Goal: Task Accomplishment & Management: Manage account settings

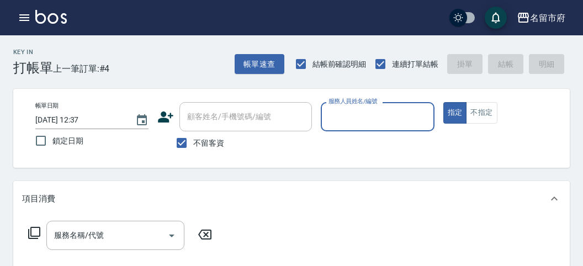
scroll to position [61, 0]
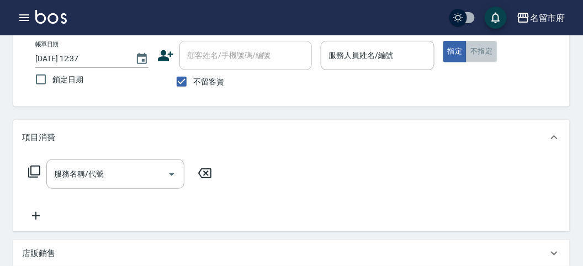
click at [486, 49] on button "不指定" at bounding box center [481, 52] width 31 height 22
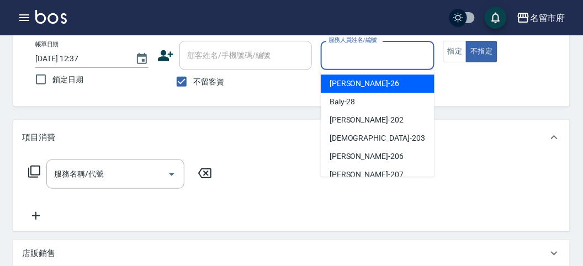
click at [416, 65] on input "服務人員姓名/編號" at bounding box center [377, 55] width 103 height 19
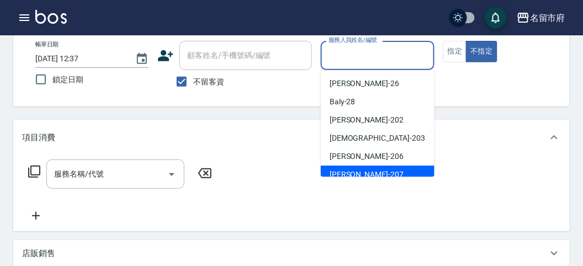
click at [397, 168] on div "[PERSON_NAME] -207" at bounding box center [378, 175] width 114 height 18
type input "[PERSON_NAME]-207"
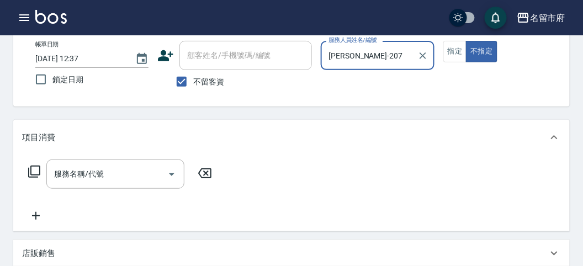
click at [34, 172] on icon at bounding box center [34, 171] width 13 height 13
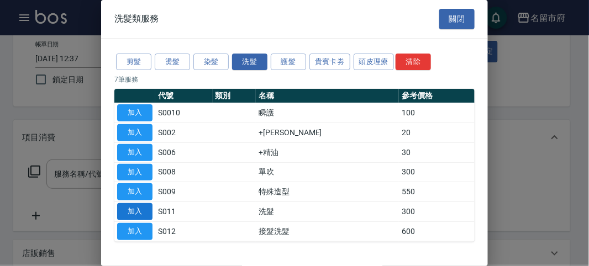
click at [125, 208] on button "加入" at bounding box center [134, 211] width 35 height 17
type input "洗髮(S011)"
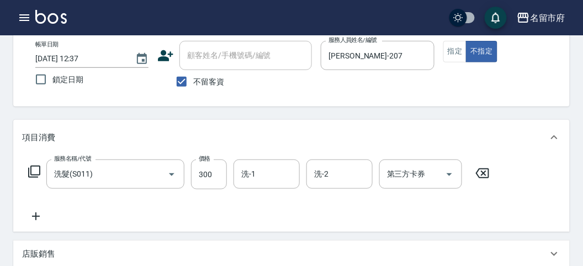
click at [36, 172] on icon at bounding box center [34, 171] width 13 height 13
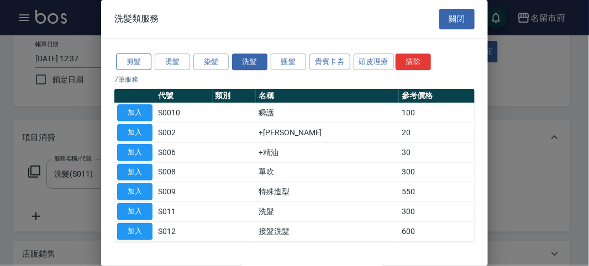
click at [124, 61] on button "剪髮" at bounding box center [133, 62] width 35 height 17
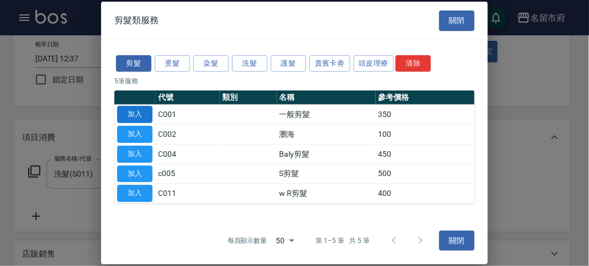
click at [133, 117] on button "加入" at bounding box center [134, 114] width 35 height 17
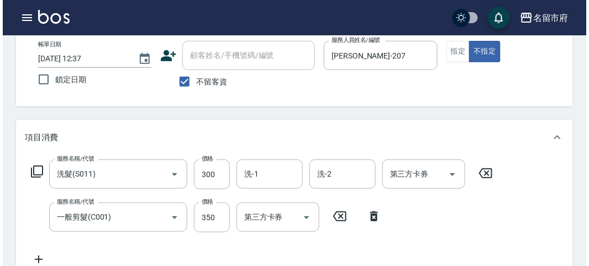
scroll to position [366, 0]
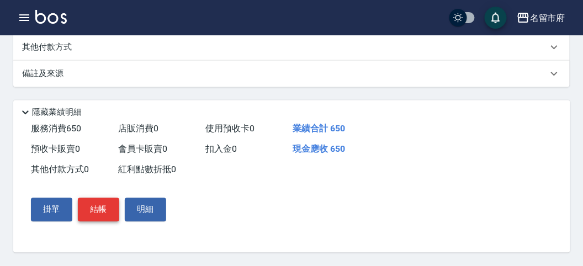
click at [92, 214] on button "結帳" at bounding box center [98, 209] width 41 height 23
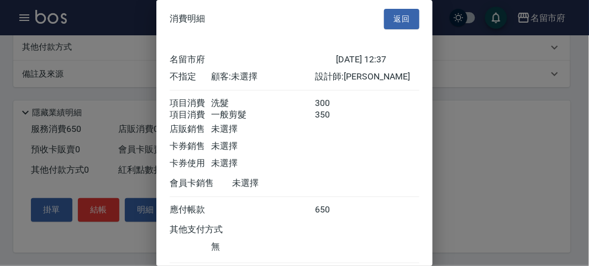
scroll to position [73, 0]
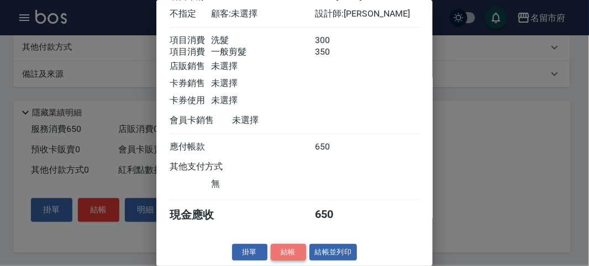
click at [294, 252] on button "結帳" at bounding box center [288, 252] width 35 height 17
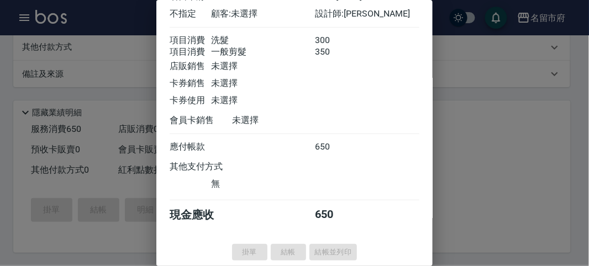
type input "[DATE] 13:10"
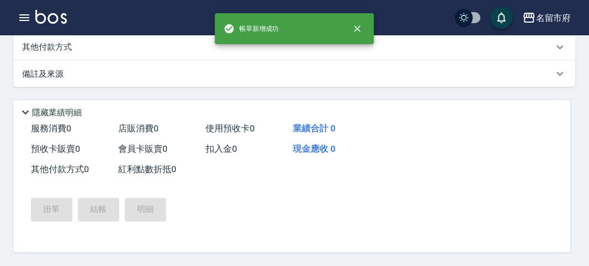
scroll to position [0, 0]
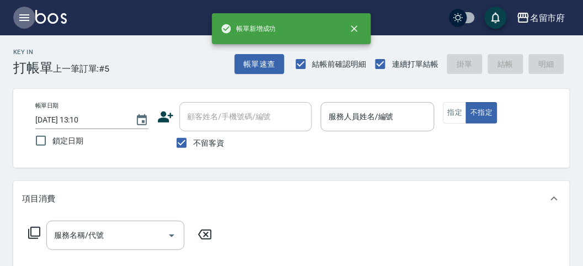
click at [25, 12] on icon "button" at bounding box center [24, 17] width 13 height 13
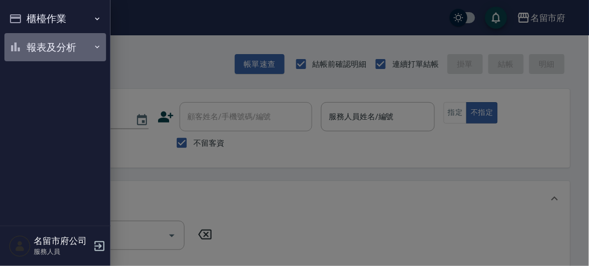
click at [45, 44] on button "報表及分析" at bounding box center [55, 47] width 102 height 29
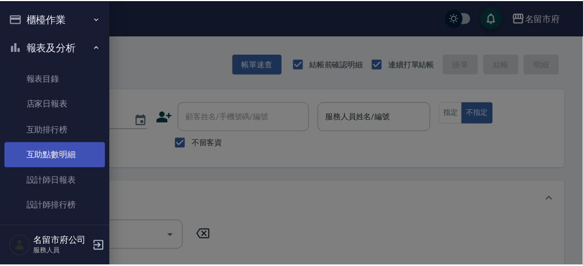
scroll to position [33, 0]
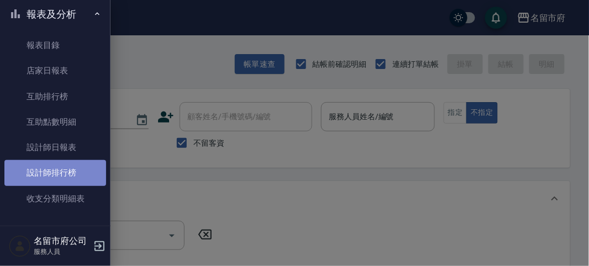
click at [61, 164] on link "設計師排行榜" at bounding box center [55, 172] width 102 height 25
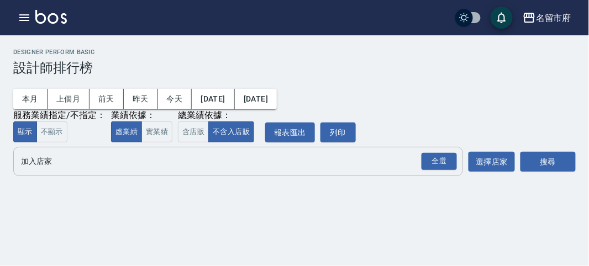
click at [443, 172] on button "全選" at bounding box center [439, 162] width 40 height 22
click at [448, 162] on div "全選" at bounding box center [438, 161] width 35 height 17
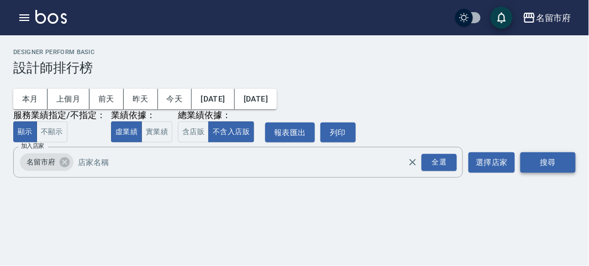
click at [544, 167] on button "搜尋" at bounding box center [547, 162] width 55 height 20
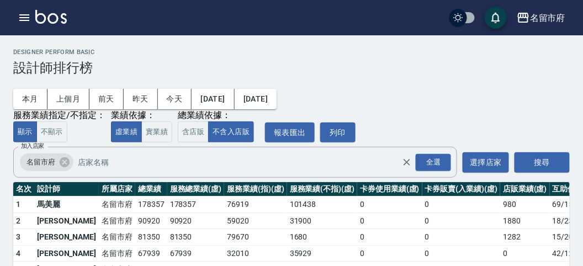
scroll to position [97, 0]
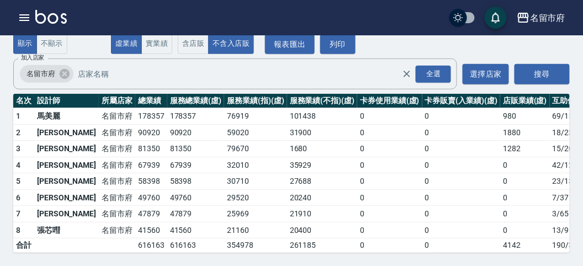
click at [47, 23] on img at bounding box center [50, 17] width 31 height 14
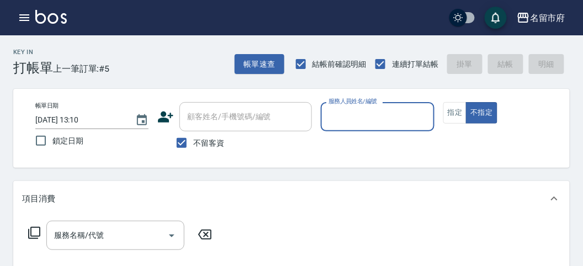
click at [28, 234] on icon at bounding box center [34, 233] width 12 height 12
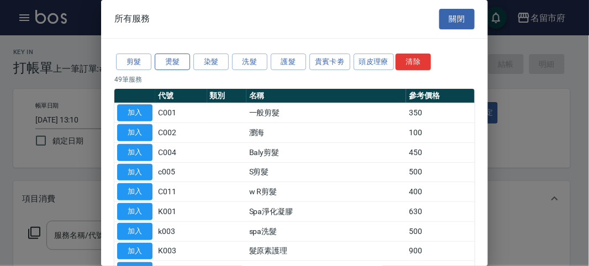
click at [166, 57] on button "燙髮" at bounding box center [172, 62] width 35 height 17
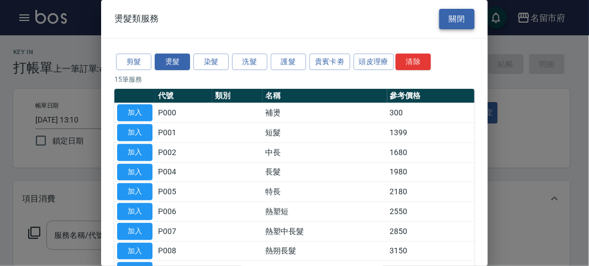
drag, startPoint x: 441, startPoint y: 20, endPoint x: 426, endPoint y: 18, distance: 15.6
click at [439, 20] on button "關閉" at bounding box center [456, 19] width 35 height 20
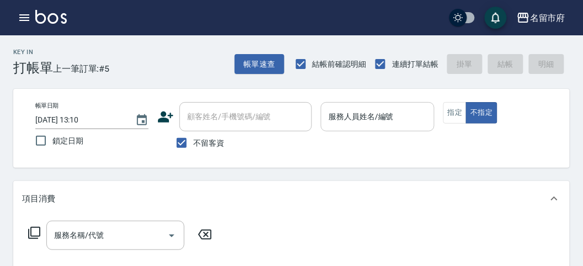
click at [347, 114] on input "服務人員姓名/編號" at bounding box center [377, 116] width 103 height 19
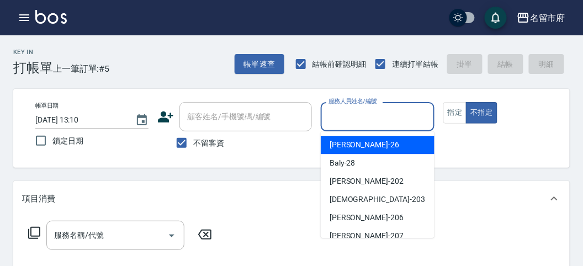
click at [348, 140] on span "[PERSON_NAME] -26" at bounding box center [365, 145] width 70 height 12
type input "[PERSON_NAME]-26"
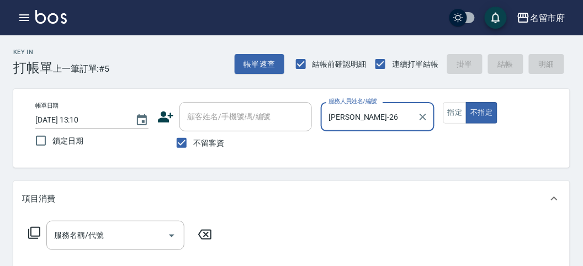
click at [34, 229] on icon at bounding box center [34, 232] width 13 height 13
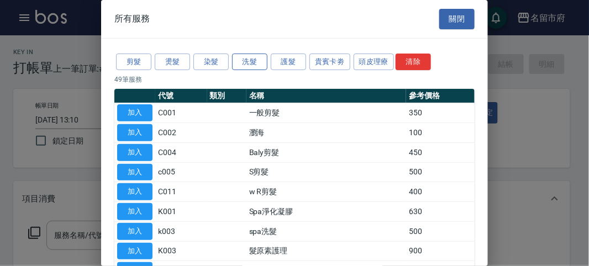
click at [250, 64] on button "洗髮" at bounding box center [249, 62] width 35 height 17
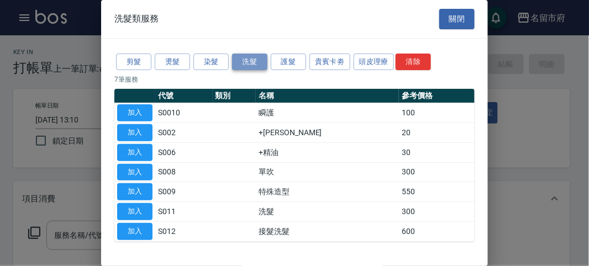
click at [256, 57] on button "洗髮" at bounding box center [249, 62] width 35 height 17
drag, startPoint x: 140, startPoint y: 210, endPoint x: 82, endPoint y: 220, distance: 58.7
click at [139, 210] on button "加入" at bounding box center [134, 211] width 35 height 17
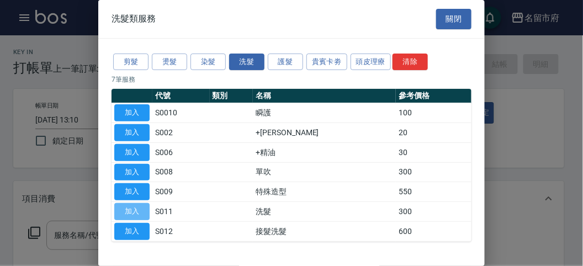
type input "洗髮(S011)"
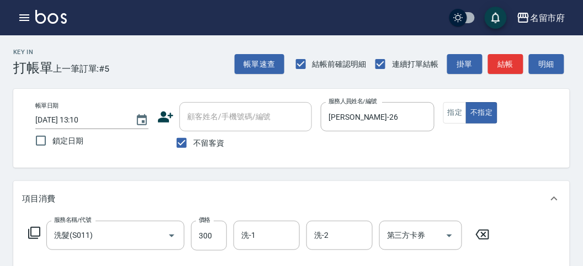
click at [32, 233] on icon at bounding box center [34, 232] width 13 height 13
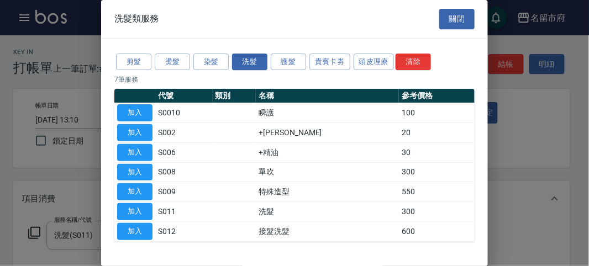
drag, startPoint x: 141, startPoint y: 208, endPoint x: 83, endPoint y: 217, distance: 59.3
click at [139, 208] on button "加入" at bounding box center [134, 211] width 35 height 17
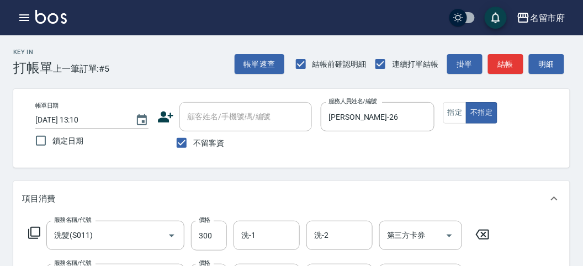
click at [37, 236] on icon at bounding box center [34, 233] width 12 height 12
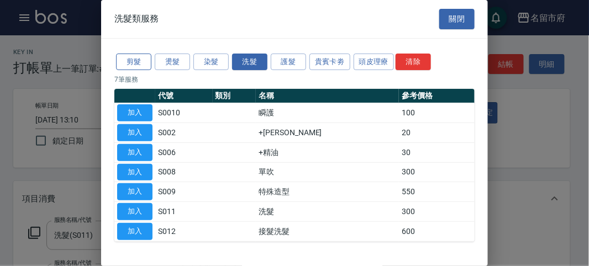
click at [133, 60] on button "剪髮" at bounding box center [133, 62] width 35 height 17
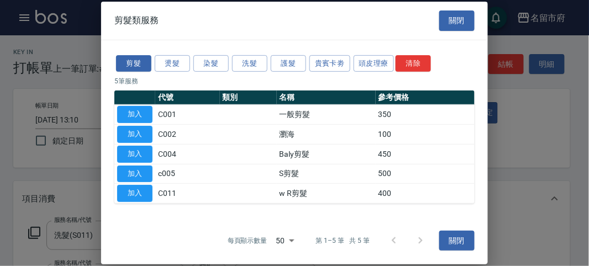
click at [151, 109] on button "加入" at bounding box center [134, 114] width 35 height 17
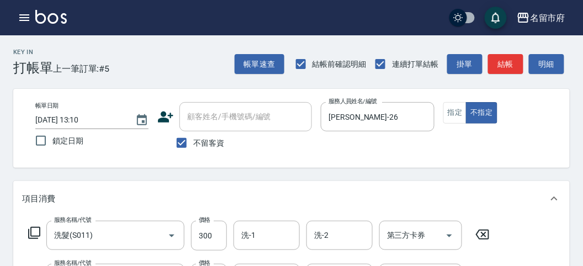
click at [33, 230] on icon at bounding box center [34, 232] width 13 height 13
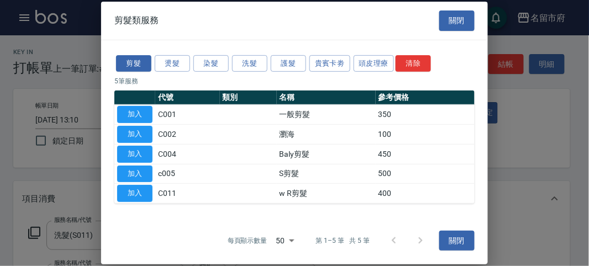
click at [142, 52] on div "剪髮 燙髮 染髮 洗髮 護髮 貴賓卡劵 頭皮理療 清除 5 筆服務 代號 類別 名稱 參考價格 加入 C001 一般剪髮 350 加入 C002 瀏海 100…" at bounding box center [294, 128] width 387 height 177
click at [139, 62] on button "剪髮" at bounding box center [133, 63] width 35 height 17
click at [144, 106] on td "加入" at bounding box center [134, 115] width 41 height 20
click at [141, 116] on button "加入" at bounding box center [134, 114] width 35 height 17
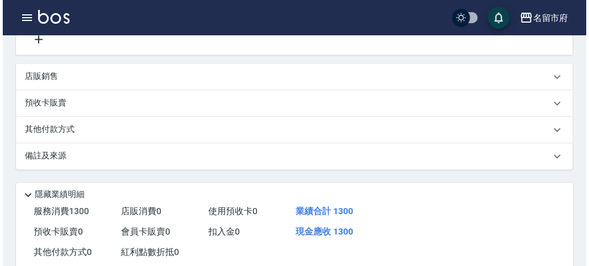
scroll to position [452, 0]
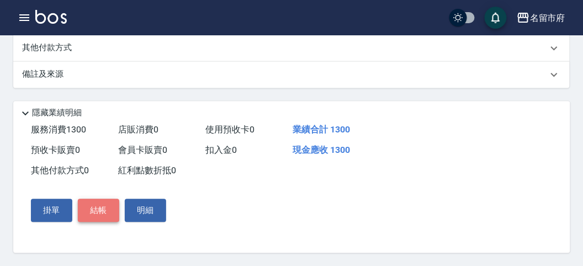
click at [103, 203] on button "結帳" at bounding box center [98, 210] width 41 height 23
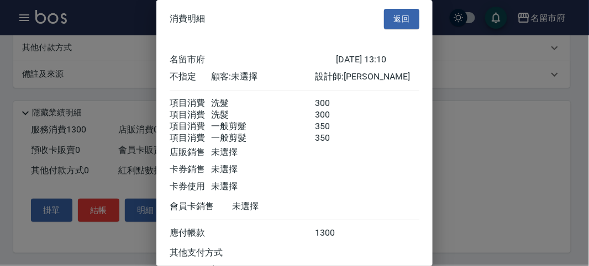
scroll to position [99, 0]
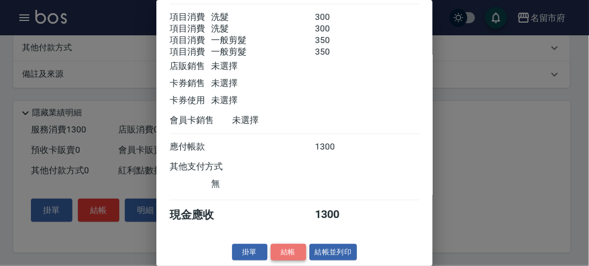
click at [289, 254] on button "結帳" at bounding box center [288, 252] width 35 height 17
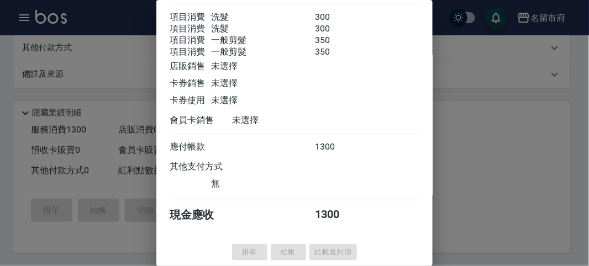
type input "[DATE] 13:19"
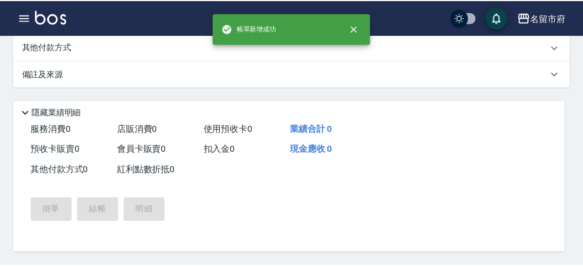
scroll to position [0, 0]
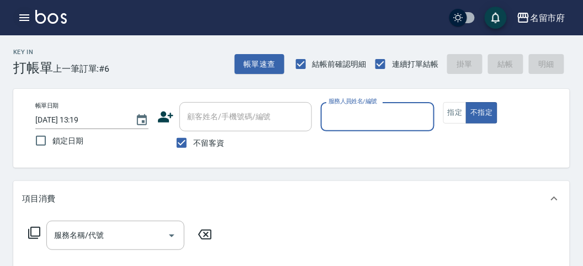
click at [21, 17] on icon "button" at bounding box center [24, 17] width 13 height 13
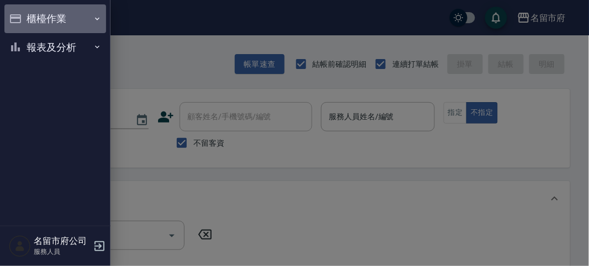
click at [23, 17] on button "櫃檯作業" at bounding box center [55, 18] width 102 height 29
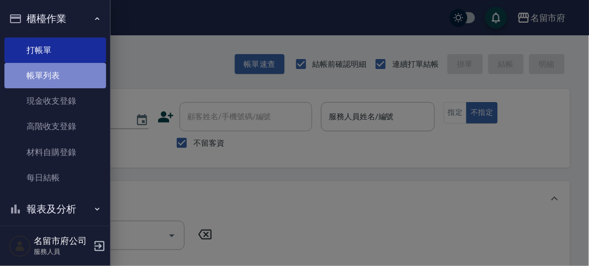
click at [65, 78] on link "帳單列表" at bounding box center [55, 75] width 102 height 25
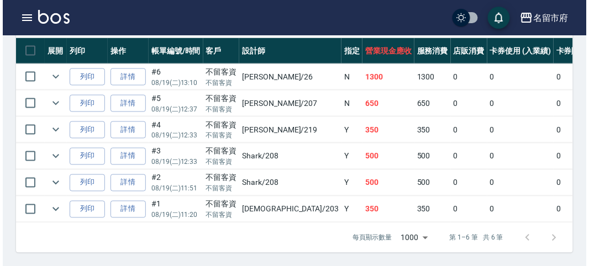
scroll to position [249, 0]
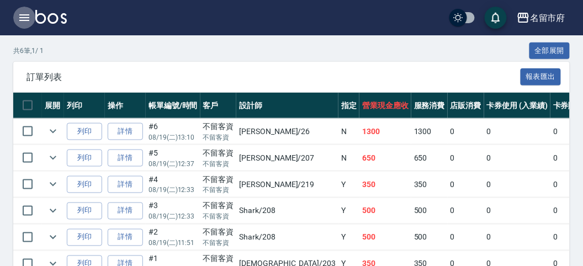
click at [29, 16] on icon "button" at bounding box center [24, 17] width 13 height 13
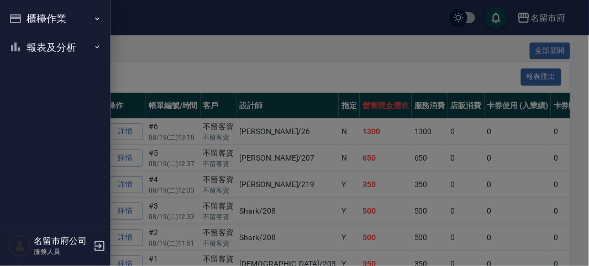
click at [49, 17] on button "櫃檯作業" at bounding box center [55, 18] width 102 height 29
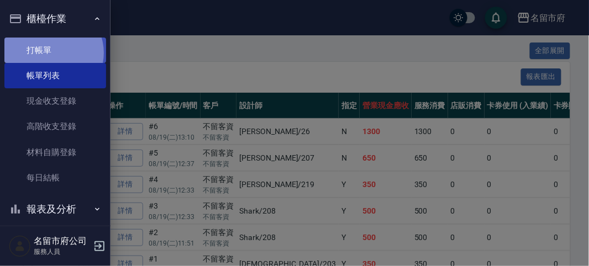
click at [52, 52] on link "打帳單" at bounding box center [55, 50] width 102 height 25
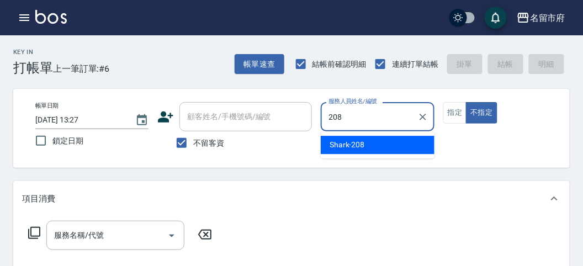
click at [385, 150] on div "Shark -208" at bounding box center [378, 145] width 114 height 18
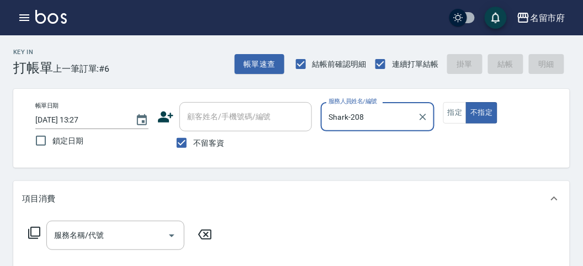
type input "Shark-208"
click at [31, 232] on icon at bounding box center [34, 232] width 13 height 13
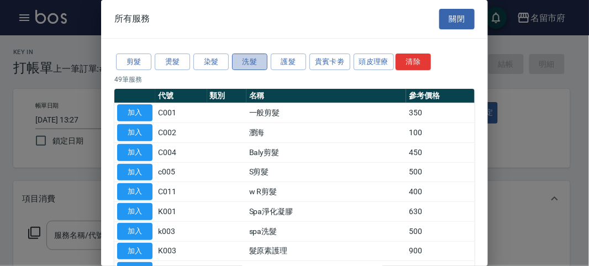
click at [247, 59] on button "洗髮" at bounding box center [249, 62] width 35 height 17
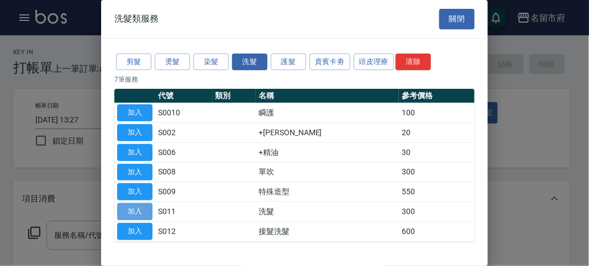
click at [137, 211] on button "加入" at bounding box center [134, 211] width 35 height 17
type input "洗髮(S011)"
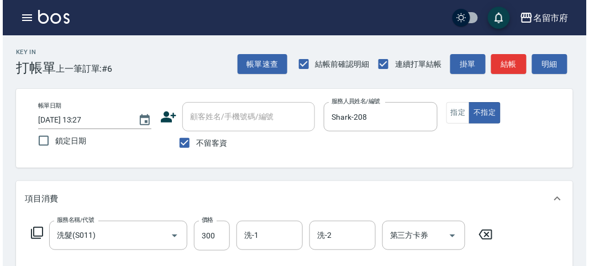
scroll to position [323, 0]
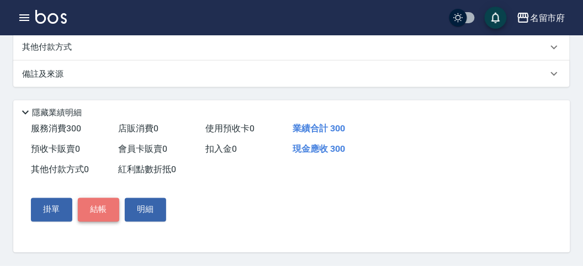
drag, startPoint x: 97, startPoint y: 214, endPoint x: 104, endPoint y: 213, distance: 7.2
click at [99, 214] on button "結帳" at bounding box center [98, 209] width 41 height 23
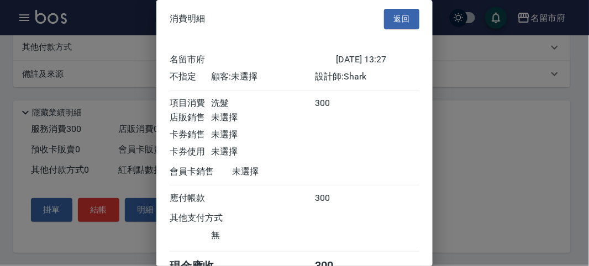
scroll to position [61, 0]
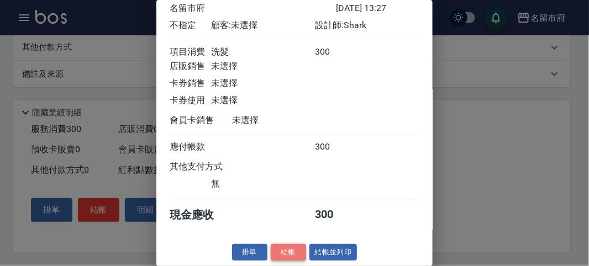
click at [293, 247] on button "結帳" at bounding box center [288, 252] width 35 height 17
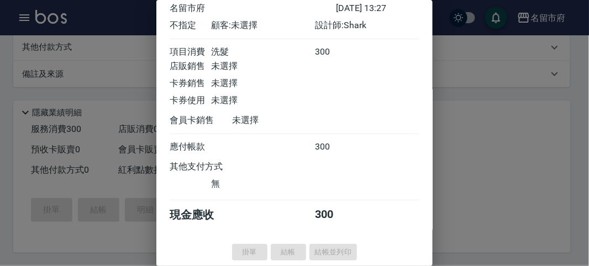
type input "[DATE] 13:28"
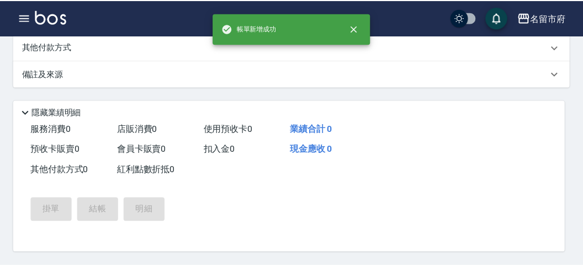
scroll to position [0, 0]
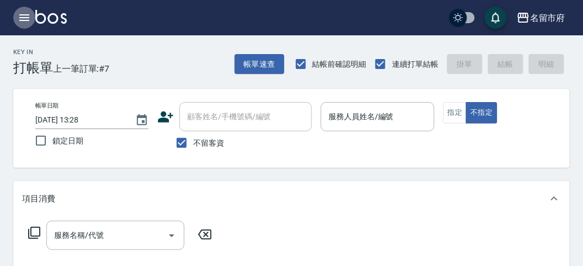
click at [21, 18] on icon "button" at bounding box center [24, 17] width 10 height 7
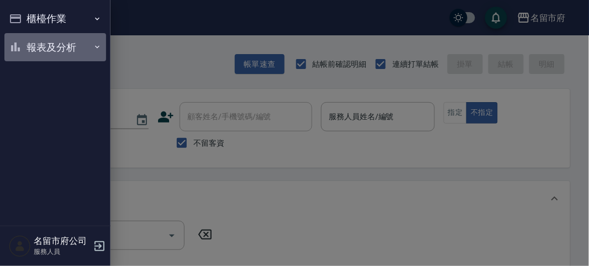
click at [64, 48] on button "報表及分析" at bounding box center [55, 47] width 102 height 29
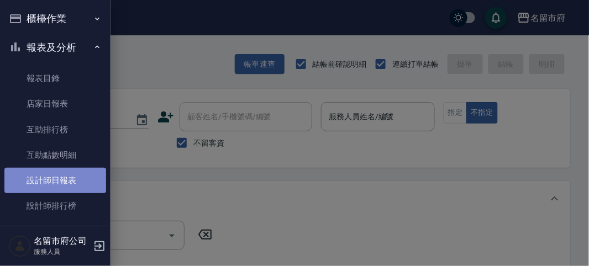
click at [59, 177] on link "設計師日報表" at bounding box center [55, 180] width 102 height 25
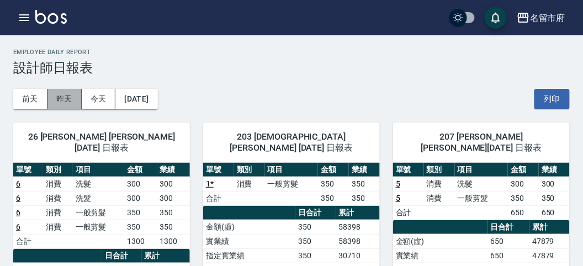
click at [62, 97] on button "昨天" at bounding box center [64, 99] width 34 height 20
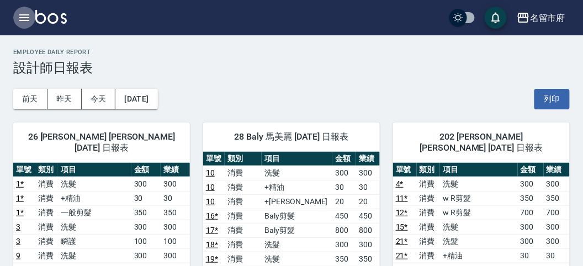
click at [29, 18] on icon "button" at bounding box center [24, 17] width 10 height 7
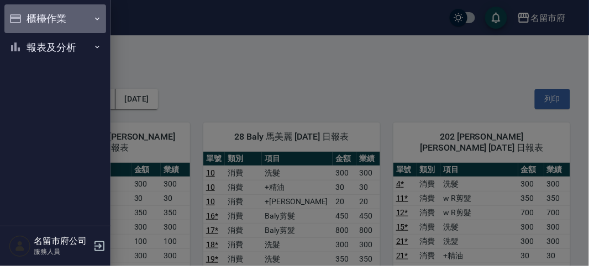
click at [31, 15] on button "櫃檯作業" at bounding box center [55, 18] width 102 height 29
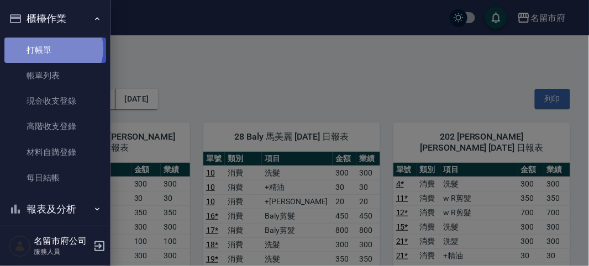
click at [50, 49] on link "打帳單" at bounding box center [55, 50] width 102 height 25
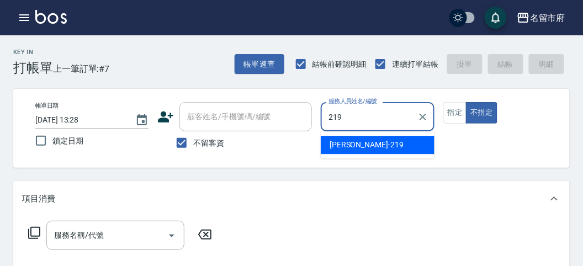
type input "[PERSON_NAME]-219"
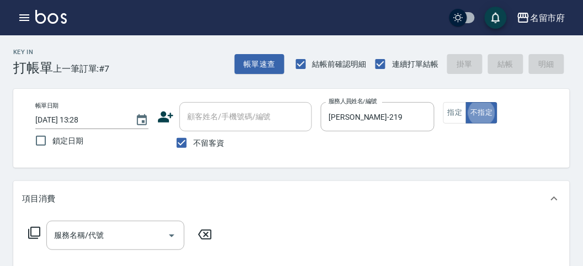
type button "false"
click at [32, 230] on icon at bounding box center [34, 232] width 13 height 13
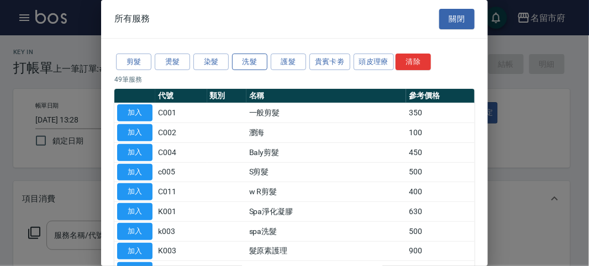
click at [250, 59] on button "洗髮" at bounding box center [249, 62] width 35 height 17
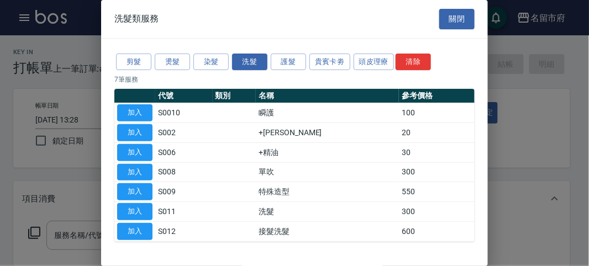
scroll to position [34, 0]
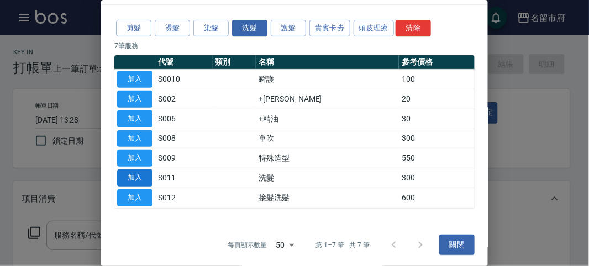
click at [141, 171] on button "加入" at bounding box center [134, 178] width 35 height 17
type input "洗髮(S011)"
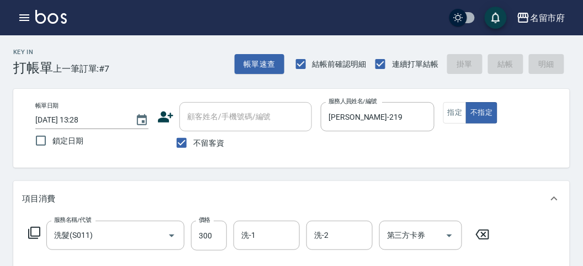
type input "[DATE] 13:47"
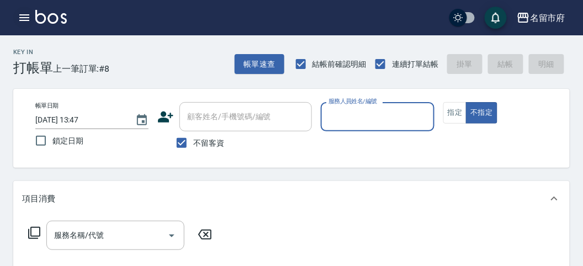
click at [30, 23] on icon "button" at bounding box center [24, 17] width 13 height 13
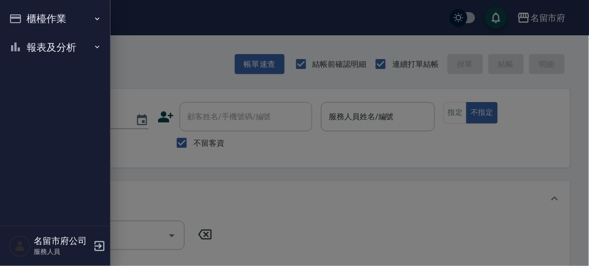
click at [32, 31] on button "櫃檯作業" at bounding box center [55, 18] width 102 height 29
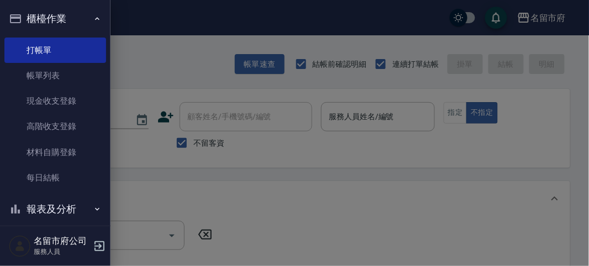
scroll to position [10, 0]
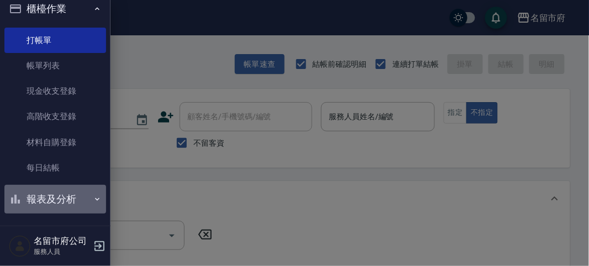
click at [81, 185] on button "報表及分析" at bounding box center [55, 199] width 102 height 29
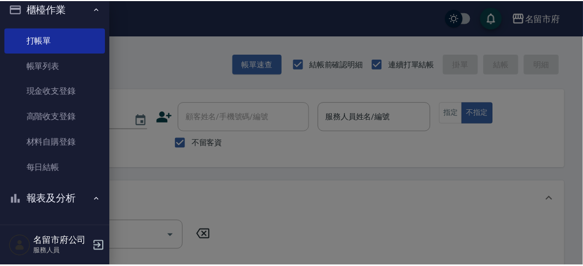
scroll to position [198, 0]
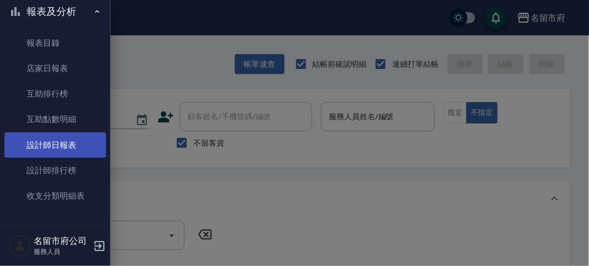
click at [75, 147] on link "設計師日報表" at bounding box center [55, 145] width 102 height 25
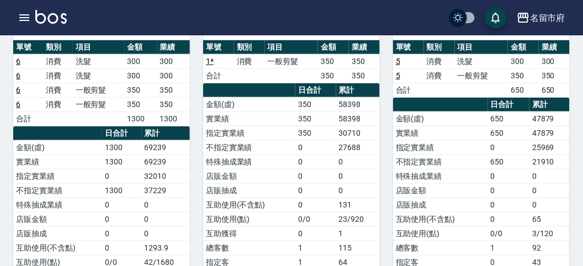
scroll to position [61, 0]
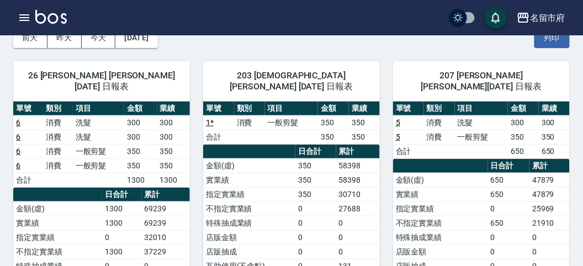
click at [62, 20] on img at bounding box center [50, 17] width 31 height 14
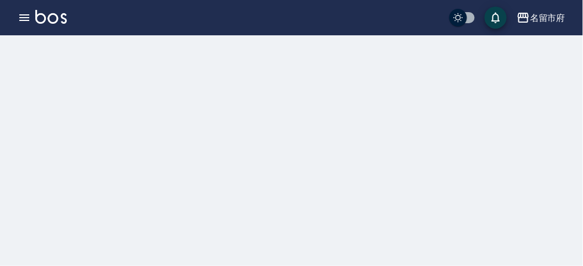
click at [62, 20] on img at bounding box center [50, 17] width 31 height 14
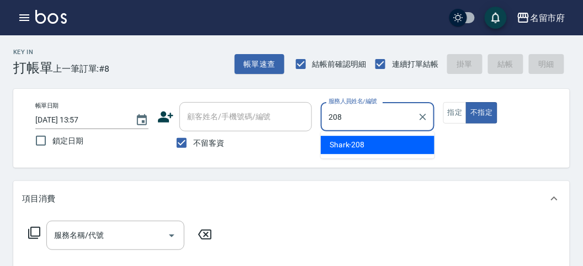
click at [373, 144] on div "Shark -208" at bounding box center [378, 145] width 114 height 18
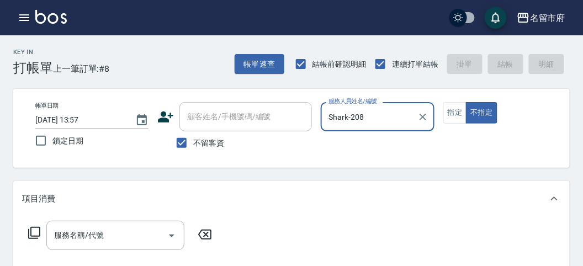
type input "Shark-208"
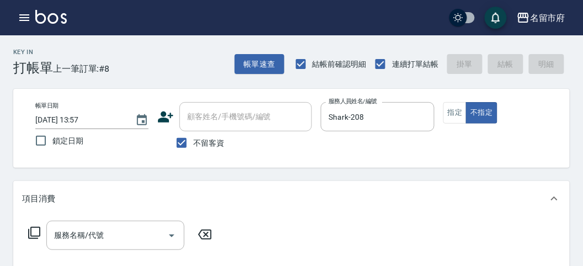
click at [34, 230] on icon at bounding box center [34, 232] width 13 height 13
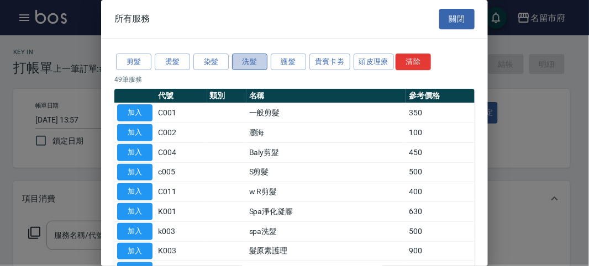
click at [256, 61] on button "洗髮" at bounding box center [249, 62] width 35 height 17
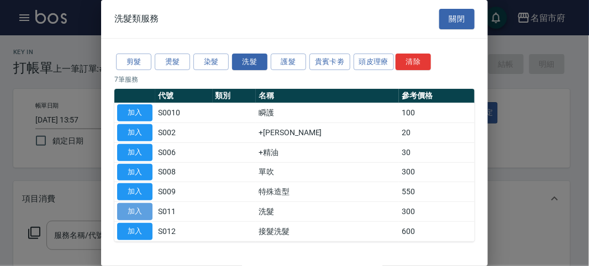
click at [140, 208] on button "加入" at bounding box center [134, 211] width 35 height 17
type input "洗髮(S011)"
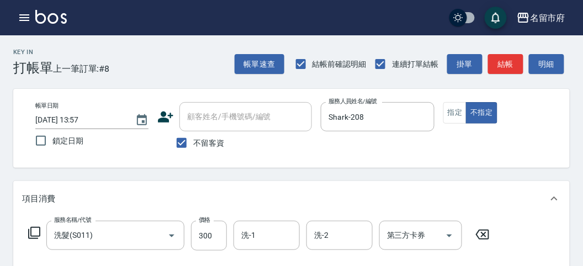
click at [35, 232] on icon at bounding box center [34, 232] width 13 height 13
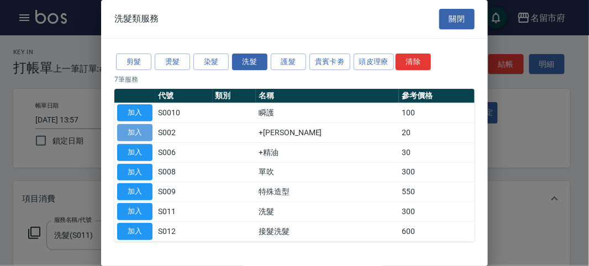
click at [141, 130] on button "加入" at bounding box center [134, 132] width 35 height 17
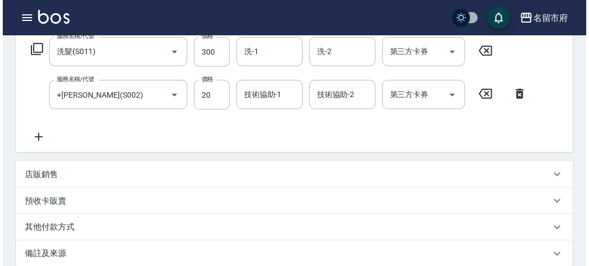
scroll to position [366, 0]
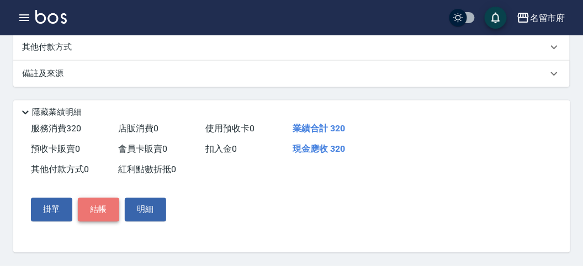
click at [91, 210] on button "結帳" at bounding box center [98, 209] width 41 height 23
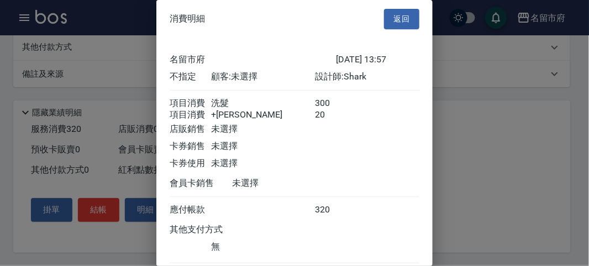
scroll to position [73, 0]
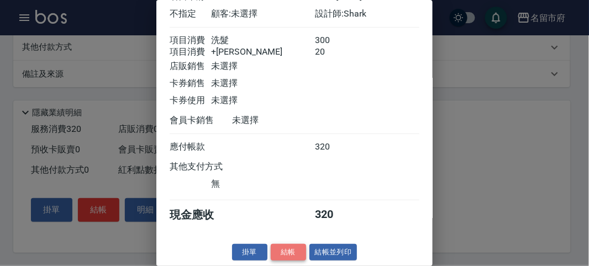
click at [293, 250] on button "結帳" at bounding box center [288, 252] width 35 height 17
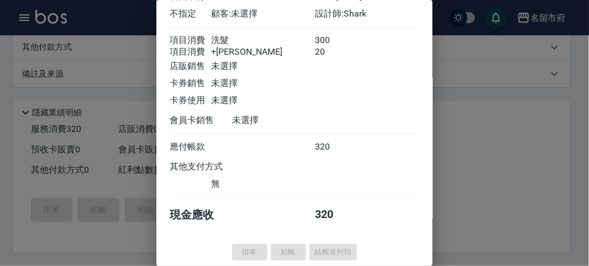
type input "[DATE] 14:11"
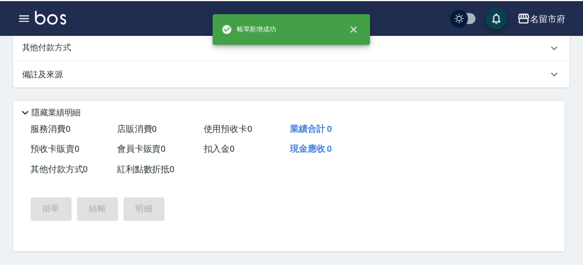
scroll to position [0, 0]
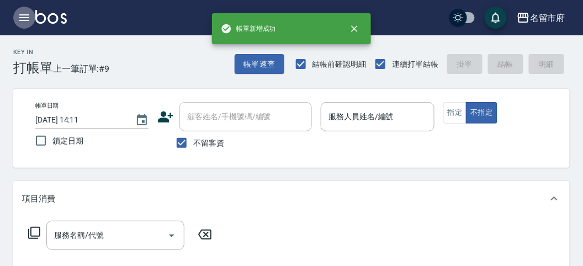
click at [26, 15] on icon "button" at bounding box center [24, 17] width 13 height 13
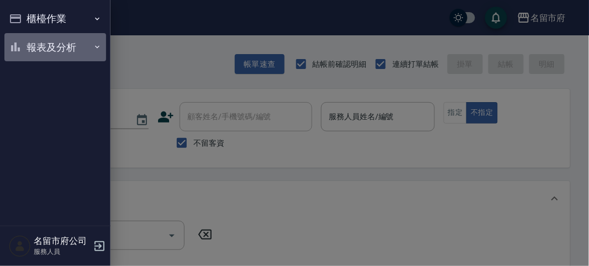
click at [67, 52] on button "報表及分析" at bounding box center [55, 47] width 102 height 29
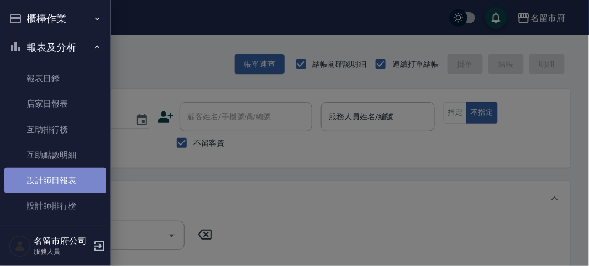
click at [69, 183] on link "設計師日報表" at bounding box center [55, 180] width 102 height 25
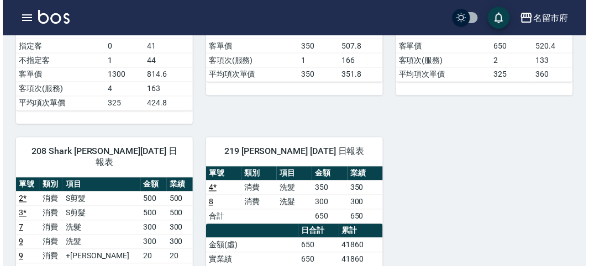
scroll to position [429, 0]
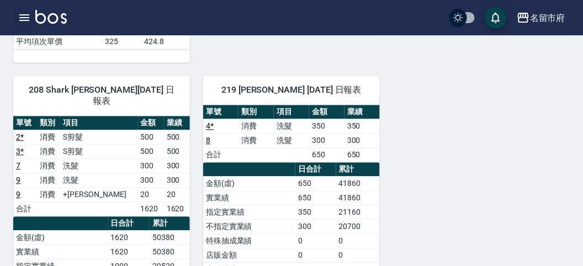
click at [21, 15] on icon "button" at bounding box center [24, 17] width 13 height 13
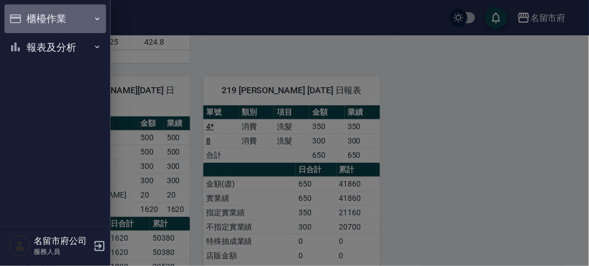
drag, startPoint x: 34, startPoint y: 20, endPoint x: 39, endPoint y: 31, distance: 12.6
click at [35, 20] on button "櫃檯作業" at bounding box center [55, 18] width 102 height 29
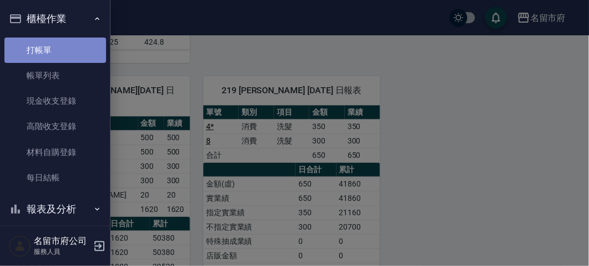
click at [55, 48] on link "打帳單" at bounding box center [55, 50] width 102 height 25
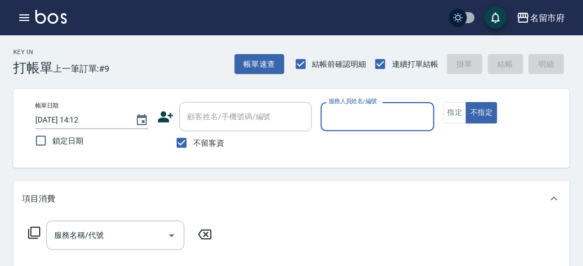
click at [349, 107] on div "服務人員姓名/編號" at bounding box center [377, 116] width 113 height 29
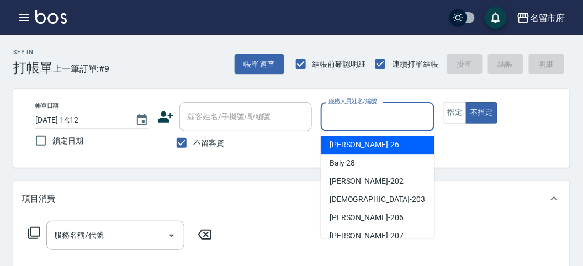
click at [354, 140] on span "[PERSON_NAME] -26" at bounding box center [365, 145] width 70 height 12
type input "[PERSON_NAME]-26"
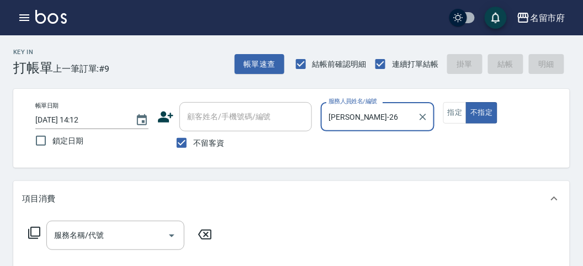
click at [31, 235] on icon at bounding box center [34, 233] width 12 height 12
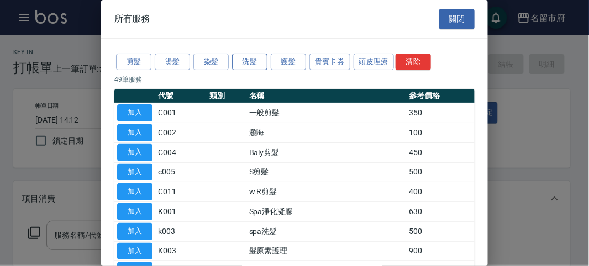
click at [246, 58] on button "洗髮" at bounding box center [249, 62] width 35 height 17
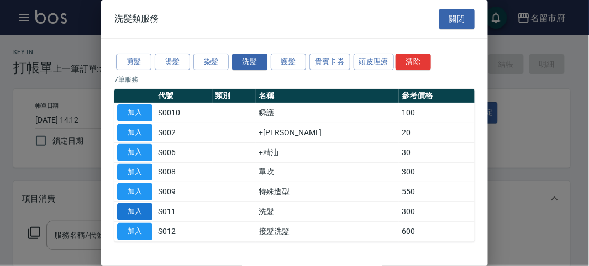
click at [135, 207] on button "加入" at bounding box center [134, 211] width 35 height 17
type input "洗髮(S011)"
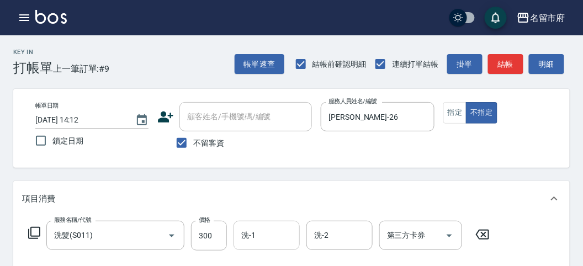
drag, startPoint x: 273, startPoint y: 240, endPoint x: 270, endPoint y: 232, distance: 9.1
click at [272, 240] on input "洗-1" at bounding box center [267, 235] width 56 height 19
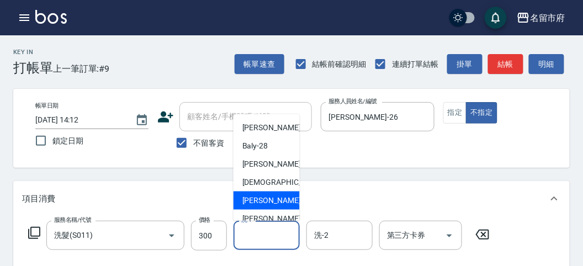
scroll to position [84, 0]
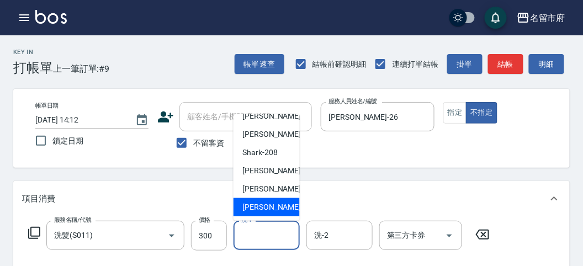
click at [273, 215] on div "[PERSON_NAME] -222" at bounding box center [267, 207] width 66 height 18
type input "[PERSON_NAME]-222"
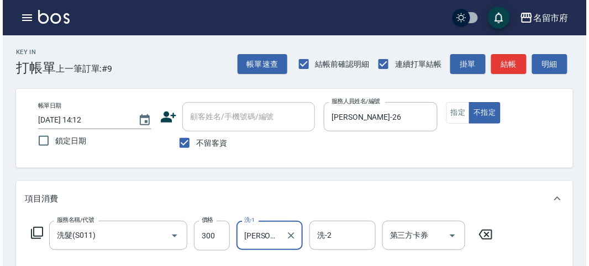
scroll to position [323, 0]
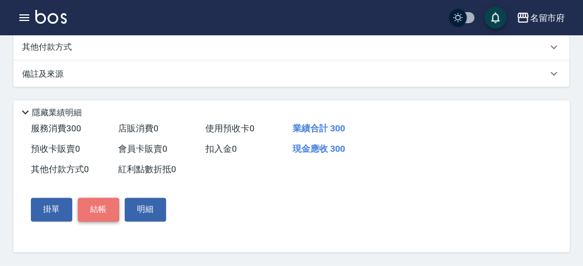
click at [105, 219] on button "結帳" at bounding box center [98, 209] width 41 height 23
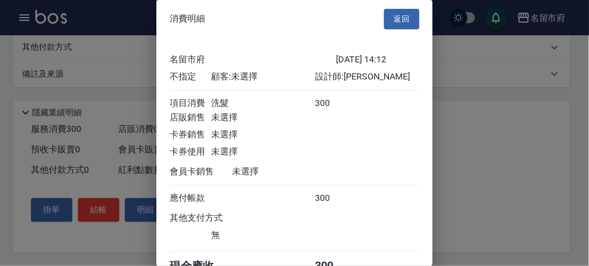
scroll to position [61, 0]
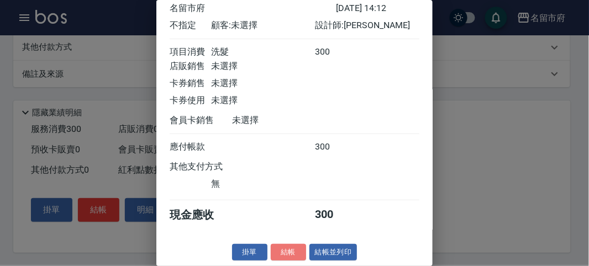
drag, startPoint x: 295, startPoint y: 253, endPoint x: 301, endPoint y: 249, distance: 6.7
click at [296, 253] on button "結帳" at bounding box center [288, 252] width 35 height 17
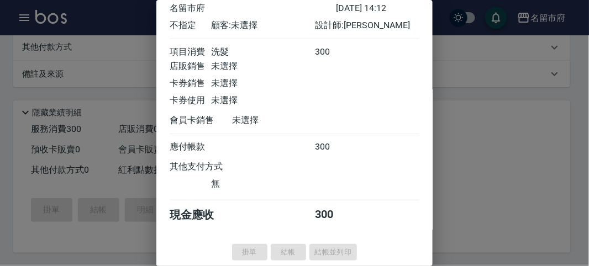
type input "[DATE] 14:30"
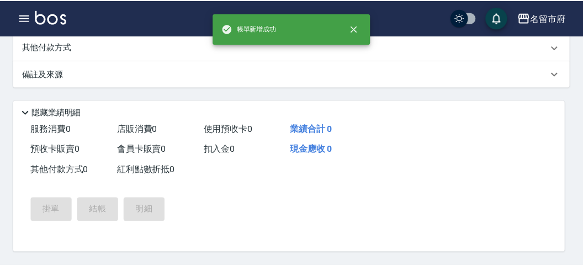
scroll to position [0, 0]
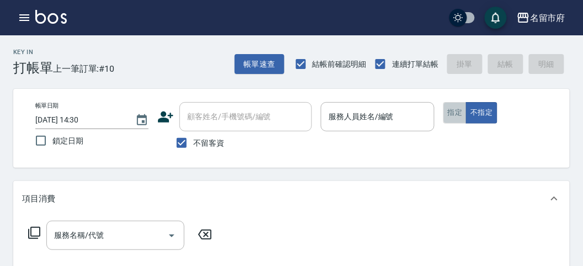
click at [456, 115] on button "指定" at bounding box center [455, 113] width 24 height 22
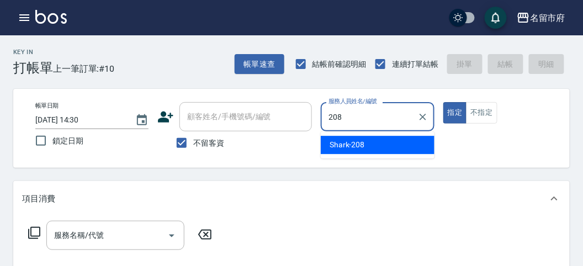
click at [362, 142] on span "Shark -208" at bounding box center [347, 145] width 35 height 12
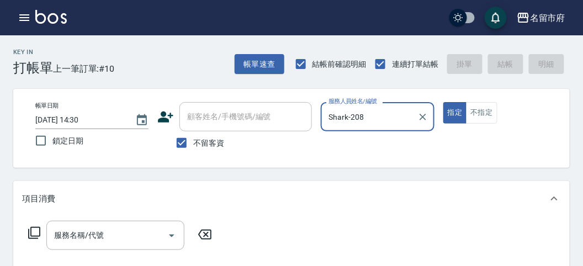
type input "Shark-208"
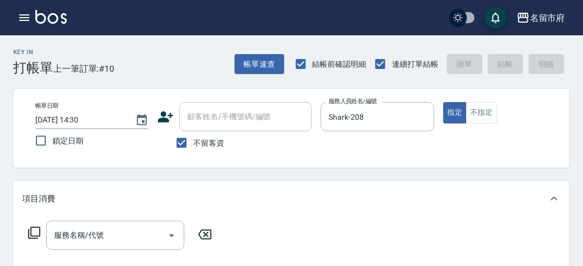
click at [32, 231] on icon at bounding box center [34, 232] width 13 height 13
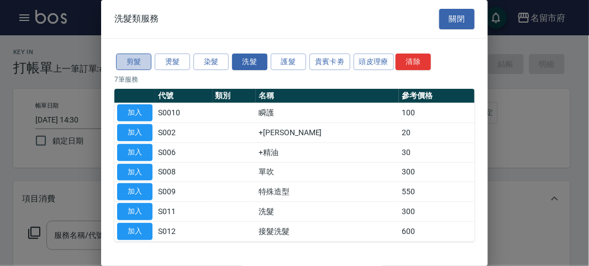
click at [132, 56] on button "剪髮" at bounding box center [133, 62] width 35 height 17
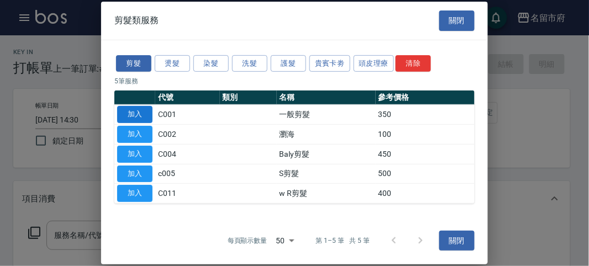
click at [146, 117] on button "加入" at bounding box center [134, 114] width 35 height 17
type input "一般剪髮(C001)"
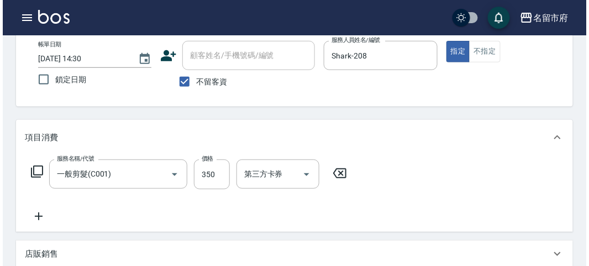
scroll to position [323, 0]
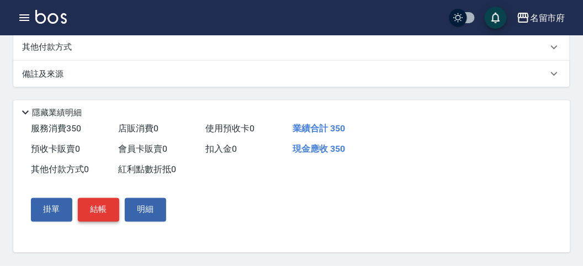
click at [94, 205] on button "結帳" at bounding box center [98, 209] width 41 height 23
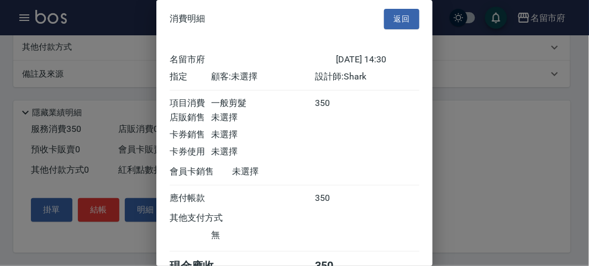
scroll to position [61, 0]
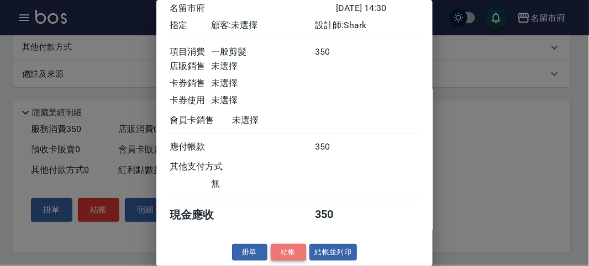
click at [286, 249] on button "結帳" at bounding box center [288, 252] width 35 height 17
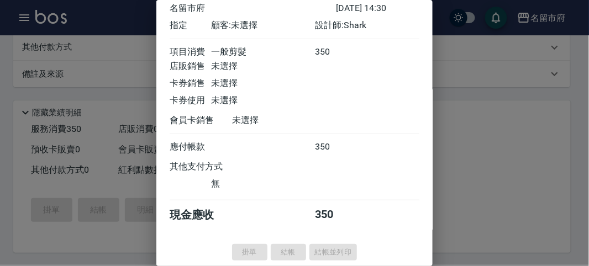
type input "[DATE] 15:05"
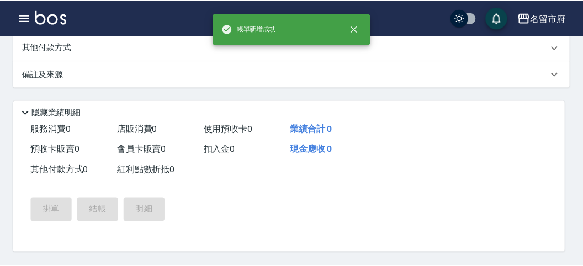
scroll to position [0, 0]
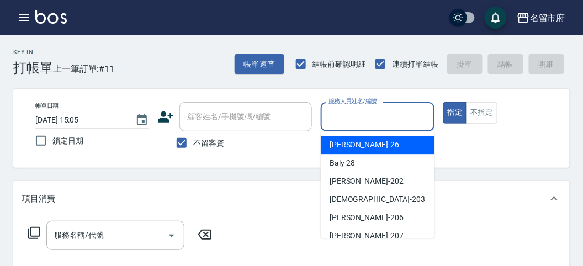
click at [330, 117] on input "服務人員姓名/編號" at bounding box center [377, 116] width 103 height 19
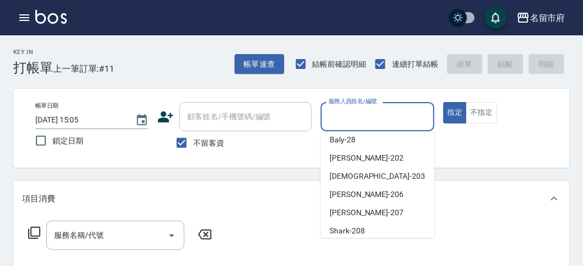
scroll to position [84, 0]
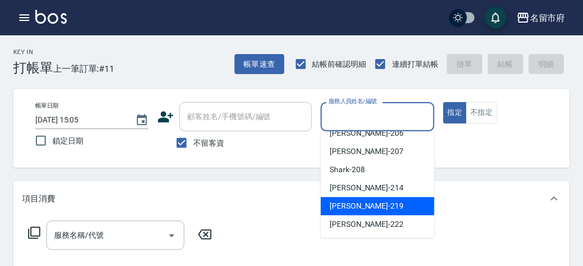
click at [367, 208] on span "[PERSON_NAME] -219" at bounding box center [367, 206] width 74 height 12
type input "[PERSON_NAME]-219"
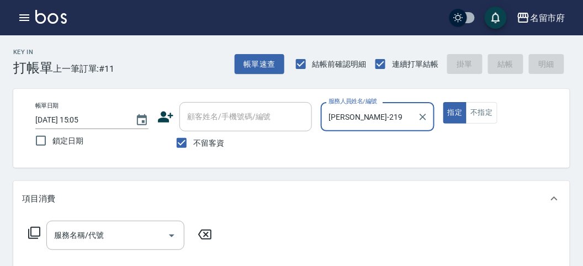
click at [30, 234] on icon at bounding box center [34, 232] width 13 height 13
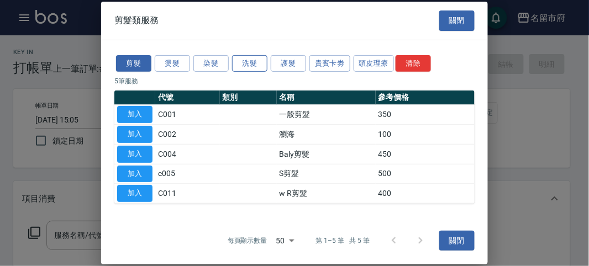
click at [260, 60] on button "洗髮" at bounding box center [249, 63] width 35 height 17
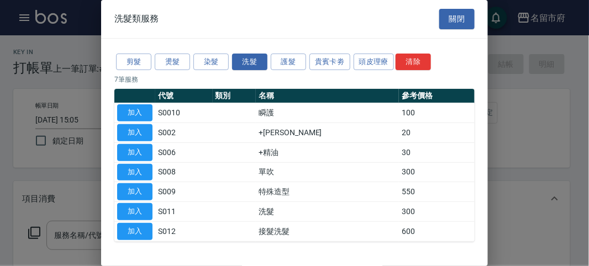
click at [122, 207] on button "加入" at bounding box center [134, 211] width 35 height 17
type input "洗髮(S011)"
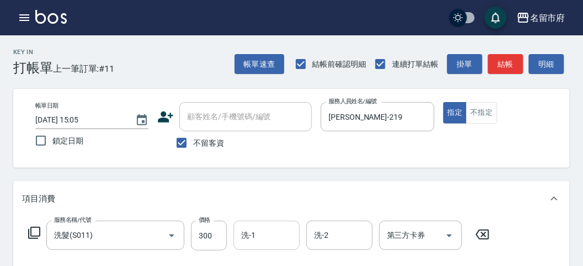
drag, startPoint x: 260, startPoint y: 230, endPoint x: 258, endPoint y: 236, distance: 5.8
click at [258, 233] on input "洗-1" at bounding box center [267, 235] width 56 height 19
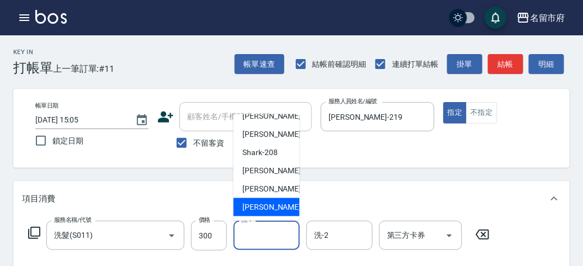
click at [282, 208] on div "[PERSON_NAME] -222" at bounding box center [267, 207] width 66 height 18
type input "[PERSON_NAME]-222"
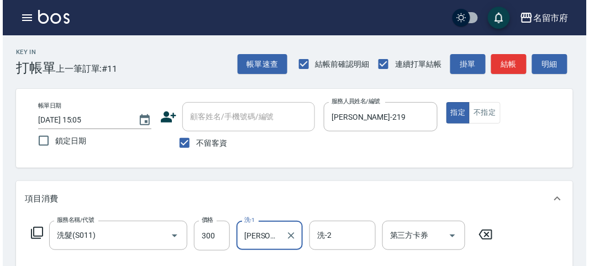
scroll to position [323, 0]
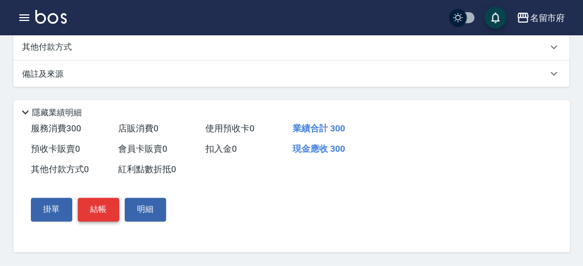
click at [105, 208] on button "結帳" at bounding box center [98, 209] width 41 height 23
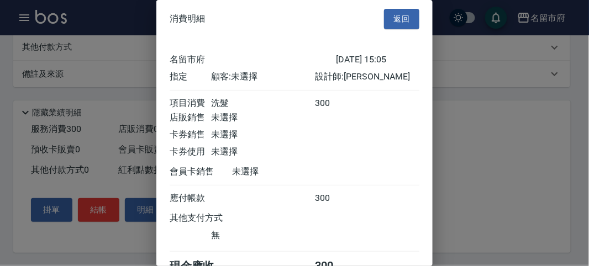
scroll to position [61, 0]
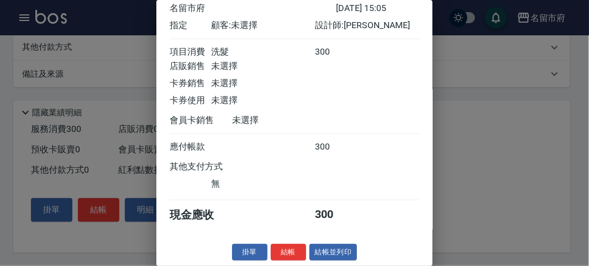
click at [280, 249] on button "結帳" at bounding box center [288, 252] width 35 height 17
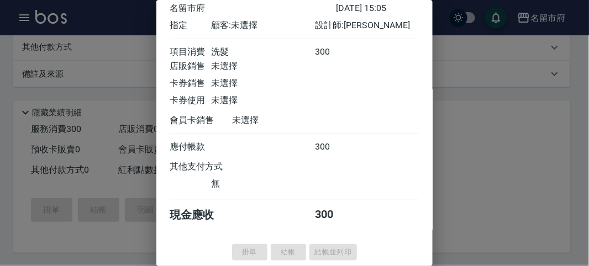
type input "[DATE] 15:17"
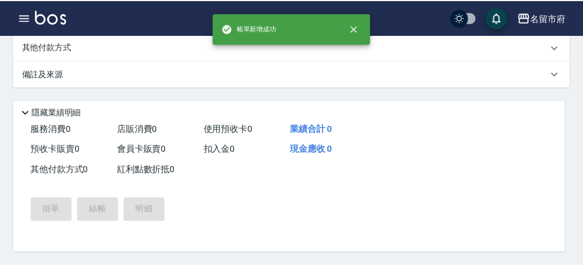
scroll to position [0, 0]
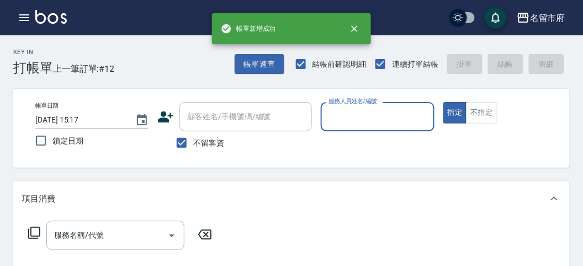
click at [390, 114] on input "服務人員姓名/編號" at bounding box center [377, 116] width 103 height 19
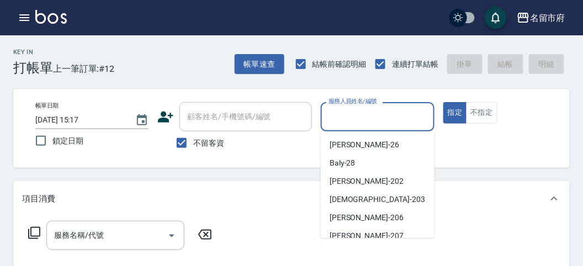
scroll to position [84, 0]
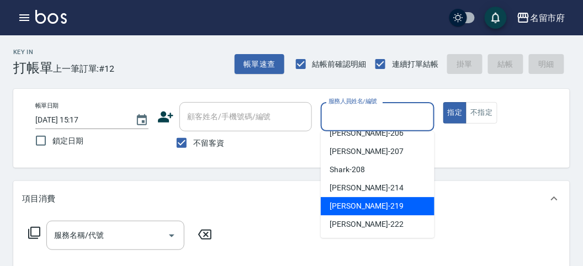
click at [337, 207] on span "[PERSON_NAME] -219" at bounding box center [367, 206] width 74 height 12
type input "[PERSON_NAME]-219"
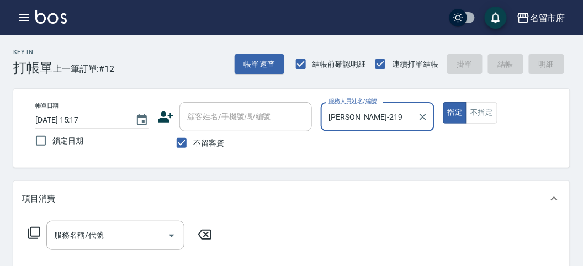
click at [29, 233] on icon at bounding box center [34, 232] width 13 height 13
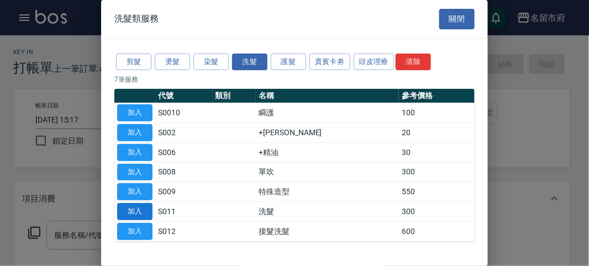
click at [125, 206] on button "加入" at bounding box center [134, 211] width 35 height 17
type input "洗髮(S011)"
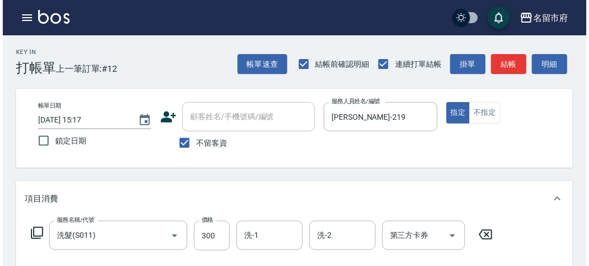
scroll to position [323, 0]
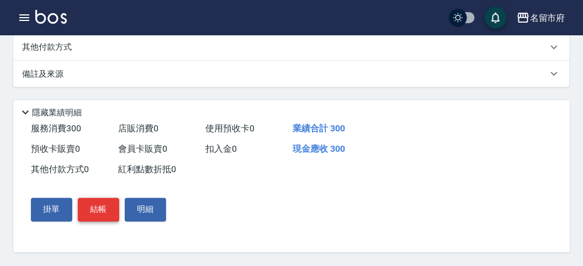
click at [89, 210] on button "結帳" at bounding box center [98, 209] width 41 height 23
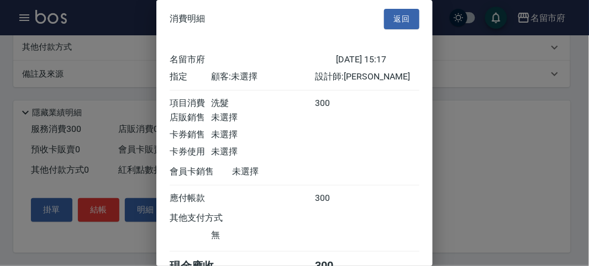
scroll to position [61, 0]
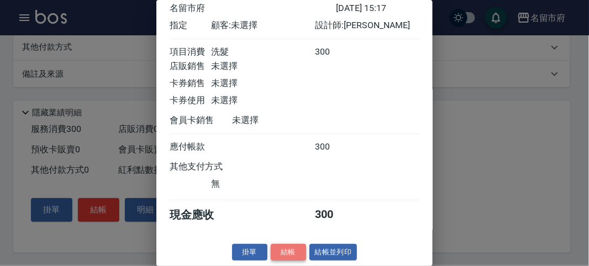
click at [274, 249] on button "結帳" at bounding box center [288, 252] width 35 height 17
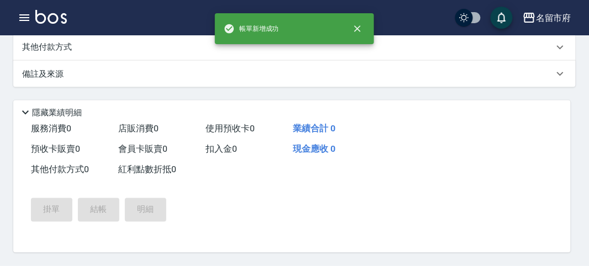
scroll to position [0, 0]
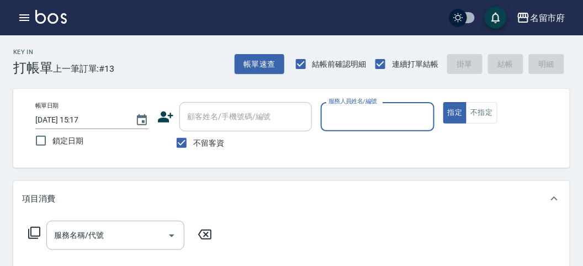
click at [364, 121] on input "服務人員姓名/編號" at bounding box center [377, 116] width 103 height 19
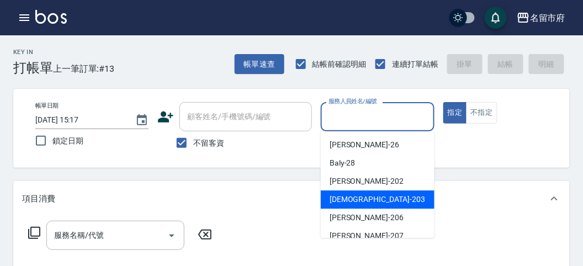
click at [353, 194] on span "聖德 -203" at bounding box center [378, 200] width 96 height 12
type input "聖德-203"
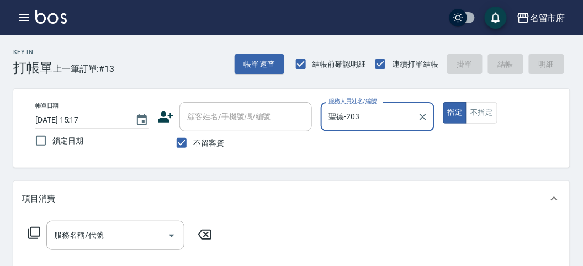
click at [30, 235] on div "服務名稱/代號 服務名稱/代號" at bounding box center [120, 235] width 197 height 29
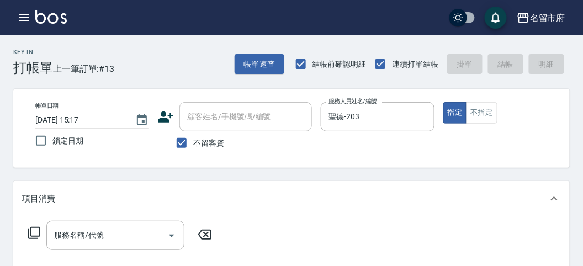
click at [30, 235] on icon at bounding box center [34, 232] width 13 height 13
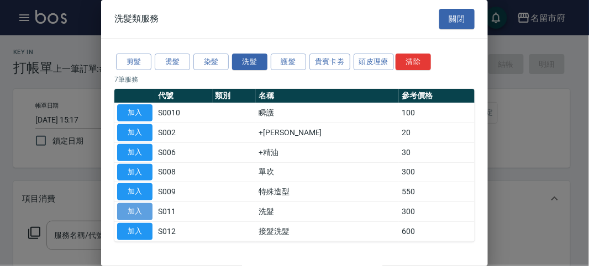
click at [136, 208] on button "加入" at bounding box center [134, 211] width 35 height 17
type input "洗髮(S011)"
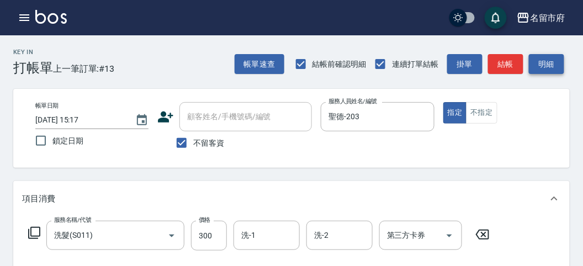
click at [556, 62] on button "明細" at bounding box center [546, 64] width 35 height 20
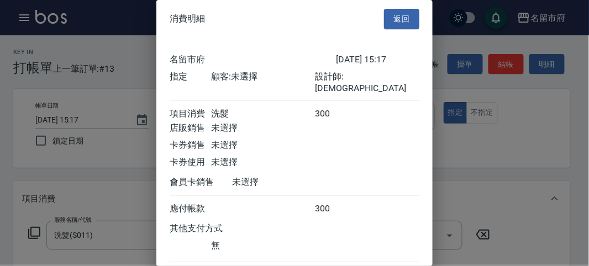
scroll to position [61, 0]
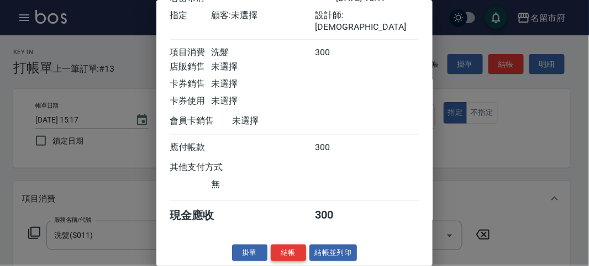
click at [285, 256] on button "結帳" at bounding box center [288, 253] width 35 height 17
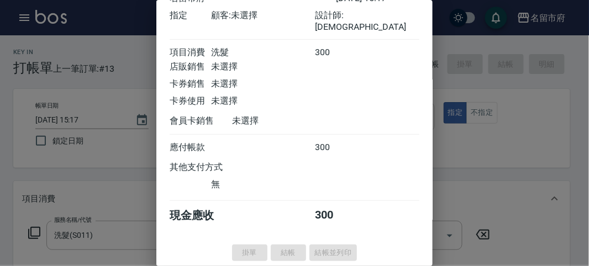
type input "[DATE] 15:43"
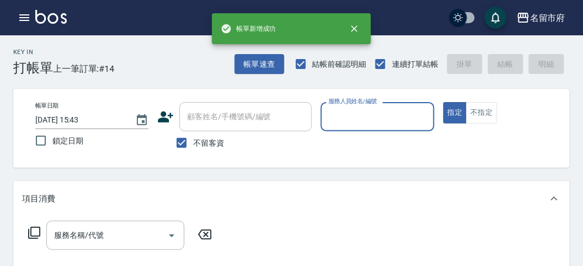
drag, startPoint x: 350, startPoint y: 114, endPoint x: 366, endPoint y: 123, distance: 19.0
click at [355, 114] on input "服務人員姓名/編號" at bounding box center [377, 116] width 103 height 19
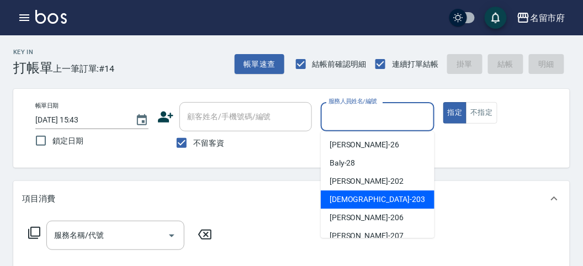
drag, startPoint x: 357, startPoint y: 198, endPoint x: 254, endPoint y: 241, distance: 111.4
click at [356, 200] on span "聖德 -203" at bounding box center [378, 200] width 96 height 12
type input "聖德-203"
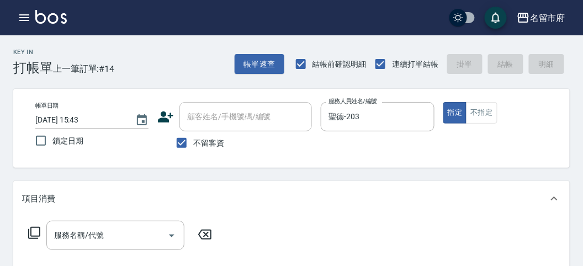
click at [30, 235] on icon at bounding box center [34, 233] width 12 height 12
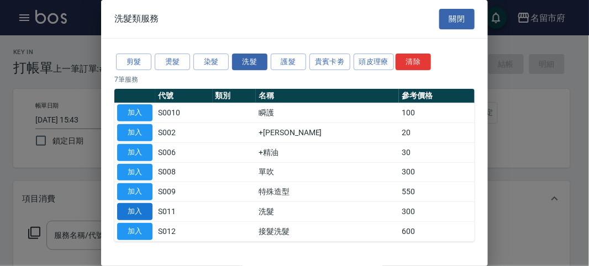
click at [134, 209] on button "加入" at bounding box center [134, 211] width 35 height 17
type input "洗髮(S011)"
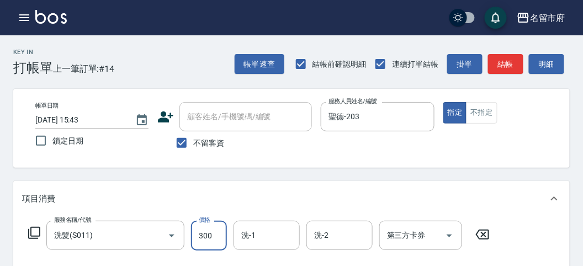
click at [192, 235] on input "300" at bounding box center [209, 236] width 36 height 30
type input "350"
drag, startPoint x: 551, startPoint y: 65, endPoint x: 541, endPoint y: 73, distance: 12.2
click at [551, 65] on button "明細" at bounding box center [546, 64] width 35 height 20
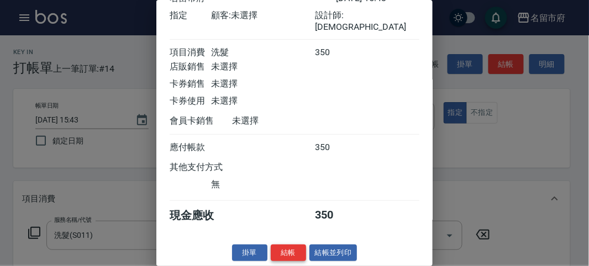
click at [297, 251] on button "結帳" at bounding box center [288, 253] width 35 height 17
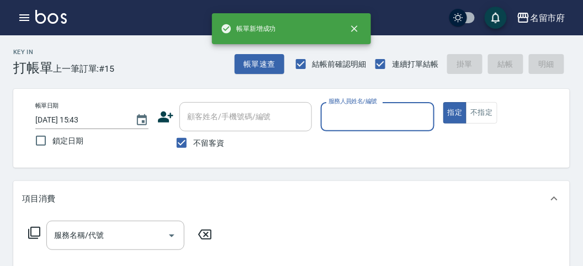
click at [382, 113] on input "服務人員姓名/編號" at bounding box center [377, 116] width 103 height 19
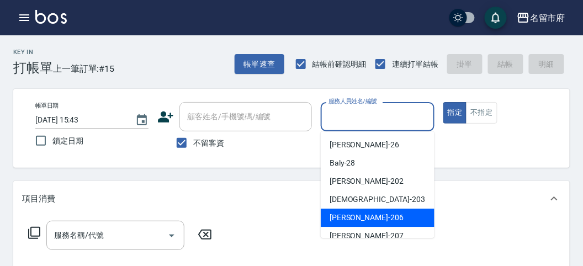
click at [363, 209] on div "[PERSON_NAME] -206" at bounding box center [378, 218] width 114 height 18
type input "[PERSON_NAME]-206"
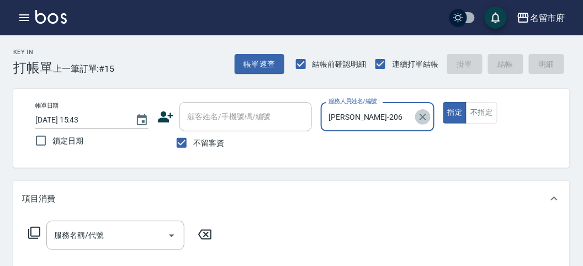
click at [422, 115] on icon "Clear" at bounding box center [423, 117] width 7 height 7
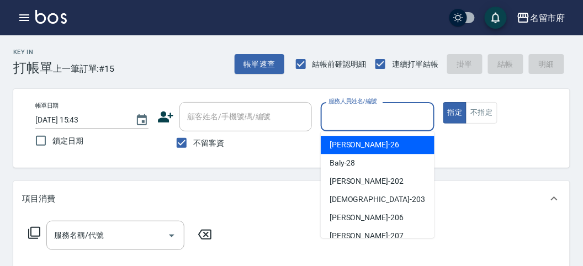
click at [379, 123] on input "服務人員姓名/編號" at bounding box center [377, 116] width 103 height 19
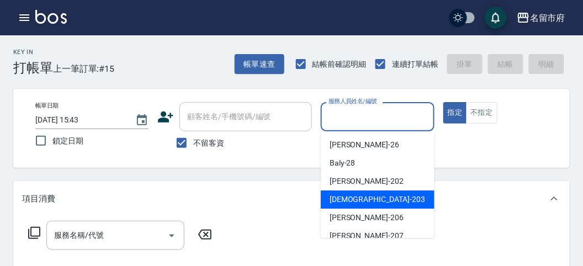
click at [348, 205] on span "聖德 -203" at bounding box center [378, 200] width 96 height 12
type input "聖德-203"
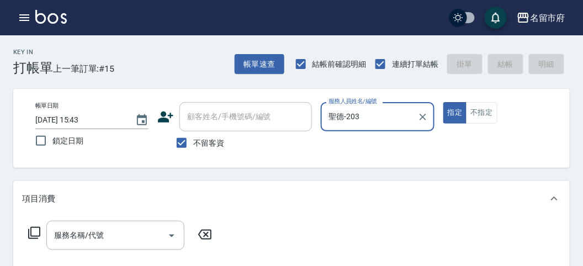
click at [30, 228] on icon at bounding box center [34, 232] width 13 height 13
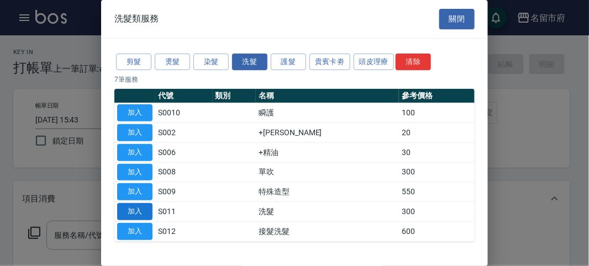
drag, startPoint x: 134, startPoint y: 208, endPoint x: 540, endPoint y: 108, distance: 418.2
click at [134, 208] on button "加入" at bounding box center [134, 211] width 35 height 17
type input "洗髮(S011)"
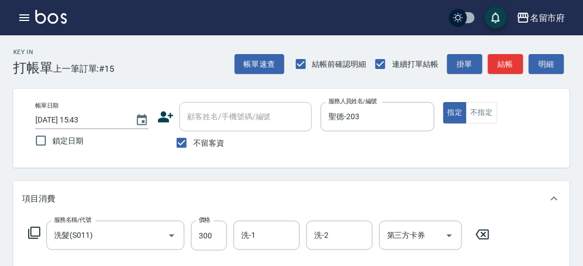
click at [553, 64] on button "明細" at bounding box center [546, 64] width 35 height 20
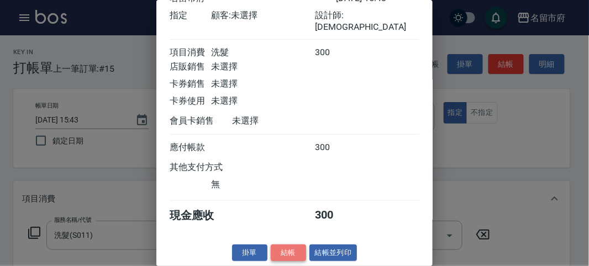
click at [292, 253] on button "結帳" at bounding box center [288, 253] width 35 height 17
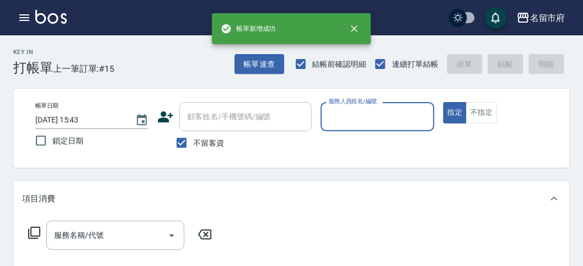
click at [340, 121] on input "服務人員姓名/編號" at bounding box center [377, 116] width 103 height 19
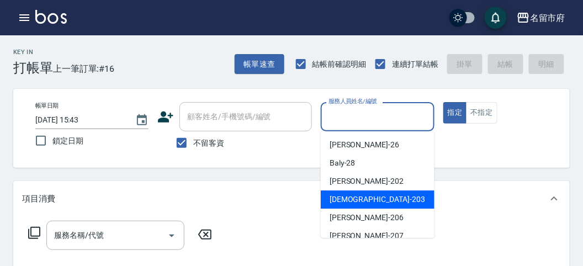
click at [346, 195] on span "聖德 -203" at bounding box center [378, 200] width 96 height 12
type input "聖德-203"
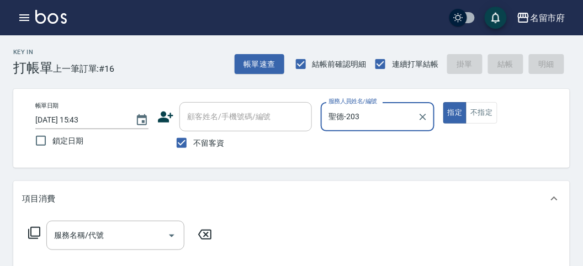
click at [37, 233] on icon at bounding box center [34, 232] width 13 height 13
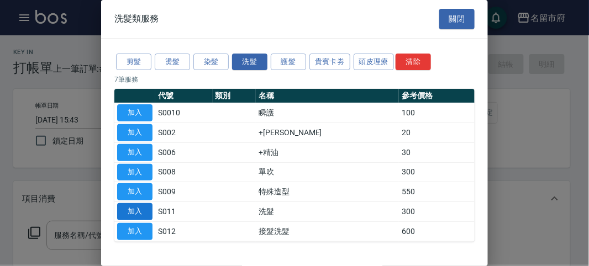
click at [148, 216] on button "加入" at bounding box center [134, 211] width 35 height 17
type input "洗髮(S011)"
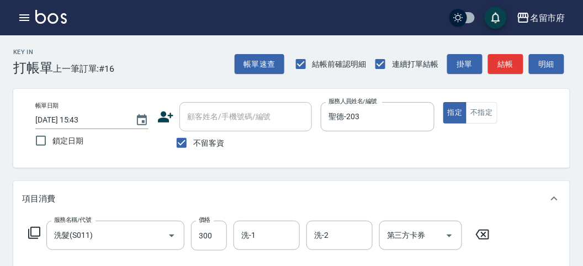
click at [30, 229] on icon at bounding box center [34, 233] width 12 height 12
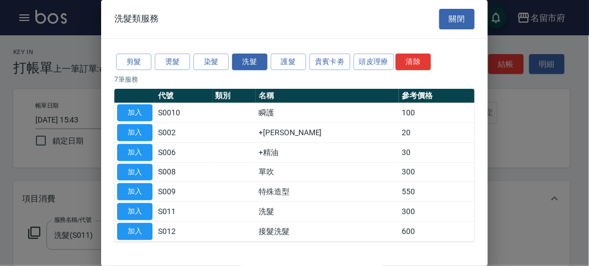
drag, startPoint x: 121, startPoint y: 62, endPoint x: 138, endPoint y: 81, distance: 24.6
click at [123, 62] on button "剪髮" at bounding box center [133, 62] width 35 height 17
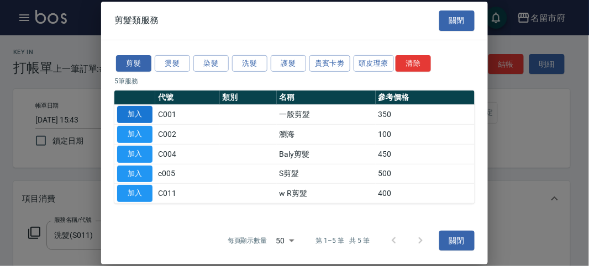
click at [138, 119] on button "加入" at bounding box center [134, 114] width 35 height 17
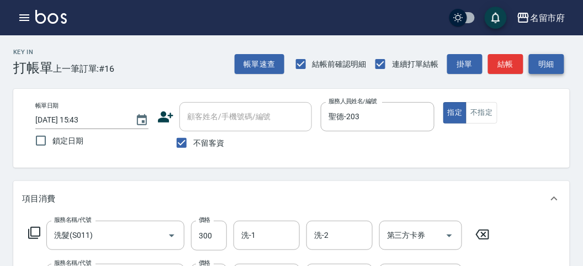
click at [540, 65] on button "明細" at bounding box center [546, 64] width 35 height 20
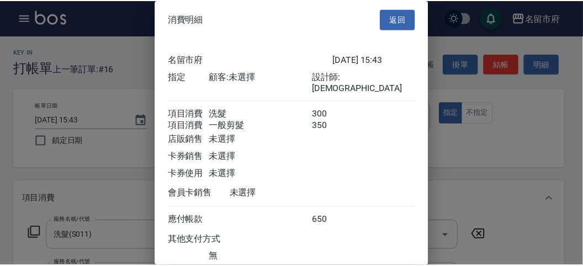
scroll to position [73, 0]
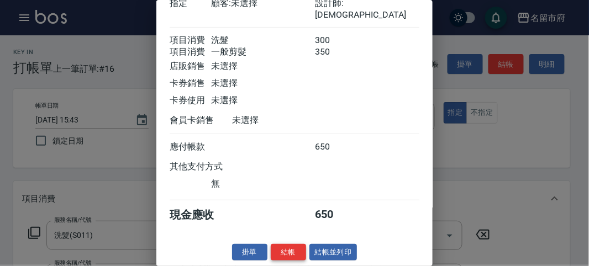
click at [295, 253] on button "結帳" at bounding box center [288, 252] width 35 height 17
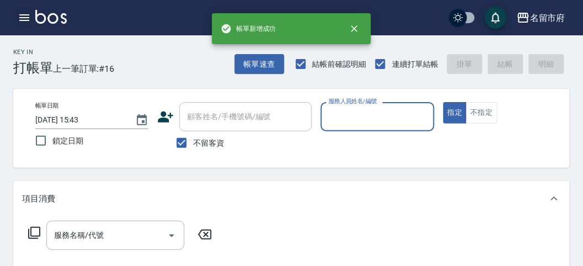
click at [27, 18] on icon "button" at bounding box center [24, 17] width 10 height 7
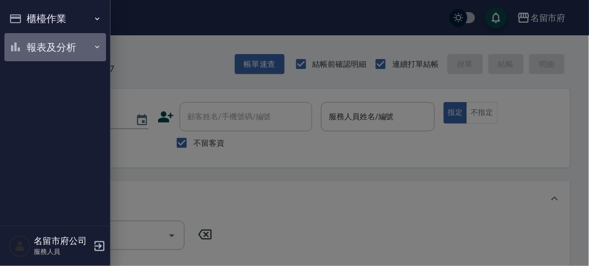
drag, startPoint x: 27, startPoint y: 18, endPoint x: 43, endPoint y: 47, distance: 33.4
click at [43, 47] on button "報表及分析" at bounding box center [55, 47] width 102 height 29
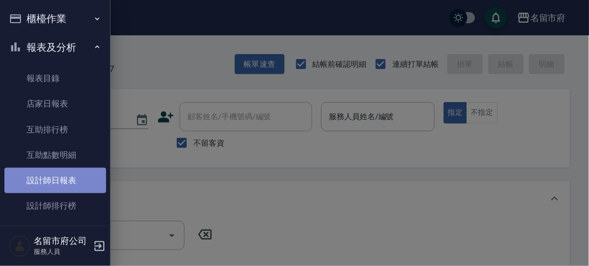
click at [76, 171] on link "設計師日報表" at bounding box center [55, 180] width 102 height 25
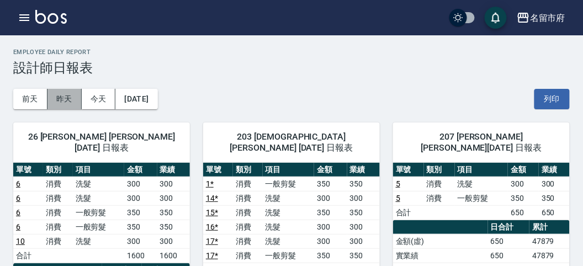
click at [72, 95] on button "昨天" at bounding box center [64, 99] width 34 height 20
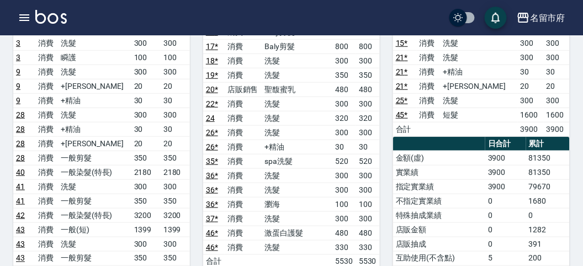
scroll to position [245, 0]
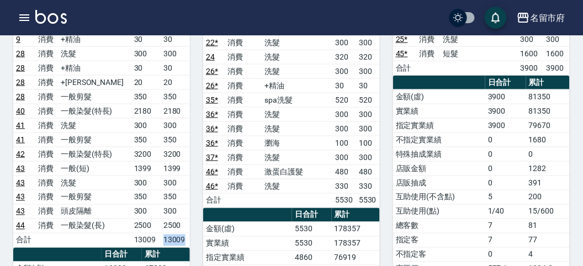
drag, startPoint x: 161, startPoint y: 226, endPoint x: 182, endPoint y: 229, distance: 21.7
click at [182, 233] on td "13009" at bounding box center [175, 240] width 29 height 14
click at [183, 233] on td "13009" at bounding box center [175, 240] width 29 height 14
drag, startPoint x: 131, startPoint y: 209, endPoint x: 160, endPoint y: 210, distance: 29.3
click at [160, 219] on tr "44 消費 一般染髮(長) 2500 2500" at bounding box center [101, 226] width 177 height 14
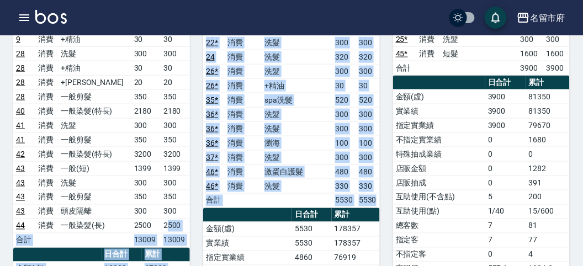
drag, startPoint x: 166, startPoint y: 212, endPoint x: 191, endPoint y: 214, distance: 24.5
click at [191, 214] on div "28 Baly 馬美麗 [DATE] 日報表 單號 類別 項目 金額 業績 10 消費 洗髮 300 300 10 消費 +精油 30 30 10 消費 +潤…" at bounding box center [285, 177] width 190 height 627
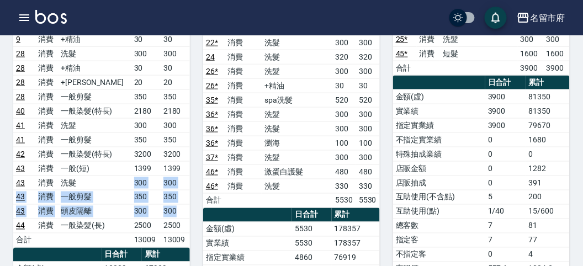
drag, startPoint x: 124, startPoint y: 166, endPoint x: 178, endPoint y: 191, distance: 59.8
click at [178, 191] on tbody "1 * 消費 洗髮 300 300 1 * 消費 +精油 30 30 1 * 消費 一般剪髮 350 350 3 消費 洗髮 300 300 3 消費 瞬護 …" at bounding box center [101, 90] width 177 height 316
click at [178, 204] on td "300" at bounding box center [175, 211] width 29 height 14
drag, startPoint x: 160, startPoint y: 165, endPoint x: 172, endPoint y: 189, distance: 26.9
click at [172, 189] on tbody "1 * 消費 洗髮 300 300 1 * 消費 +精油 30 30 1 * 消費 一般剪髮 350 350 3 消費 洗髮 300 300 3 消費 瞬護 …" at bounding box center [101, 90] width 177 height 316
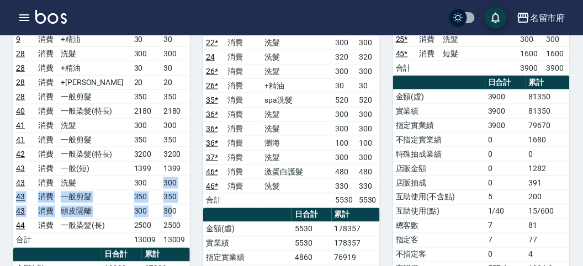
click at [172, 204] on td "300" at bounding box center [175, 211] width 29 height 14
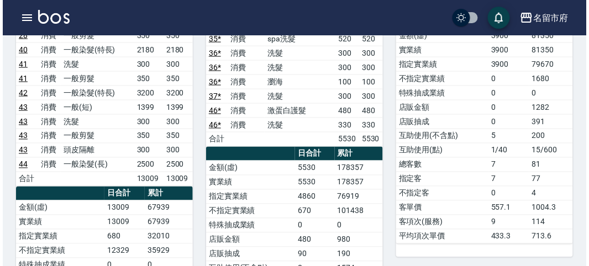
scroll to position [61, 0]
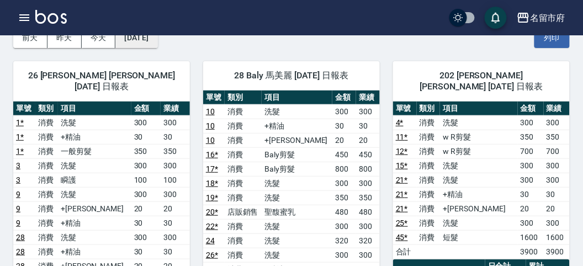
click at [141, 41] on button "[DATE]" at bounding box center [136, 38] width 42 height 20
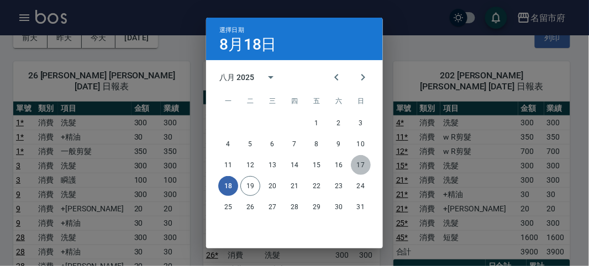
click at [358, 163] on button "17" at bounding box center [361, 165] width 20 height 20
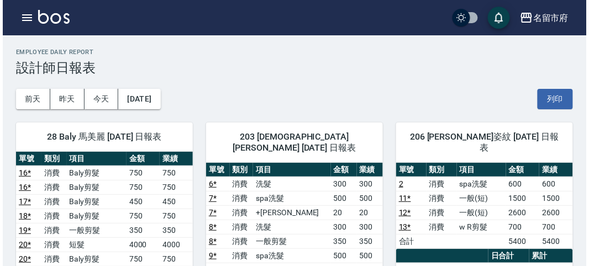
scroll to position [61, 0]
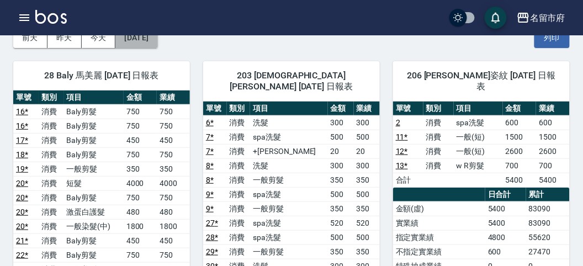
click at [138, 43] on button "[DATE]" at bounding box center [136, 38] width 42 height 20
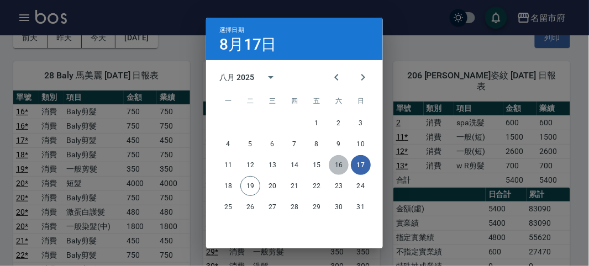
click at [339, 164] on button "16" at bounding box center [339, 165] width 20 height 20
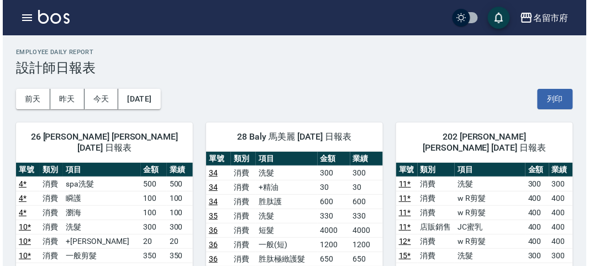
scroll to position [245, 0]
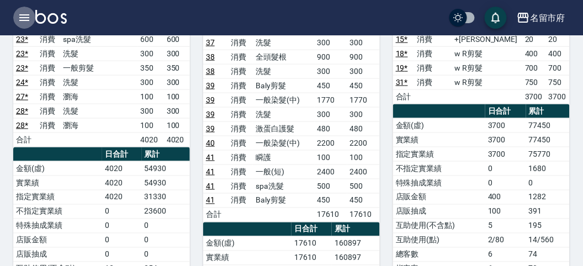
click at [24, 19] on icon "button" at bounding box center [24, 17] width 13 height 13
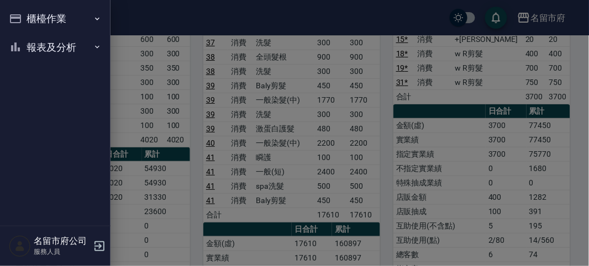
click at [36, 45] on button "報表及分析" at bounding box center [55, 47] width 102 height 29
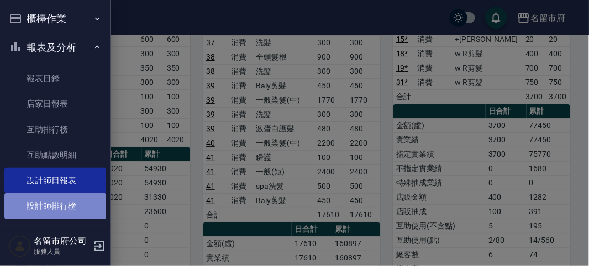
click at [61, 199] on link "設計師排行榜" at bounding box center [55, 205] width 102 height 25
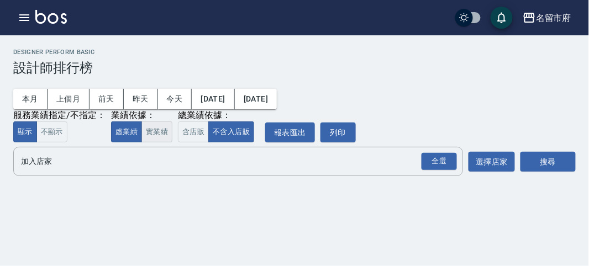
drag, startPoint x: 150, startPoint y: 133, endPoint x: 162, endPoint y: 133, distance: 12.7
click at [151, 133] on button "實業績" at bounding box center [156, 132] width 31 height 22
click at [197, 133] on button "含店販" at bounding box center [193, 132] width 31 height 22
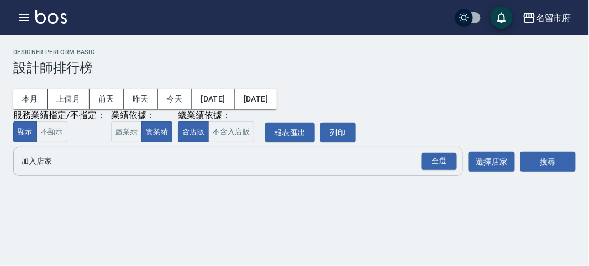
click at [427, 172] on div "全選" at bounding box center [438, 161] width 39 height 29
click at [438, 172] on button "全選" at bounding box center [439, 162] width 40 height 22
click at [542, 161] on button "搜尋" at bounding box center [547, 162] width 55 height 20
drag, startPoint x: 464, startPoint y: 156, endPoint x: 451, endPoint y: 158, distance: 14.0
click at [463, 156] on div "加入店家 全選 加入店家 選擇店家" at bounding box center [263, 161] width 501 height 29
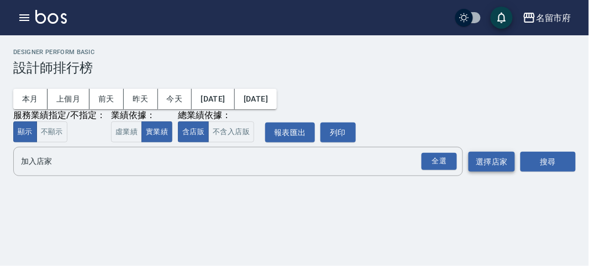
drag, startPoint x: 451, startPoint y: 158, endPoint x: 476, endPoint y: 159, distance: 24.9
click at [451, 159] on div "全選" at bounding box center [438, 161] width 35 height 17
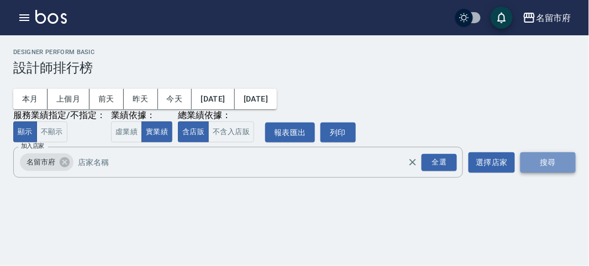
click at [522, 163] on button "搜尋" at bounding box center [547, 162] width 55 height 20
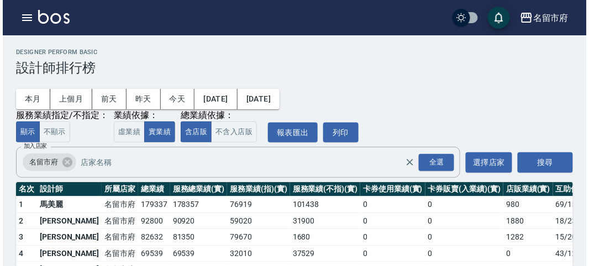
scroll to position [61, 0]
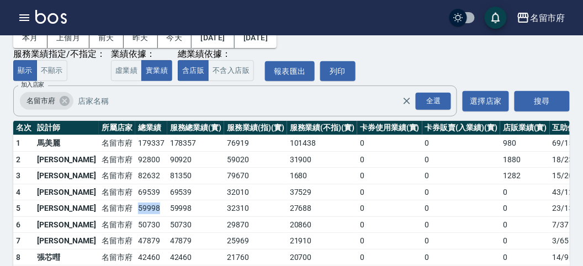
drag, startPoint x: 112, startPoint y: 208, endPoint x: 123, endPoint y: 209, distance: 11.6
click at [123, 209] on tr "5 [PERSON_NAME][GEOGRAPHIC_DATA] 59998 59998 32310 27688 0 0 0 23 / 131" at bounding box center [319, 208] width 612 height 17
click at [135, 209] on td "59998" at bounding box center [151, 208] width 32 height 17
drag, startPoint x: 97, startPoint y: 191, endPoint x: 125, endPoint y: 194, distance: 28.4
click at [125, 194] on tr "4 [PERSON_NAME] [GEOGRAPHIC_DATA] 69539 69539 32010 37529 0 0 0 43 / 1294" at bounding box center [319, 192] width 612 height 17
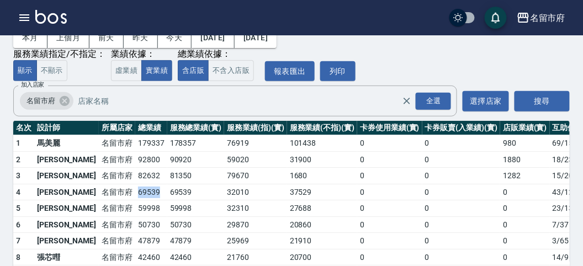
click at [135, 193] on td "69539" at bounding box center [151, 192] width 32 height 17
click at [22, 12] on icon "button" at bounding box center [24, 17] width 13 height 13
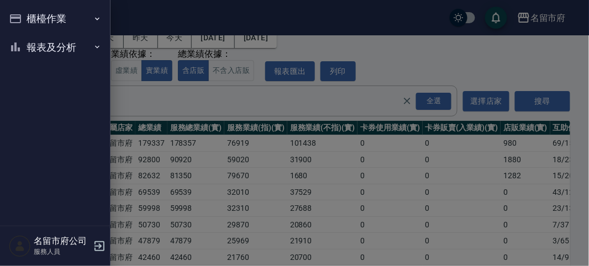
click at [27, 19] on button "櫃檯作業" at bounding box center [55, 18] width 102 height 29
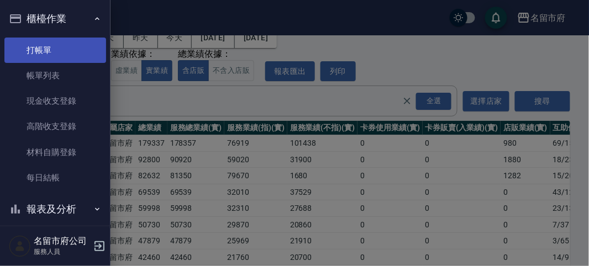
click at [42, 51] on link "打帳單" at bounding box center [55, 50] width 102 height 25
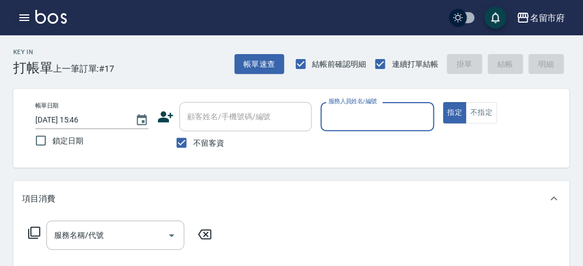
click at [23, 24] on button "button" at bounding box center [24, 18] width 22 height 22
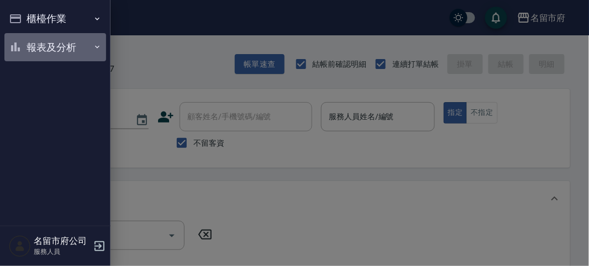
click at [35, 42] on button "報表及分析" at bounding box center [55, 47] width 102 height 29
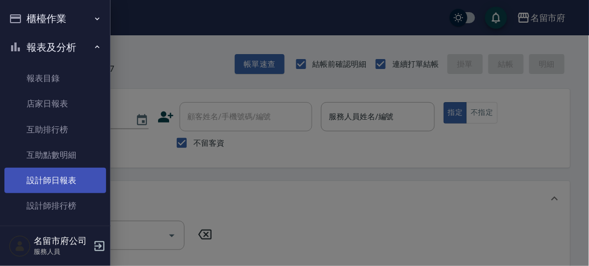
click at [61, 183] on link "設計師日報表" at bounding box center [55, 180] width 102 height 25
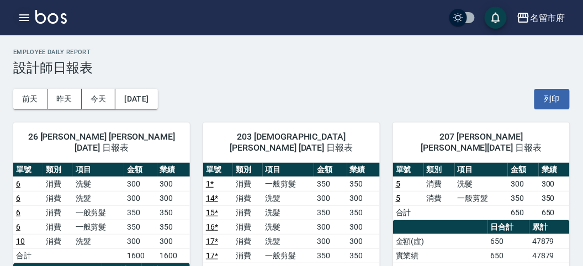
click at [24, 15] on icon "button" at bounding box center [24, 17] width 13 height 13
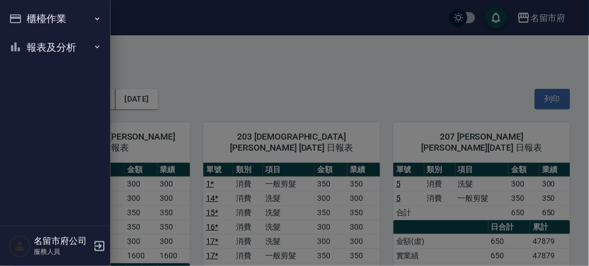
click at [231, 68] on div at bounding box center [294, 133] width 589 height 266
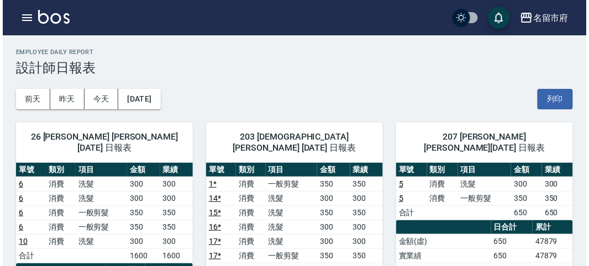
scroll to position [123, 0]
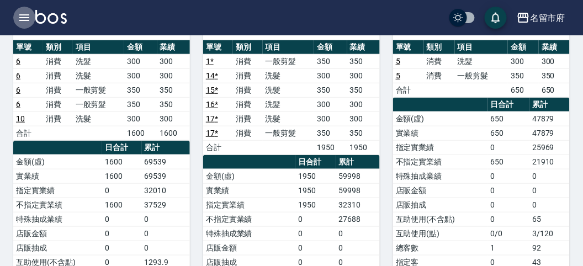
click at [14, 19] on button "button" at bounding box center [24, 18] width 22 height 22
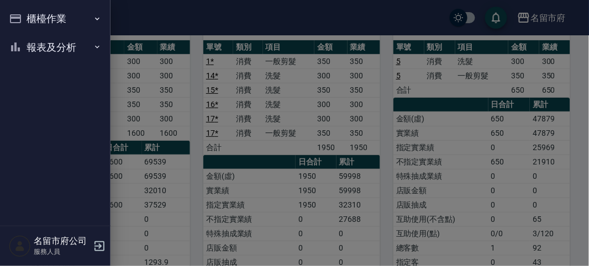
click at [23, 14] on button "櫃檯作業" at bounding box center [55, 18] width 102 height 29
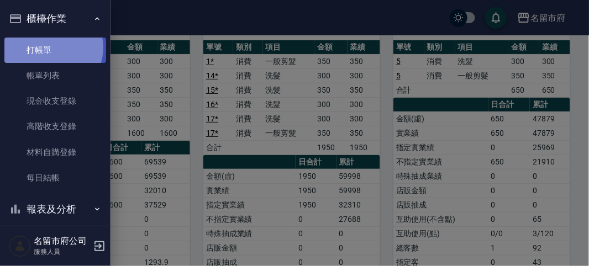
click at [52, 47] on link "打帳單" at bounding box center [55, 50] width 102 height 25
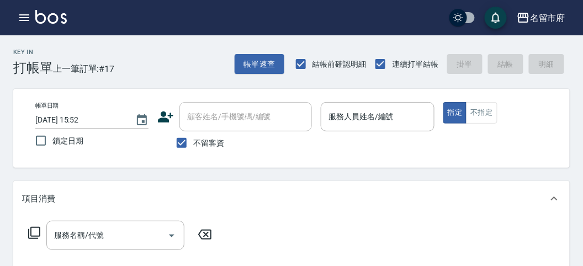
click at [161, 50] on div "Key In 打帳單 上一筆訂單:#17 帳單速查 結帳前確認明細 連續打單結帳 掛單 結帳 明細" at bounding box center [285, 55] width 570 height 40
click at [489, 117] on button "不指定" at bounding box center [481, 113] width 31 height 22
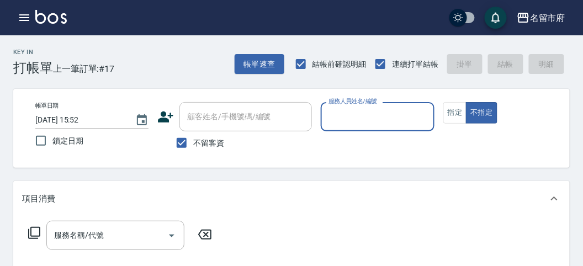
click at [412, 116] on input "服務人員姓名/編號" at bounding box center [377, 116] width 103 height 19
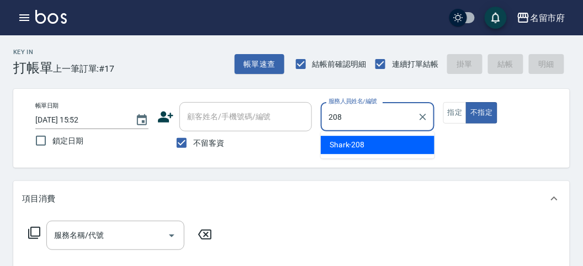
click at [351, 147] on span "Shark -208" at bounding box center [347, 145] width 35 height 12
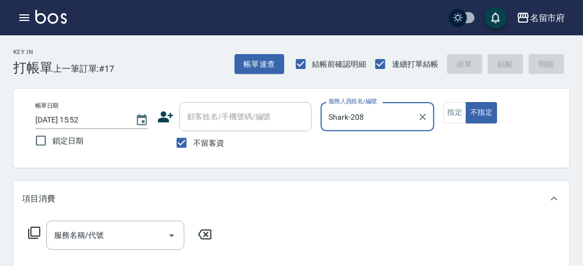
type input "Shark-208"
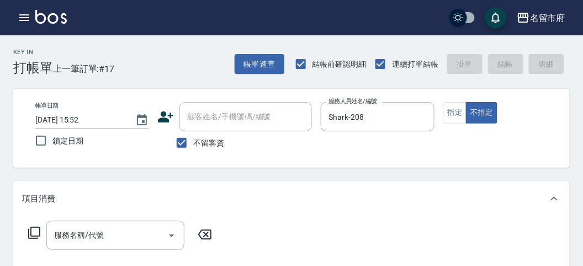
click at [32, 228] on icon at bounding box center [34, 232] width 13 height 13
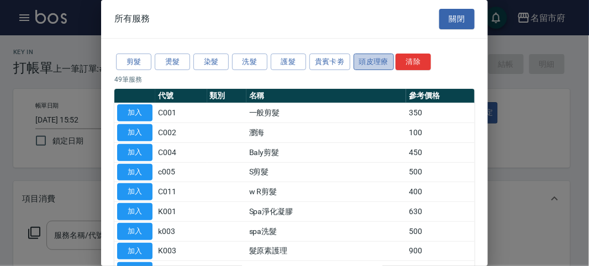
click at [381, 63] on button "頭皮理療" at bounding box center [373, 62] width 41 height 17
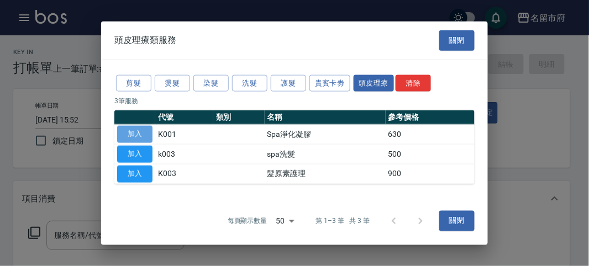
click at [136, 131] on button "加入" at bounding box center [134, 134] width 35 height 17
type input "Spa淨化凝膠(K001)"
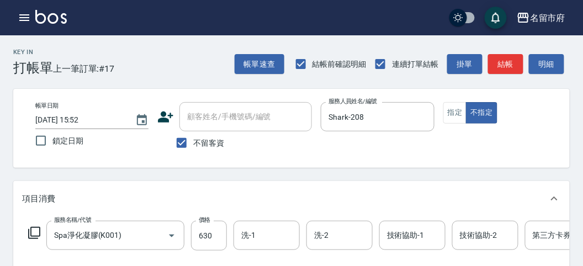
click at [32, 234] on icon at bounding box center [34, 232] width 13 height 13
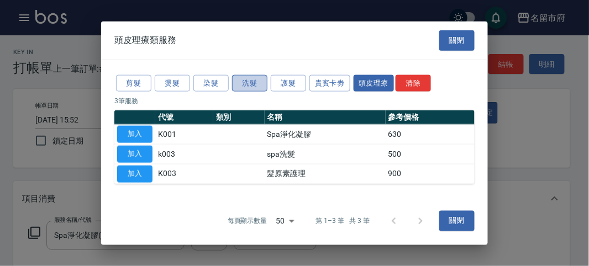
click at [249, 85] on button "洗髮" at bounding box center [249, 83] width 35 height 17
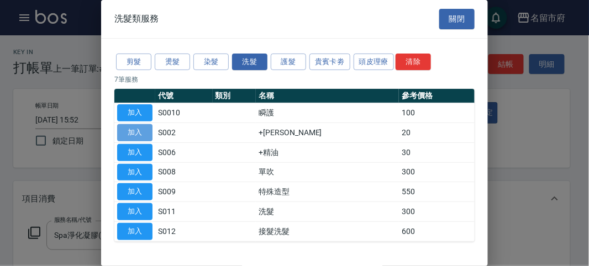
click at [141, 130] on button "加入" at bounding box center [134, 132] width 35 height 17
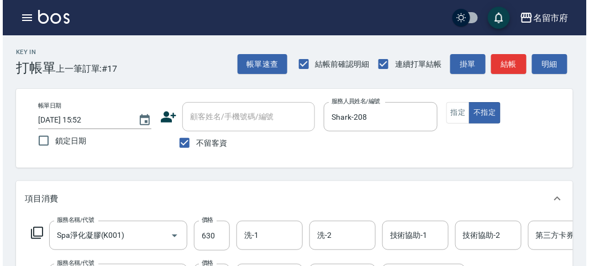
scroll to position [368, 0]
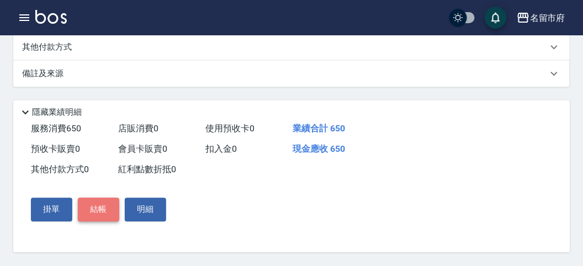
click at [98, 213] on button "結帳" at bounding box center [98, 209] width 41 height 23
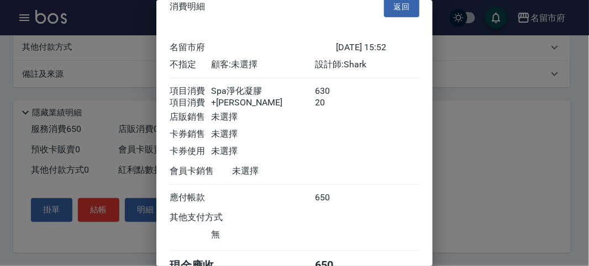
scroll to position [73, 0]
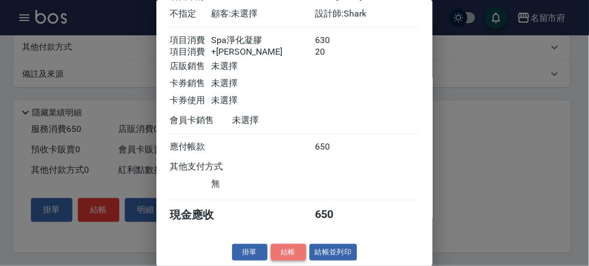
click at [284, 253] on button "結帳" at bounding box center [288, 252] width 35 height 17
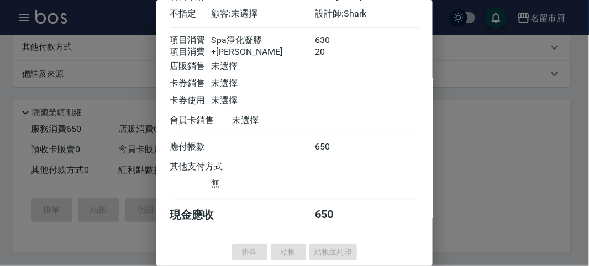
type input "[DATE] 16:08"
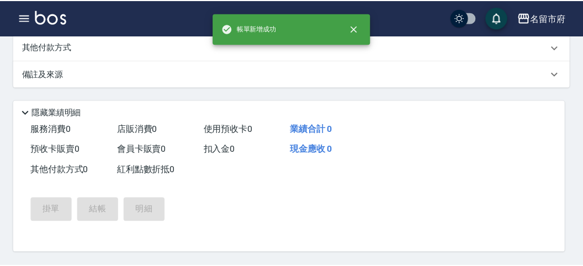
scroll to position [0, 0]
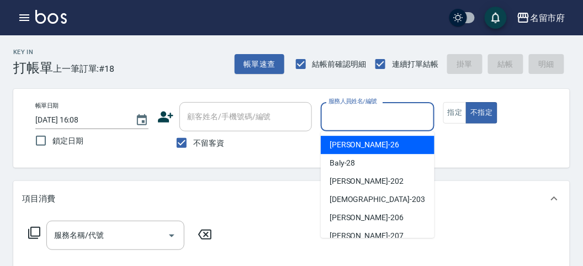
click at [400, 111] on input "服務人員姓名/編號" at bounding box center [377, 116] width 103 height 19
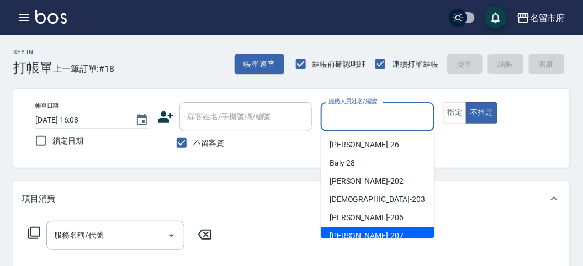
click at [357, 233] on span "[PERSON_NAME] -207" at bounding box center [367, 236] width 74 height 12
type input "[PERSON_NAME]-207"
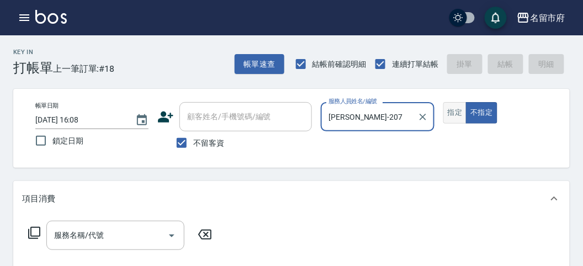
click at [459, 110] on button "指定" at bounding box center [455, 113] width 24 height 22
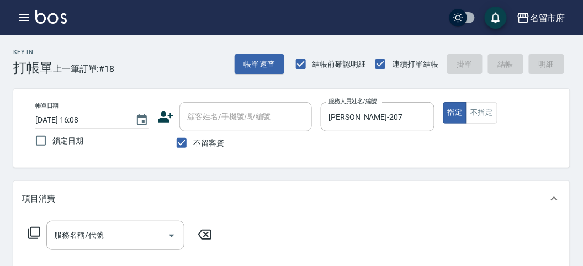
click at [36, 235] on icon at bounding box center [34, 232] width 13 height 13
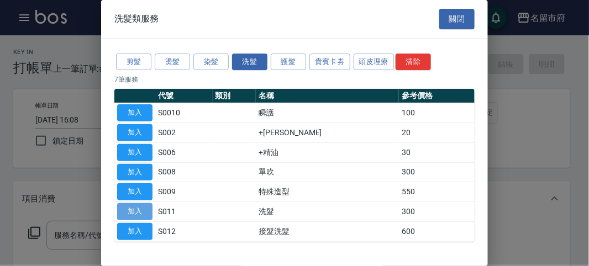
click at [146, 212] on button "加入" at bounding box center [134, 211] width 35 height 17
type input "洗髮(S011)"
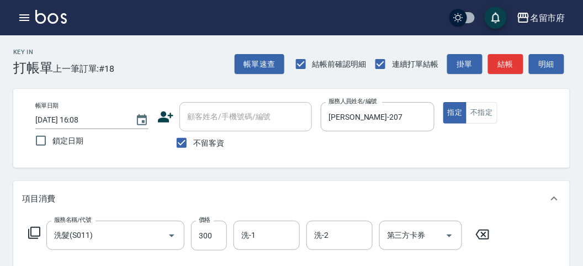
click at [32, 230] on icon at bounding box center [34, 232] width 13 height 13
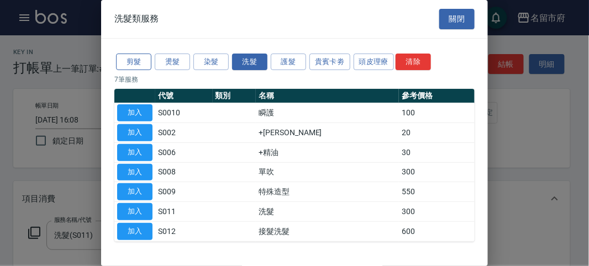
click at [121, 61] on button "剪髮" at bounding box center [133, 62] width 35 height 17
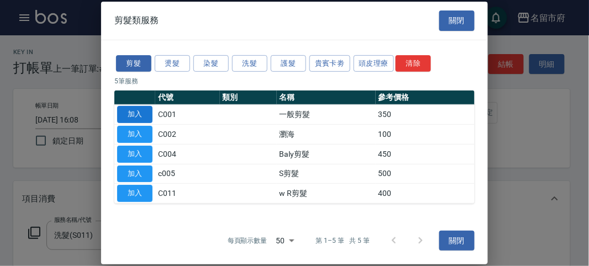
click at [138, 112] on button "加入" at bounding box center [134, 114] width 35 height 17
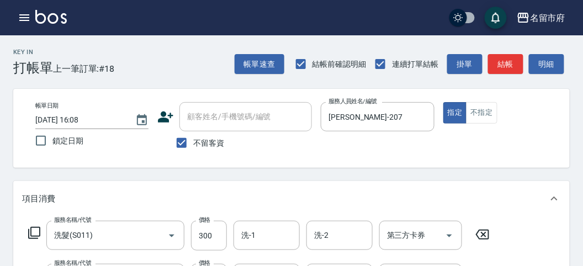
scroll to position [184, 0]
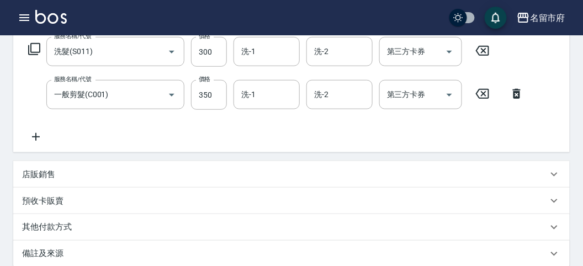
click at [514, 96] on icon at bounding box center [517, 94] width 8 height 10
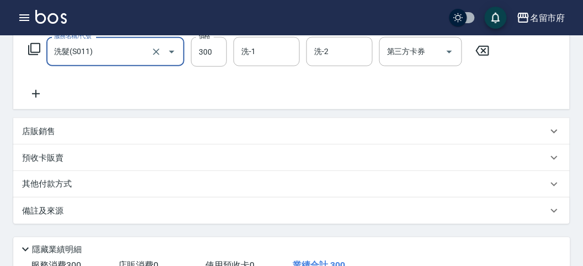
click at [37, 53] on icon at bounding box center [34, 49] width 13 height 13
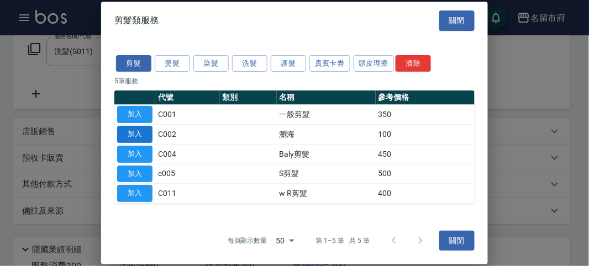
click at [148, 139] on button "加入" at bounding box center [134, 134] width 35 height 17
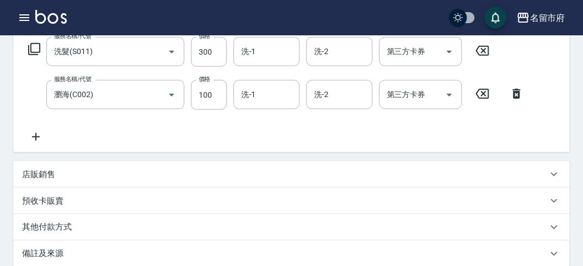
click at [33, 51] on icon at bounding box center [34, 49] width 13 height 13
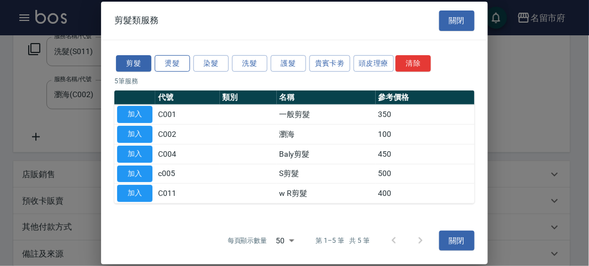
click at [184, 64] on button "燙髮" at bounding box center [172, 63] width 35 height 17
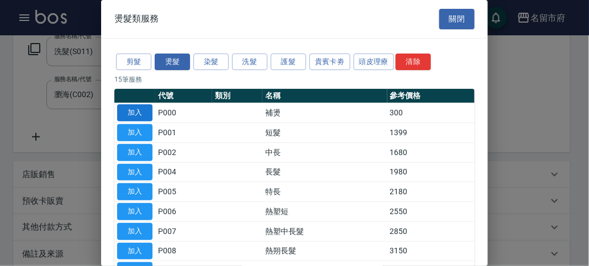
click at [146, 110] on button "加入" at bounding box center [134, 112] width 35 height 17
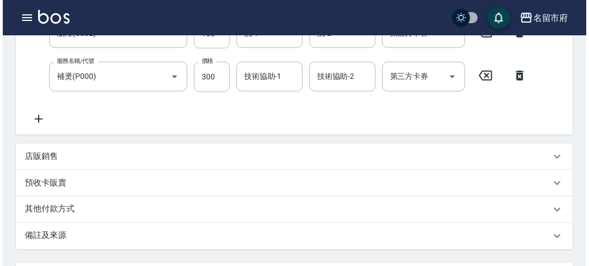
scroll to position [409, 0]
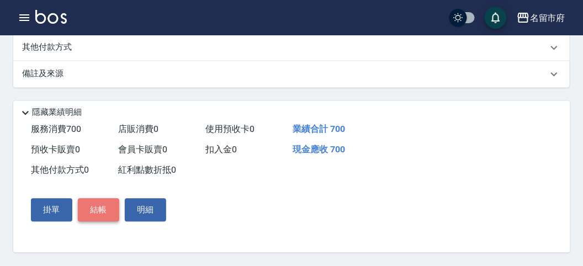
click at [108, 213] on button "結帳" at bounding box center [98, 210] width 41 height 23
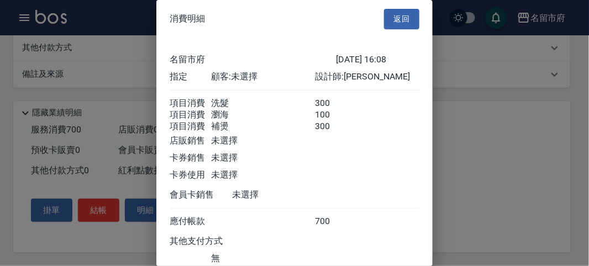
scroll to position [86, 0]
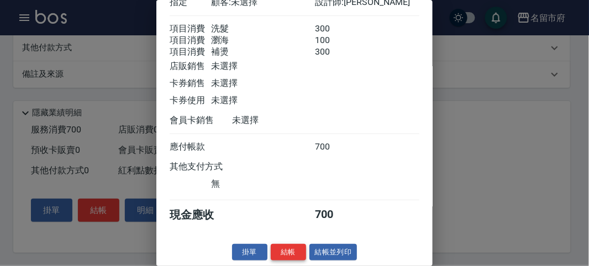
click at [288, 251] on button "結帳" at bounding box center [288, 252] width 35 height 17
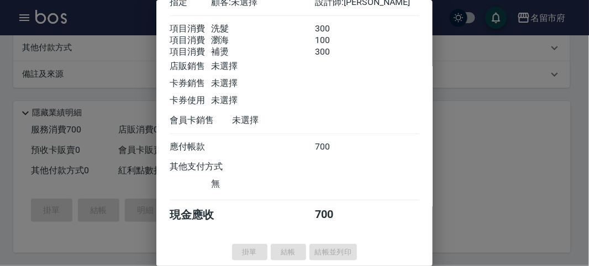
type input "[DATE] 16:12"
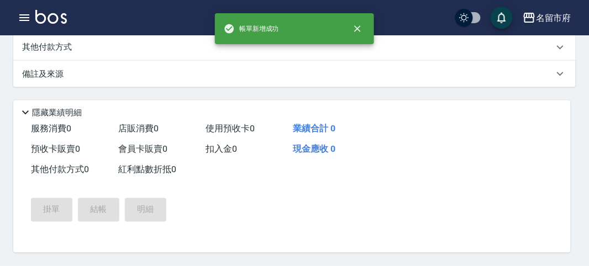
scroll to position [0, 0]
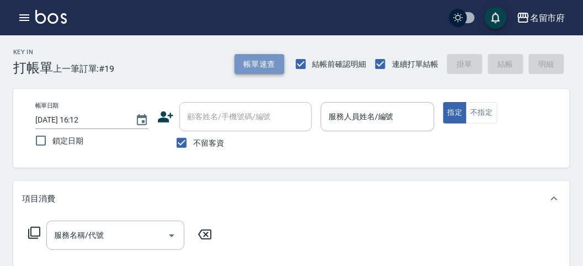
click at [261, 64] on button "帳單速查" at bounding box center [260, 64] width 50 height 20
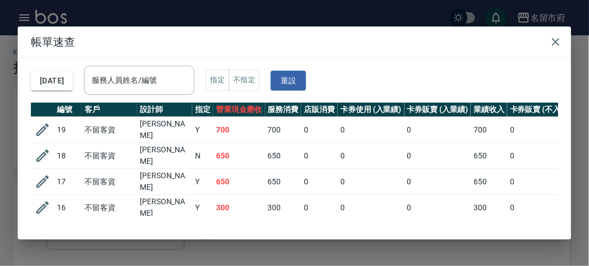
click at [149, 59] on div "[DATE] 服務人員姓名/編號 服務人員姓名/編號 指定 不指定 重設" at bounding box center [294, 80] width 527 height 45
click at [145, 77] on input "服務人員姓名/編號" at bounding box center [139, 80] width 101 height 19
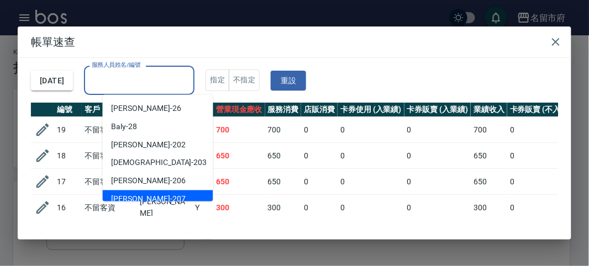
drag, startPoint x: 121, startPoint y: 195, endPoint x: 192, endPoint y: 169, distance: 74.8
click at [123, 195] on span "[PERSON_NAME] -207" at bounding box center [149, 200] width 74 height 12
type input "[PERSON_NAME]-207"
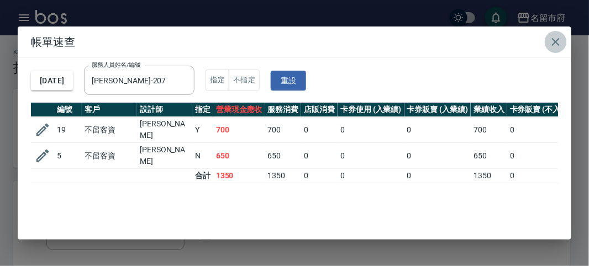
click at [564, 39] on button "button" at bounding box center [556, 42] width 22 height 22
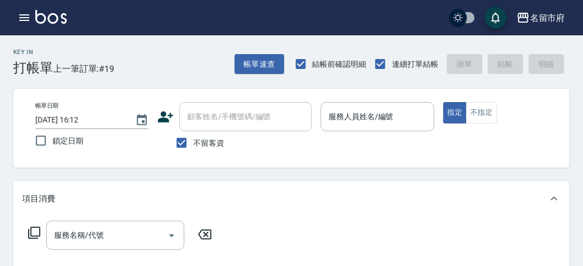
click at [19, 20] on icon "button" at bounding box center [24, 17] width 10 height 7
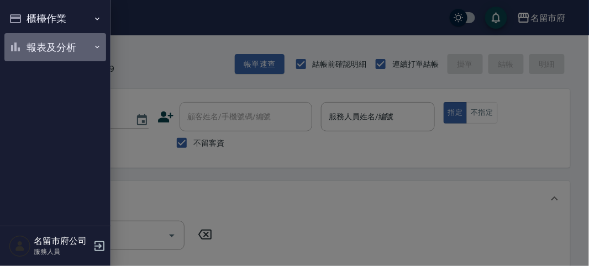
drag, startPoint x: 41, startPoint y: 33, endPoint x: 50, endPoint y: 52, distance: 21.0
click at [41, 34] on button "報表及分析" at bounding box center [55, 47] width 102 height 29
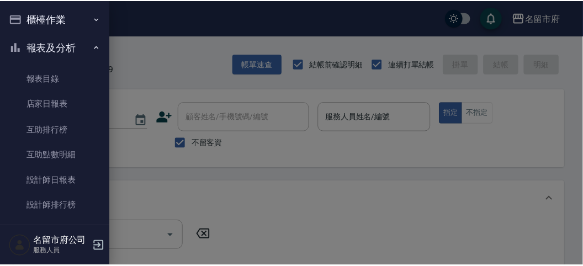
scroll to position [36, 0]
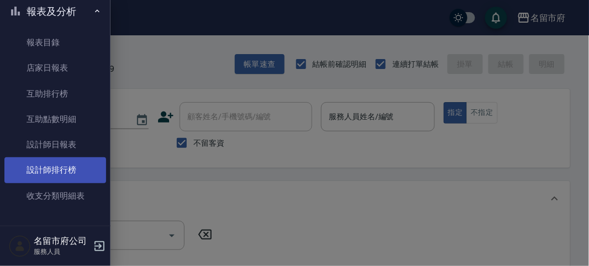
drag, startPoint x: 72, startPoint y: 162, endPoint x: 151, endPoint y: 144, distance: 81.2
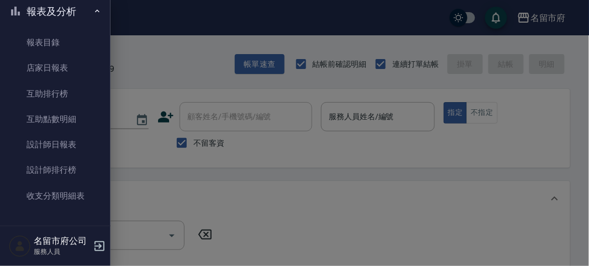
click at [72, 163] on link "設計師排行榜" at bounding box center [55, 169] width 102 height 25
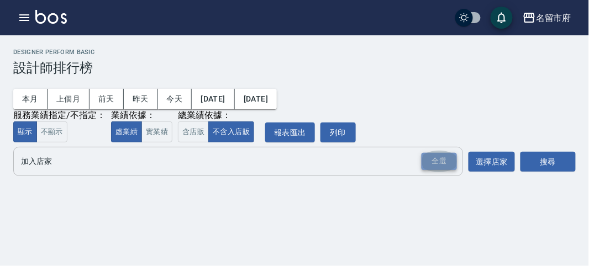
click at [443, 159] on div "全選" at bounding box center [438, 161] width 35 height 17
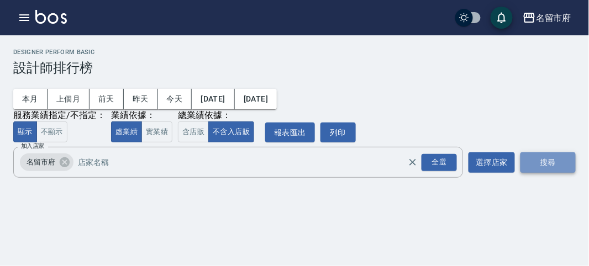
click at [542, 155] on button "搜尋" at bounding box center [547, 162] width 55 height 20
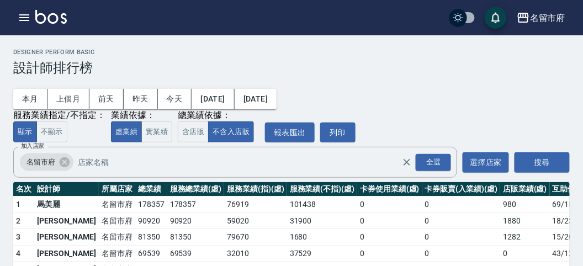
scroll to position [97, 0]
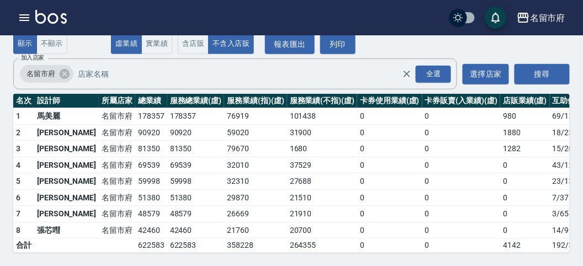
click at [57, 19] on img at bounding box center [50, 17] width 31 height 14
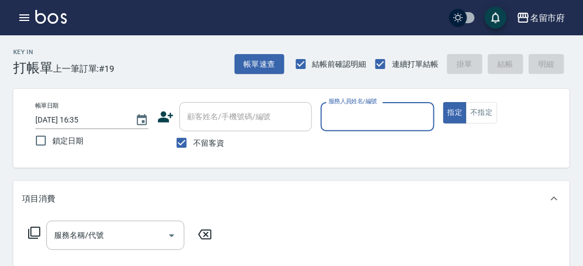
click at [366, 113] on input "服務人員姓名/編號" at bounding box center [377, 116] width 103 height 19
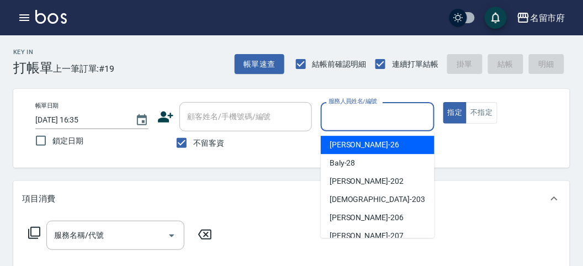
click at [369, 147] on div "[PERSON_NAME] -26" at bounding box center [378, 145] width 114 height 18
type input "[PERSON_NAME]-26"
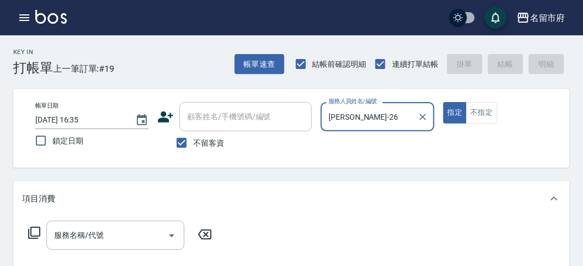
click at [40, 228] on icon at bounding box center [34, 232] width 13 height 13
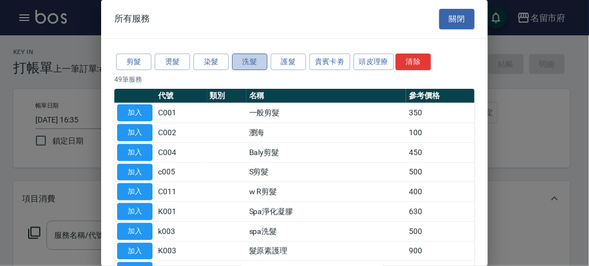
click at [247, 57] on button "洗髮" at bounding box center [249, 62] width 35 height 17
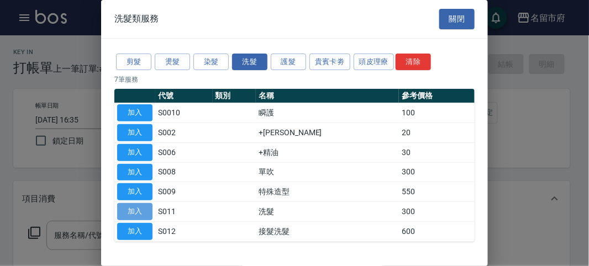
click at [136, 203] on button "加入" at bounding box center [134, 211] width 35 height 17
type input "洗髮(S011)"
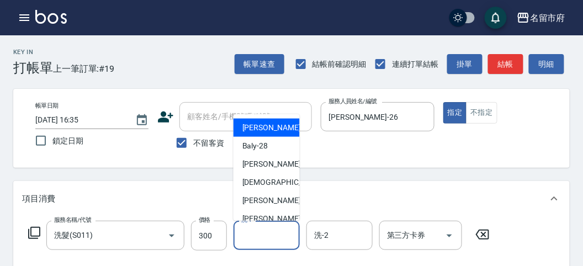
drag, startPoint x: 260, startPoint y: 231, endPoint x: 267, endPoint y: 229, distance: 6.8
click at [263, 230] on input "洗-1" at bounding box center [267, 235] width 56 height 19
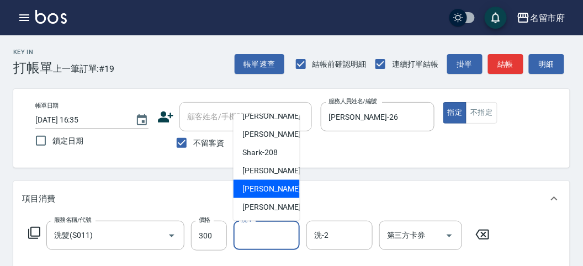
scroll to position [61, 0]
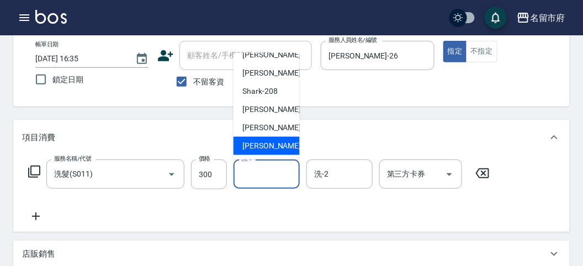
click at [266, 148] on span "[PERSON_NAME] -222" at bounding box center [279, 146] width 74 height 12
type input "[PERSON_NAME]-222"
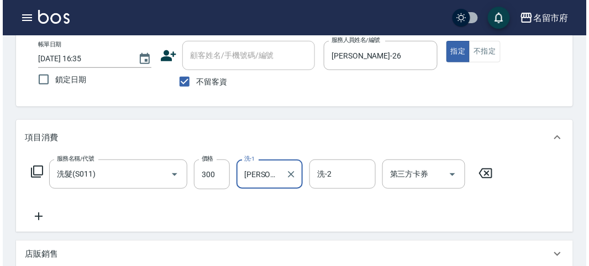
scroll to position [323, 0]
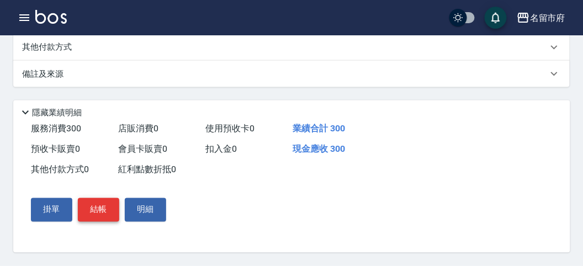
click at [101, 214] on button "結帳" at bounding box center [98, 209] width 41 height 23
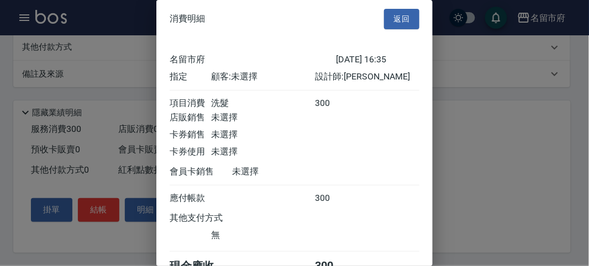
scroll to position [61, 0]
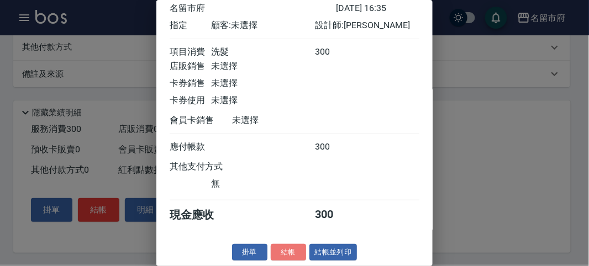
click at [273, 250] on button "結帳" at bounding box center [288, 252] width 35 height 17
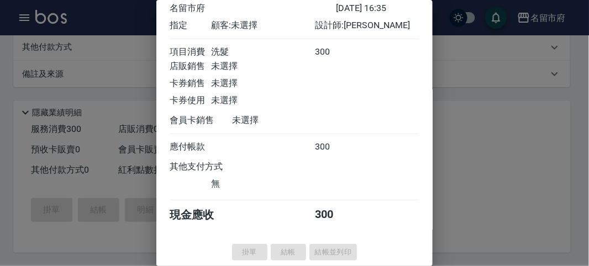
type input "[DATE] 16:36"
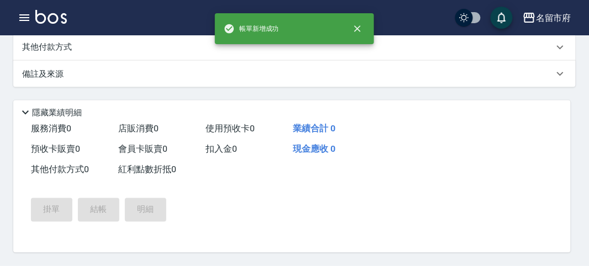
scroll to position [0, 0]
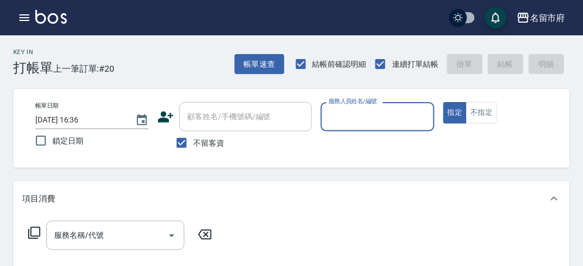
click at [364, 119] on input "服務人員姓名/編號" at bounding box center [377, 116] width 103 height 19
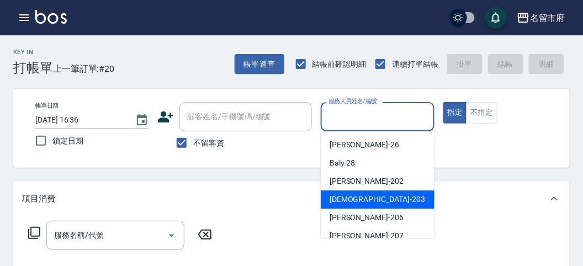
click at [353, 195] on span "聖德 -203" at bounding box center [378, 200] width 96 height 12
type input "聖德-203"
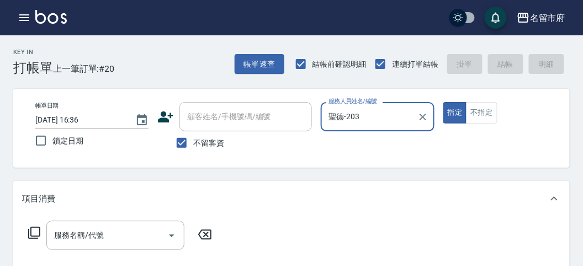
click at [31, 229] on icon at bounding box center [34, 233] width 12 height 12
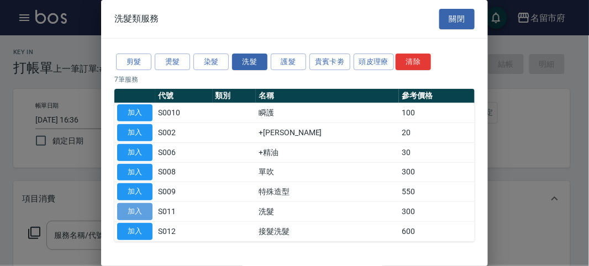
click at [141, 211] on button "加入" at bounding box center [134, 211] width 35 height 17
type input "洗髮(S011)"
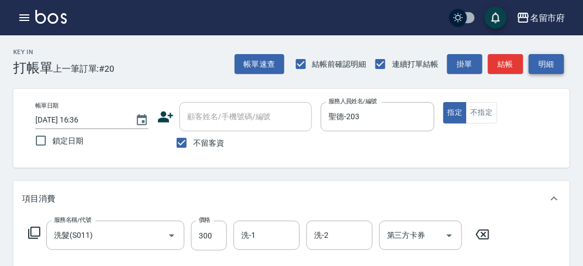
drag, startPoint x: 553, startPoint y: 65, endPoint x: 532, endPoint y: 66, distance: 20.4
click at [551, 64] on button "明細" at bounding box center [546, 64] width 35 height 20
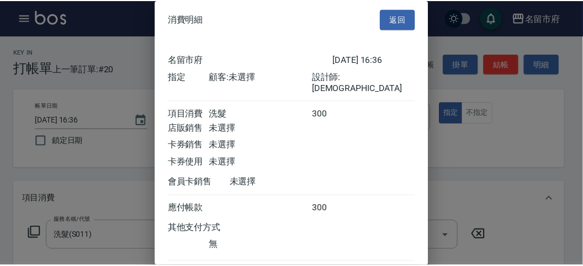
scroll to position [61, 0]
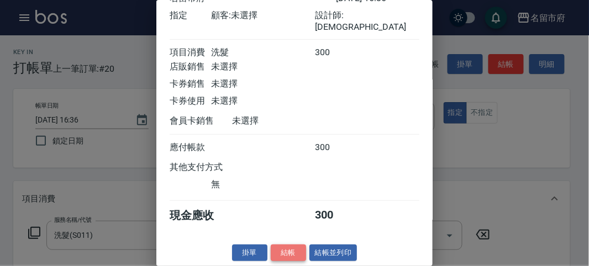
click at [284, 252] on button "結帳" at bounding box center [288, 253] width 35 height 17
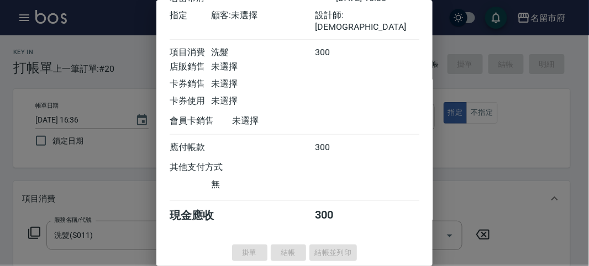
type input "[DATE] 16:41"
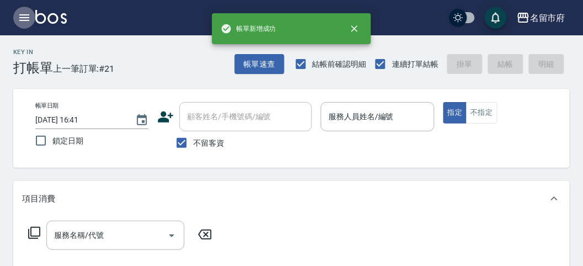
click at [25, 23] on icon "button" at bounding box center [24, 17] width 13 height 13
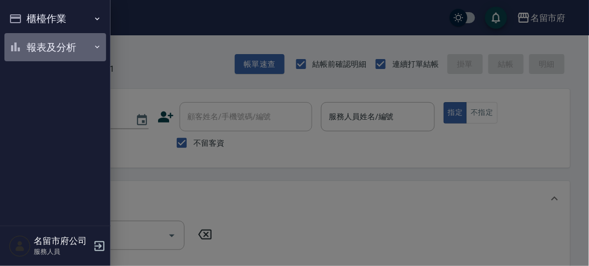
click at [36, 50] on button "報表及分析" at bounding box center [55, 47] width 102 height 29
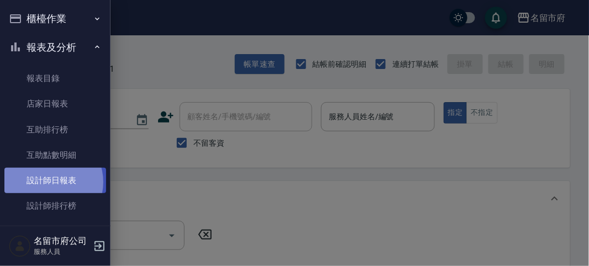
click at [48, 182] on link "設計師日報表" at bounding box center [55, 180] width 102 height 25
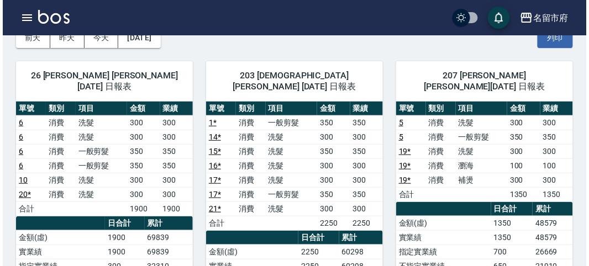
scroll to position [123, 0]
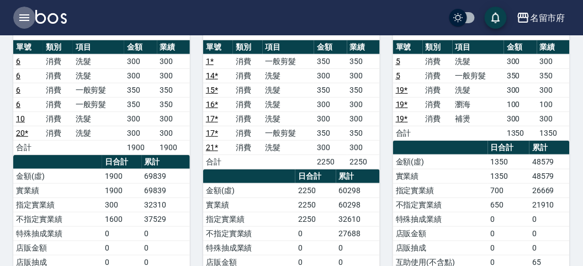
click at [23, 13] on icon "button" at bounding box center [24, 17] width 13 height 13
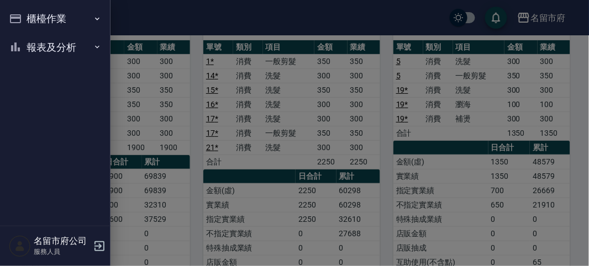
click at [23, 13] on button "櫃檯作業" at bounding box center [55, 18] width 102 height 29
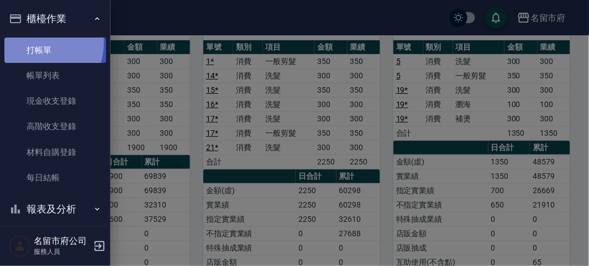
click at [34, 43] on link "打帳單" at bounding box center [55, 50] width 102 height 25
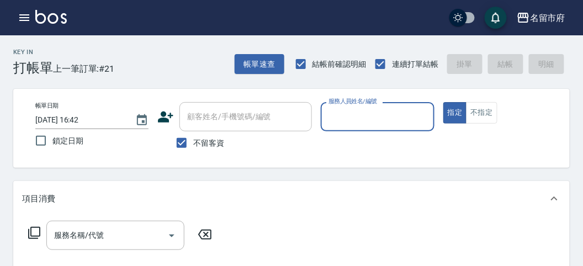
click at [361, 117] on input "服務人員姓名/編號" at bounding box center [377, 116] width 103 height 19
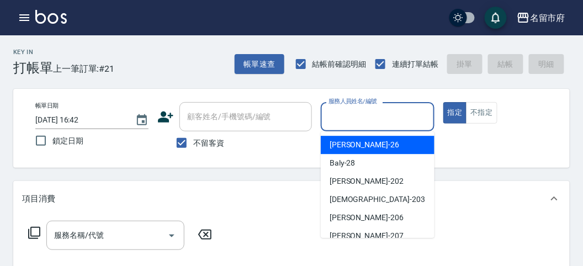
click at [374, 148] on div "[PERSON_NAME] -26" at bounding box center [378, 145] width 114 height 18
type input "[PERSON_NAME]-26"
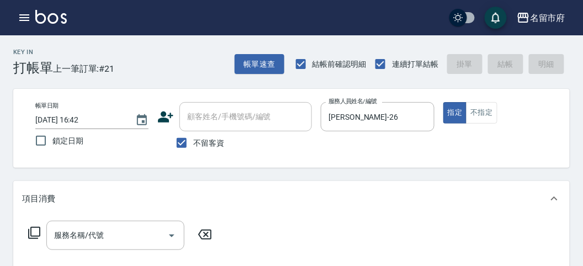
click at [33, 231] on icon at bounding box center [34, 232] width 13 height 13
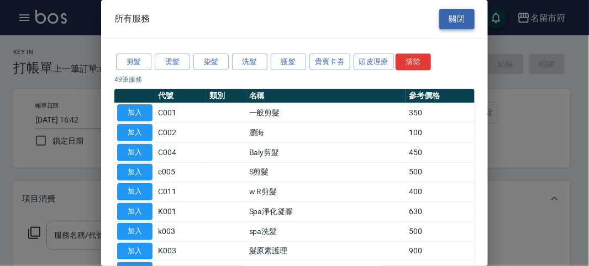
click at [448, 17] on button "關閉" at bounding box center [456, 19] width 35 height 20
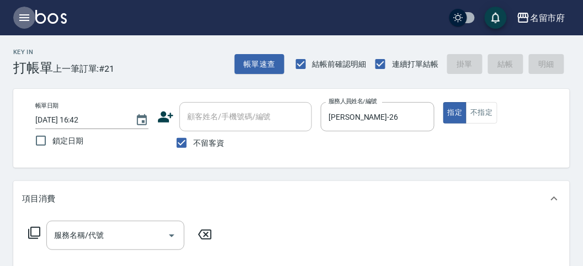
click at [28, 17] on icon "button" at bounding box center [24, 17] width 13 height 13
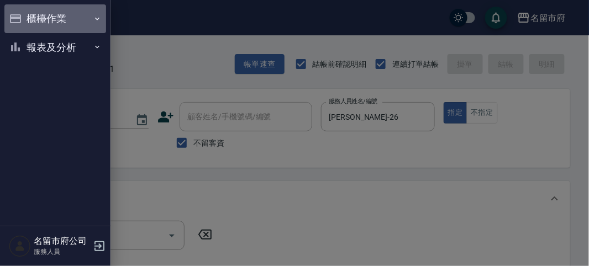
click at [28, 17] on button "櫃檯作業" at bounding box center [55, 18] width 102 height 29
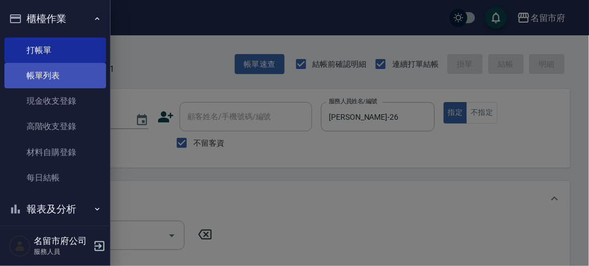
click at [72, 81] on link "帳單列表" at bounding box center [55, 75] width 102 height 25
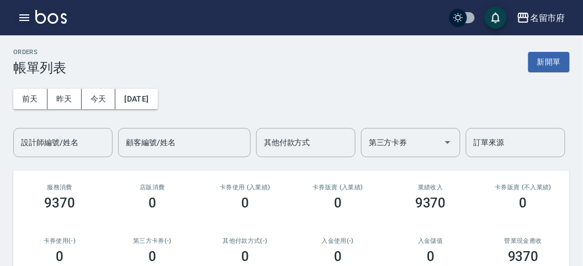
click at [23, 14] on icon "button" at bounding box center [24, 17] width 13 height 13
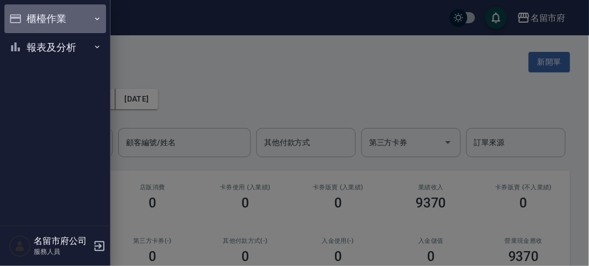
click at [29, 15] on button "櫃檯作業" at bounding box center [55, 18] width 102 height 29
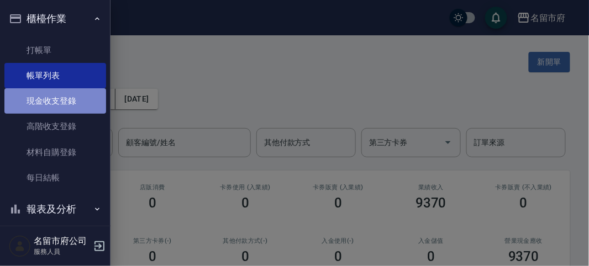
click at [56, 104] on link "現金收支登錄" at bounding box center [55, 100] width 102 height 25
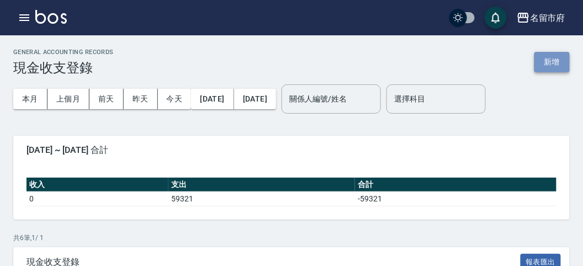
click at [555, 60] on button "新增" at bounding box center [552, 62] width 35 height 20
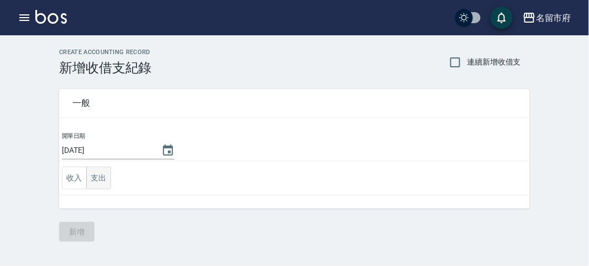
click at [104, 177] on button "支出" at bounding box center [98, 178] width 25 height 23
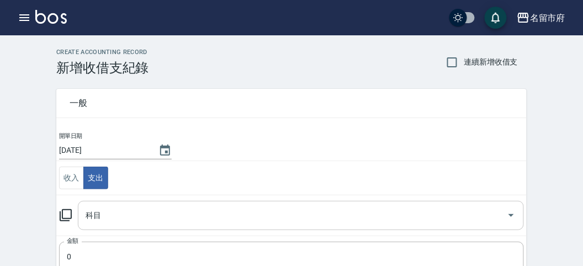
click at [113, 218] on input "科目" at bounding box center [293, 215] width 420 height 19
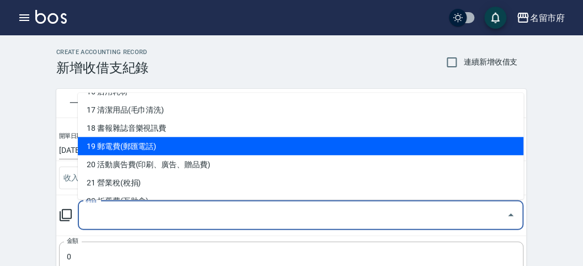
scroll to position [245, 0]
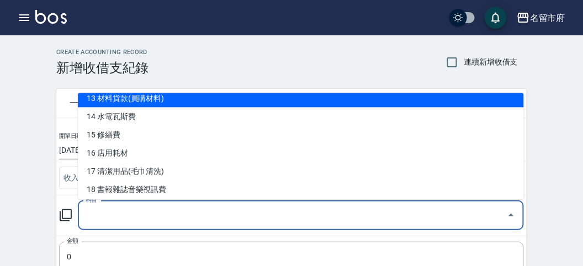
click at [160, 96] on div "一般" at bounding box center [291, 103] width 471 height 29
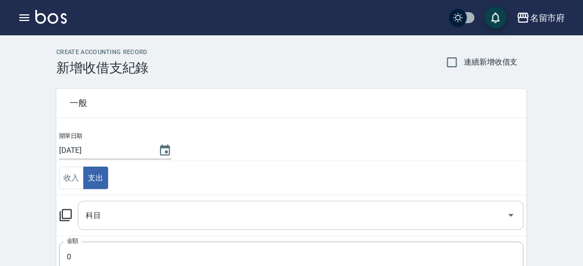
click at [88, 214] on input "科目" at bounding box center [293, 215] width 420 height 19
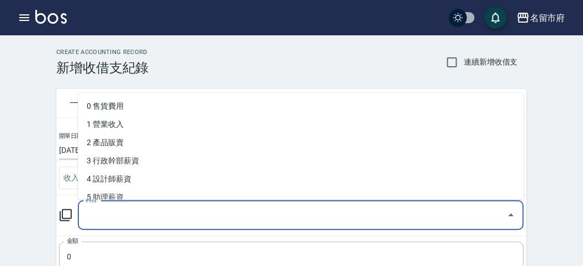
scroll to position [184, 0]
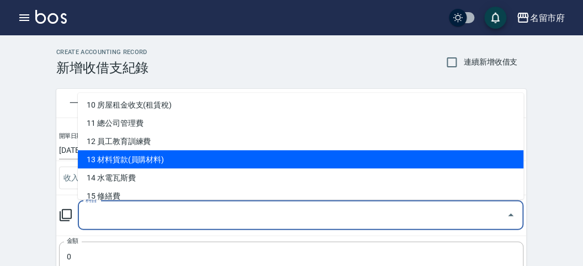
click at [162, 161] on li "13 材料貨款(員購材料)" at bounding box center [301, 160] width 446 height 18
type input "13 材料貨款(員購材料)"
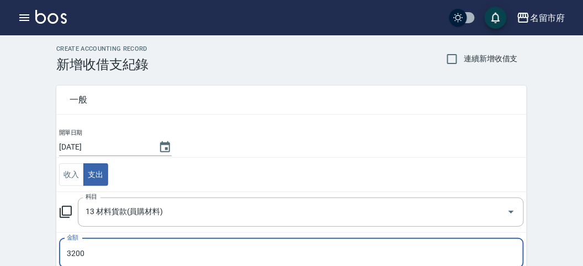
scroll to position [218, 0]
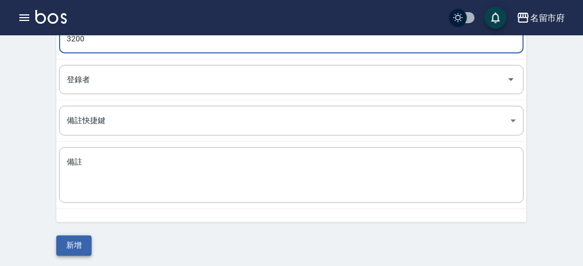
type input "3200"
click at [72, 240] on button "新增" at bounding box center [73, 246] width 35 height 20
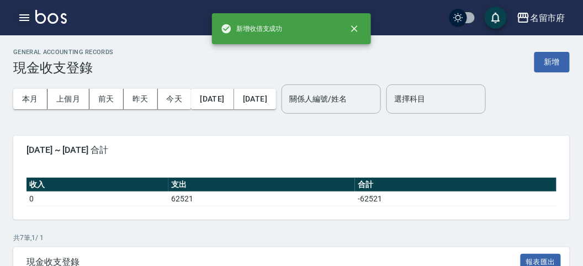
click at [19, 17] on icon "button" at bounding box center [24, 17] width 13 height 13
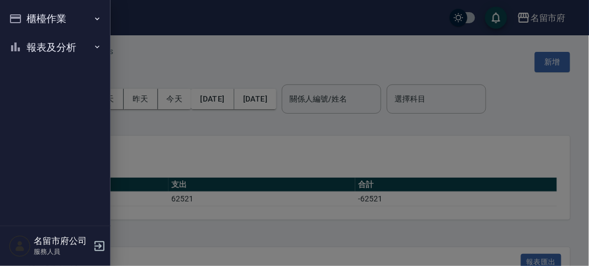
click at [26, 17] on button "櫃檯作業" at bounding box center [55, 18] width 102 height 29
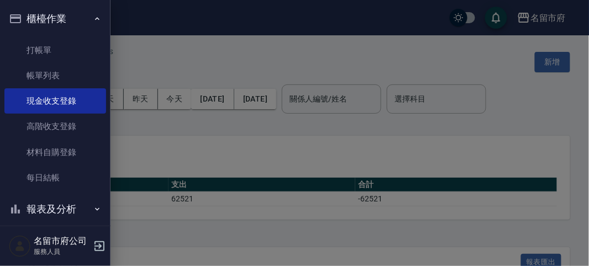
click at [51, 17] on button "櫃檯作業" at bounding box center [55, 18] width 102 height 29
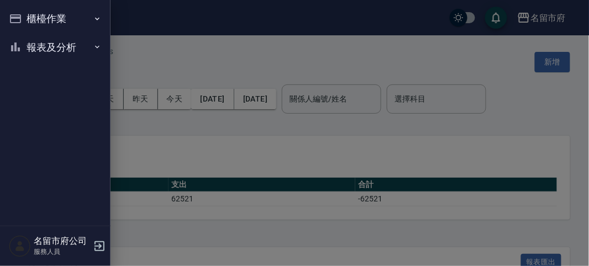
click at [166, 57] on div at bounding box center [294, 133] width 589 height 266
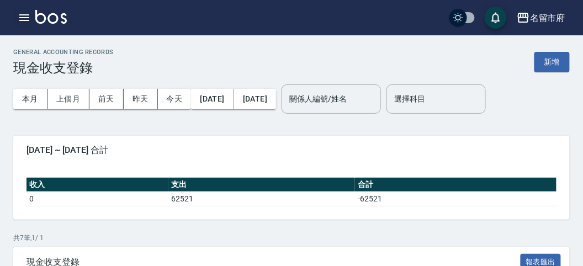
click at [25, 18] on icon "button" at bounding box center [24, 17] width 10 height 7
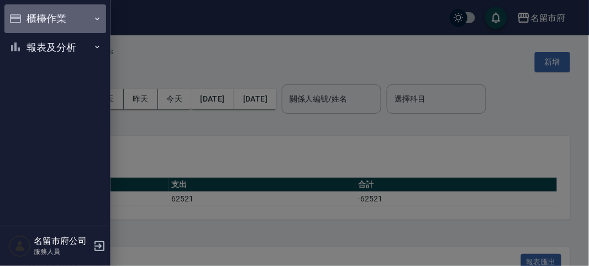
click at [27, 18] on button "櫃檯作業" at bounding box center [55, 18] width 102 height 29
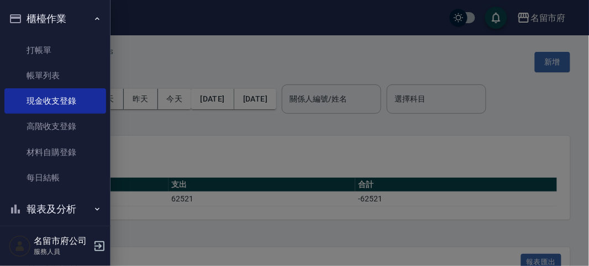
drag, startPoint x: 157, startPoint y: 54, endPoint x: 218, endPoint y: 42, distance: 61.8
click at [161, 51] on div at bounding box center [294, 133] width 589 height 266
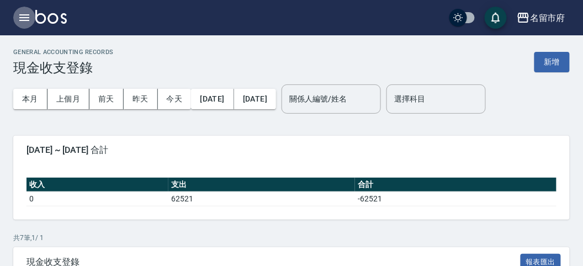
click at [29, 17] on icon "button" at bounding box center [24, 17] width 13 height 13
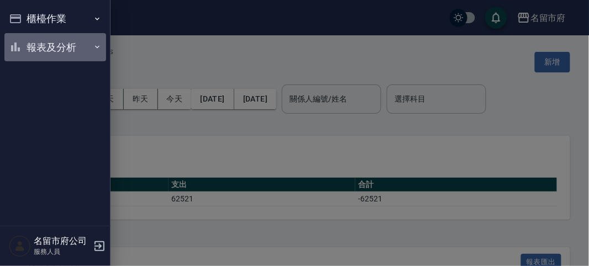
click at [45, 48] on button "報表及分析" at bounding box center [55, 47] width 102 height 29
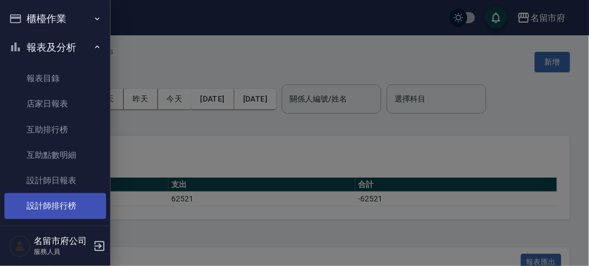
click at [64, 214] on link "設計師排行榜" at bounding box center [55, 205] width 102 height 25
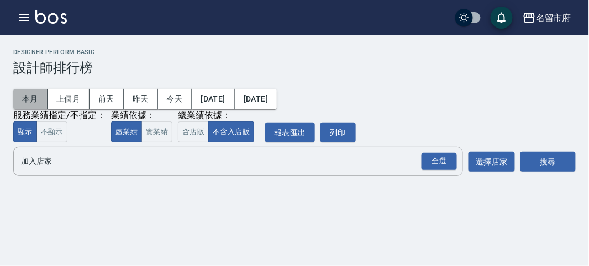
click at [34, 97] on button "本月" at bounding box center [30, 99] width 34 height 20
click at [435, 158] on div "全選" at bounding box center [438, 161] width 35 height 17
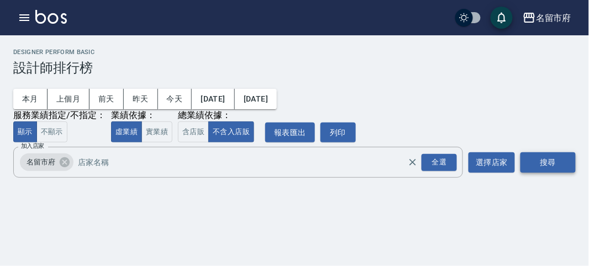
click at [532, 157] on button "搜尋" at bounding box center [547, 162] width 55 height 20
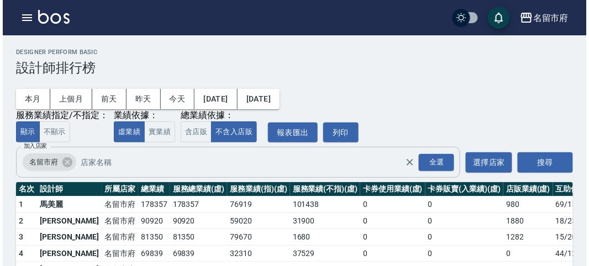
scroll to position [97, 0]
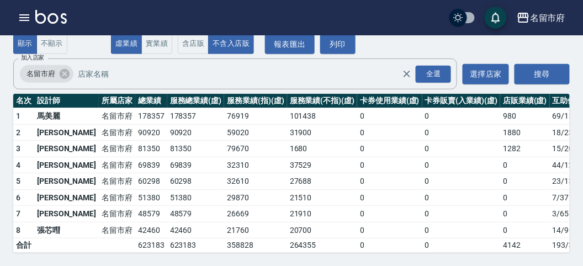
click at [135, 174] on td "60298" at bounding box center [151, 181] width 32 height 17
click at [135, 157] on td "69839" at bounding box center [151, 165] width 32 height 17
click at [13, 24] on div "名留市府 登出" at bounding box center [291, 17] width 583 height 35
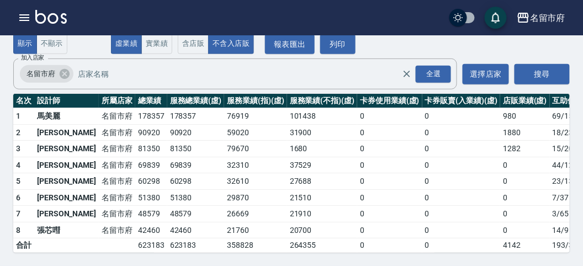
click at [4, 93] on div "名留市府 [DATE] - [DATE] 設計師排行榜 列印時間： [DATE][PHONE_NUMBER]:46 Designer Perform Basi…" at bounding box center [291, 106] width 583 height 319
click at [23, 17] on icon "button" at bounding box center [24, 17] width 13 height 13
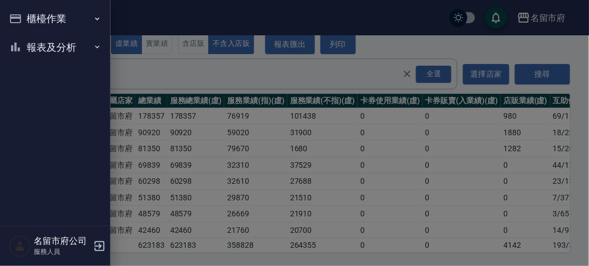
click at [28, 17] on button "櫃檯作業" at bounding box center [55, 18] width 102 height 29
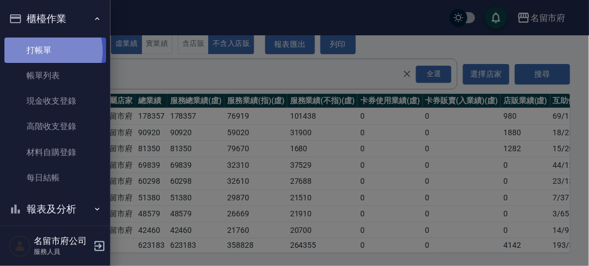
click at [46, 51] on link "打帳單" at bounding box center [55, 50] width 102 height 25
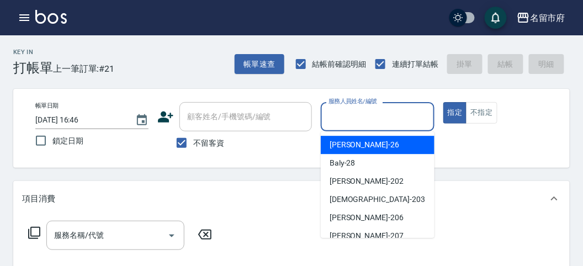
click at [396, 112] on input "服務人員姓名/編號" at bounding box center [377, 116] width 103 height 19
click at [409, 145] on div "[PERSON_NAME] -26" at bounding box center [378, 145] width 114 height 18
type input "[PERSON_NAME]-26"
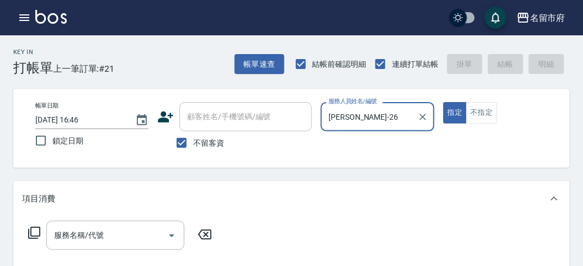
click at [32, 231] on icon at bounding box center [34, 232] width 13 height 13
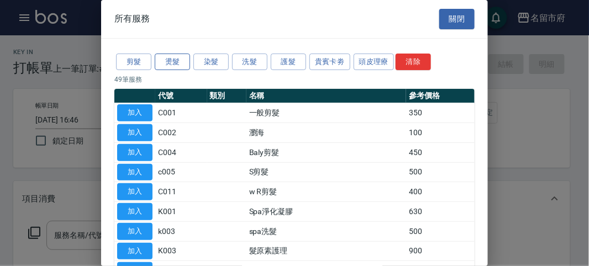
click at [173, 66] on button "燙髮" at bounding box center [172, 62] width 35 height 17
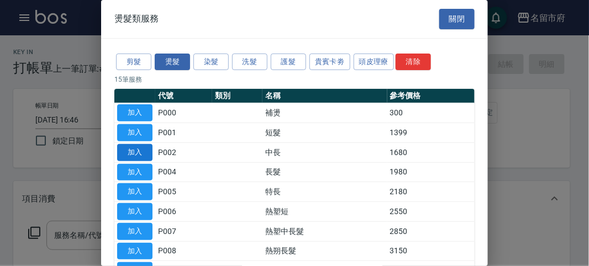
click at [135, 152] on button "加入" at bounding box center [134, 152] width 35 height 17
type input "中長(P002)"
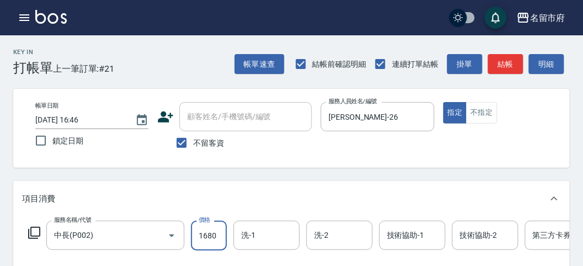
click at [207, 241] on input "1680" at bounding box center [209, 236] width 36 height 30
type input "2000"
click at [35, 230] on icon at bounding box center [34, 232] width 13 height 13
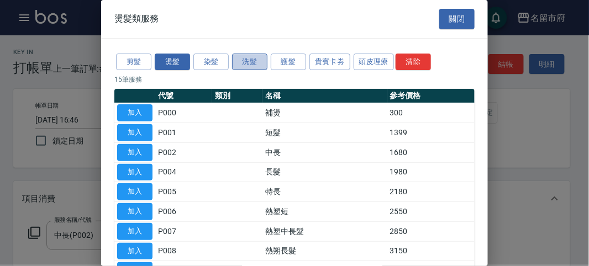
click at [257, 58] on button "洗髮" at bounding box center [249, 62] width 35 height 17
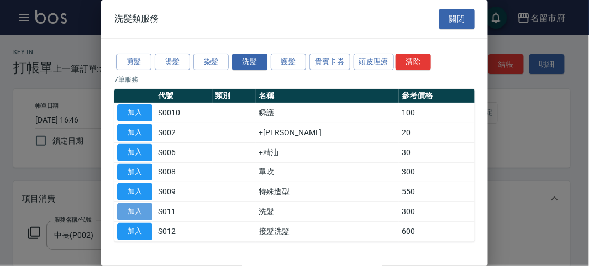
click at [136, 210] on button "加入" at bounding box center [134, 211] width 35 height 17
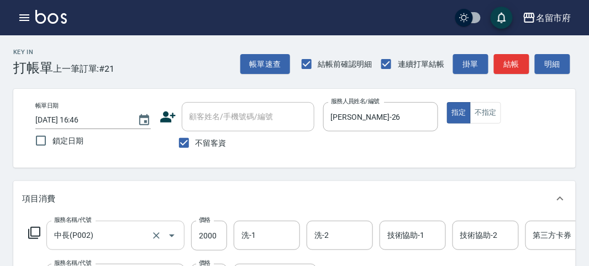
scroll to position [28, 0]
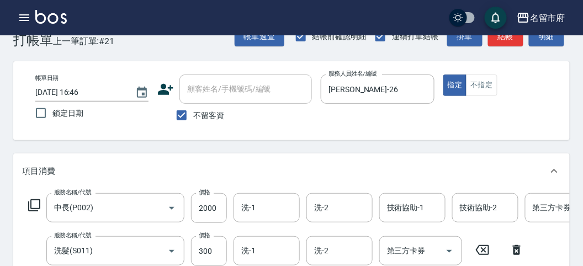
click at [36, 205] on icon at bounding box center [34, 205] width 13 height 13
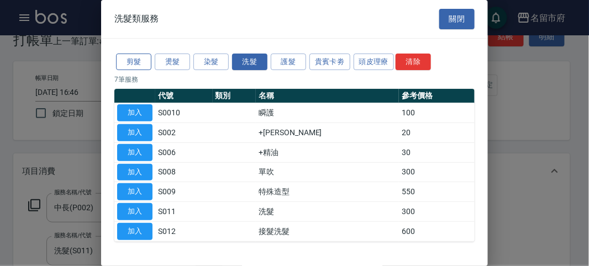
click at [147, 64] on button "剪髮" at bounding box center [133, 62] width 35 height 17
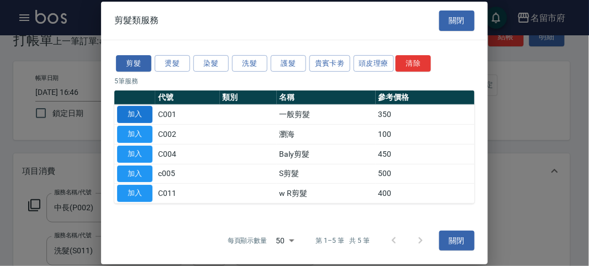
click at [139, 111] on button "加入" at bounding box center [134, 114] width 35 height 17
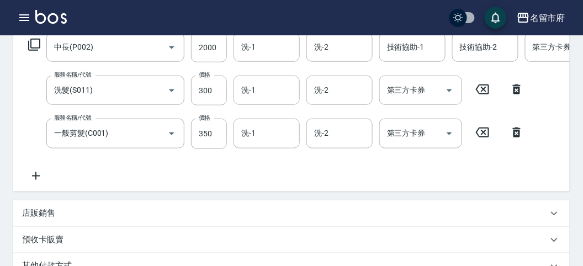
scroll to position [127, 0]
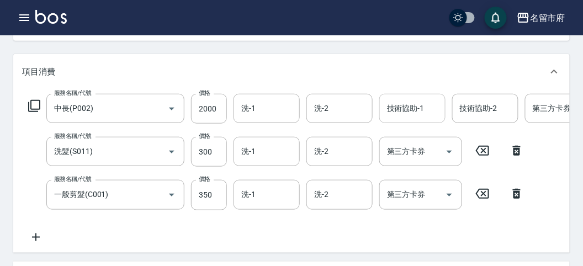
click at [410, 103] on div "技術協助-1 技術協助-1" at bounding box center [412, 108] width 66 height 29
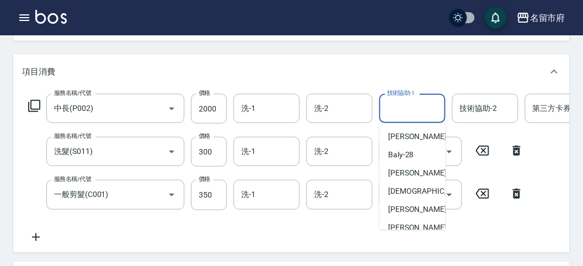
scroll to position [84, 0]
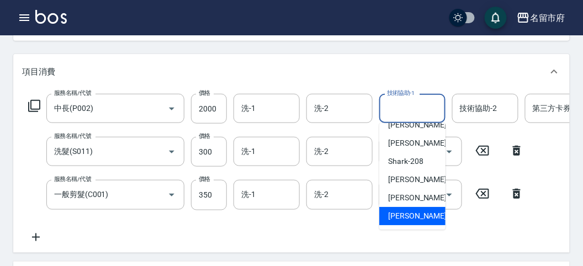
click at [428, 219] on div "[PERSON_NAME] -222" at bounding box center [412, 216] width 66 height 18
type input "[PERSON_NAME]-222"
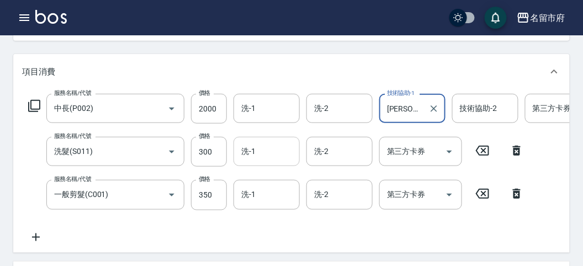
click at [257, 155] on input "洗-1" at bounding box center [267, 151] width 56 height 19
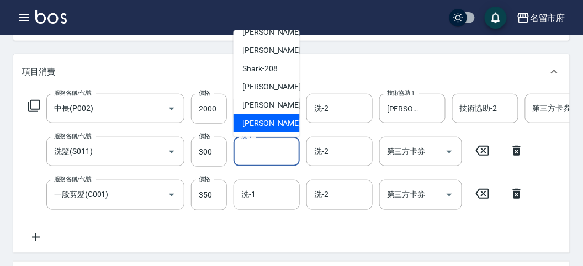
click at [273, 120] on span "[PERSON_NAME] -222" at bounding box center [279, 124] width 74 height 12
type input "[PERSON_NAME]-222"
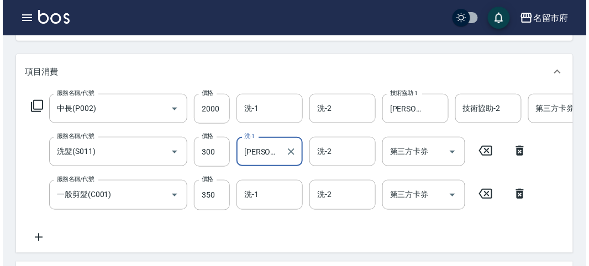
scroll to position [420, 0]
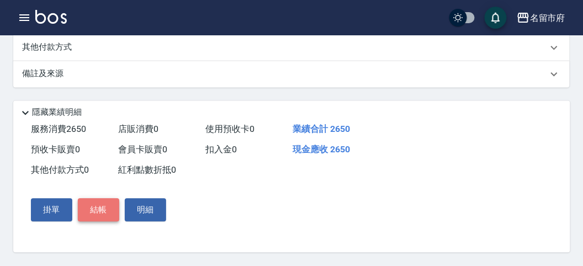
click at [88, 207] on button "結帳" at bounding box center [98, 210] width 41 height 23
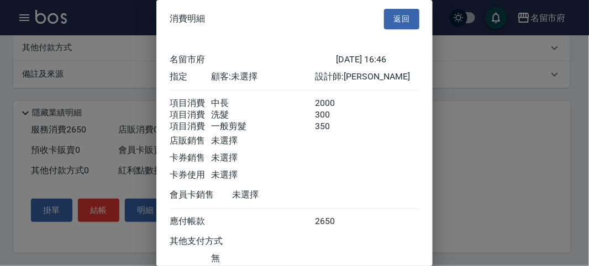
scroll to position [86, 0]
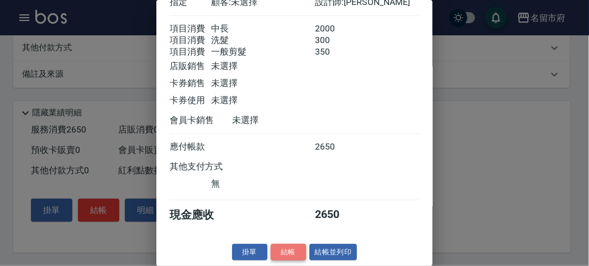
click at [290, 251] on button "結帳" at bounding box center [288, 252] width 35 height 17
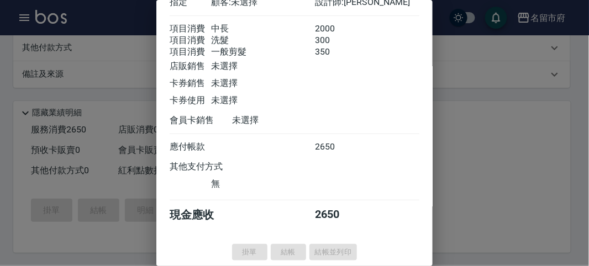
type input "[DATE] 16:47"
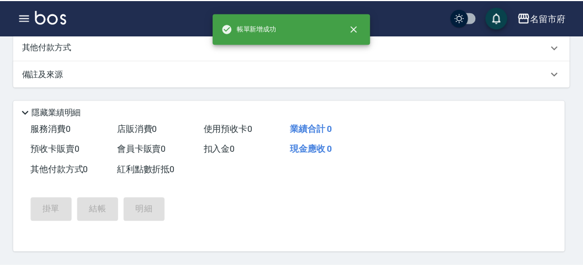
scroll to position [0, 0]
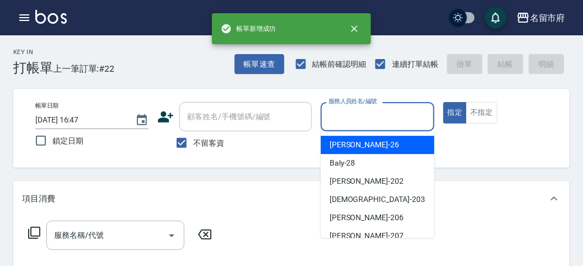
click at [332, 120] on input "服務人員姓名/編號" at bounding box center [377, 116] width 103 height 19
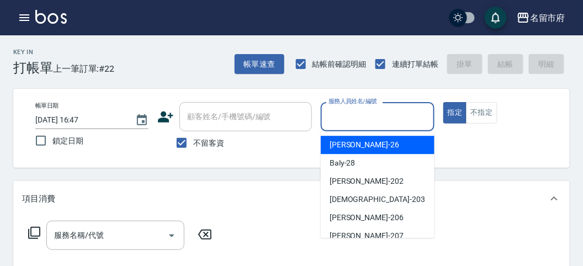
click at [341, 139] on div "[PERSON_NAME] -26" at bounding box center [378, 145] width 114 height 18
type input "[PERSON_NAME]-26"
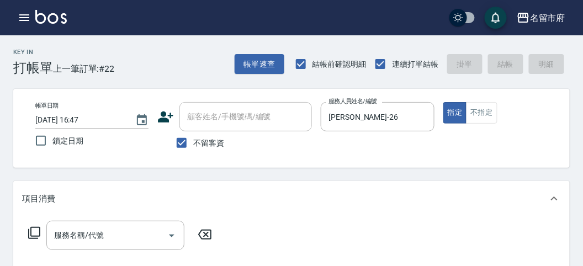
click at [29, 230] on icon at bounding box center [34, 233] width 12 height 12
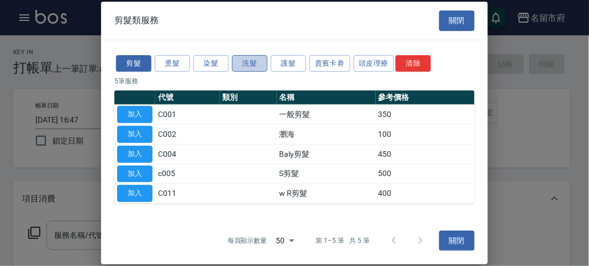
click at [249, 65] on button "洗髮" at bounding box center [249, 63] width 35 height 17
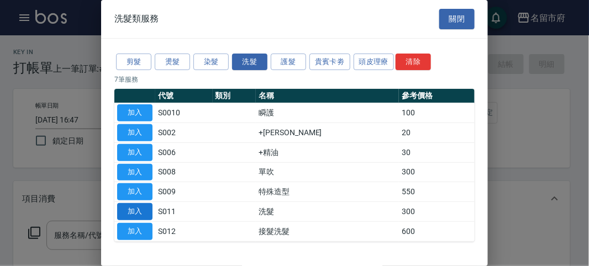
click at [145, 204] on button "加入" at bounding box center [134, 211] width 35 height 17
type input "洗髮(S011)"
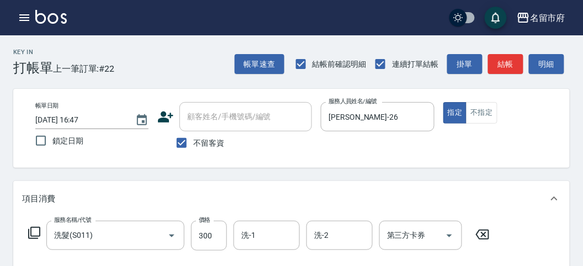
click at [36, 231] on icon at bounding box center [34, 232] width 13 height 13
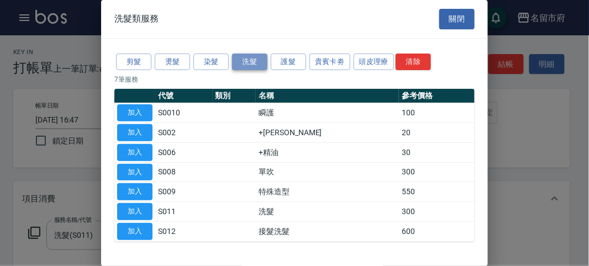
click at [252, 60] on button "洗髮" at bounding box center [249, 62] width 35 height 17
click at [144, 210] on button "加入" at bounding box center [134, 211] width 35 height 17
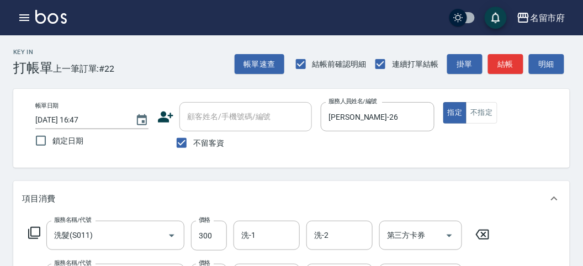
click at [37, 226] on div "服務名稱/代號 洗髮(S011) 服務名稱/代號 價格 300 價格 洗-1 洗-1 洗-2 洗-2 第三方卡券 第三方卡券" at bounding box center [259, 236] width 474 height 30
click at [36, 235] on icon at bounding box center [34, 232] width 13 height 13
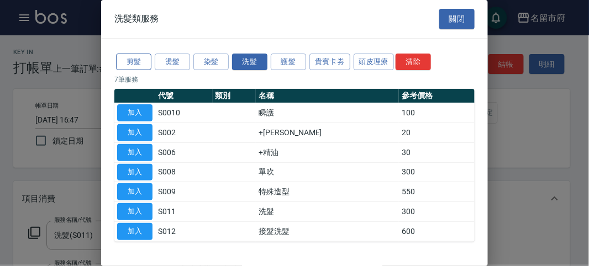
click at [134, 62] on button "剪髮" at bounding box center [133, 62] width 35 height 17
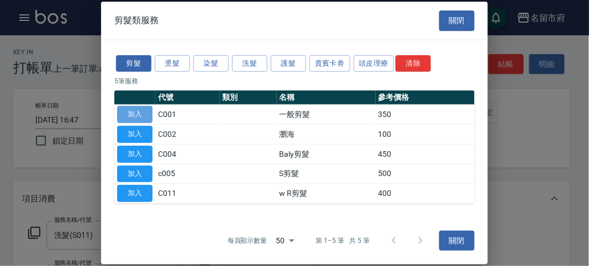
click at [147, 114] on button "加入" at bounding box center [134, 114] width 35 height 17
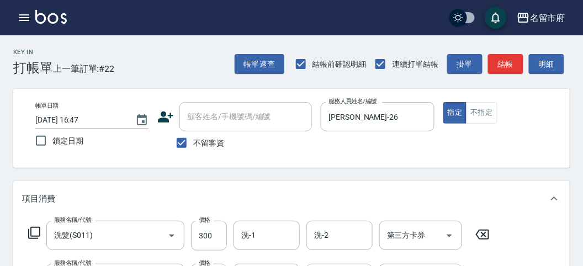
click at [33, 232] on icon at bounding box center [34, 232] width 13 height 13
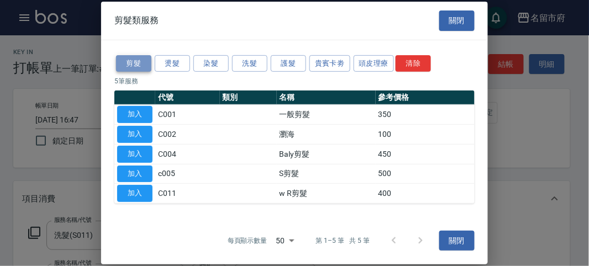
click at [130, 63] on button "剪髮" at bounding box center [133, 63] width 35 height 17
click at [134, 112] on button "加入" at bounding box center [134, 114] width 35 height 17
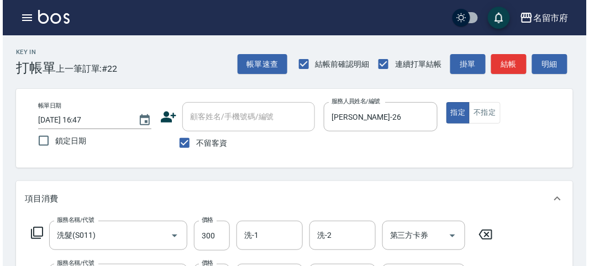
scroll to position [452, 0]
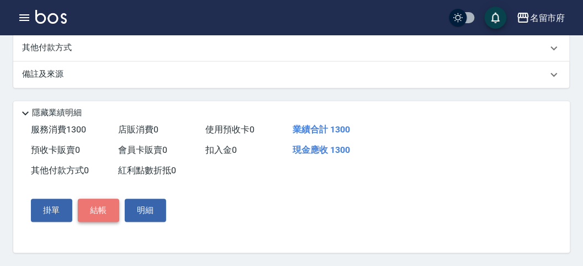
click at [102, 208] on button "結帳" at bounding box center [98, 210] width 41 height 23
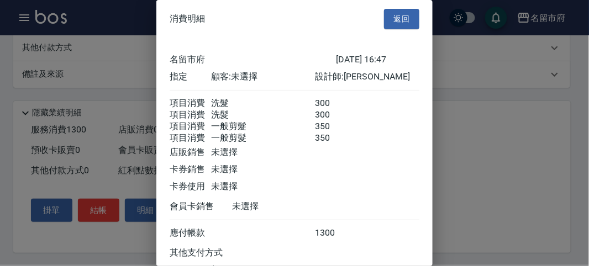
scroll to position [99, 0]
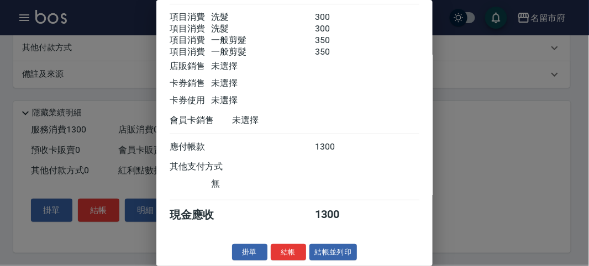
click at [286, 250] on button "結帳" at bounding box center [288, 252] width 35 height 17
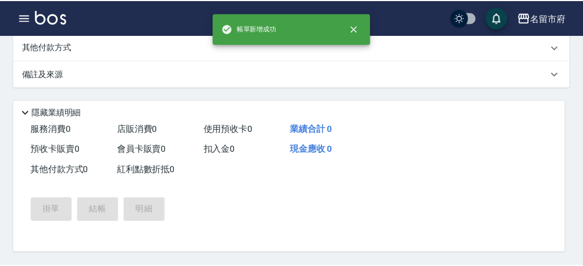
scroll to position [0, 0]
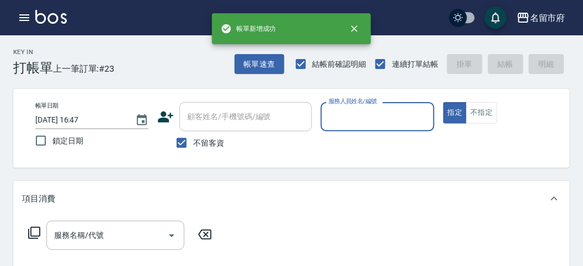
click at [366, 117] on input "服務人員姓名/編號" at bounding box center [377, 116] width 103 height 19
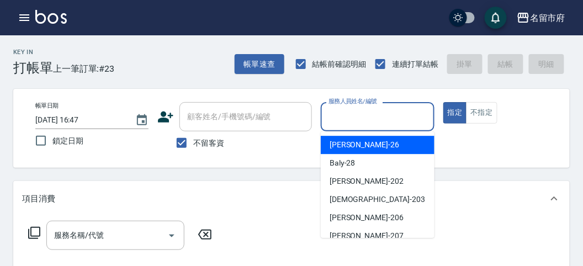
click at [380, 149] on div "[PERSON_NAME] -26" at bounding box center [378, 145] width 114 height 18
type input "[PERSON_NAME]-26"
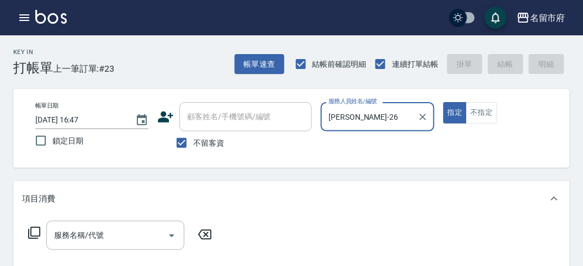
click at [35, 232] on icon at bounding box center [34, 232] width 13 height 13
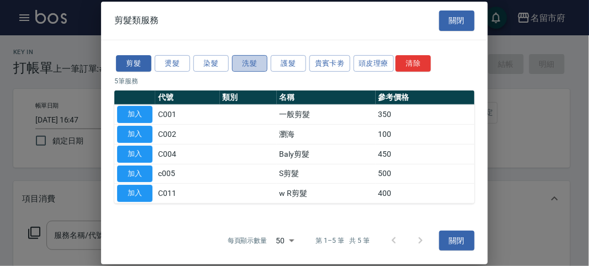
click at [246, 62] on button "洗髮" at bounding box center [249, 63] width 35 height 17
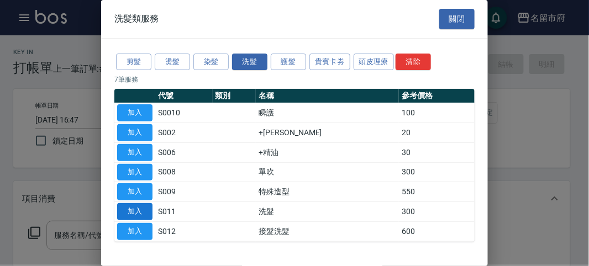
click at [137, 208] on button "加入" at bounding box center [134, 211] width 35 height 17
type input "洗髮(S011)"
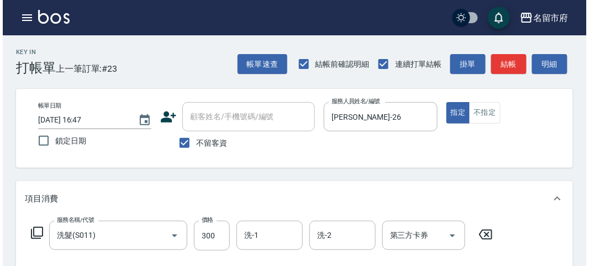
scroll to position [323, 0]
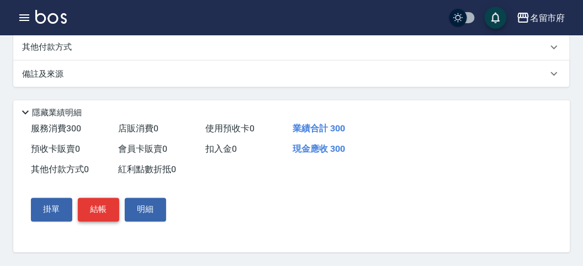
drag, startPoint x: 89, startPoint y: 208, endPoint x: 95, endPoint y: 207, distance: 5.6
click at [90, 208] on button "結帳" at bounding box center [98, 209] width 41 height 23
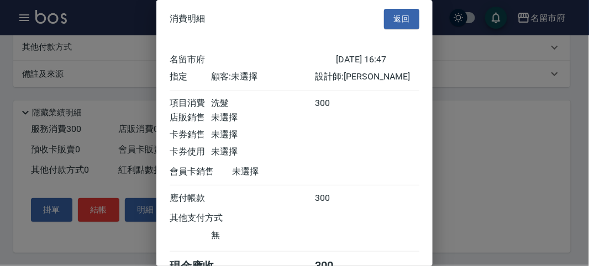
scroll to position [61, 0]
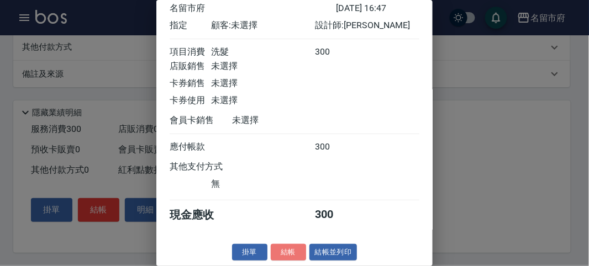
drag, startPoint x: 277, startPoint y: 249, endPoint x: 283, endPoint y: 247, distance: 6.3
click at [278, 249] on button "結帳" at bounding box center [288, 252] width 35 height 17
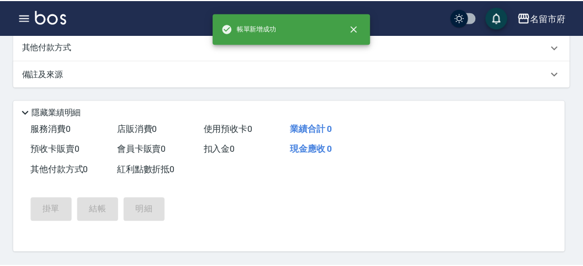
scroll to position [0, 0]
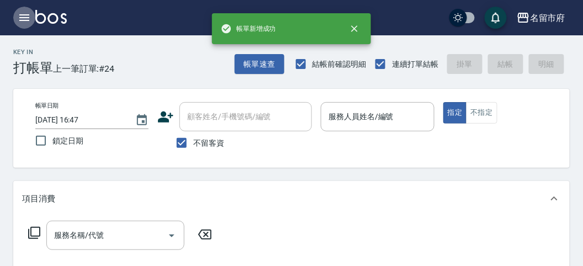
click at [21, 17] on icon "button" at bounding box center [24, 17] width 13 height 13
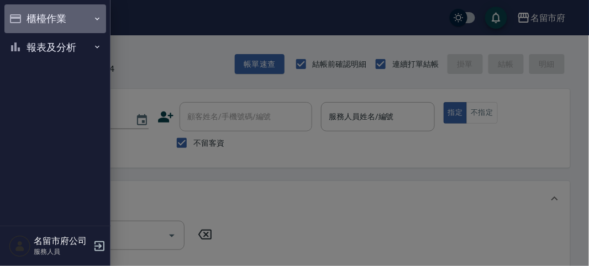
click at [28, 17] on button "櫃檯作業" at bounding box center [55, 18] width 102 height 29
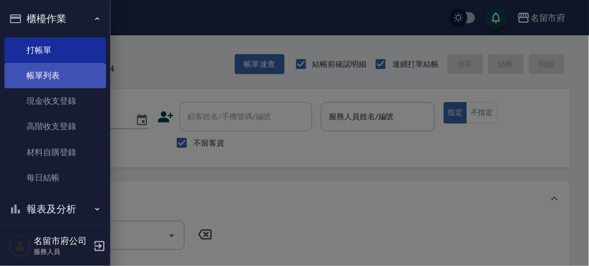
click at [56, 74] on link "帳單列表" at bounding box center [55, 75] width 102 height 25
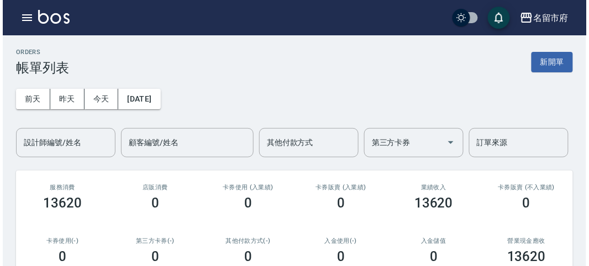
scroll to position [245, 0]
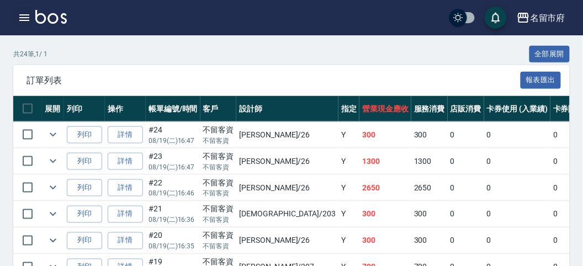
click at [24, 19] on icon "button" at bounding box center [24, 17] width 13 height 13
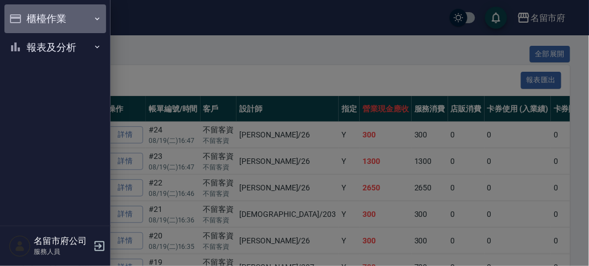
click at [25, 19] on button "櫃檯作業" at bounding box center [55, 18] width 102 height 29
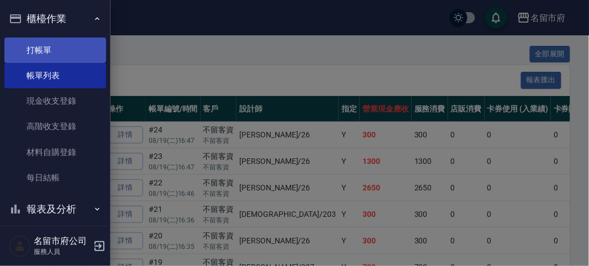
click at [54, 60] on link "打帳單" at bounding box center [55, 50] width 102 height 25
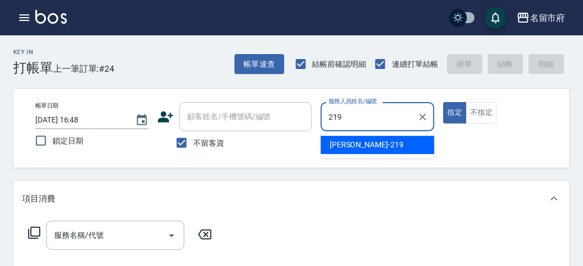
type input "[PERSON_NAME]-219"
type button "true"
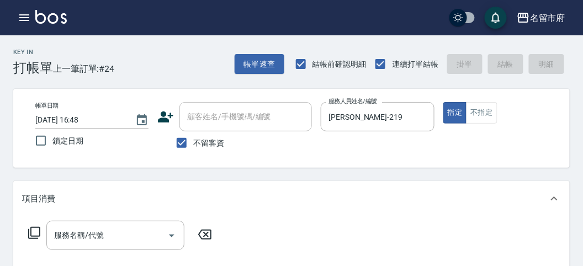
click at [29, 230] on icon at bounding box center [34, 232] width 13 height 13
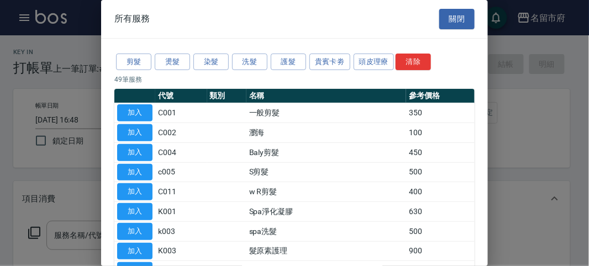
click at [250, 70] on div "剪髮 燙髮 染髮 洗髮 護髮 貴賓卡劵 頭皮理療 清除" at bounding box center [294, 62] width 360 height 20
click at [236, 59] on button "洗髮" at bounding box center [249, 62] width 35 height 17
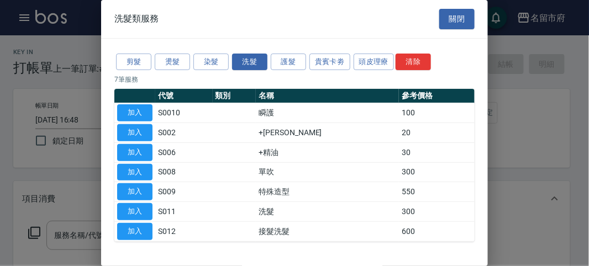
drag, startPoint x: 139, startPoint y: 128, endPoint x: 87, endPoint y: 175, distance: 69.6
click at [139, 128] on button "加入" at bounding box center [134, 132] width 35 height 17
type input "+[PERSON_NAME](S002)"
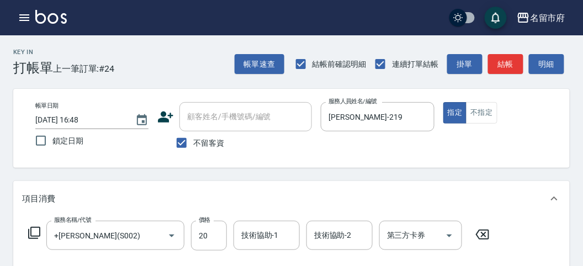
drag, startPoint x: 26, startPoint y: 231, endPoint x: 31, endPoint y: 228, distance: 6.2
click at [29, 229] on div "服務名稱/代號 +[PERSON_NAME](S002) 服務名稱/代號 價格 20 價格 技術協助-1 技術協助-1 技術協助-2 技術協助-2 第三方卡券…" at bounding box center [259, 236] width 474 height 30
click at [33, 228] on icon at bounding box center [34, 233] width 12 height 12
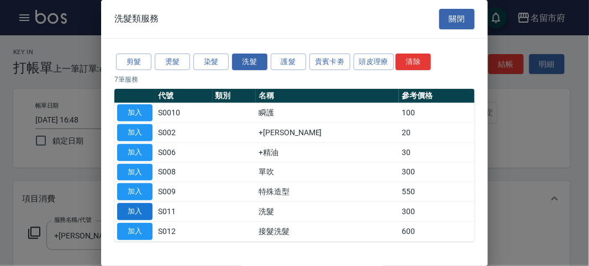
click at [136, 211] on button "加入" at bounding box center [134, 211] width 35 height 17
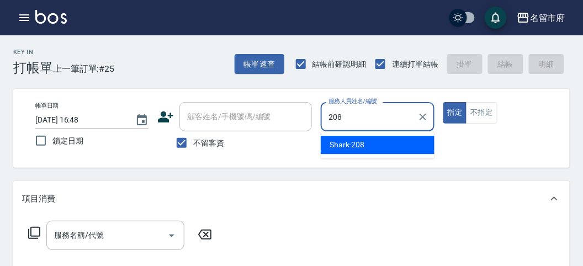
type input "Shark-208"
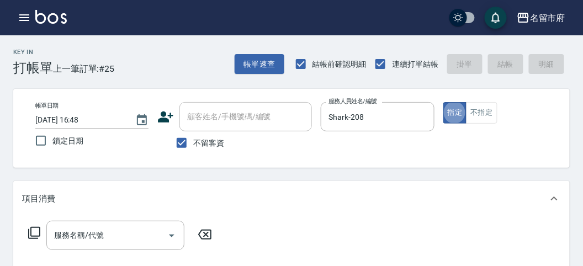
click at [36, 233] on icon at bounding box center [34, 232] width 13 height 13
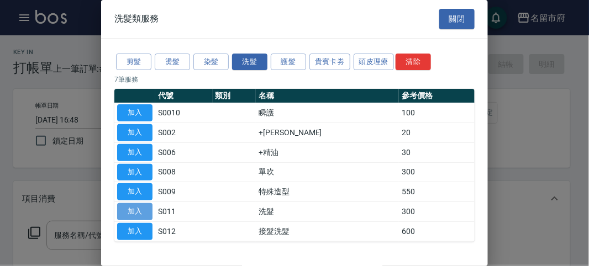
click at [144, 213] on button "加入" at bounding box center [134, 211] width 35 height 17
type input "洗髮(S011)"
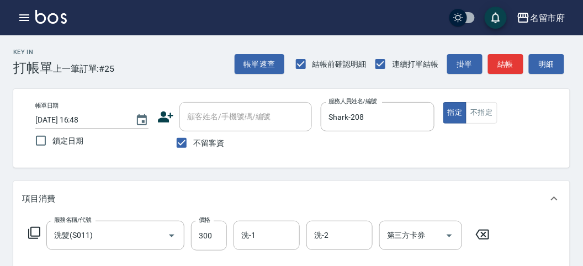
click at [38, 233] on icon at bounding box center [34, 232] width 13 height 13
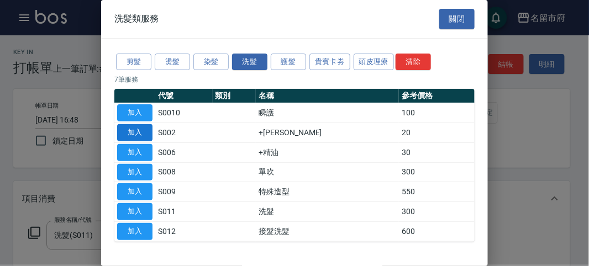
click at [132, 136] on button "加入" at bounding box center [134, 132] width 35 height 17
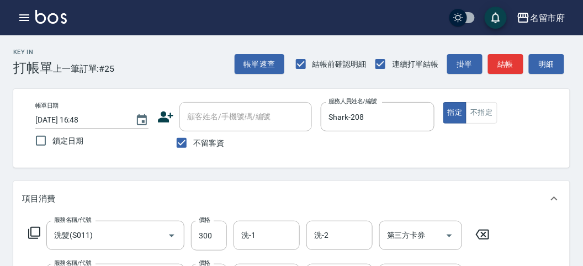
click at [33, 235] on icon at bounding box center [34, 232] width 13 height 13
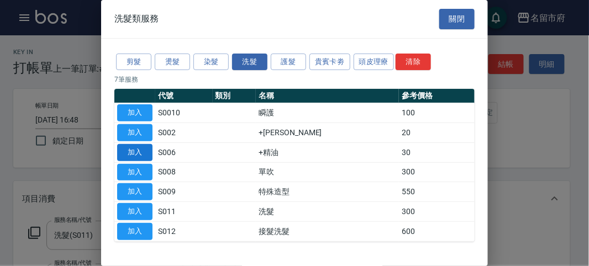
click at [131, 153] on button "加入" at bounding box center [134, 152] width 35 height 17
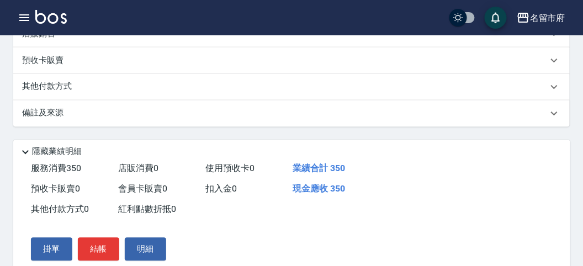
scroll to position [409, 0]
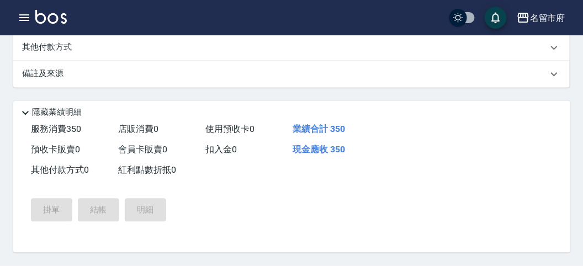
type input "[DATE] 16:52"
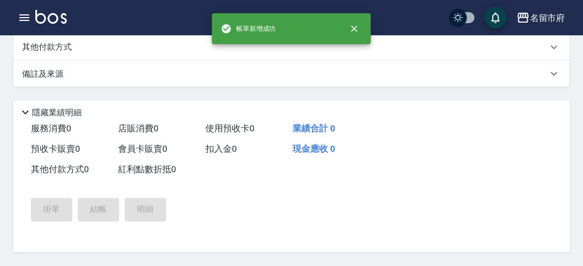
scroll to position [0, 0]
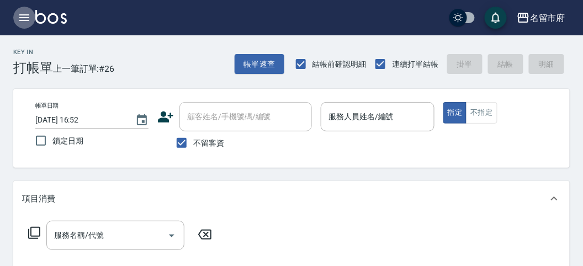
click at [29, 17] on icon "button" at bounding box center [24, 17] width 13 height 13
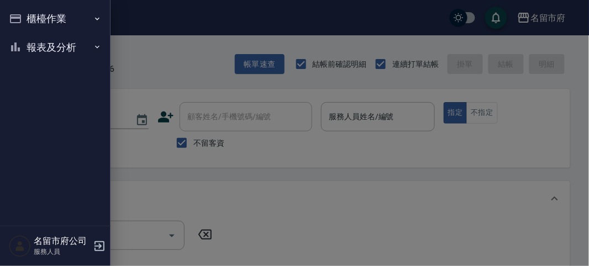
click at [31, 36] on button "報表及分析" at bounding box center [55, 47] width 102 height 29
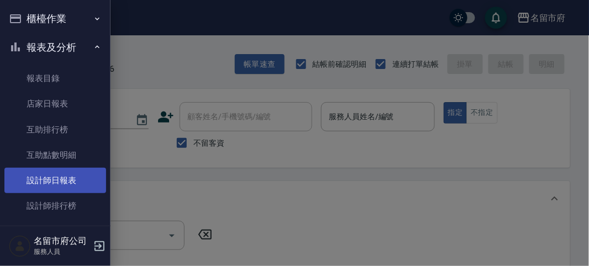
click at [75, 173] on link "設計師日報表" at bounding box center [55, 180] width 102 height 25
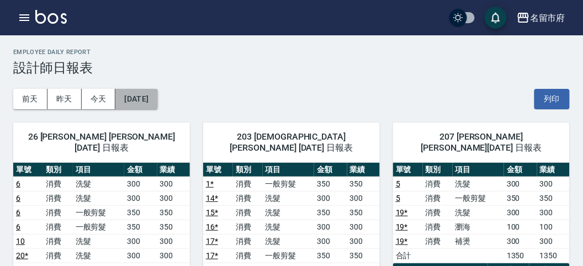
click at [139, 102] on button "[DATE]" at bounding box center [136, 99] width 42 height 20
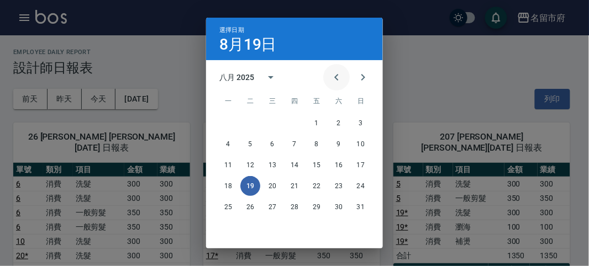
click at [330, 77] on icon "Previous month" at bounding box center [336, 77] width 13 height 13
click at [293, 210] on button "31" at bounding box center [294, 207] width 20 height 20
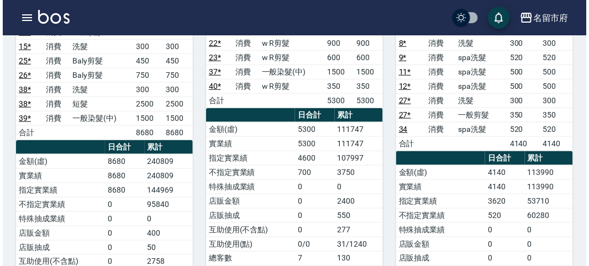
scroll to position [245, 0]
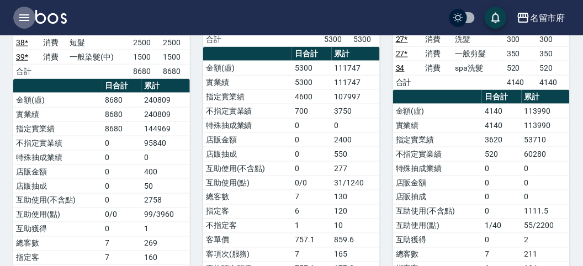
click at [18, 17] on button "button" at bounding box center [24, 18] width 22 height 22
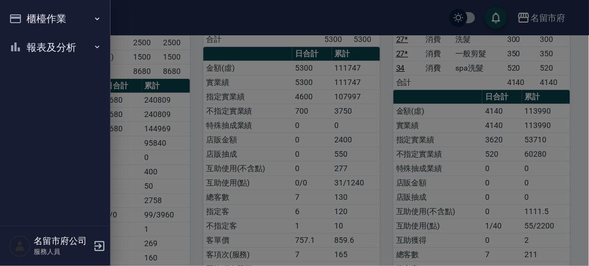
click at [19, 17] on button "櫃檯作業" at bounding box center [55, 18] width 102 height 29
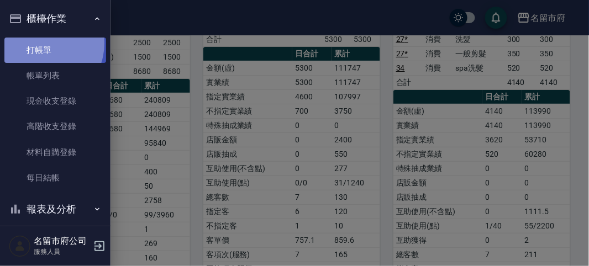
click at [40, 43] on link "打帳單" at bounding box center [55, 50] width 102 height 25
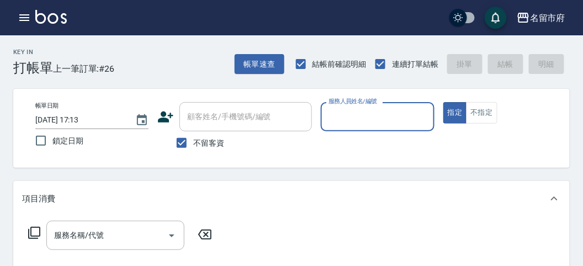
click at [365, 109] on input "服務人員姓名/編號" at bounding box center [377, 116] width 103 height 19
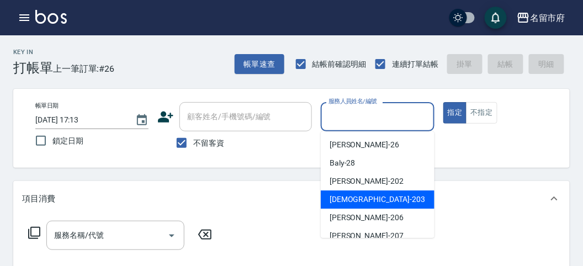
click at [346, 202] on span "聖德 -203" at bounding box center [378, 200] width 96 height 12
type input "聖德-203"
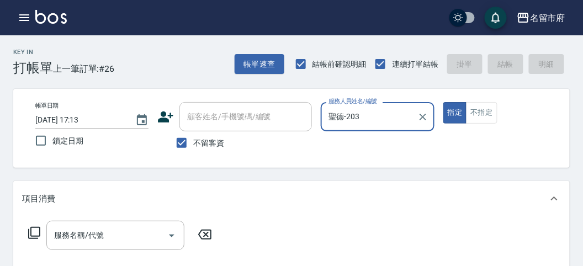
click at [29, 235] on icon at bounding box center [34, 232] width 13 height 13
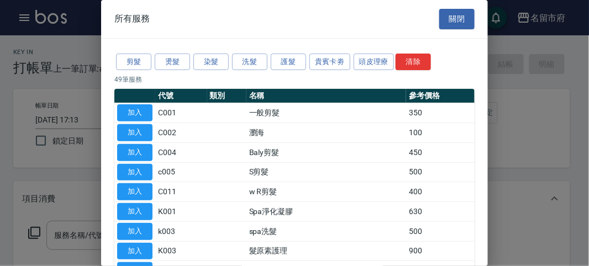
click at [129, 57] on button "剪髮" at bounding box center [133, 62] width 35 height 17
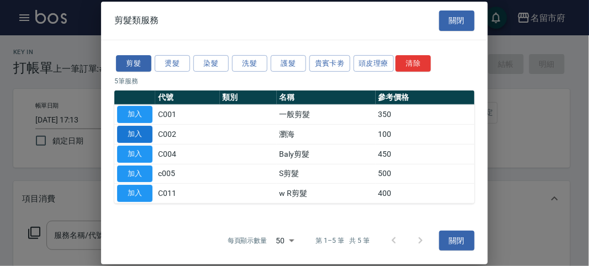
click at [139, 136] on button "加入" at bounding box center [134, 134] width 35 height 17
type input "瀏海(C002)"
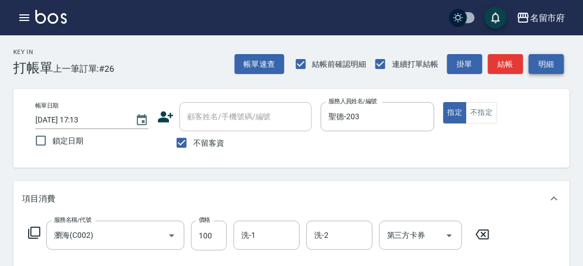
click at [547, 55] on button "明細" at bounding box center [546, 64] width 35 height 20
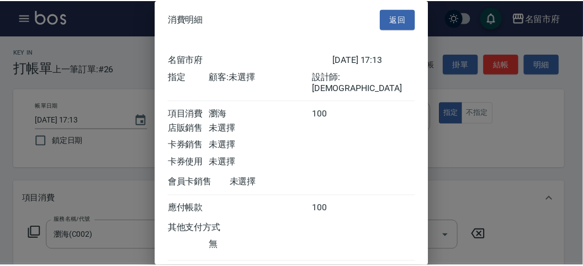
scroll to position [61, 0]
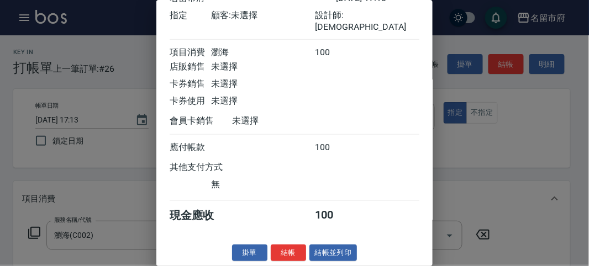
click at [290, 251] on button "結帳" at bounding box center [288, 253] width 35 height 17
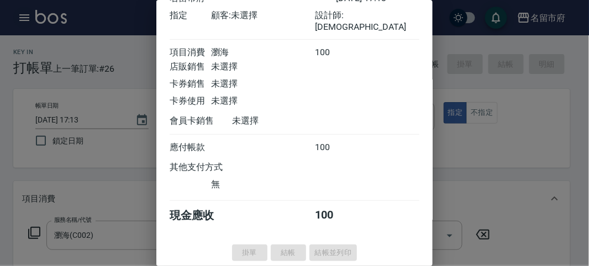
type input "[DATE] 17:37"
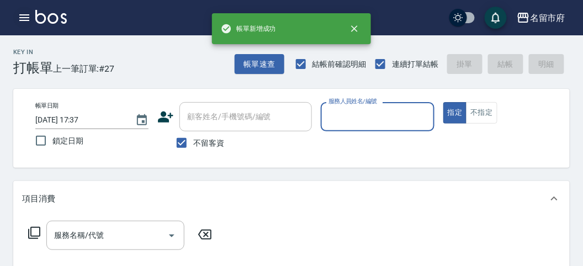
click at [19, 10] on button "button" at bounding box center [24, 18] width 22 height 22
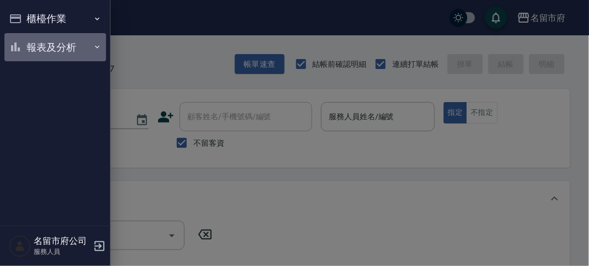
click at [33, 46] on button "報表及分析" at bounding box center [55, 47] width 102 height 29
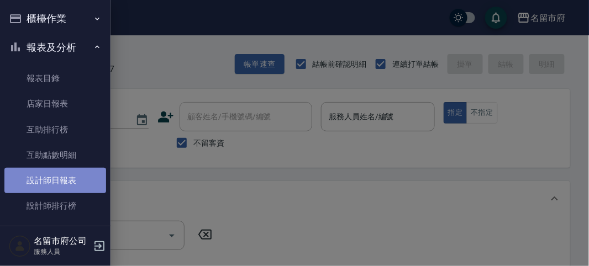
click at [66, 182] on link "設計師日報表" at bounding box center [55, 180] width 102 height 25
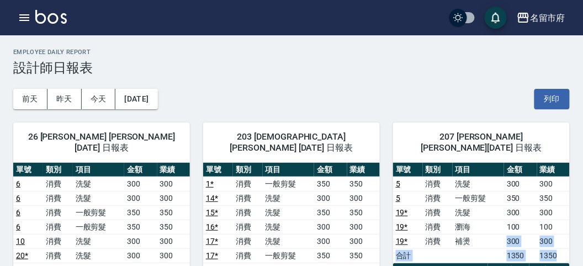
drag, startPoint x: 505, startPoint y: 231, endPoint x: 565, endPoint y: 236, distance: 59.9
click at [565, 236] on tbody "5 消費 洗髮 300 300 5 消費 一般剪髮 350 350 19 * 消費 洗髮 300 300 19 * 消費 瀏海 100 100 19 * 消費…" at bounding box center [481, 220] width 177 height 86
click at [562, 249] on td "1350" at bounding box center [553, 256] width 33 height 14
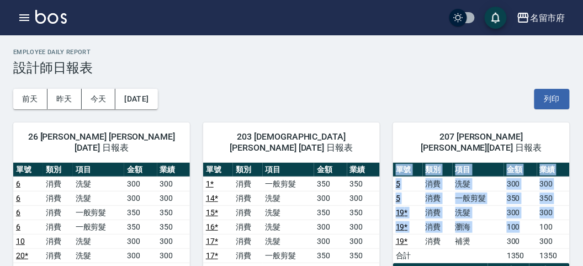
drag, startPoint x: 536, startPoint y: 216, endPoint x: 573, endPoint y: 216, distance: 37.0
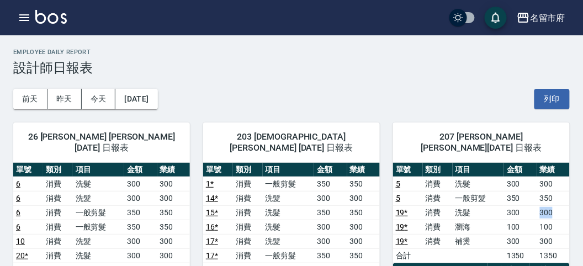
drag, startPoint x: 537, startPoint y: 199, endPoint x: 562, endPoint y: 202, distance: 25.0
click at [562, 205] on tr "19 * 消費 洗髮 300 300" at bounding box center [481, 212] width 177 height 14
click at [562, 205] on td "300" at bounding box center [553, 212] width 33 height 14
click at [530, 220] on td "100" at bounding box center [520, 227] width 33 height 14
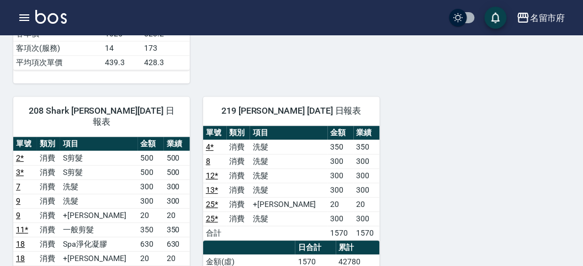
scroll to position [675, 0]
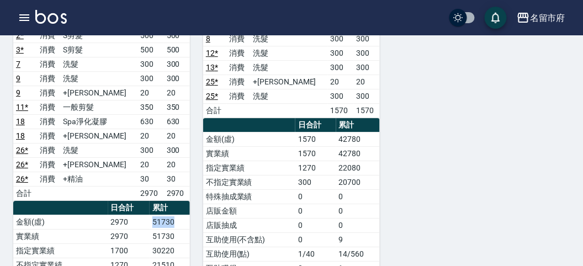
drag, startPoint x: 155, startPoint y: 189, endPoint x: 187, endPoint y: 191, distance: 32.6
click at [187, 215] on td "51730" at bounding box center [170, 222] width 40 height 14
click at [188, 215] on td "51730" at bounding box center [170, 222] width 40 height 14
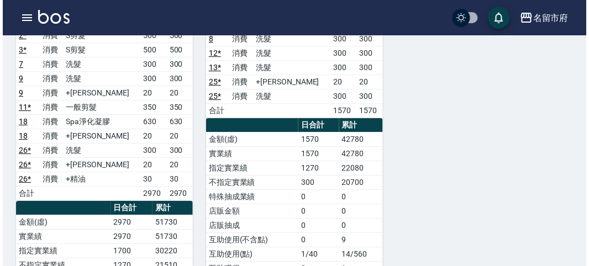
scroll to position [307, 0]
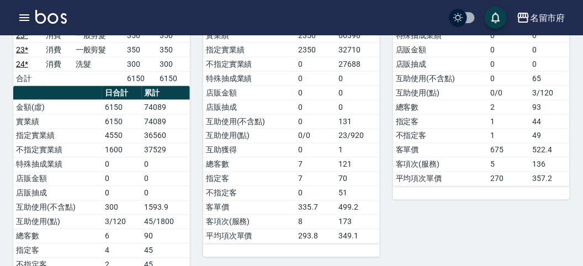
click at [25, 22] on icon "button" at bounding box center [24, 17] width 13 height 13
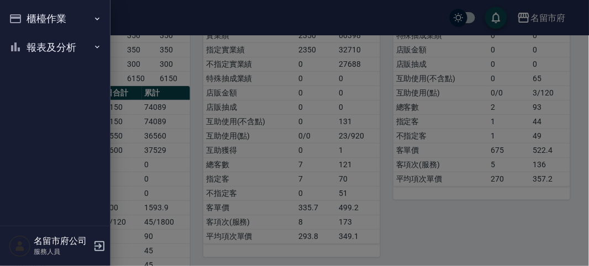
click at [37, 63] on ul "櫃檯作業 打帳單 帳單列表 現金收支登錄 高階收支登錄 材料自購登錄 每日結帳 報表及分析 報表目錄 店家日報表 互助排行榜 互助點數明細 設計師日報表 設計…" at bounding box center [55, 33] width 102 height 66
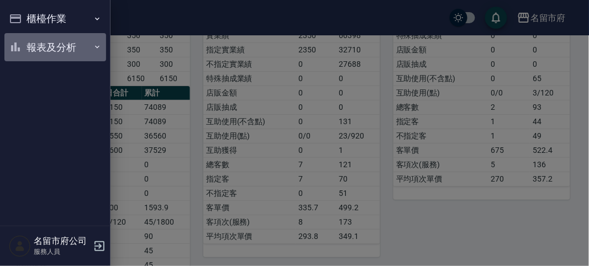
click at [37, 54] on button "報表及分析" at bounding box center [55, 47] width 102 height 29
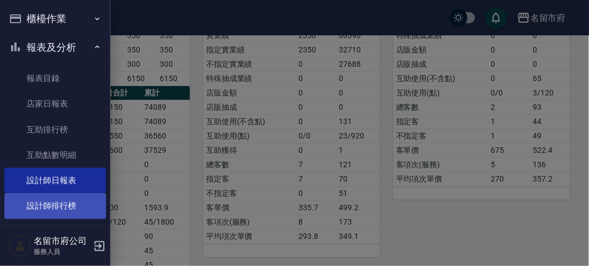
click at [58, 207] on link "設計師排行榜" at bounding box center [55, 205] width 102 height 25
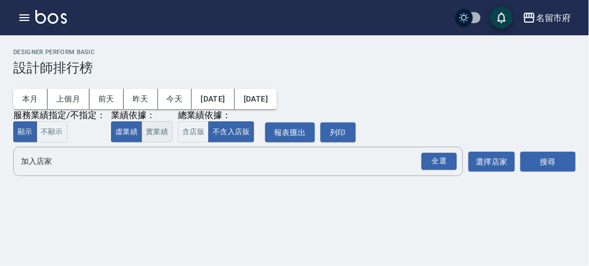
click at [163, 134] on button "實業績" at bounding box center [156, 132] width 31 height 22
click at [191, 126] on button "含店販" at bounding box center [193, 132] width 31 height 22
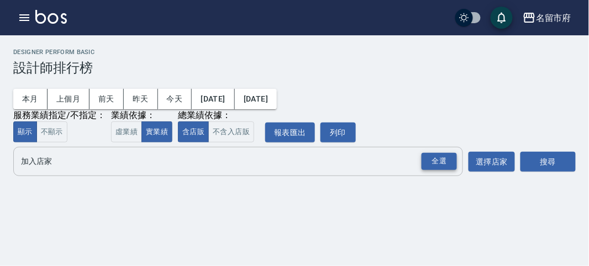
click at [440, 159] on div "全選" at bounding box center [438, 161] width 35 height 17
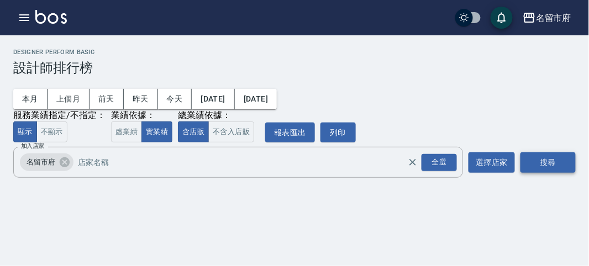
click at [532, 166] on button "搜尋" at bounding box center [547, 162] width 55 height 20
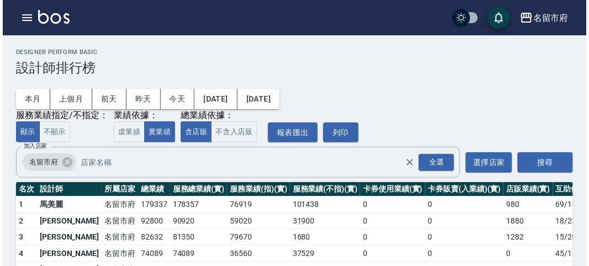
scroll to position [97, 0]
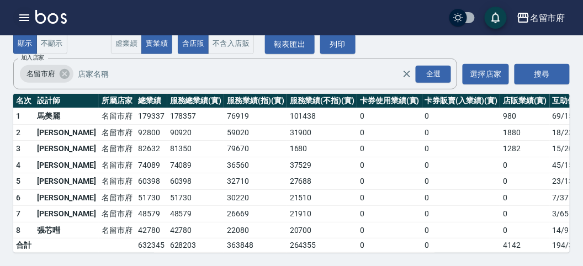
click at [28, 19] on icon "button" at bounding box center [24, 17] width 13 height 13
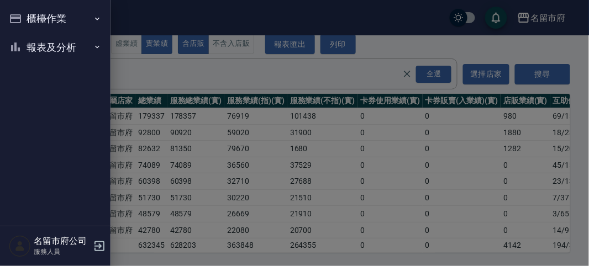
click at [28, 19] on button "櫃檯作業" at bounding box center [55, 18] width 102 height 29
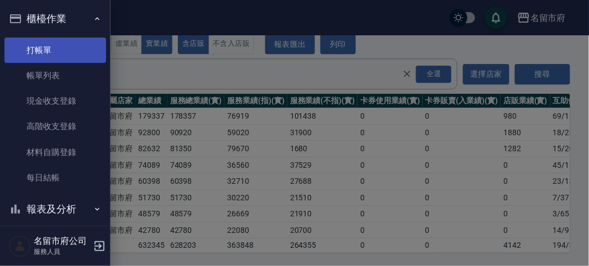
click at [49, 47] on link "打帳單" at bounding box center [55, 50] width 102 height 25
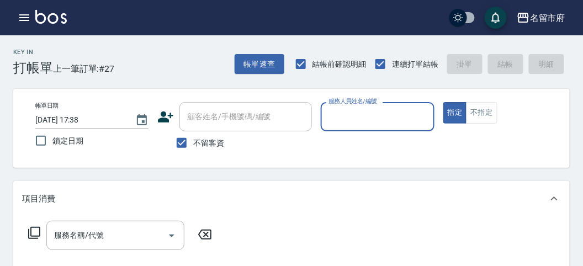
click at [167, 48] on div "Key In 打帳單 上一筆訂單:#27 帳單速查 結帳前確認明細 連續打單結帳 掛單 結帳 明細" at bounding box center [285, 55] width 570 height 40
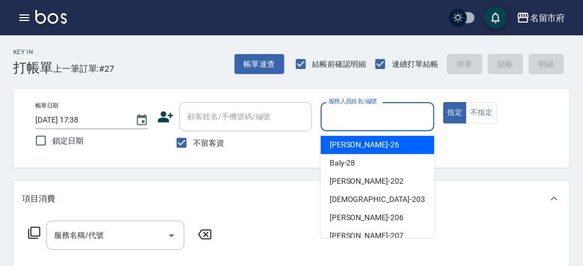
click at [413, 118] on input "服務人員姓名/編號" at bounding box center [377, 116] width 103 height 19
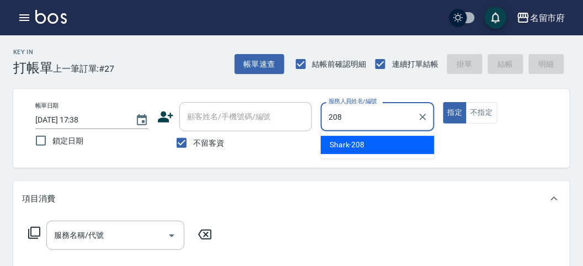
click at [339, 150] on span "Shark -208" at bounding box center [347, 145] width 35 height 12
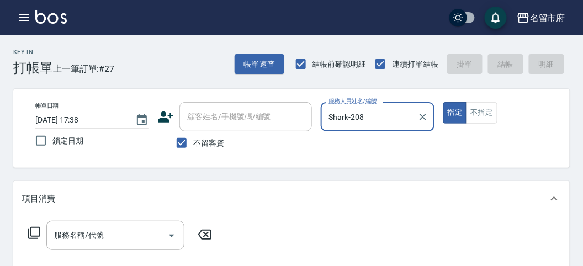
type input "Shark-208"
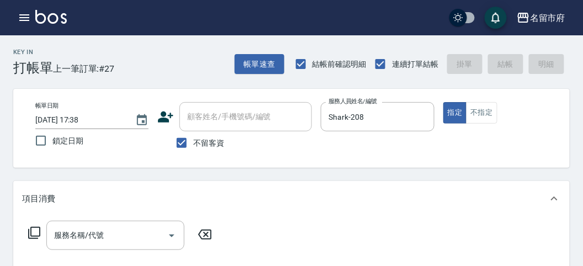
click at [36, 229] on icon at bounding box center [34, 232] width 13 height 13
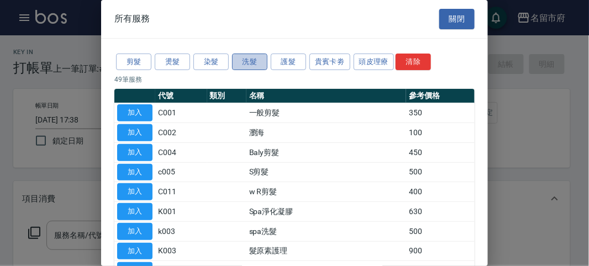
click at [250, 62] on button "洗髮" at bounding box center [249, 62] width 35 height 17
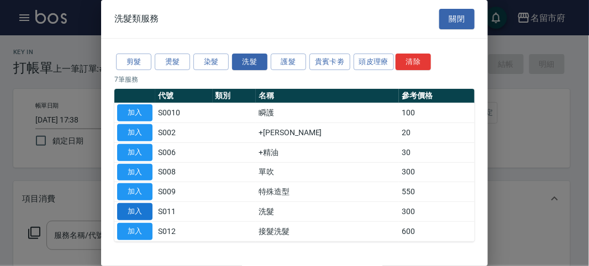
click at [132, 208] on button "加入" at bounding box center [134, 211] width 35 height 17
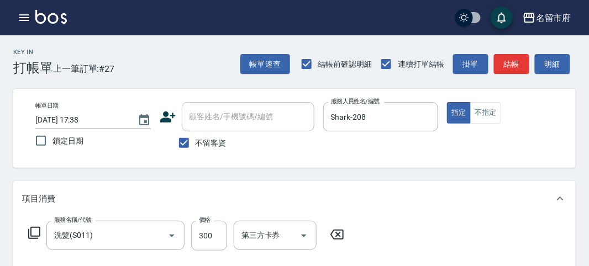
type input "洗髮(S011)"
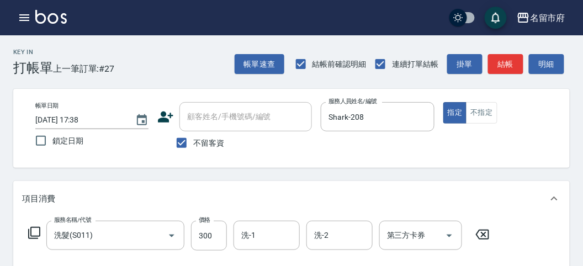
click at [32, 233] on icon at bounding box center [34, 232] width 13 height 13
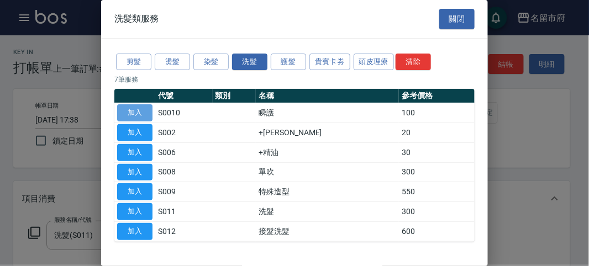
click at [142, 108] on button "加入" at bounding box center [134, 112] width 35 height 17
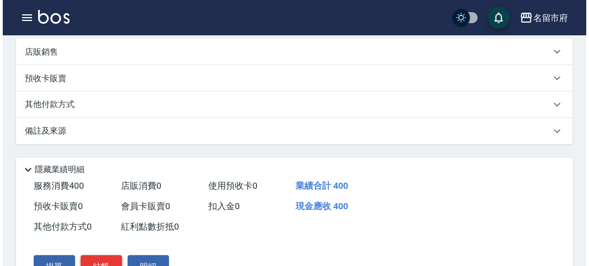
scroll to position [366, 0]
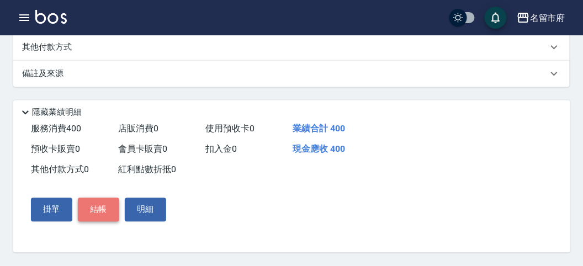
click at [94, 212] on button "結帳" at bounding box center [98, 209] width 41 height 23
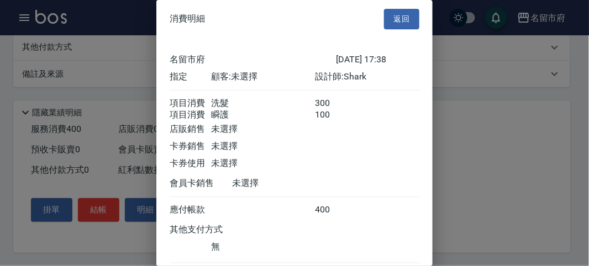
scroll to position [73, 0]
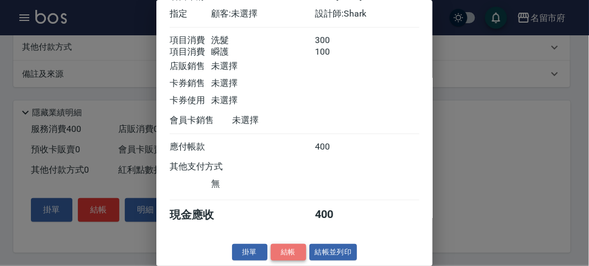
click at [284, 249] on button "結帳" at bounding box center [288, 252] width 35 height 17
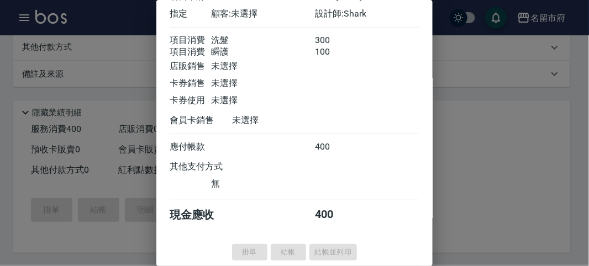
type input "[DATE] 17:41"
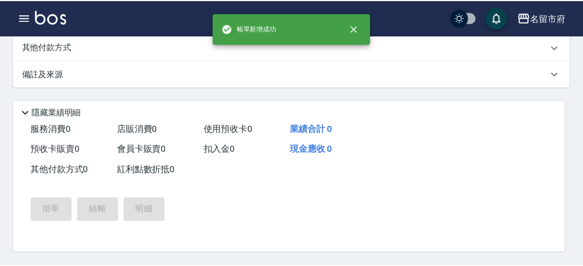
scroll to position [0, 0]
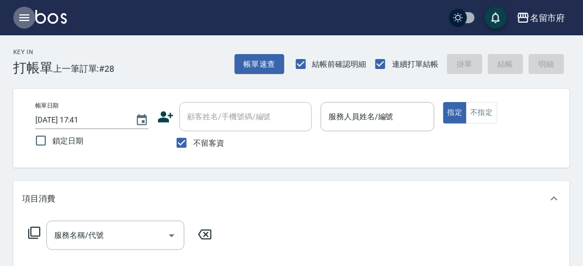
click at [22, 15] on icon "button" at bounding box center [24, 17] width 10 height 7
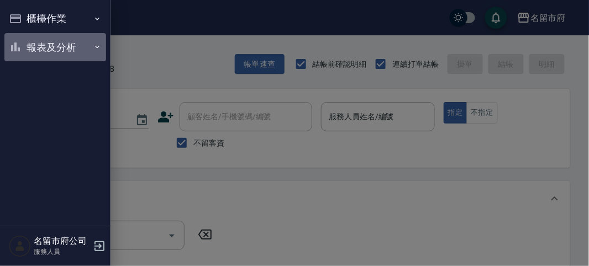
drag, startPoint x: 44, startPoint y: 44, endPoint x: 45, endPoint y: 55, distance: 10.6
click at [44, 45] on button "報表及分析" at bounding box center [55, 47] width 102 height 29
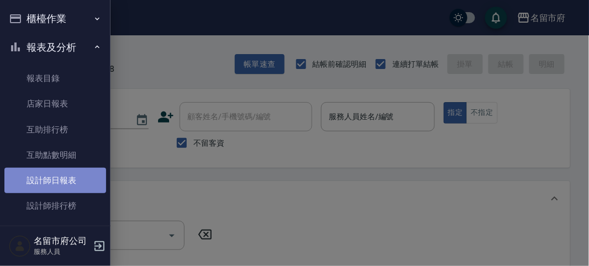
click at [72, 181] on link "設計師日報表" at bounding box center [55, 180] width 102 height 25
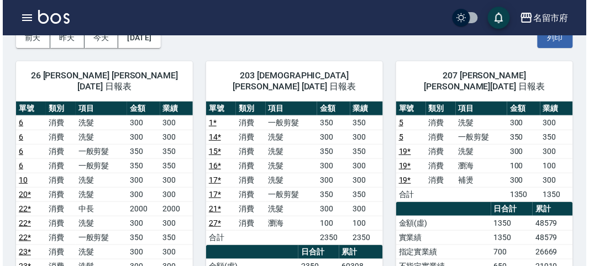
scroll to position [123, 0]
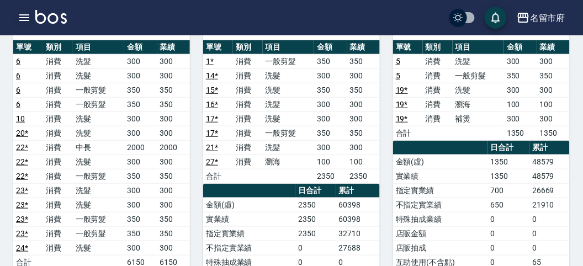
click at [24, 19] on icon "button" at bounding box center [24, 17] width 13 height 13
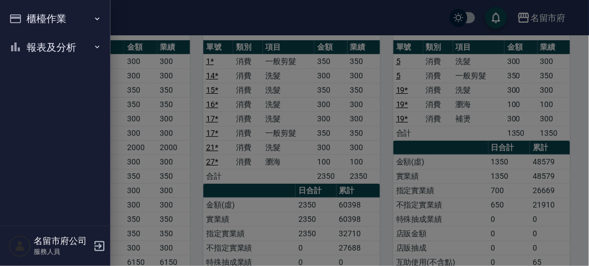
click at [26, 20] on button "櫃檯作業" at bounding box center [55, 18] width 102 height 29
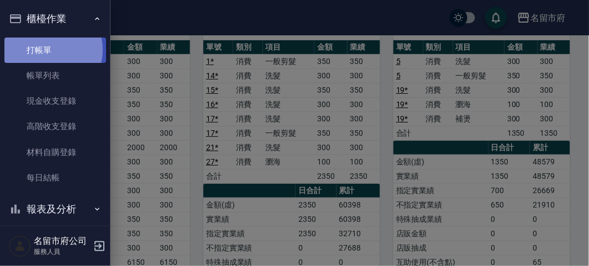
click at [45, 50] on link "打帳單" at bounding box center [55, 50] width 102 height 25
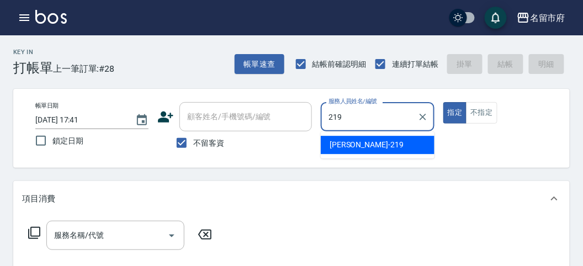
type input "[PERSON_NAME]-219"
type button "true"
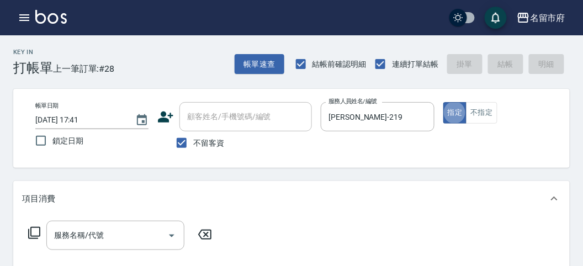
click at [35, 232] on icon at bounding box center [34, 232] width 13 height 13
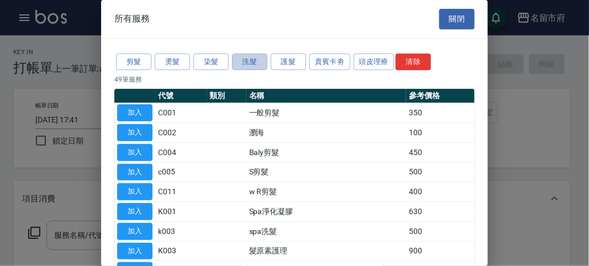
drag, startPoint x: 236, startPoint y: 54, endPoint x: 244, endPoint y: 49, distance: 9.5
click at [238, 55] on button "洗髮" at bounding box center [249, 62] width 35 height 17
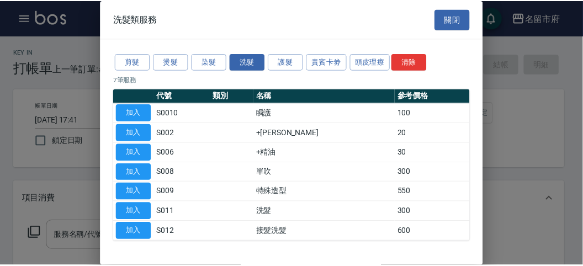
scroll to position [34, 0]
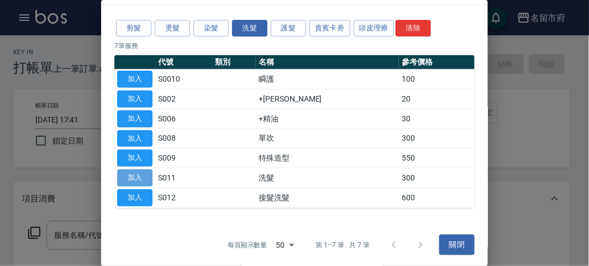
click at [144, 176] on button "加入" at bounding box center [134, 178] width 35 height 17
type input "洗髮(S011)"
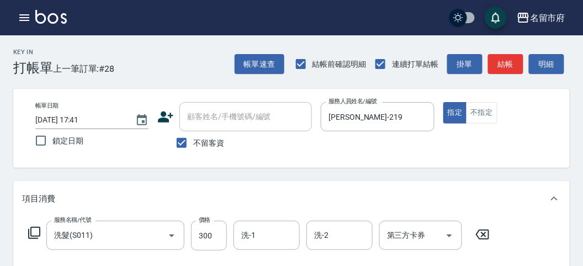
click at [39, 231] on icon at bounding box center [34, 232] width 13 height 13
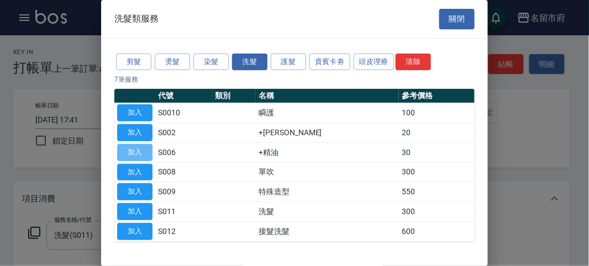
drag, startPoint x: 139, startPoint y: 154, endPoint x: 150, endPoint y: 137, distance: 20.2
click at [141, 154] on button "加入" at bounding box center [134, 152] width 35 height 17
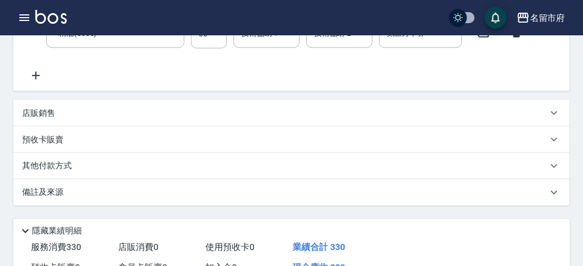
scroll to position [366, 0]
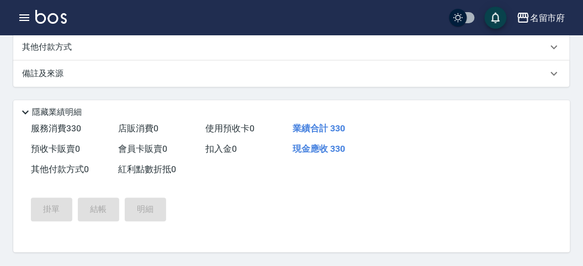
type input "[DATE] 17:42"
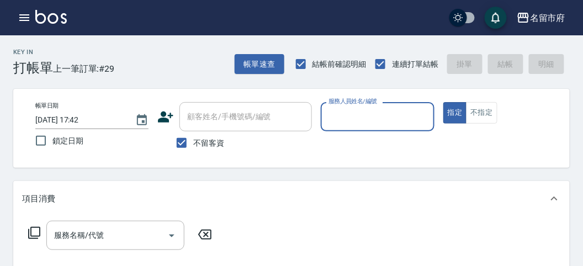
click at [361, 106] on div "服務人員姓名/編號" at bounding box center [377, 116] width 113 height 29
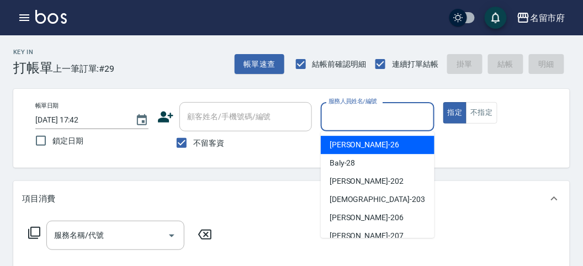
click at [374, 144] on div "[PERSON_NAME] -26" at bounding box center [378, 145] width 114 height 18
type input "[PERSON_NAME]-26"
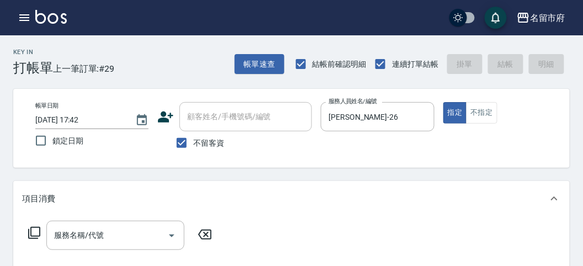
click at [36, 229] on icon at bounding box center [34, 232] width 13 height 13
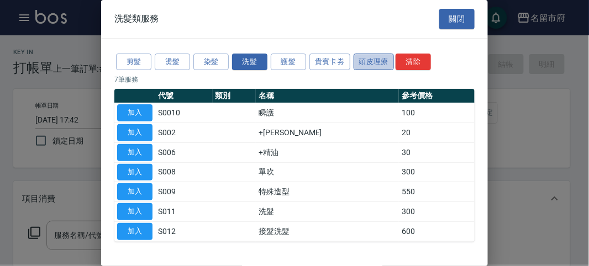
click at [366, 60] on button "頭皮理療" at bounding box center [373, 62] width 41 height 17
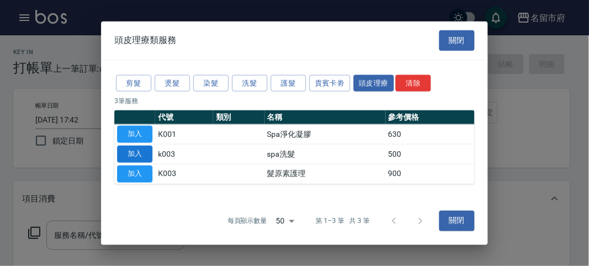
click at [138, 155] on button "加入" at bounding box center [134, 154] width 35 height 17
type input "spa洗髮(k003)"
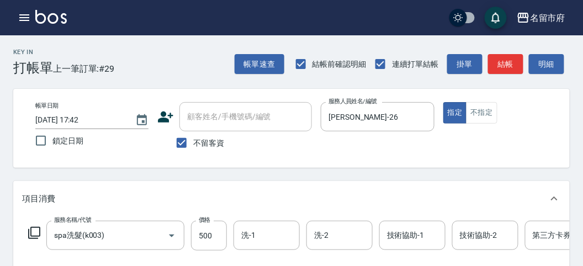
click at [34, 230] on icon at bounding box center [34, 232] width 13 height 13
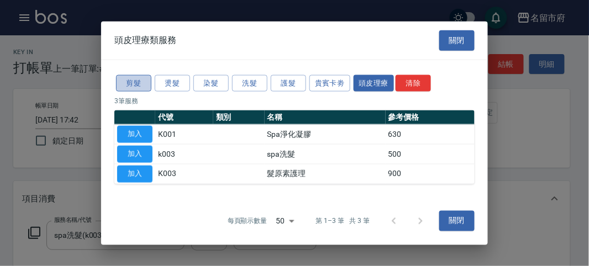
click at [140, 81] on button "剪髮" at bounding box center [133, 83] width 35 height 17
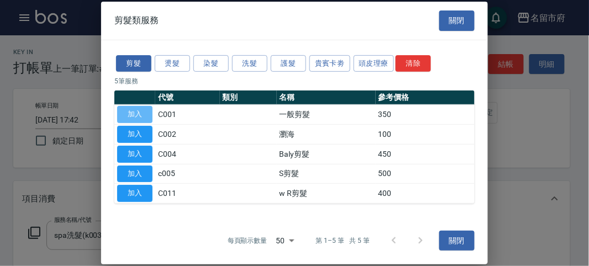
click at [138, 110] on button "加入" at bounding box center [134, 114] width 35 height 17
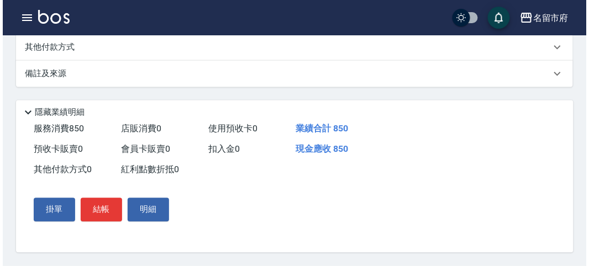
scroll to position [377, 0]
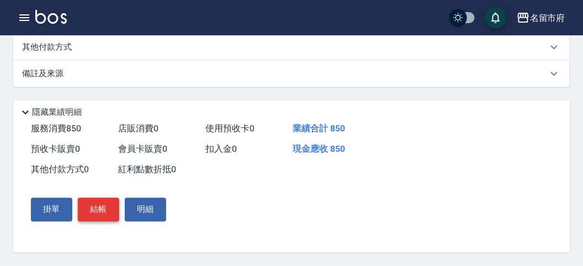
click at [103, 208] on button "結帳" at bounding box center [98, 209] width 41 height 23
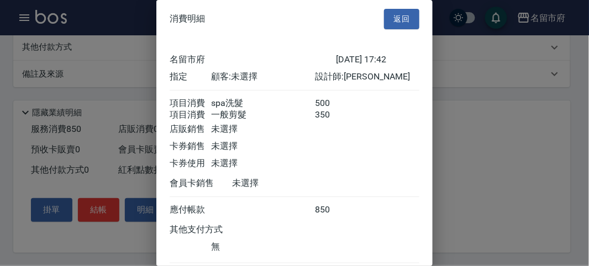
scroll to position [73, 0]
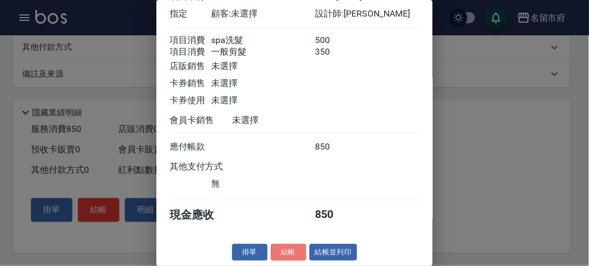
click at [274, 246] on button "結帳" at bounding box center [288, 252] width 35 height 17
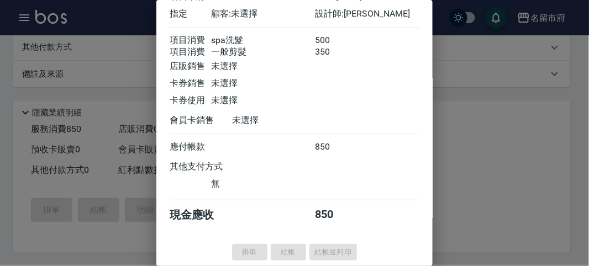
type input "[DATE] 18:01"
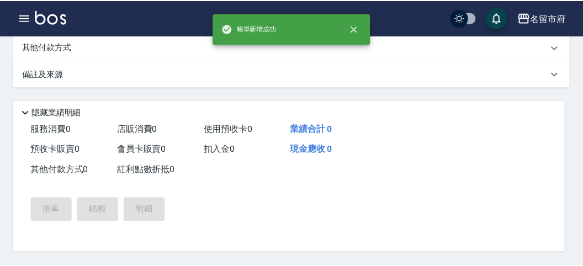
scroll to position [0, 0]
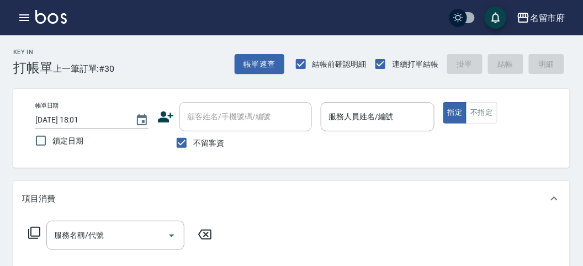
drag, startPoint x: 321, startPoint y: 10, endPoint x: 292, endPoint y: 25, distance: 32.1
click at [321, 11] on div "名留市府 登出" at bounding box center [291, 17] width 583 height 35
click at [21, 16] on icon "button" at bounding box center [24, 17] width 13 height 13
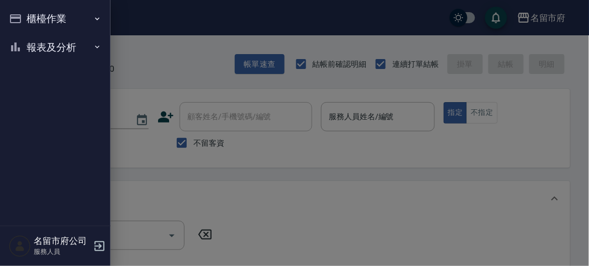
click at [30, 17] on button "櫃檯作業" at bounding box center [55, 18] width 102 height 29
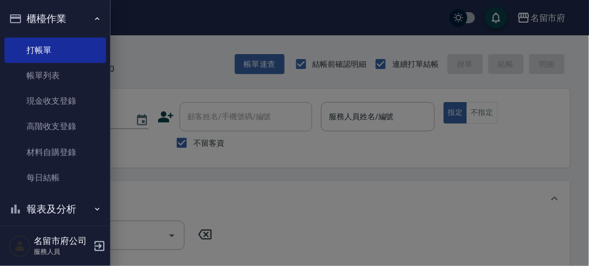
click at [37, 17] on button "櫃檯作業" at bounding box center [55, 18] width 102 height 29
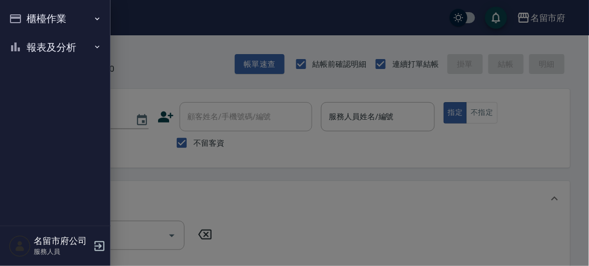
click at [51, 46] on button "報表及分析" at bounding box center [55, 47] width 102 height 29
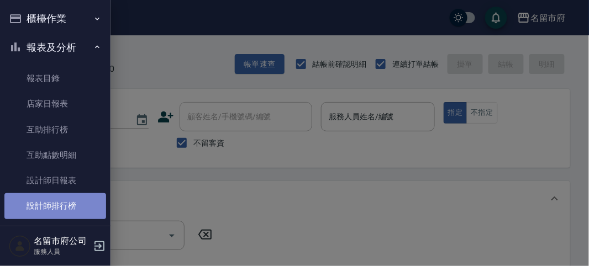
click at [71, 203] on link "設計師排行榜" at bounding box center [55, 205] width 102 height 25
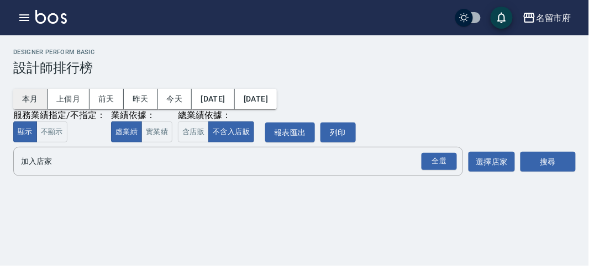
click at [33, 94] on button "本月" at bounding box center [30, 99] width 34 height 20
click at [438, 161] on div "全選" at bounding box center [438, 161] width 35 height 17
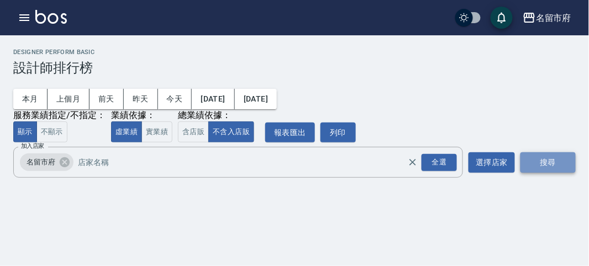
click at [546, 163] on button "搜尋" at bounding box center [547, 162] width 55 height 20
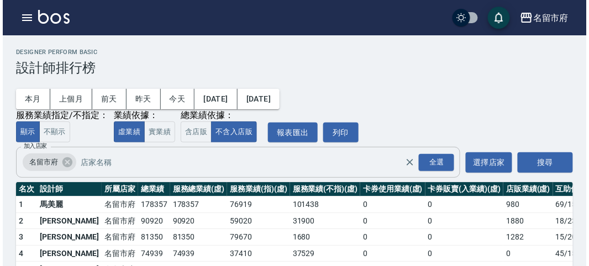
scroll to position [97, 0]
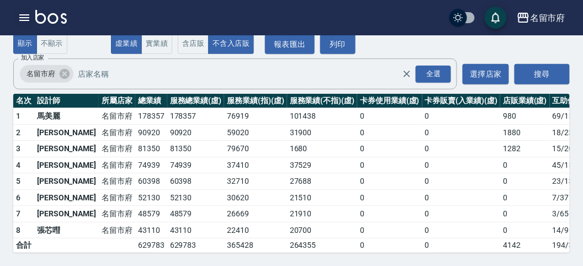
click at [28, 15] on icon "button" at bounding box center [24, 17] width 13 height 13
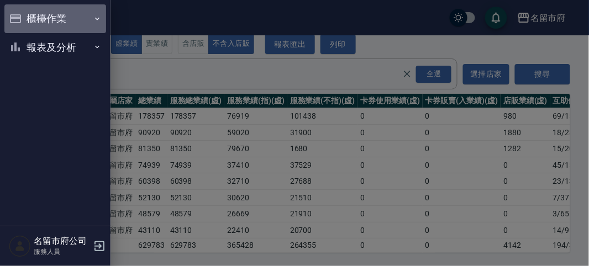
click at [28, 15] on button "櫃檯作業" at bounding box center [55, 18] width 102 height 29
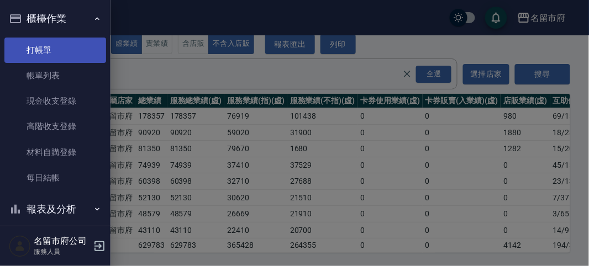
click at [56, 56] on link "打帳單" at bounding box center [55, 50] width 102 height 25
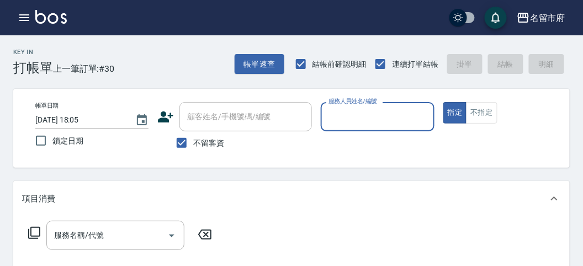
drag, startPoint x: 382, startPoint y: 119, endPoint x: 382, endPoint y: 130, distance: 11.0
click at [382, 119] on input "服務人員姓名/編號" at bounding box center [377, 116] width 103 height 19
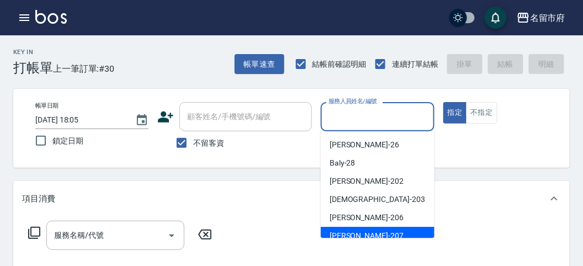
click at [354, 237] on span "[PERSON_NAME] -207" at bounding box center [367, 236] width 74 height 12
type input "[PERSON_NAME]-207"
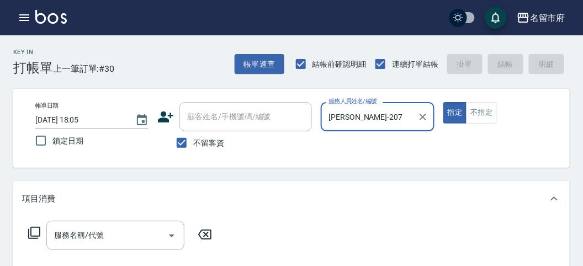
click at [29, 231] on icon at bounding box center [34, 232] width 13 height 13
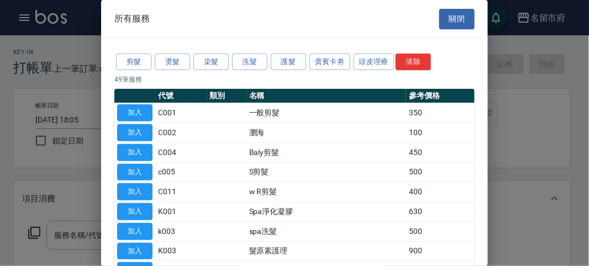
click at [30, 232] on div at bounding box center [294, 133] width 589 height 266
click at [361, 57] on button "頭皮理療" at bounding box center [373, 62] width 41 height 17
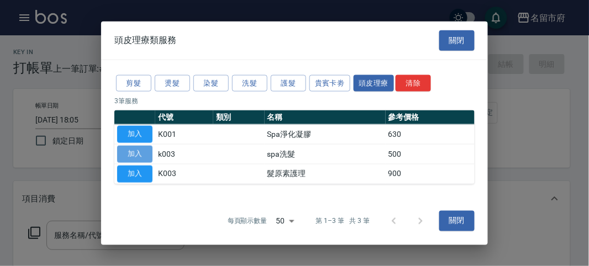
click at [142, 154] on button "加入" at bounding box center [134, 154] width 35 height 17
type input "spa洗髮(k003)"
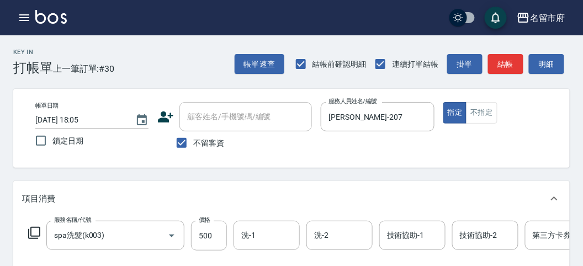
click at [33, 233] on icon at bounding box center [34, 232] width 13 height 13
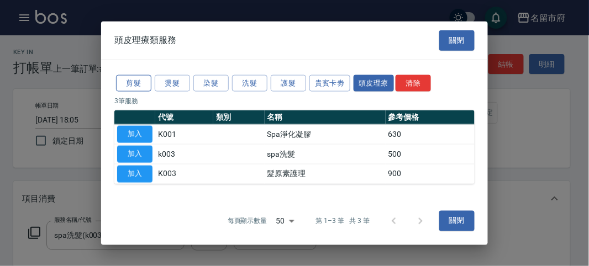
click at [134, 88] on button "剪髮" at bounding box center [133, 83] width 35 height 17
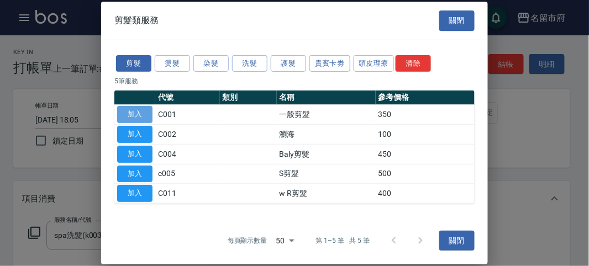
click at [144, 119] on button "加入" at bounding box center [134, 114] width 35 height 17
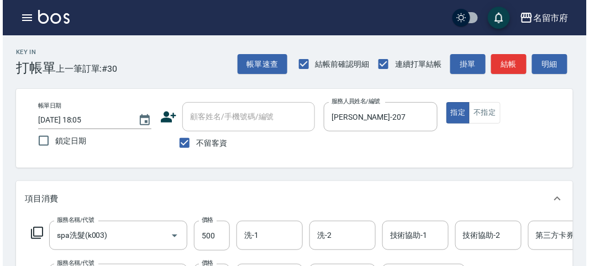
scroll to position [377, 0]
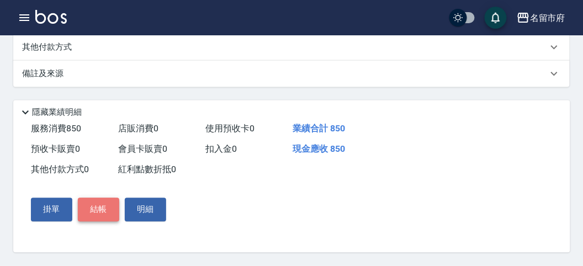
click at [107, 209] on button "結帳" at bounding box center [98, 209] width 41 height 23
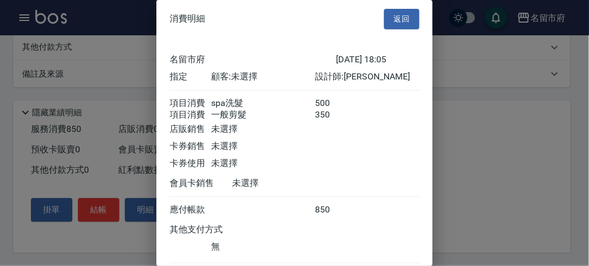
scroll to position [73, 0]
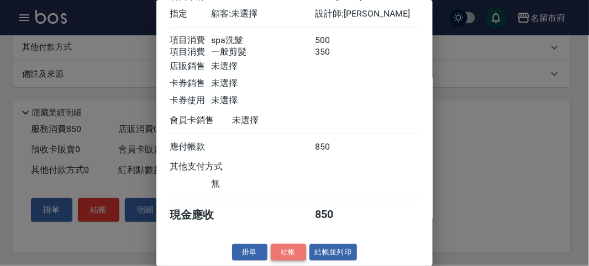
click at [287, 248] on button "結帳" at bounding box center [288, 252] width 35 height 17
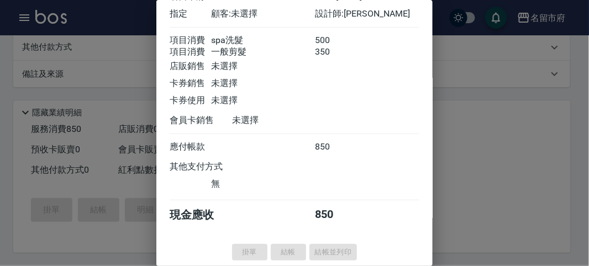
type input "[DATE] 18:14"
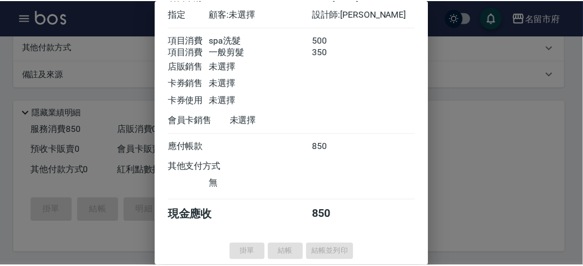
scroll to position [0, 0]
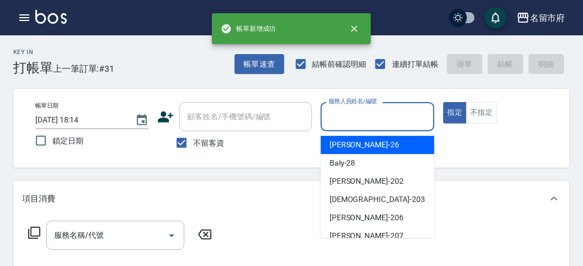
drag, startPoint x: 349, startPoint y: 116, endPoint x: 344, endPoint y: 119, distance: 6.2
click at [348, 115] on input "服務人員姓名/編號" at bounding box center [377, 116] width 103 height 19
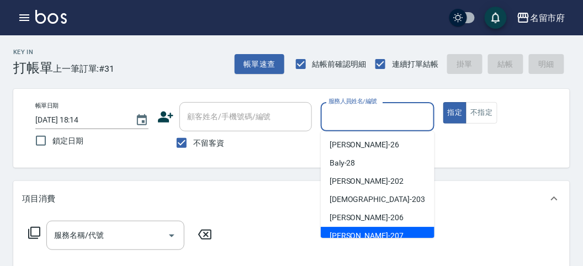
click at [355, 236] on span "[PERSON_NAME] -207" at bounding box center [367, 236] width 74 height 12
type input "[PERSON_NAME]-207"
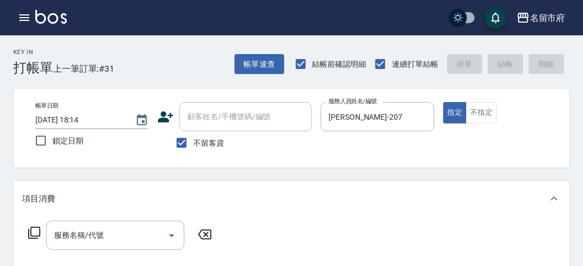
click at [39, 231] on icon at bounding box center [34, 232] width 13 height 13
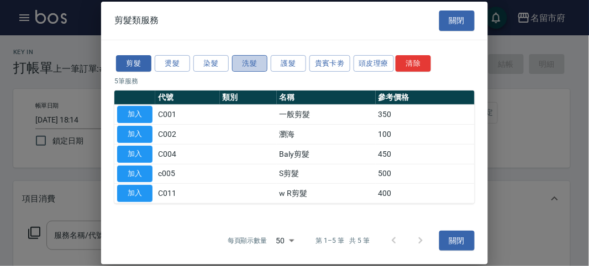
click at [242, 65] on button "洗髮" at bounding box center [249, 63] width 35 height 17
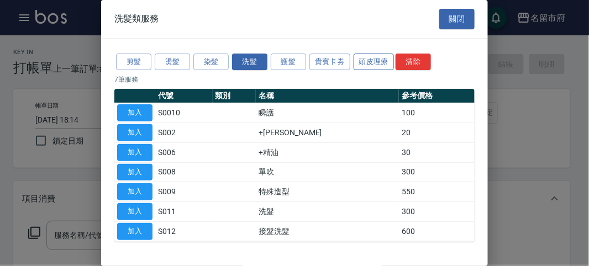
click at [364, 63] on button "頭皮理療" at bounding box center [373, 62] width 41 height 17
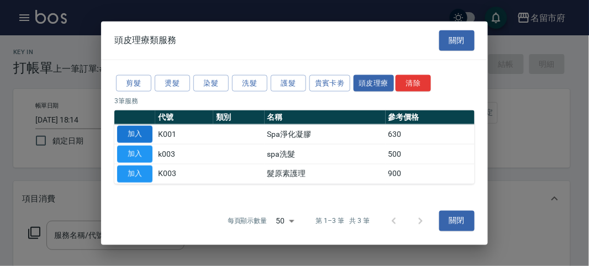
click at [133, 133] on button "加入" at bounding box center [134, 134] width 35 height 17
type input "Spa淨化凝膠(K001)"
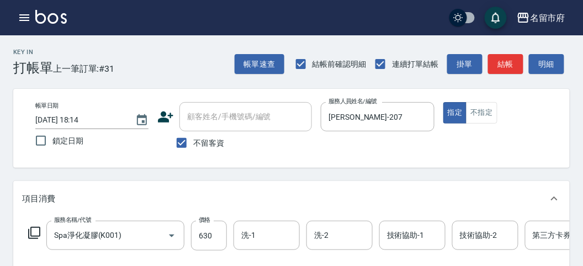
click at [36, 233] on icon at bounding box center [34, 232] width 13 height 13
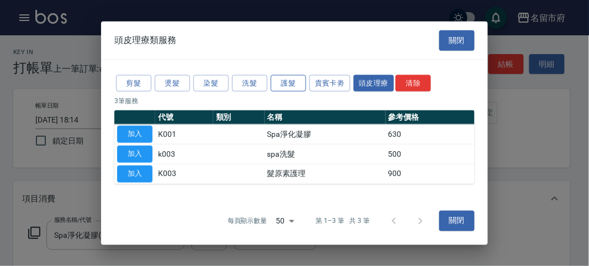
click at [293, 77] on button "護髮" at bounding box center [288, 83] width 35 height 17
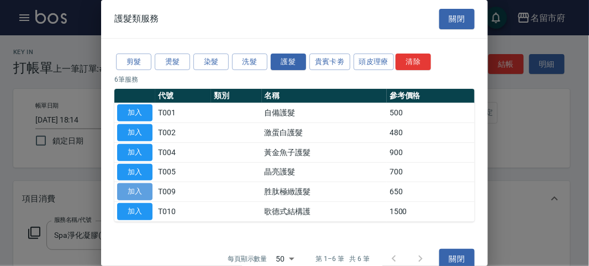
click at [144, 187] on button "加入" at bounding box center [134, 191] width 35 height 17
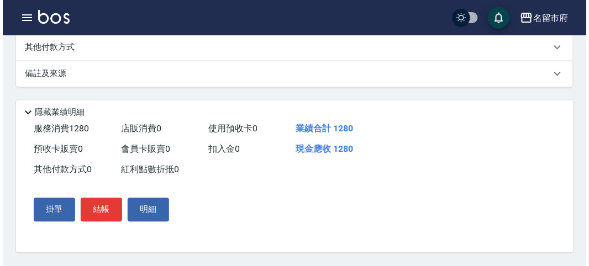
scroll to position [377, 0]
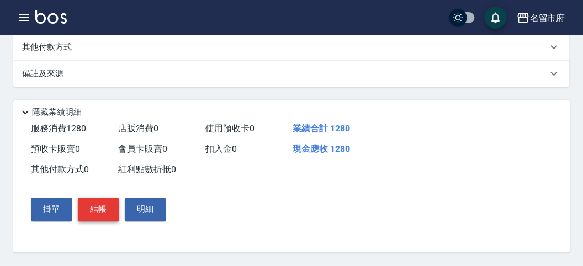
click at [107, 213] on button "結帳" at bounding box center [98, 209] width 41 height 23
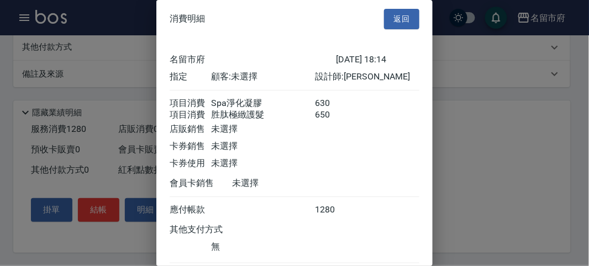
scroll to position [73, 0]
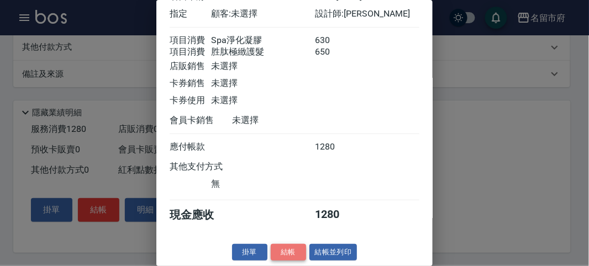
click at [282, 255] on button "結帳" at bounding box center [288, 252] width 35 height 17
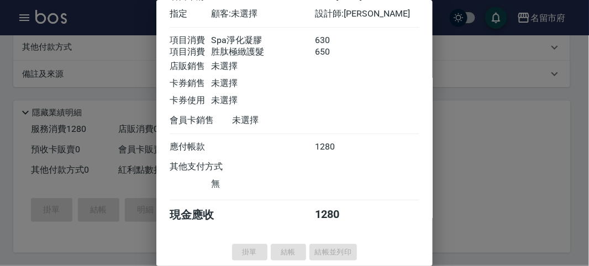
type input "[DATE] 18:15"
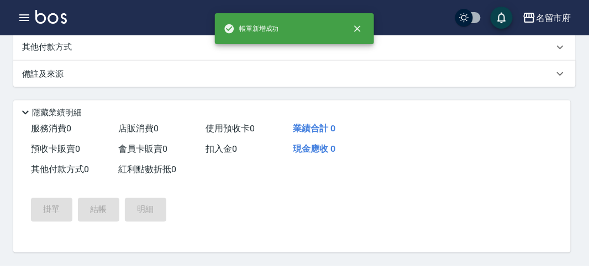
scroll to position [0, 0]
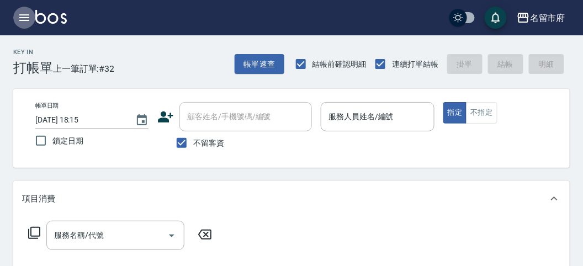
click at [23, 21] on icon "button" at bounding box center [24, 17] width 13 height 13
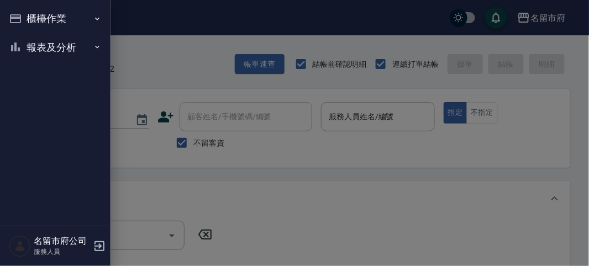
click at [26, 45] on button "報表及分析" at bounding box center [55, 47] width 102 height 29
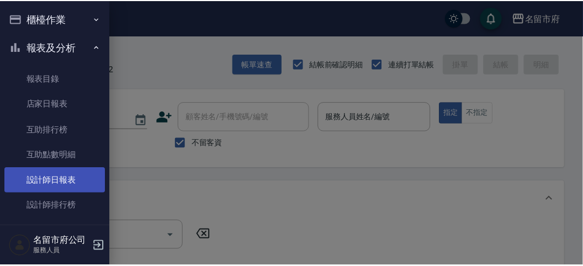
scroll to position [36, 0]
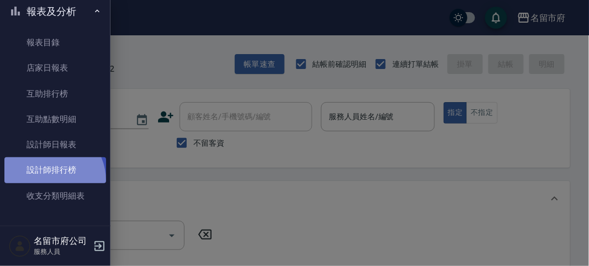
click at [47, 181] on link "設計師排行榜" at bounding box center [55, 169] width 102 height 25
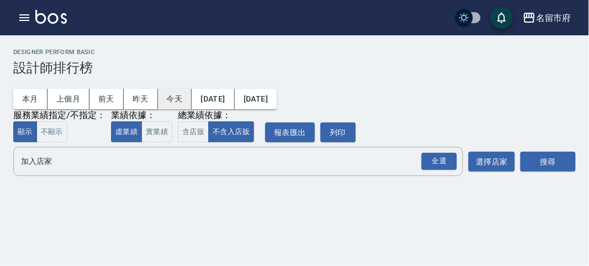
click at [172, 101] on button "今天" at bounding box center [175, 99] width 34 height 20
click at [434, 161] on div "全選" at bounding box center [438, 161] width 35 height 17
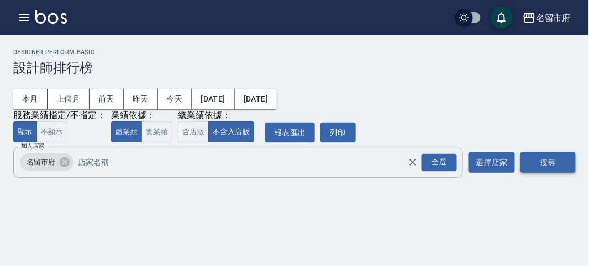
click at [527, 158] on button "搜尋" at bounding box center [547, 162] width 55 height 20
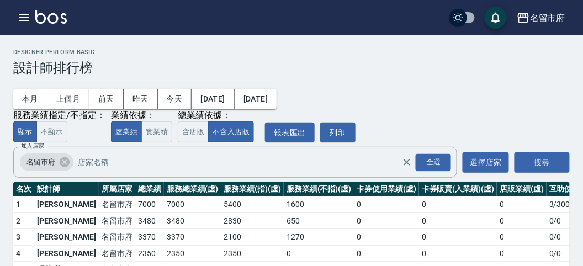
scroll to position [48, 0]
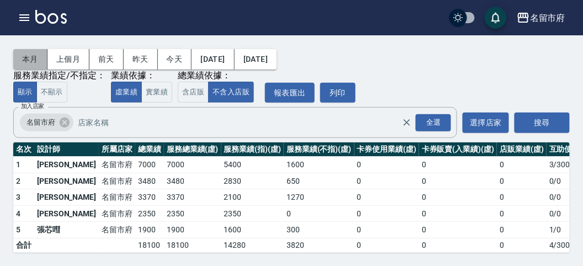
click at [40, 51] on button "本月" at bounding box center [30, 59] width 34 height 20
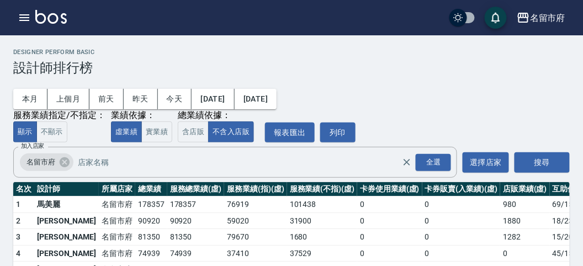
scroll to position [97, 0]
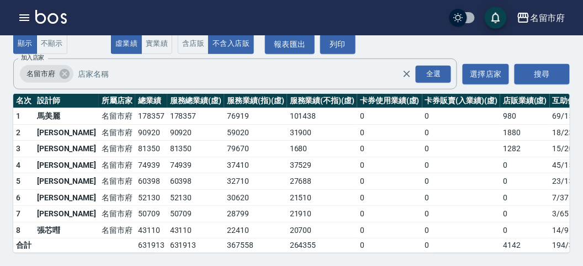
click at [57, 18] on img at bounding box center [50, 17] width 31 height 14
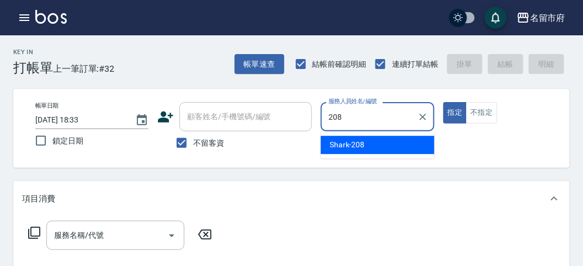
drag, startPoint x: 353, startPoint y: 130, endPoint x: 353, endPoint y: 144, distance: 14.4
click at [352, 146] on span "Shark -208" at bounding box center [347, 145] width 35 height 12
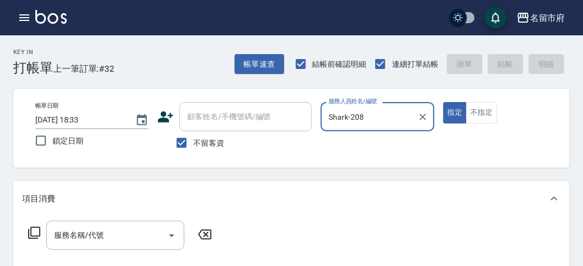
type input "Shark-208"
click at [36, 230] on icon at bounding box center [34, 232] width 13 height 13
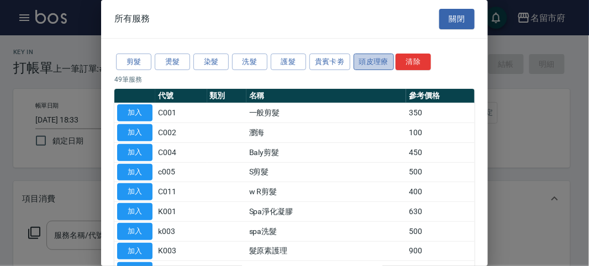
click at [378, 62] on button "頭皮理療" at bounding box center [373, 62] width 41 height 17
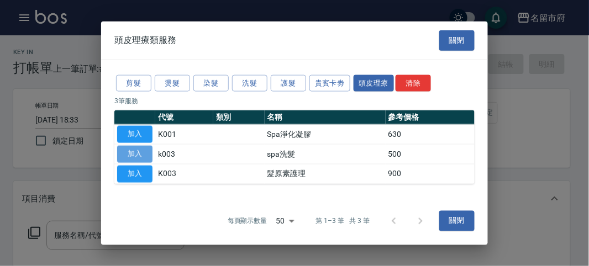
click at [133, 152] on button "加入" at bounding box center [134, 154] width 35 height 17
type input "spa洗髮(k003)"
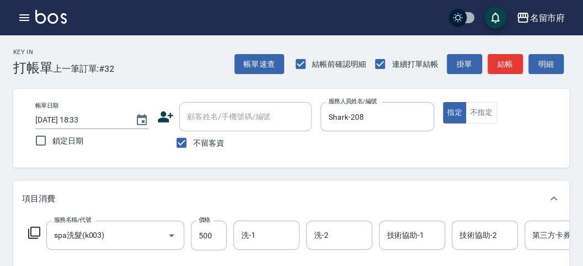
click at [34, 230] on icon at bounding box center [34, 232] width 13 height 13
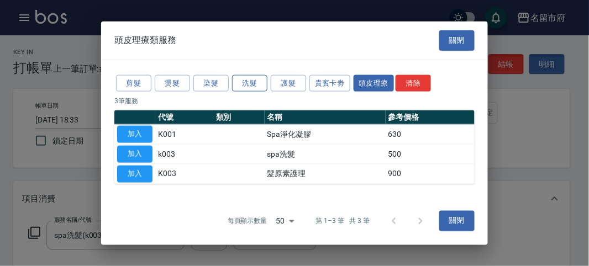
click at [241, 83] on button "洗髮" at bounding box center [249, 83] width 35 height 17
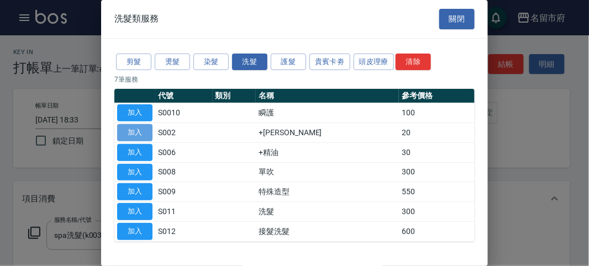
click at [136, 130] on button "加入" at bounding box center [134, 132] width 35 height 17
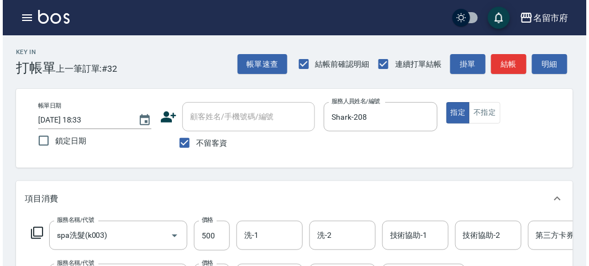
scroll to position [368, 0]
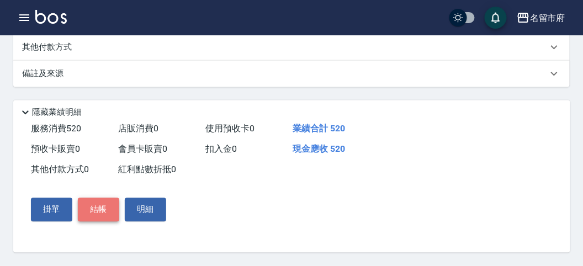
click at [94, 218] on button "結帳" at bounding box center [98, 209] width 41 height 23
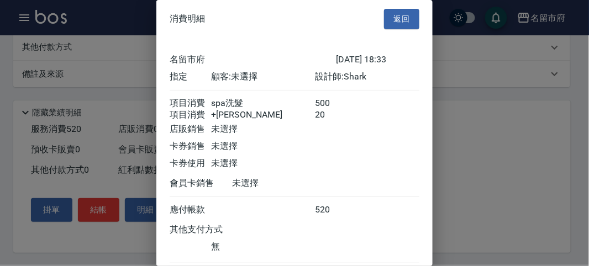
scroll to position [73, 0]
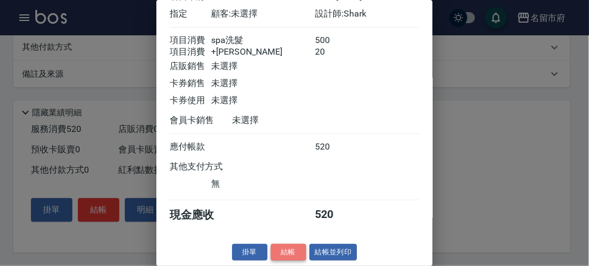
click at [294, 252] on button "結帳" at bounding box center [288, 252] width 35 height 17
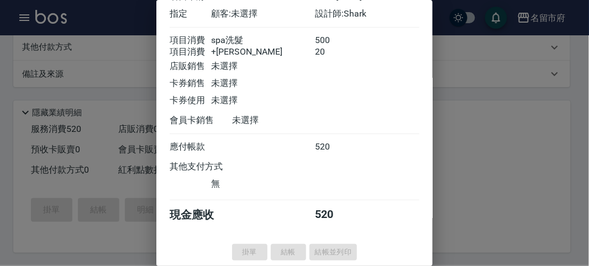
type input "[DATE] 18:44"
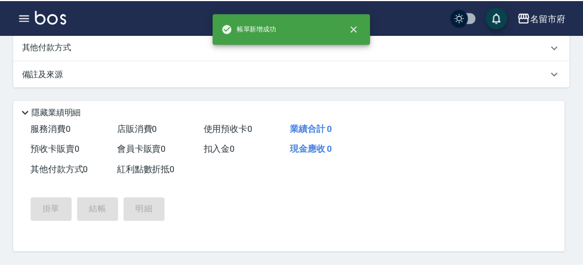
scroll to position [0, 0]
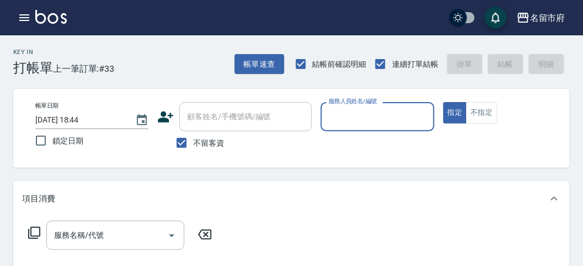
drag, startPoint x: 323, startPoint y: 118, endPoint x: 326, endPoint y: 128, distance: 10.9
click at [323, 119] on div "服務人員姓名/編號" at bounding box center [377, 116] width 113 height 29
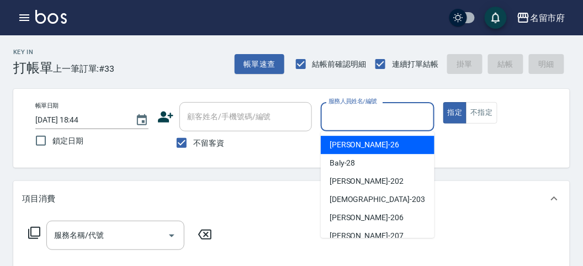
click at [351, 141] on span "[PERSON_NAME] -26" at bounding box center [365, 145] width 70 height 12
type input "[PERSON_NAME]-26"
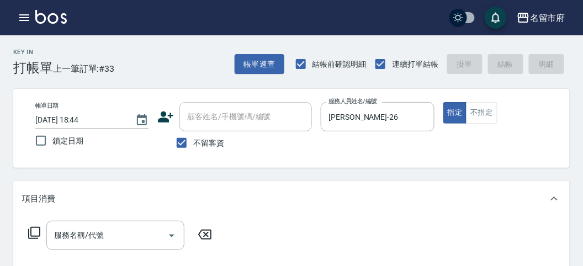
click at [39, 227] on icon at bounding box center [34, 233] width 12 height 12
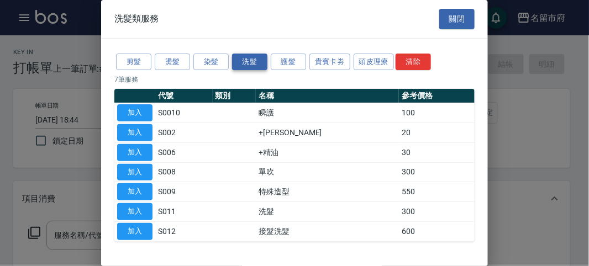
click at [260, 61] on button "洗髮" at bounding box center [249, 62] width 35 height 17
click at [145, 212] on button "加入" at bounding box center [134, 211] width 35 height 17
type input "洗髮(S011)"
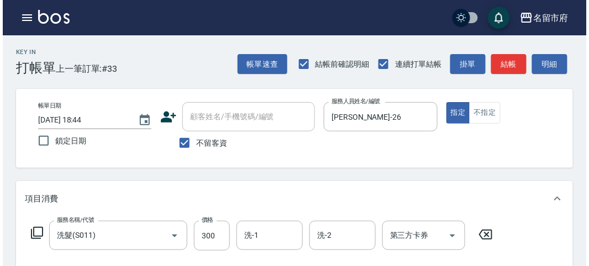
scroll to position [323, 0]
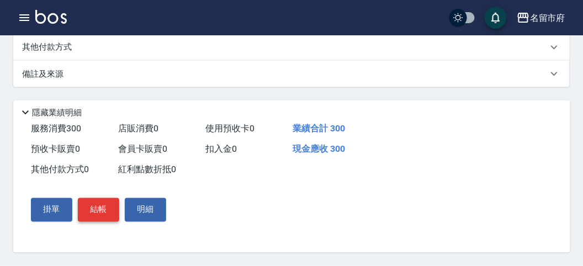
click at [109, 215] on button "結帳" at bounding box center [98, 209] width 41 height 23
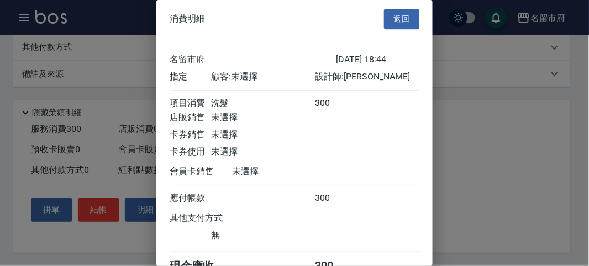
scroll to position [61, 0]
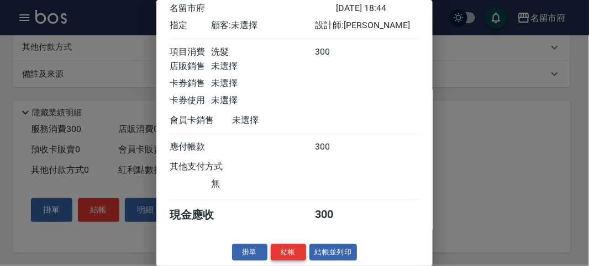
click at [294, 250] on button "結帳" at bounding box center [288, 252] width 35 height 17
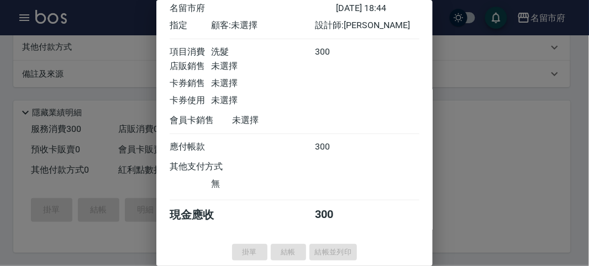
type input "[DATE] 19:18"
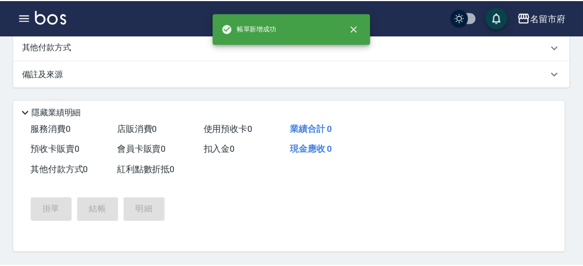
scroll to position [0, 0]
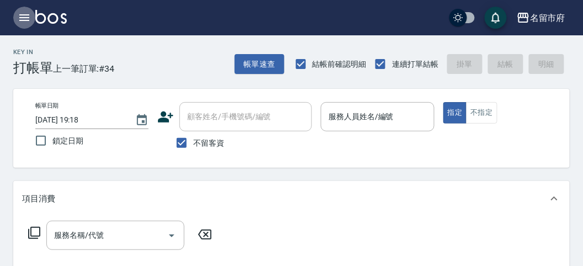
click at [26, 15] on icon "button" at bounding box center [24, 17] width 10 height 7
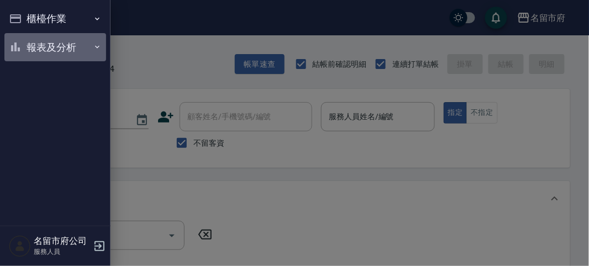
click at [56, 45] on button "報表及分析" at bounding box center [55, 47] width 102 height 29
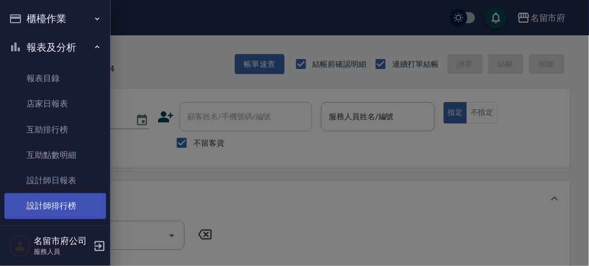
click at [70, 208] on link "設計師排行榜" at bounding box center [55, 205] width 102 height 25
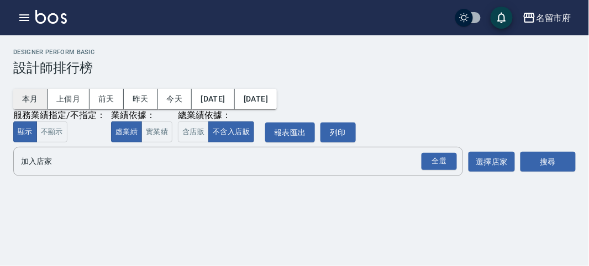
click at [30, 101] on button "本月" at bounding box center [30, 99] width 34 height 20
click at [436, 161] on div "全選" at bounding box center [438, 161] width 35 height 17
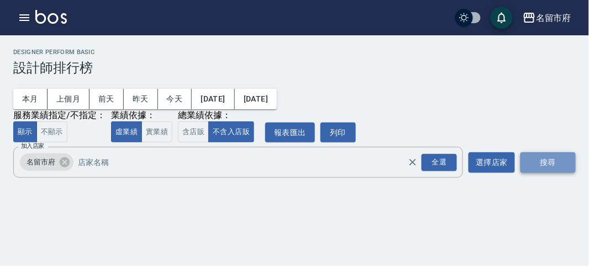
click at [528, 161] on button "搜尋" at bounding box center [547, 162] width 55 height 20
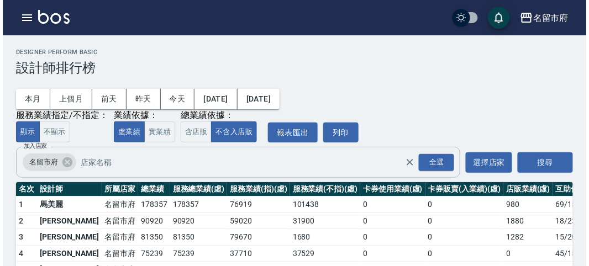
scroll to position [97, 0]
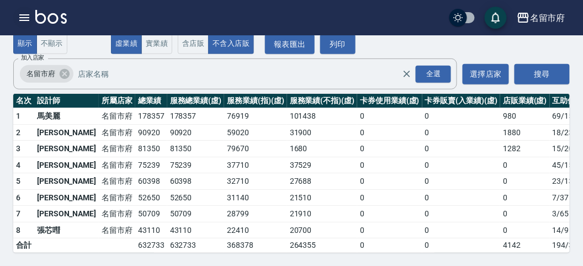
click at [25, 19] on icon "button" at bounding box center [24, 17] width 13 height 13
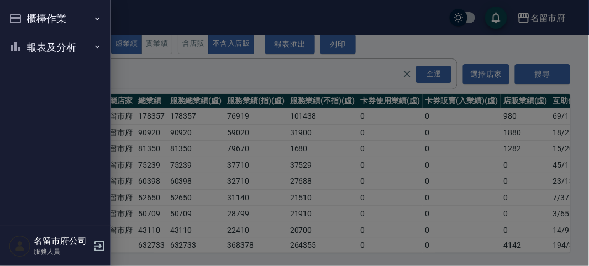
click at [25, 19] on button "櫃檯作業" at bounding box center [55, 18] width 102 height 29
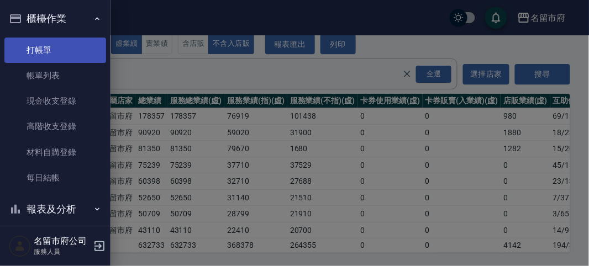
click at [47, 53] on link "打帳單" at bounding box center [55, 50] width 102 height 25
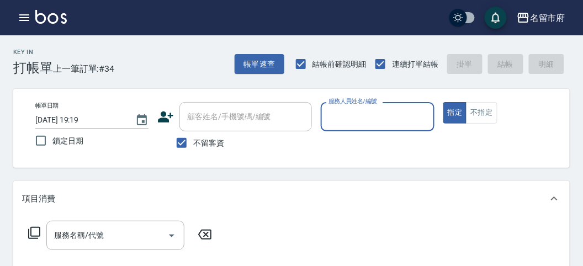
click at [398, 116] on input "服務人員姓名/編號" at bounding box center [377, 116] width 103 height 19
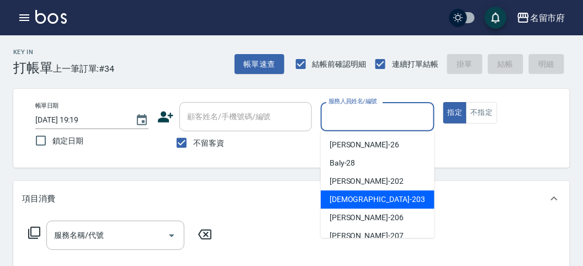
click at [350, 198] on span "聖德 -203" at bounding box center [378, 200] width 96 height 12
type input "聖德-203"
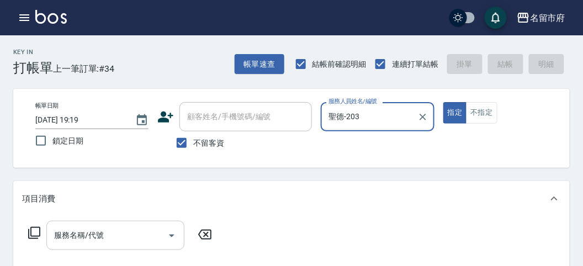
click at [132, 239] on input "服務名稱/代號" at bounding box center [107, 235] width 112 height 19
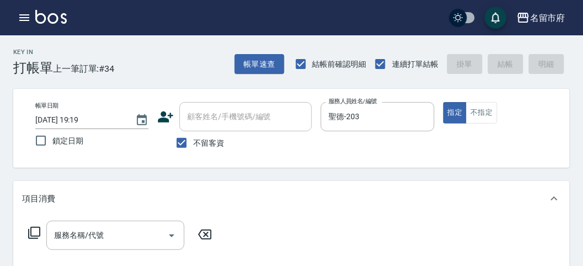
click at [32, 236] on icon at bounding box center [34, 233] width 12 height 12
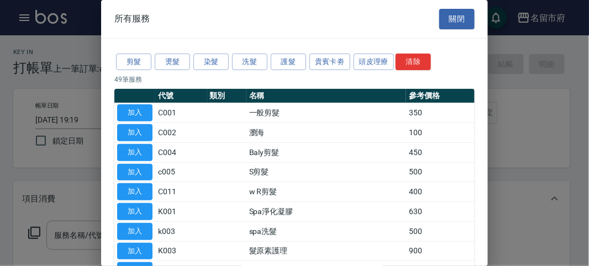
click at [387, 61] on button "頭皮理療" at bounding box center [373, 62] width 41 height 17
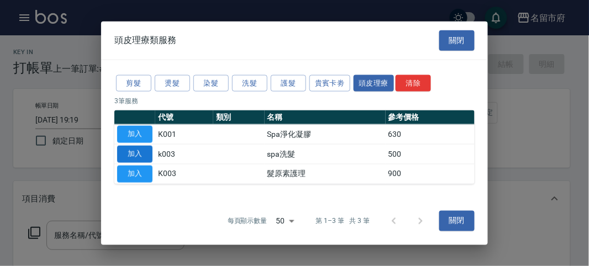
click at [139, 156] on button "加入" at bounding box center [134, 154] width 35 height 17
type input "spa洗髮(k003)"
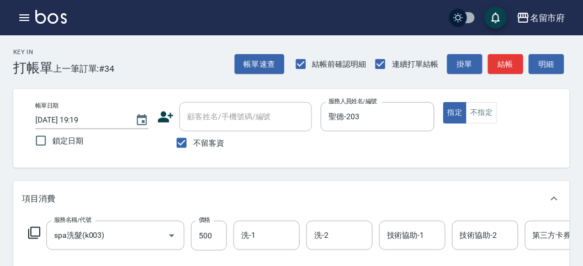
click at [31, 237] on icon at bounding box center [34, 232] width 13 height 13
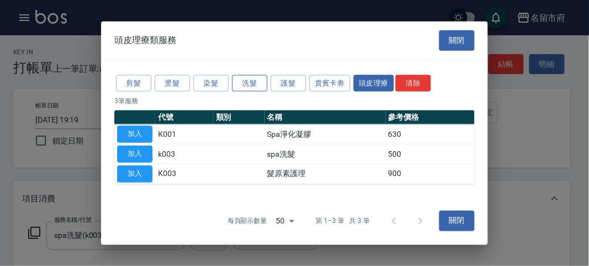
click at [247, 82] on button "洗髮" at bounding box center [249, 83] width 35 height 17
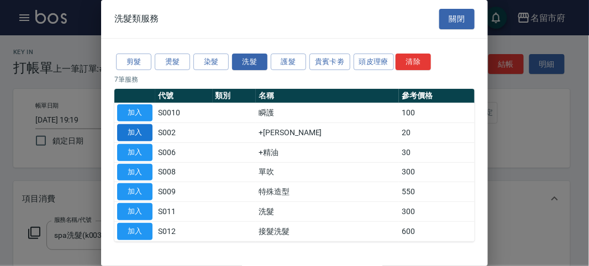
drag, startPoint x: 126, startPoint y: 130, endPoint x: 172, endPoint y: 194, distance: 79.1
click at [126, 130] on button "加入" at bounding box center [134, 132] width 35 height 17
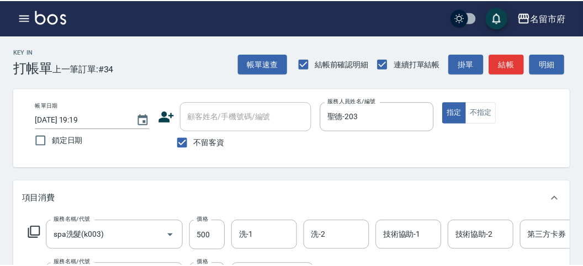
scroll to position [145, 0]
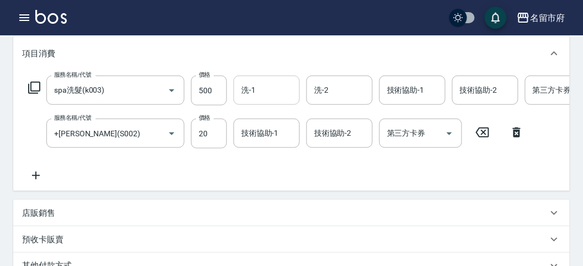
click at [255, 94] on input "洗-1" at bounding box center [267, 90] width 56 height 19
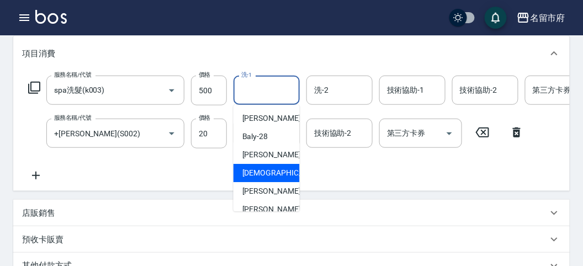
scroll to position [84, 0]
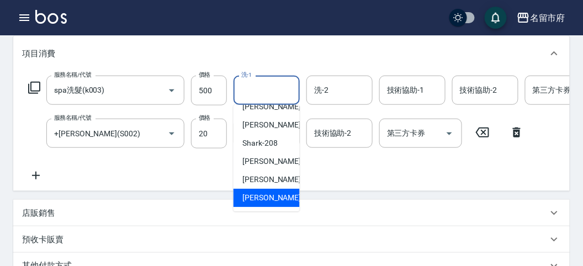
click at [263, 194] on span "[PERSON_NAME] -222" at bounding box center [279, 198] width 74 height 12
type input "[PERSON_NAME]-222"
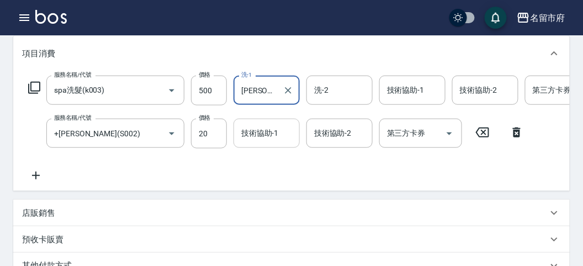
click at [263, 133] on div "技術協助-1 技術協助-1" at bounding box center [267, 133] width 66 height 29
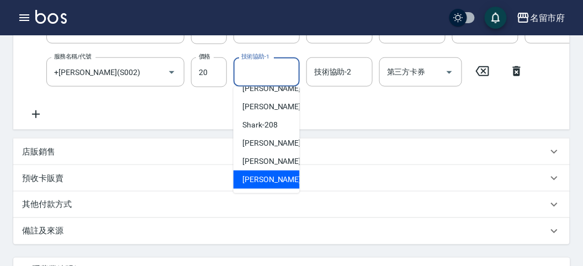
click at [265, 181] on span "[PERSON_NAME] -222" at bounding box center [279, 180] width 74 height 12
type input "[PERSON_NAME]-222"
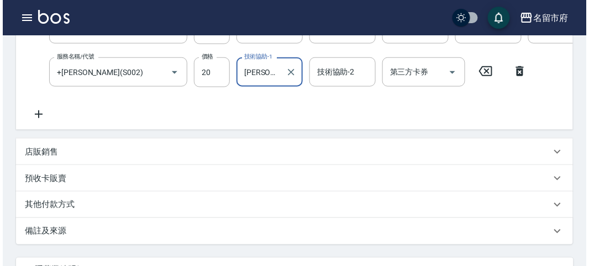
scroll to position [377, 0]
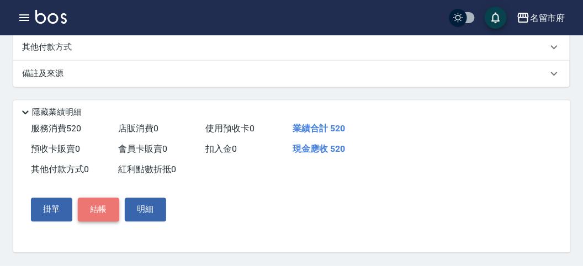
click at [86, 214] on button "結帳" at bounding box center [98, 209] width 41 height 23
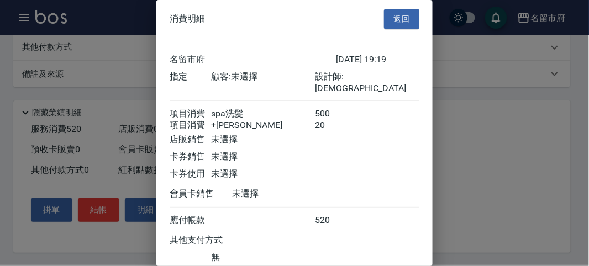
scroll to position [73, 0]
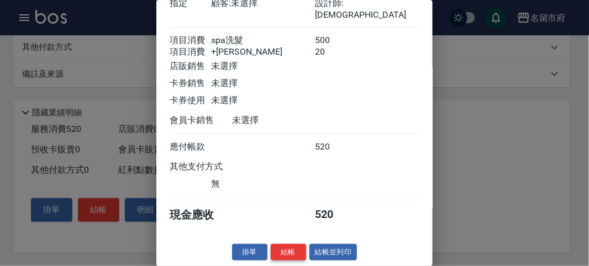
click at [276, 248] on button "結帳" at bounding box center [288, 252] width 35 height 17
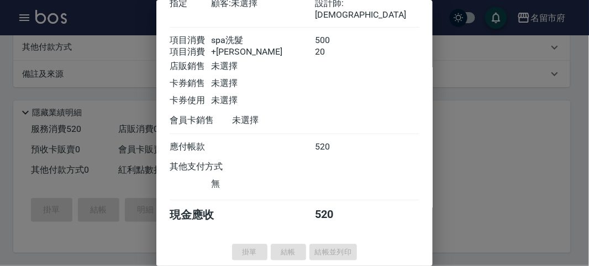
type input "[DATE] 19:37"
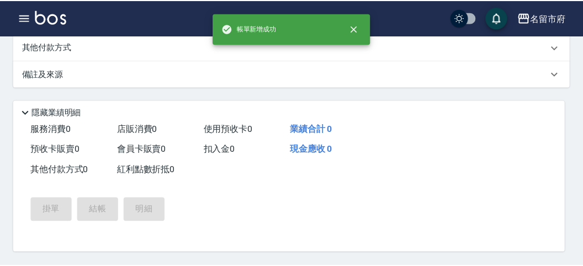
scroll to position [0, 0]
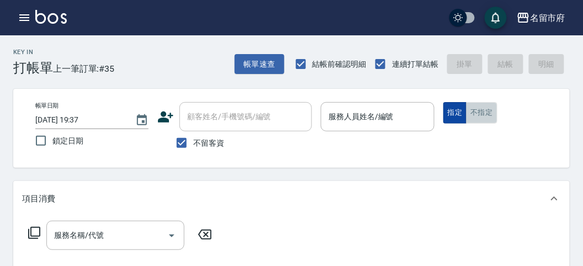
drag, startPoint x: 478, startPoint y: 112, endPoint x: 448, endPoint y: 112, distance: 29.8
click at [476, 112] on button "不指定" at bounding box center [481, 113] width 31 height 22
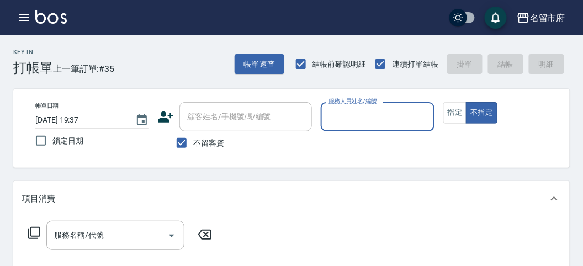
click at [393, 112] on input "服務人員姓名/編號" at bounding box center [377, 116] width 103 height 19
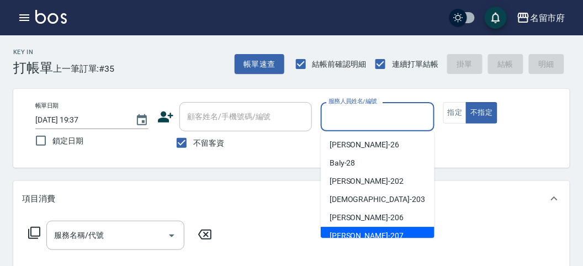
click at [357, 234] on span "[PERSON_NAME] -207" at bounding box center [367, 236] width 74 height 12
type input "[PERSON_NAME]-207"
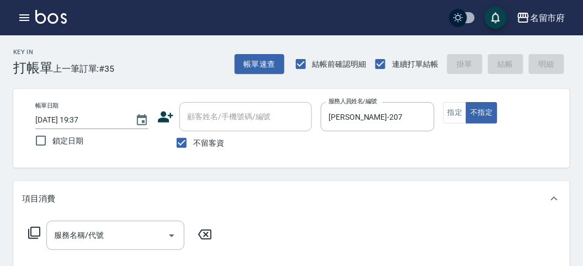
click at [35, 231] on icon at bounding box center [34, 232] width 13 height 13
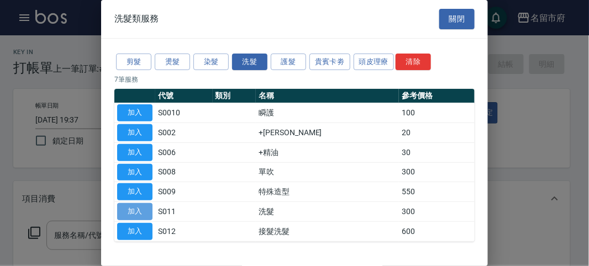
click at [134, 213] on button "加入" at bounding box center [134, 211] width 35 height 17
type input "洗髮(S011)"
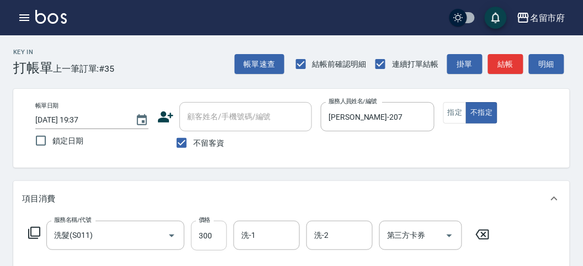
click at [205, 240] on input "300" at bounding box center [209, 236] width 36 height 30
type input "320"
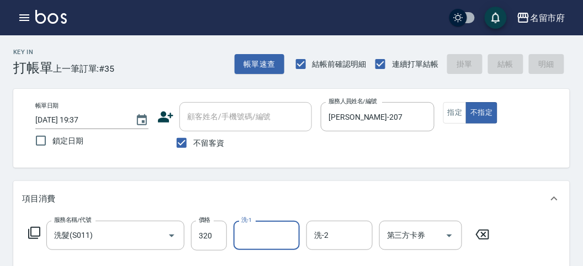
type input "[DATE] 19:39"
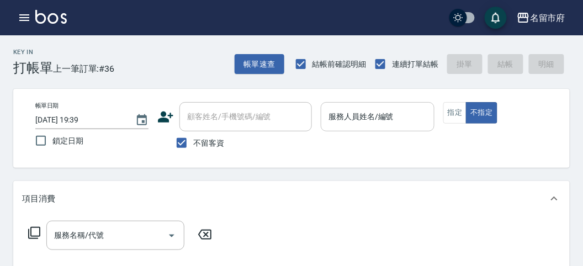
click at [384, 119] on div "服務人員姓名/編號 服務人員姓名/編號" at bounding box center [377, 116] width 113 height 29
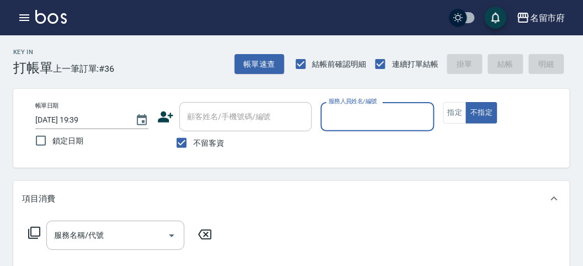
click at [391, 116] on input "服務人員姓名/編號" at bounding box center [377, 116] width 103 height 19
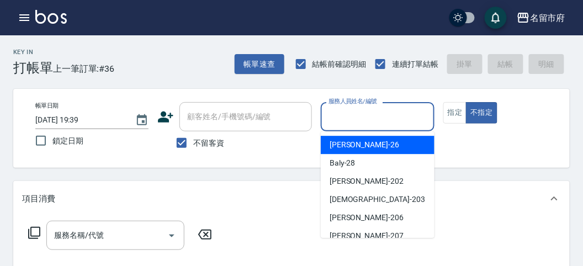
click at [377, 148] on div "[PERSON_NAME] -26" at bounding box center [378, 145] width 114 height 18
type input "[PERSON_NAME]-26"
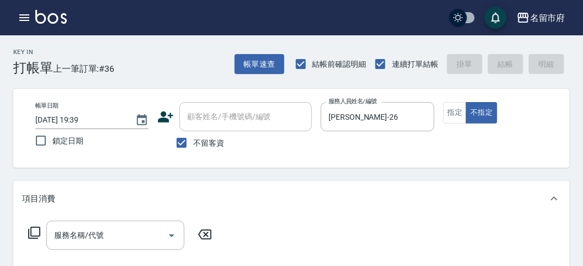
click at [36, 228] on icon at bounding box center [34, 232] width 13 height 13
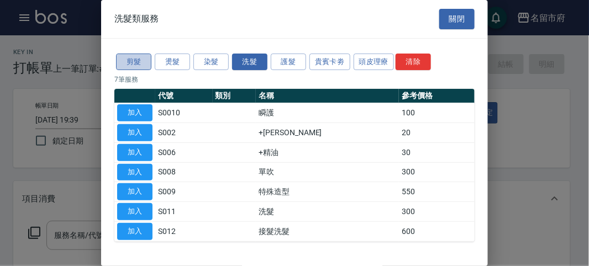
click at [125, 61] on button "剪髮" at bounding box center [133, 62] width 35 height 17
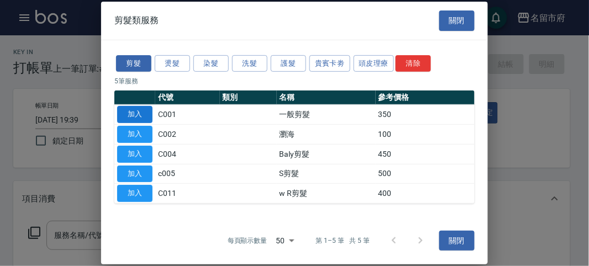
click at [141, 111] on button "加入" at bounding box center [134, 114] width 35 height 17
type input "一般剪髮(C001)"
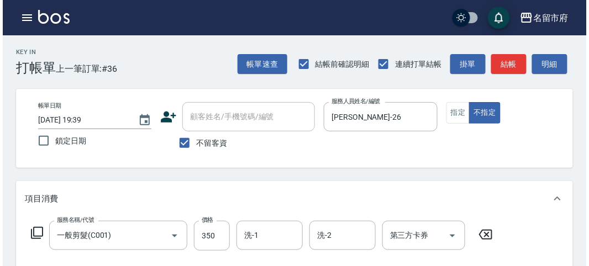
scroll to position [323, 0]
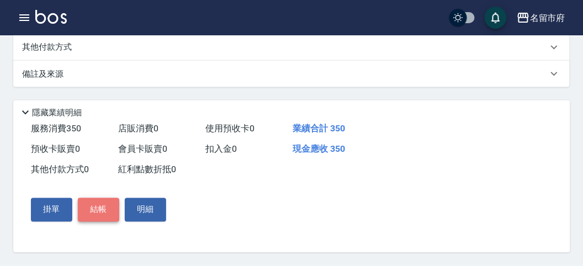
click at [92, 207] on button "結帳" at bounding box center [98, 209] width 41 height 23
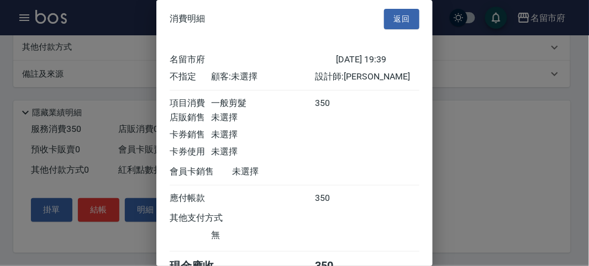
scroll to position [61, 0]
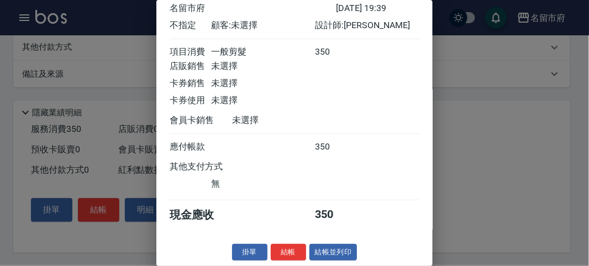
click at [278, 242] on div "消費明細 返回 名留市府 [DATE] 19:39 不指定 顧客: 未選擇 設計師: [PERSON_NAME] 項目消費 一般剪髮 350 店販銷售 未選擇…" at bounding box center [294, 133] width 276 height 266
click at [281, 251] on button "結帳" at bounding box center [288, 252] width 35 height 17
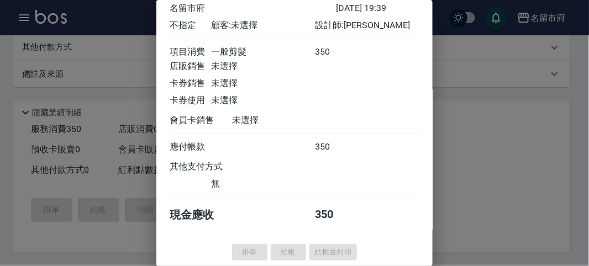
type input "[DATE] 20:06"
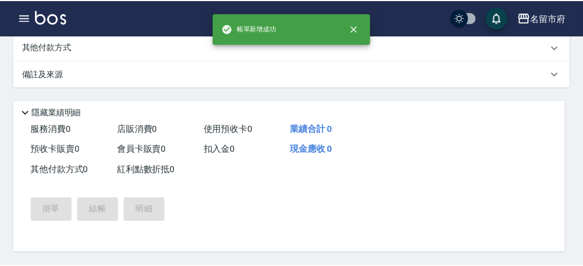
scroll to position [0, 0]
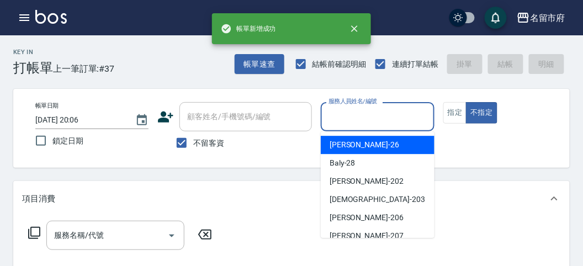
click at [394, 112] on input "服務人員姓名/編號" at bounding box center [377, 116] width 103 height 19
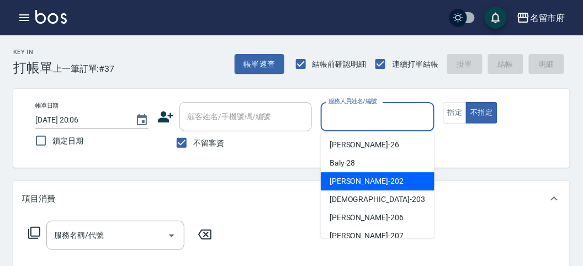
scroll to position [84, 0]
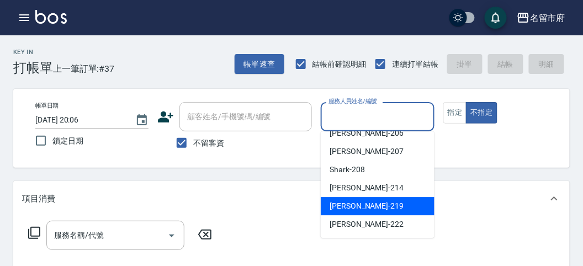
drag, startPoint x: 389, startPoint y: 213, endPoint x: 373, endPoint y: 215, distance: 16.2
click at [388, 213] on div "[PERSON_NAME] -219" at bounding box center [378, 206] width 114 height 18
type input "[PERSON_NAME]-219"
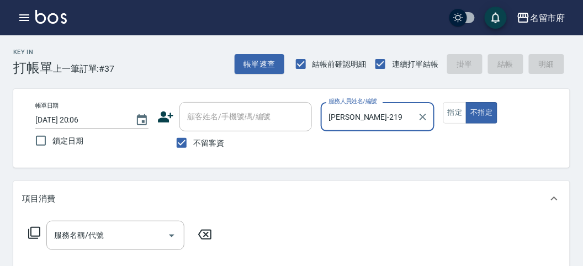
click at [31, 233] on icon at bounding box center [34, 232] width 13 height 13
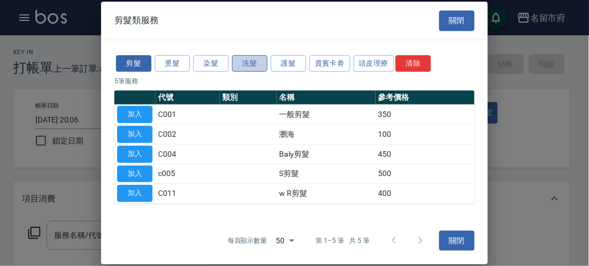
click at [265, 68] on button "洗髮" at bounding box center [249, 63] width 35 height 17
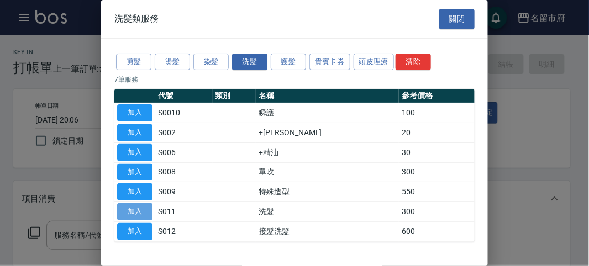
click at [144, 210] on button "加入" at bounding box center [134, 211] width 35 height 17
type input "洗髮(S011)"
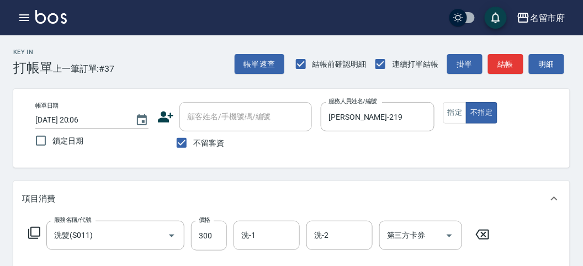
click at [29, 233] on icon at bounding box center [34, 233] width 12 height 12
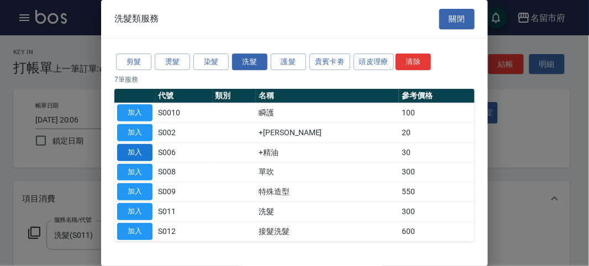
click at [130, 152] on button "加入" at bounding box center [134, 152] width 35 height 17
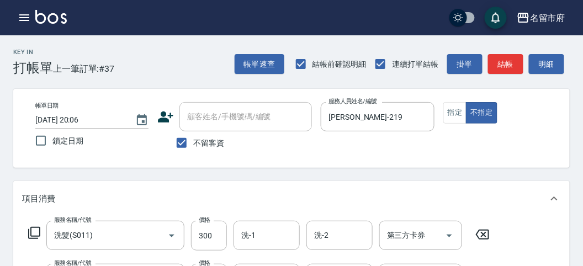
click at [34, 240] on div "服務名稱/代號 洗髮(S011) 服務名稱/代號 價格 300 價格 洗-1 洗-1 洗-2 洗-2 第三方卡券 第三方卡券" at bounding box center [259, 236] width 474 height 30
click at [29, 230] on icon at bounding box center [34, 232] width 13 height 13
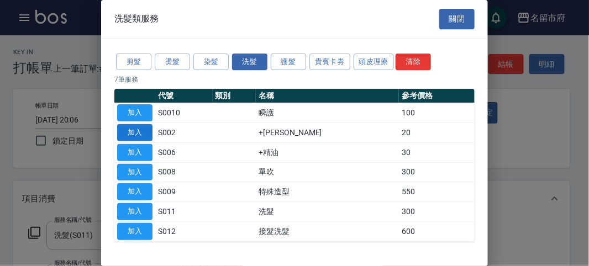
click at [134, 128] on button "加入" at bounding box center [134, 132] width 35 height 17
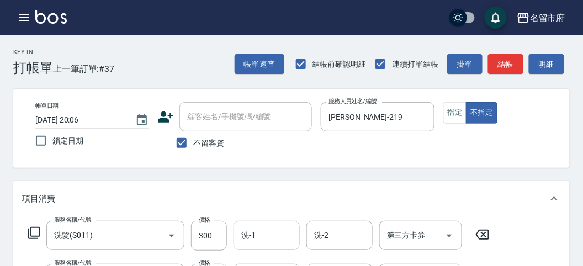
click at [256, 241] on input "洗-1" at bounding box center [267, 235] width 56 height 19
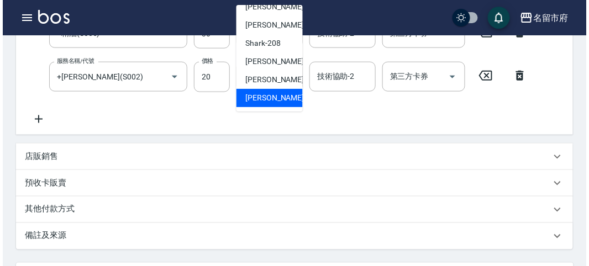
scroll to position [409, 0]
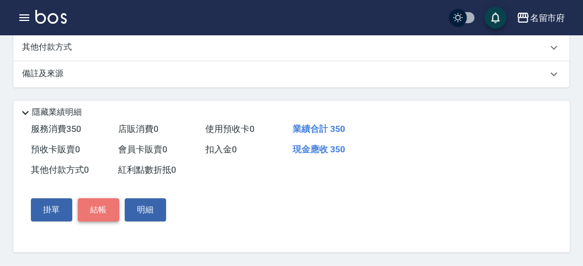
click at [92, 214] on button "結帳" at bounding box center [98, 210] width 41 height 23
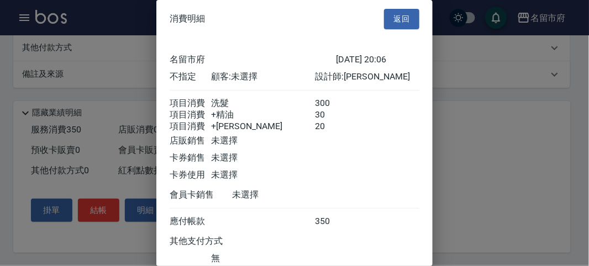
scroll to position [86, 0]
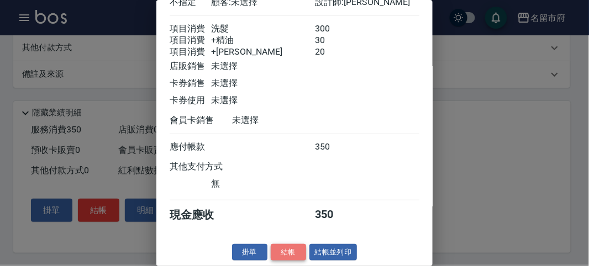
click at [277, 258] on button "結帳" at bounding box center [288, 252] width 35 height 17
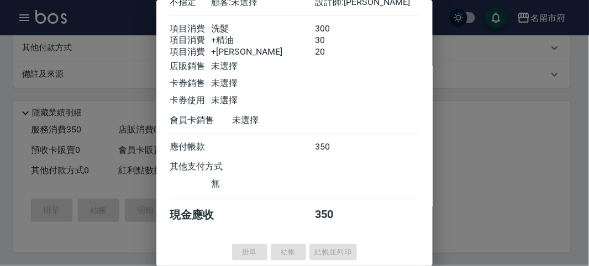
type input "[DATE] 20:07"
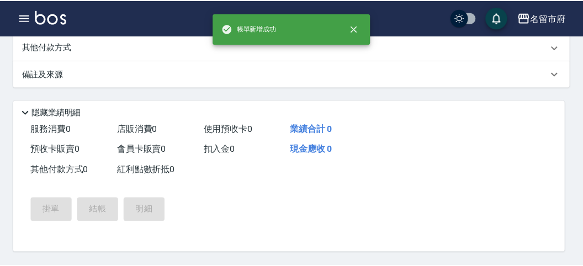
scroll to position [0, 0]
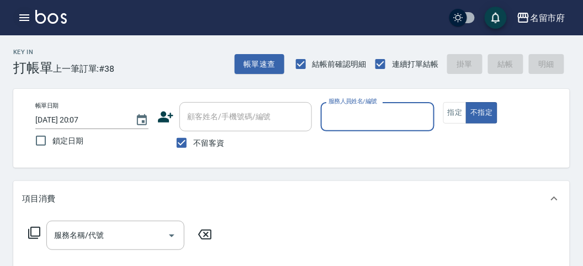
click at [18, 16] on icon "button" at bounding box center [24, 17] width 13 height 13
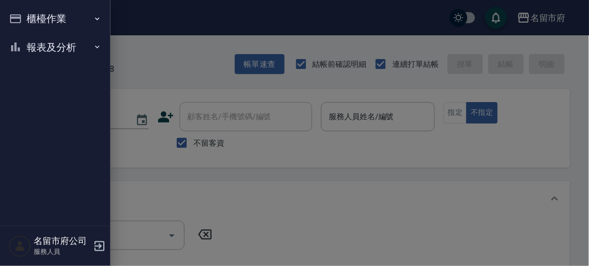
click at [47, 14] on button "櫃檯作業" at bounding box center [55, 18] width 102 height 29
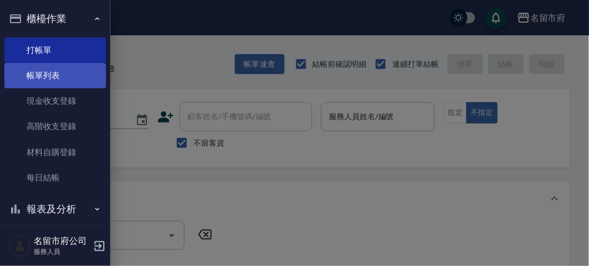
click at [56, 75] on link "帳單列表" at bounding box center [55, 75] width 102 height 25
click at [58, 74] on link "帳單列表" at bounding box center [55, 75] width 102 height 25
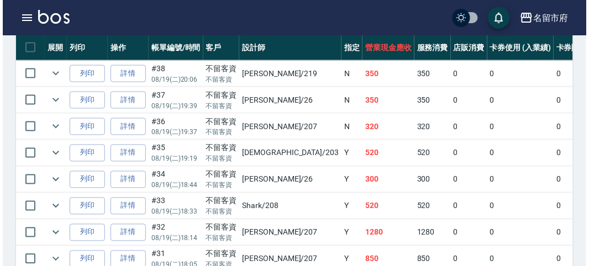
scroll to position [245, 0]
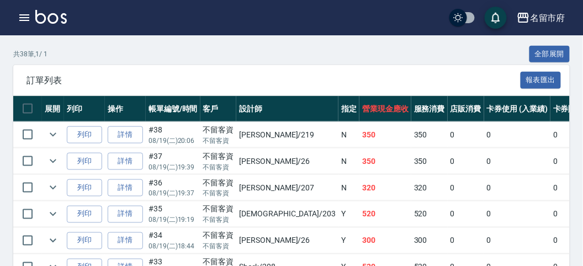
click at [112, 71] on div "訂單列表 報表匯出" at bounding box center [291, 80] width 557 height 30
click at [19, 17] on icon "button" at bounding box center [24, 17] width 13 height 13
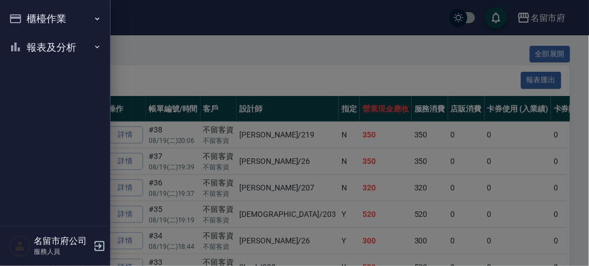
click at [38, 19] on button "櫃檯作業" at bounding box center [55, 18] width 102 height 29
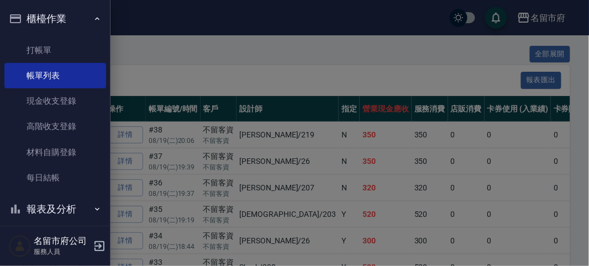
click at [47, 15] on button "櫃檯作業" at bounding box center [55, 18] width 102 height 29
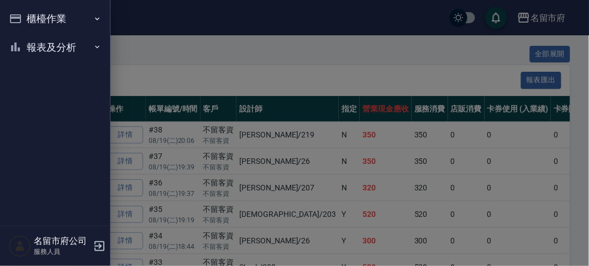
click at [62, 40] on button "報表及分析" at bounding box center [55, 47] width 102 height 29
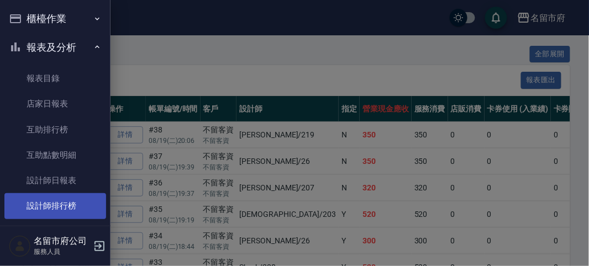
click at [55, 199] on link "設計師排行榜" at bounding box center [55, 205] width 102 height 25
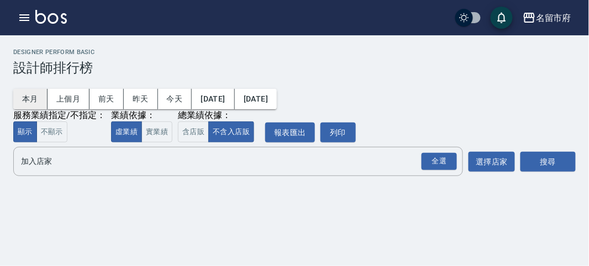
click at [27, 100] on button "本月" at bounding box center [30, 99] width 34 height 20
click at [440, 164] on div "全選" at bounding box center [438, 161] width 35 height 17
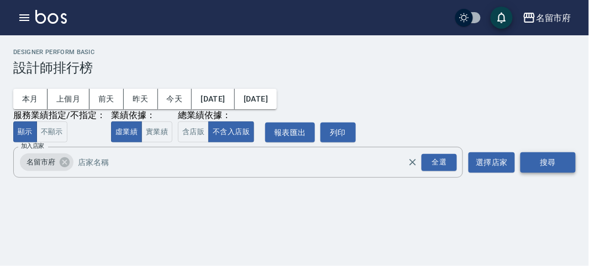
click at [540, 166] on button "搜尋" at bounding box center [547, 162] width 55 height 20
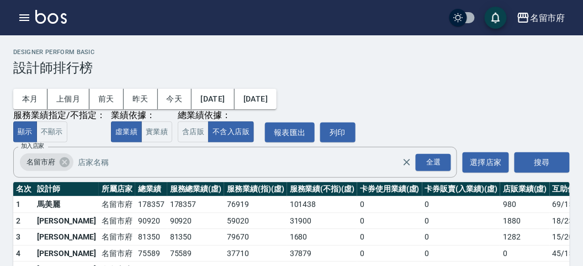
click at [388, 114] on div "本月 上個月 [DATE] [DATE] [DATE] [DATE] [DATE] 服務業績指定/不指定： 顯示 不顯示 業績依據： 虛業績 實業績 總業績依…" at bounding box center [291, 109] width 557 height 67
click at [25, 19] on icon "button" at bounding box center [24, 17] width 13 height 13
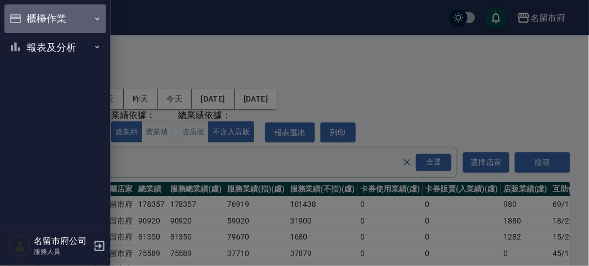
click at [26, 19] on button "櫃檯作業" at bounding box center [55, 18] width 102 height 29
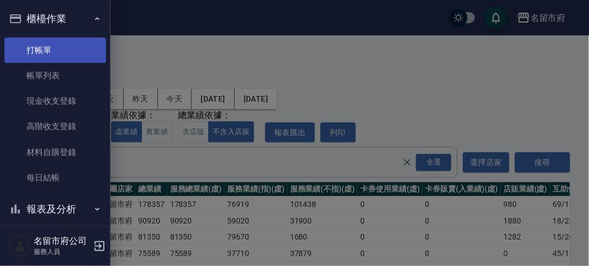
click at [56, 54] on link "打帳單" at bounding box center [55, 50] width 102 height 25
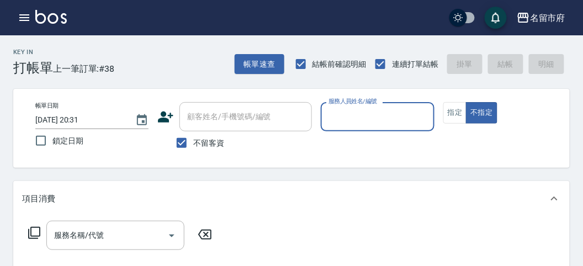
drag, startPoint x: 337, startPoint y: 133, endPoint x: 346, endPoint y: 129, distance: 9.6
click at [338, 133] on p at bounding box center [377, 137] width 113 height 12
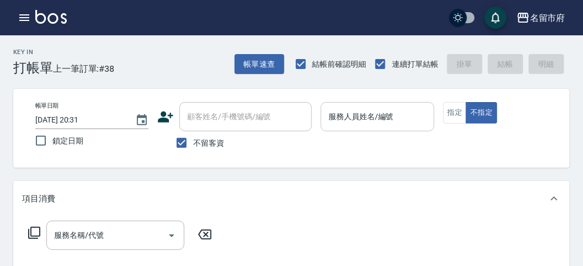
click at [346, 129] on div "服務人員姓名/編號" at bounding box center [377, 116] width 113 height 29
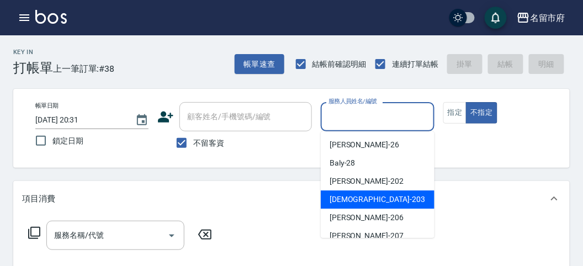
drag, startPoint x: 336, startPoint y: 202, endPoint x: 298, endPoint y: 203, distance: 38.7
click at [334, 201] on span "聖德 -203" at bounding box center [378, 200] width 96 height 12
type input "聖德-203"
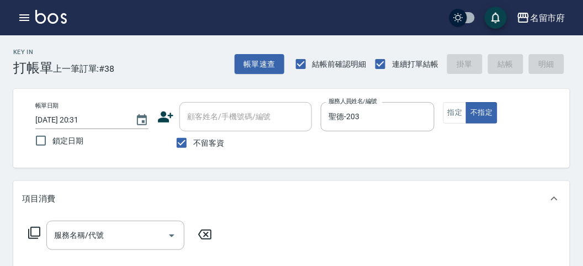
click at [30, 233] on icon at bounding box center [34, 233] width 12 height 12
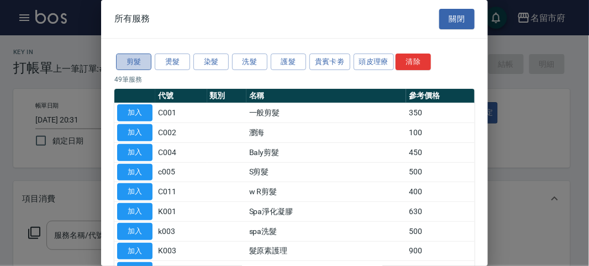
click at [135, 65] on button "剪髮" at bounding box center [133, 62] width 35 height 17
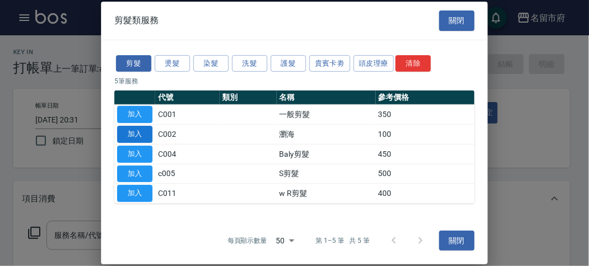
click at [130, 131] on button "加入" at bounding box center [134, 134] width 35 height 17
type input "瀏海(C002)"
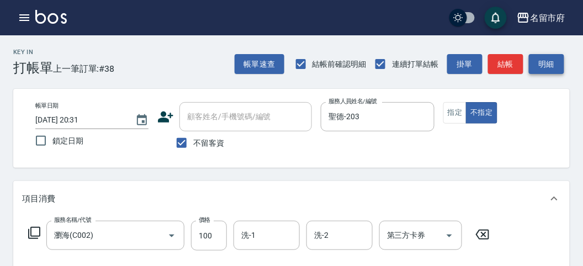
click at [557, 65] on button "明細" at bounding box center [546, 64] width 35 height 20
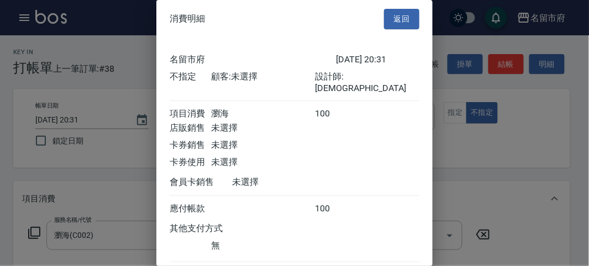
scroll to position [61, 0]
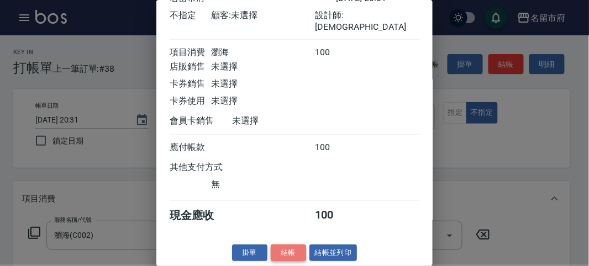
click at [294, 249] on button "結帳" at bounding box center [288, 253] width 35 height 17
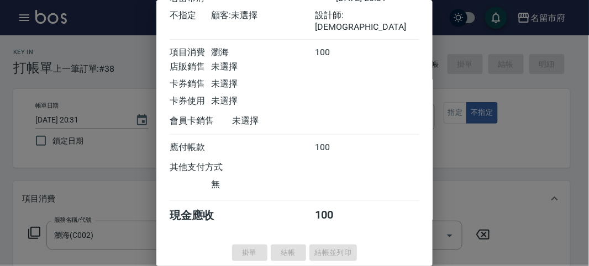
type input "[DATE] 20:33"
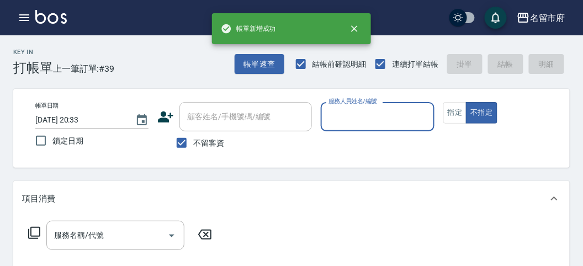
click at [373, 117] on input "服務人員姓名/編號" at bounding box center [377, 116] width 103 height 19
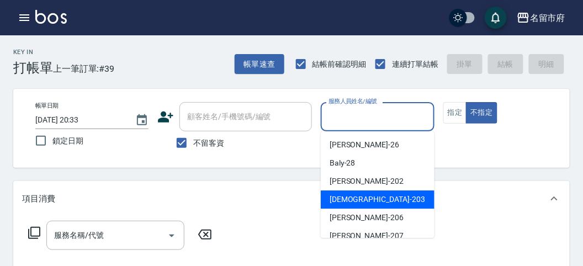
drag, startPoint x: 360, startPoint y: 203, endPoint x: 332, endPoint y: 208, distance: 27.5
click at [358, 203] on span "聖德 -203" at bounding box center [378, 200] width 96 height 12
type input "聖德-203"
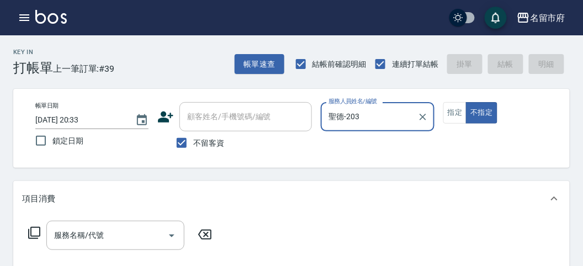
click at [36, 233] on icon at bounding box center [34, 232] width 13 height 13
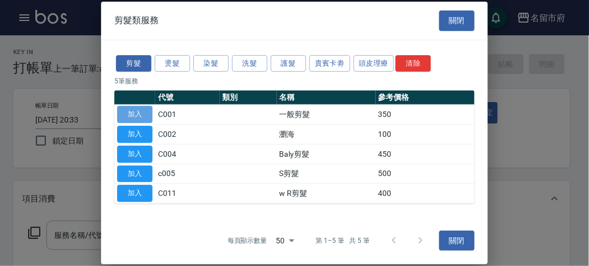
click at [132, 115] on button "加入" at bounding box center [134, 114] width 35 height 17
type input "一般剪髮(C001)"
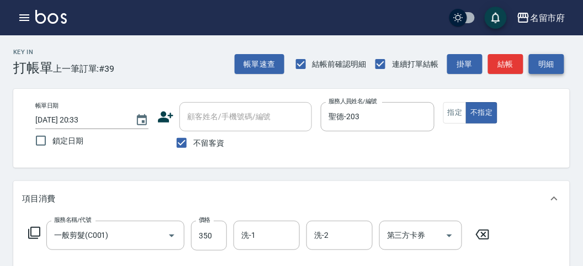
drag, startPoint x: 553, startPoint y: 49, endPoint x: 553, endPoint y: 58, distance: 9.4
click at [553, 51] on div "Key In 打帳單 上一筆訂單:#39 帳單速查 結帳前確認明細 連續打單結帳 掛單 結帳 明細" at bounding box center [285, 55] width 570 height 40
click at [553, 60] on button "明細" at bounding box center [546, 64] width 35 height 20
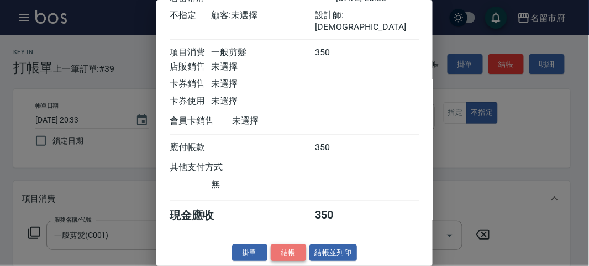
click at [300, 247] on button "結帳" at bounding box center [288, 253] width 35 height 17
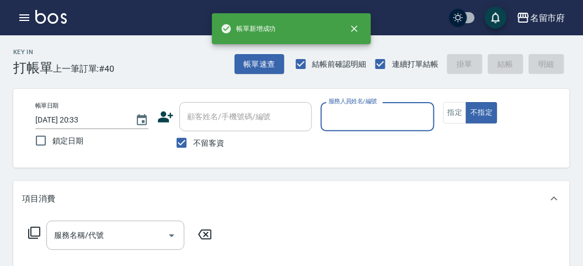
drag, startPoint x: 385, startPoint y: 123, endPoint x: 369, endPoint y: 149, distance: 30.0
click at [382, 127] on div "服務人員姓名/編號" at bounding box center [377, 116] width 113 height 29
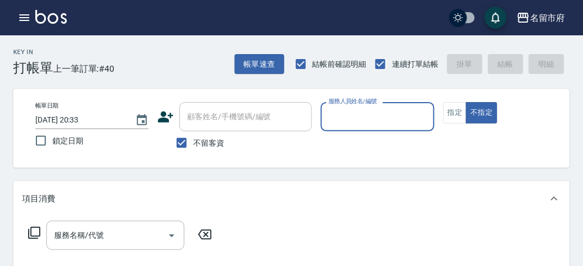
click at [339, 120] on input "服務人員姓名/編號" at bounding box center [377, 116] width 103 height 19
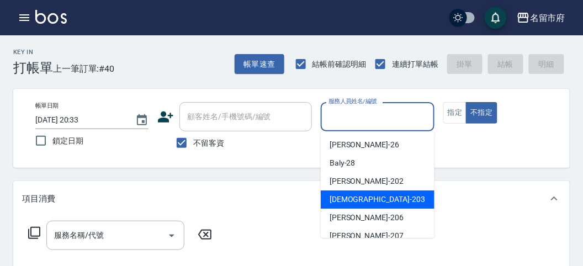
click at [352, 196] on span "聖德 -203" at bounding box center [378, 200] width 96 height 12
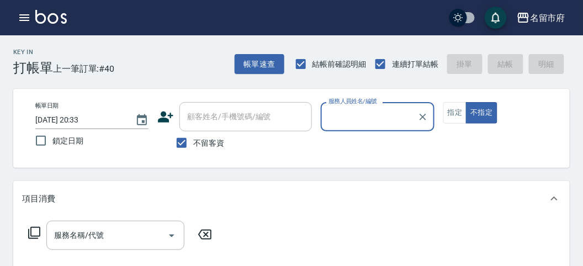
type input "聖德-203"
click at [31, 234] on icon at bounding box center [34, 232] width 13 height 13
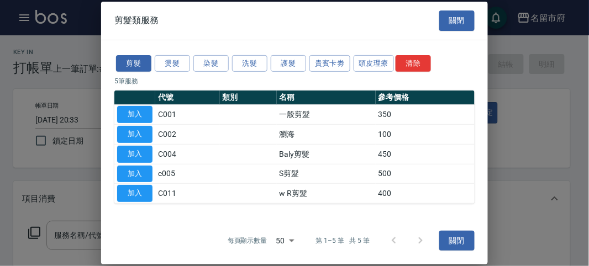
drag, startPoint x: 254, startPoint y: 61, endPoint x: 229, endPoint y: 80, distance: 31.9
click at [252, 62] on button "洗髮" at bounding box center [249, 63] width 35 height 17
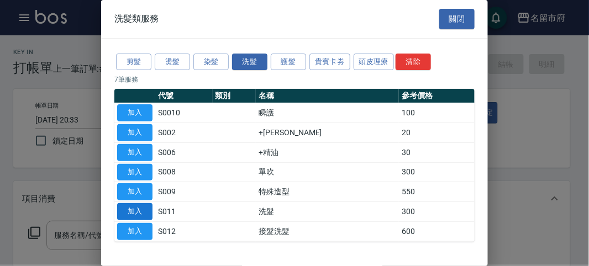
click at [137, 209] on button "加入" at bounding box center [134, 211] width 35 height 17
type input "洗髮(S011)"
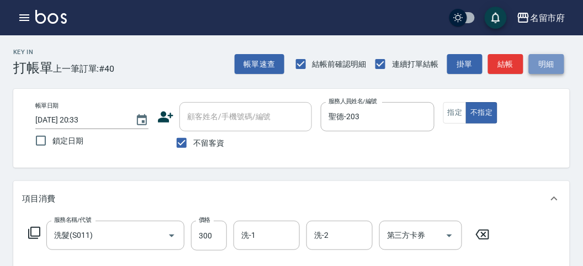
click at [550, 64] on button "明細" at bounding box center [546, 64] width 35 height 20
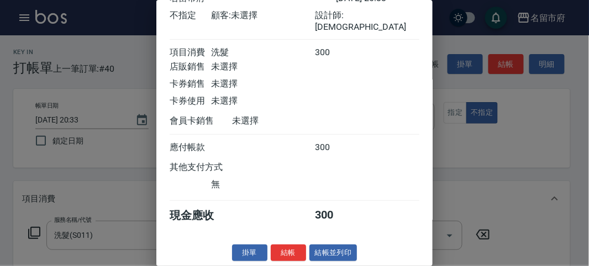
click at [287, 263] on div "消費明細 返回 名留市府 [DATE] 20:33 不指定 顧客: 未選擇 設計師: 聖德 項目消費 洗髮 300 店販銷售 未選擇 卡券銷售 未選擇 卡券使…" at bounding box center [294, 133] width 276 height 266
click at [287, 254] on button "結帳" at bounding box center [288, 253] width 35 height 17
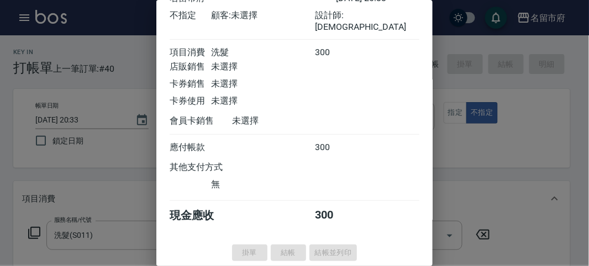
type input "[DATE] 20:34"
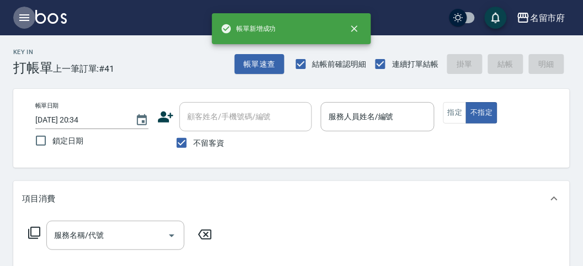
click at [28, 17] on icon "button" at bounding box center [24, 17] width 10 height 7
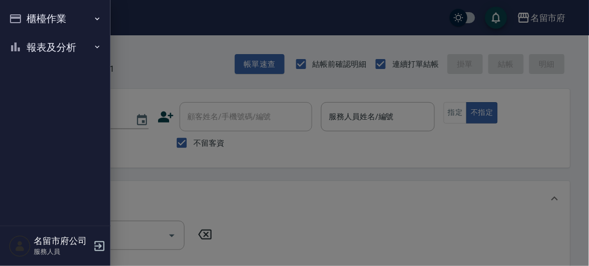
click at [47, 67] on nav "櫃檯作業 打帳單 帳單列表 現金收支登錄 高階收支登錄 材料自購登錄 每日結帳 報表及分析 報表目錄 店家日報表 互助排行榜 互助點數明細 設計師日報表 設計…" at bounding box center [55, 113] width 110 height 226
click at [44, 54] on button "報表及分析" at bounding box center [55, 47] width 102 height 29
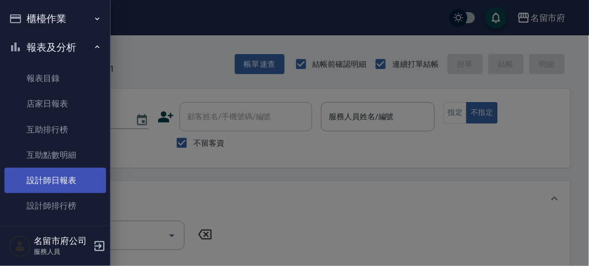
click at [64, 183] on link "設計師日報表" at bounding box center [55, 180] width 102 height 25
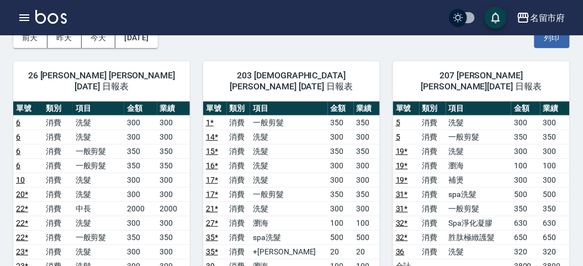
scroll to position [123, 0]
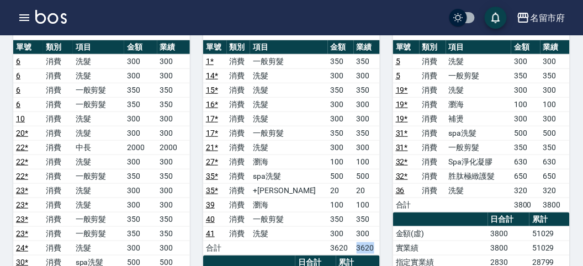
drag, startPoint x: 345, startPoint y: 233, endPoint x: 368, endPoint y: 234, distance: 22.6
click at [368, 241] on tr "合計 3620 3620" at bounding box center [291, 248] width 177 height 14
click at [368, 241] on td "3620" at bounding box center [367, 248] width 26 height 14
drag, startPoint x: 343, startPoint y: 213, endPoint x: 365, endPoint y: 216, distance: 22.3
click at [365, 226] on tr "41 消費 洗髮 300 300" at bounding box center [291, 233] width 177 height 14
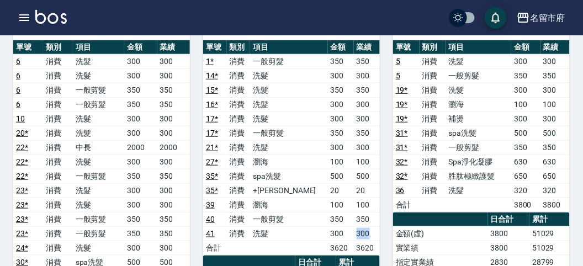
click at [365, 226] on td "300" at bounding box center [367, 233] width 26 height 14
drag, startPoint x: 348, startPoint y: 207, endPoint x: 373, endPoint y: 208, distance: 24.9
click at [373, 212] on td "350" at bounding box center [367, 219] width 26 height 14
drag, startPoint x: 314, startPoint y: 148, endPoint x: 342, endPoint y: 148, distance: 28.7
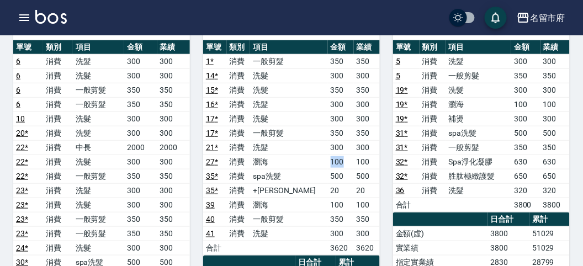
click at [342, 155] on tr "27 * 消費 瀏海 100 100" at bounding box center [291, 162] width 177 height 14
click at [342, 155] on td "100" at bounding box center [341, 162] width 26 height 14
drag, startPoint x: 318, startPoint y: 161, endPoint x: 336, endPoint y: 161, distance: 18.2
click at [336, 169] on td "500" at bounding box center [341, 176] width 26 height 14
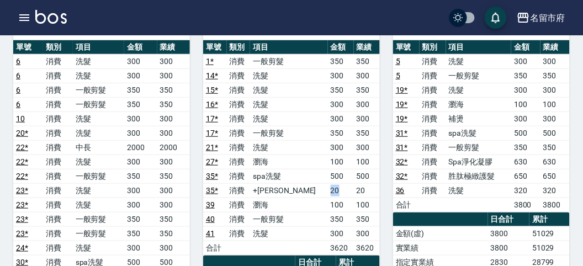
drag, startPoint x: 315, startPoint y: 174, endPoint x: 335, endPoint y: 175, distance: 19.4
click at [333, 183] on td "20" at bounding box center [341, 190] width 26 height 14
click at [336, 183] on td "20" at bounding box center [341, 190] width 26 height 14
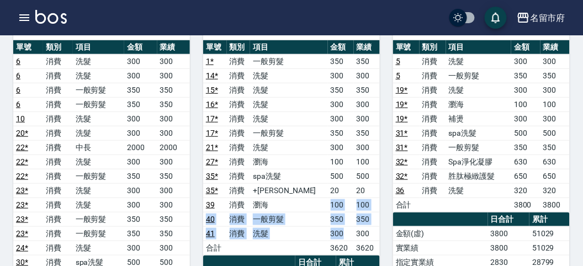
drag, startPoint x: 326, startPoint y: 187, endPoint x: 337, endPoint y: 212, distance: 27.0
click at [337, 212] on tbody "1 * 消費 一般剪髮 350 350 14 * 消費 洗髮 300 300 15 * 消費 洗髮 350 350 16 * 消費 洗髮 300 300 17…" at bounding box center [291, 154] width 177 height 201
click at [337, 226] on td "300" at bounding box center [341, 233] width 26 height 14
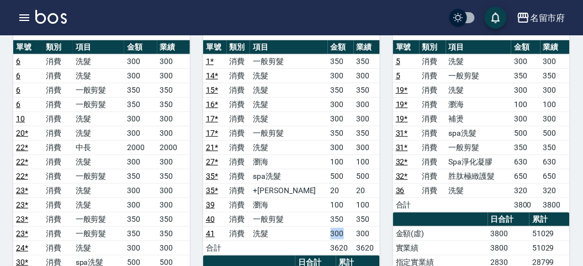
drag, startPoint x: 310, startPoint y: 224, endPoint x: 332, endPoint y: 224, distance: 22.1
click at [332, 226] on tr "41 消費 洗髮 300 300" at bounding box center [291, 233] width 177 height 14
click at [332, 226] on td "300" at bounding box center [341, 233] width 26 height 14
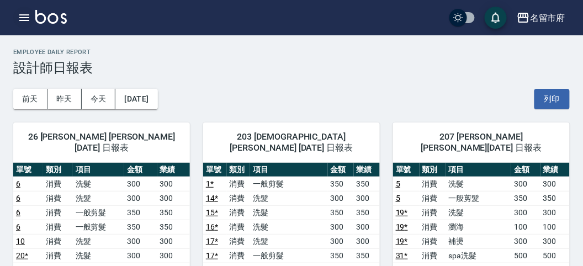
click at [28, 20] on icon "button" at bounding box center [24, 17] width 10 height 7
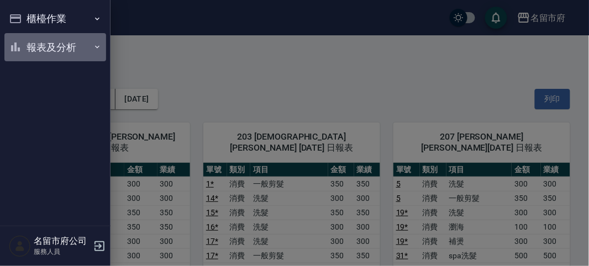
click at [31, 51] on button "報表及分析" at bounding box center [55, 47] width 102 height 29
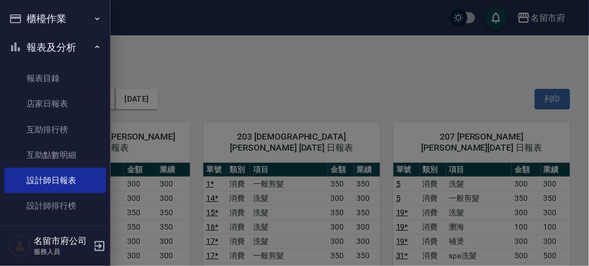
click at [213, 93] on div at bounding box center [294, 133] width 589 height 266
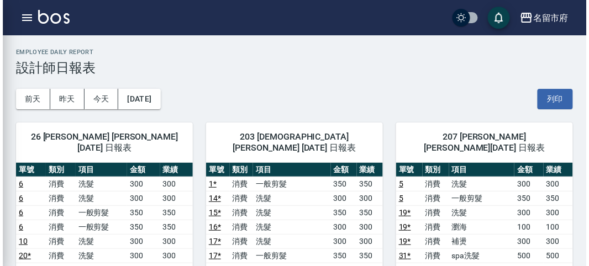
scroll to position [123, 0]
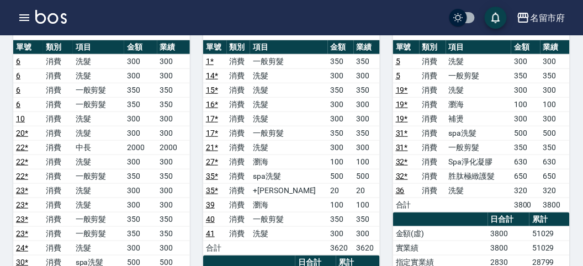
click at [23, 19] on icon "button" at bounding box center [24, 17] width 13 height 13
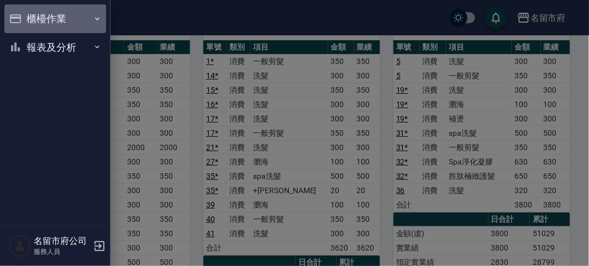
click at [23, 19] on button "櫃檯作業" at bounding box center [55, 18] width 102 height 29
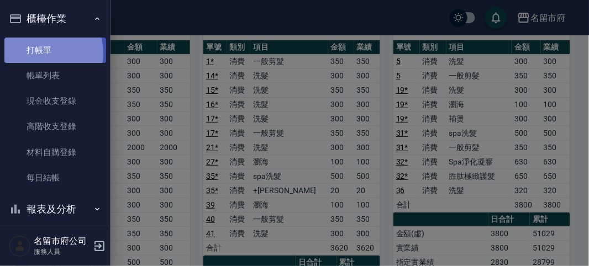
click at [39, 53] on link "打帳單" at bounding box center [55, 50] width 102 height 25
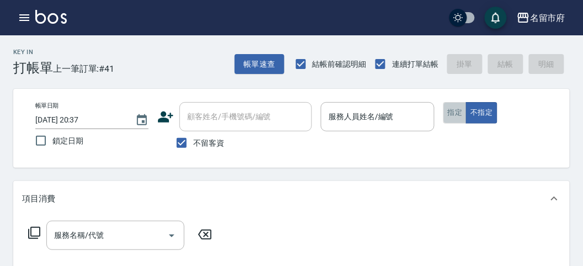
click at [455, 113] on button "指定" at bounding box center [455, 113] width 24 height 22
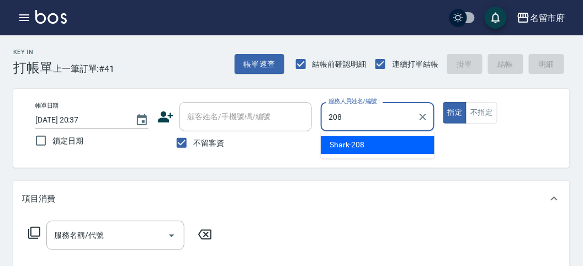
click at [355, 149] on span "Shark -208" at bounding box center [347, 145] width 35 height 12
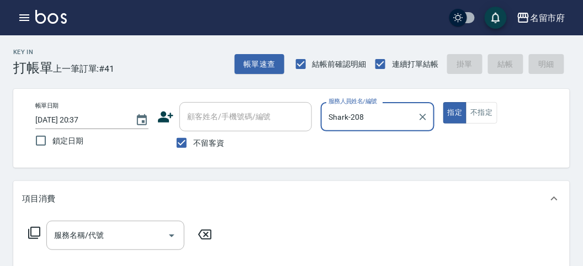
type input "Shark-208"
click at [31, 234] on icon at bounding box center [34, 232] width 13 height 13
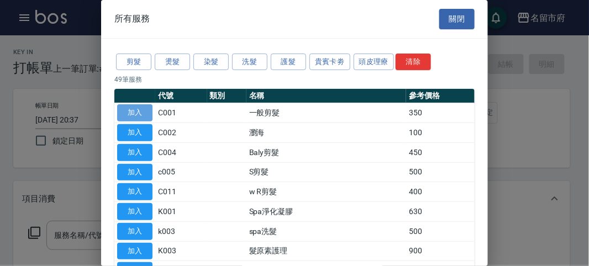
click at [135, 112] on button "加入" at bounding box center [134, 112] width 35 height 17
type input "一般剪髮(C001)"
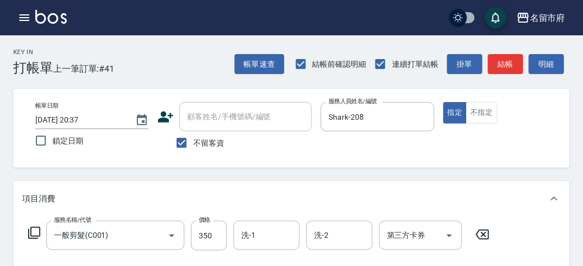
click at [485, 237] on icon at bounding box center [483, 234] width 28 height 13
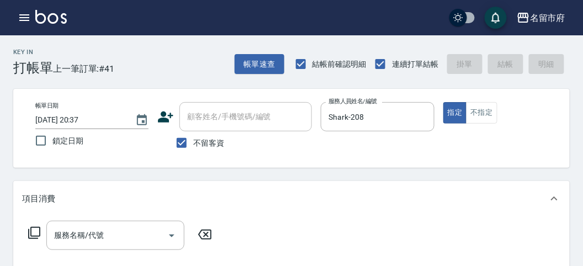
click at [34, 235] on icon at bounding box center [34, 232] width 13 height 13
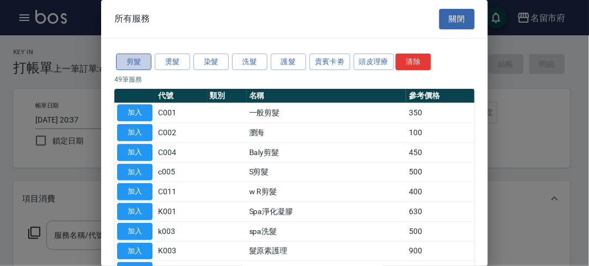
click at [130, 62] on button "剪髮" at bounding box center [133, 62] width 35 height 17
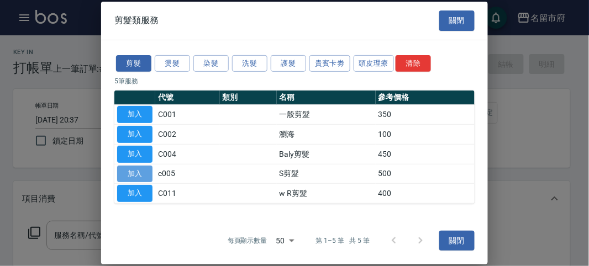
click at [133, 171] on button "加入" at bounding box center [134, 173] width 35 height 17
type input "S剪髮(c005)"
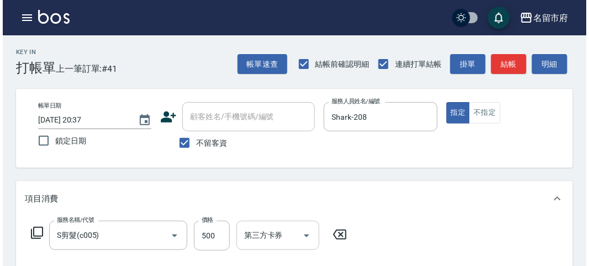
scroll to position [123, 0]
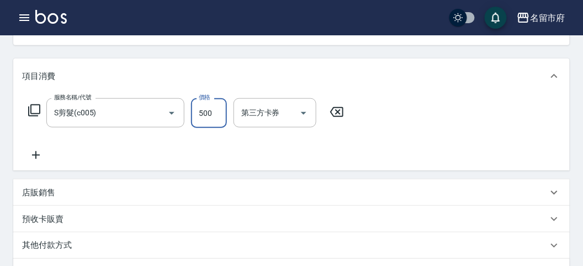
click at [220, 114] on input "500" at bounding box center [209, 113] width 36 height 30
type input "800"
click at [34, 108] on icon at bounding box center [34, 110] width 13 height 13
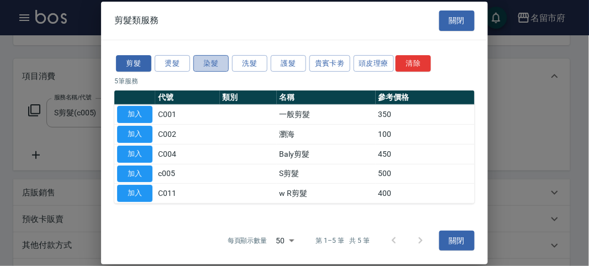
click at [215, 66] on button "染髮" at bounding box center [210, 63] width 35 height 17
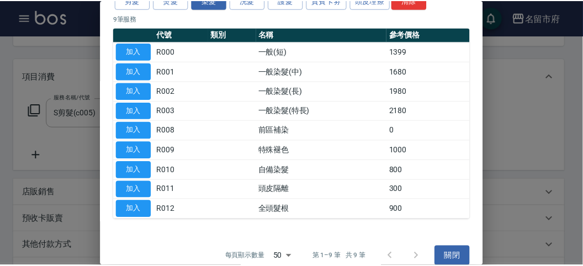
scroll to position [72, 0]
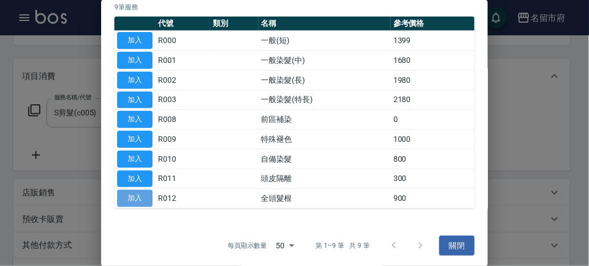
click at [142, 193] on button "加入" at bounding box center [134, 198] width 35 height 17
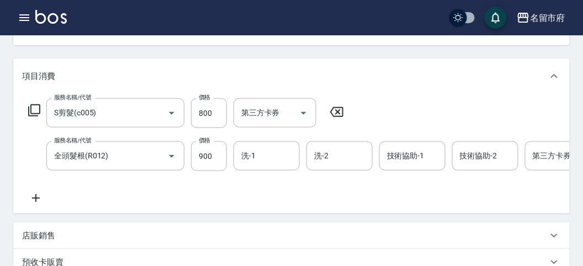
click at [35, 110] on icon at bounding box center [34, 110] width 13 height 13
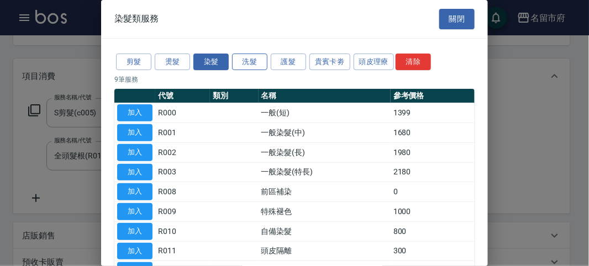
click at [250, 59] on button "洗髮" at bounding box center [249, 62] width 35 height 17
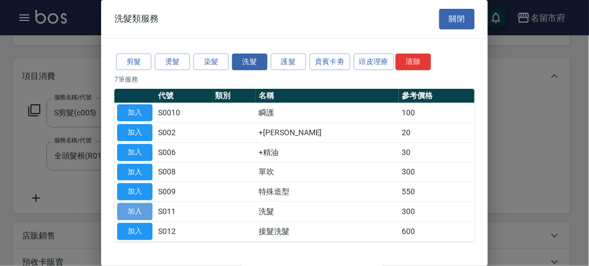
click at [134, 208] on button "加入" at bounding box center [134, 211] width 35 height 17
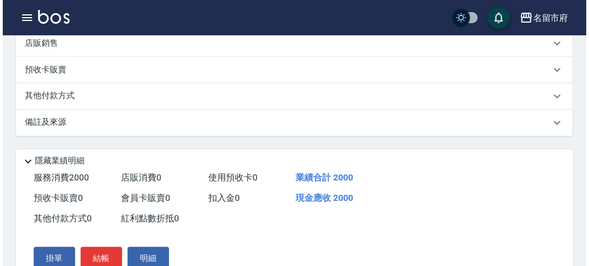
scroll to position [420, 0]
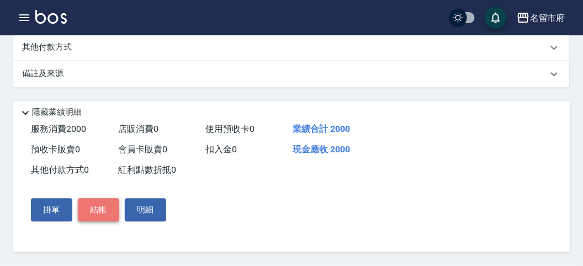
click at [97, 208] on button "結帳" at bounding box center [98, 210] width 41 height 23
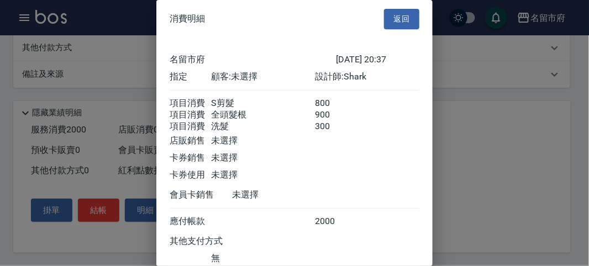
scroll to position [86, 0]
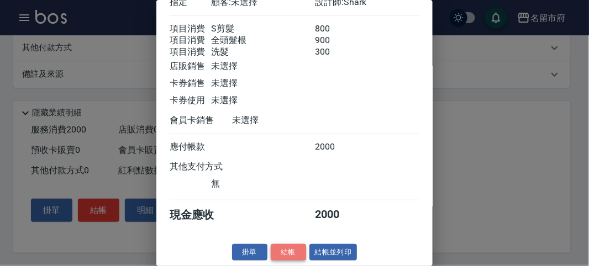
click at [286, 252] on button "結帳" at bounding box center [288, 252] width 35 height 17
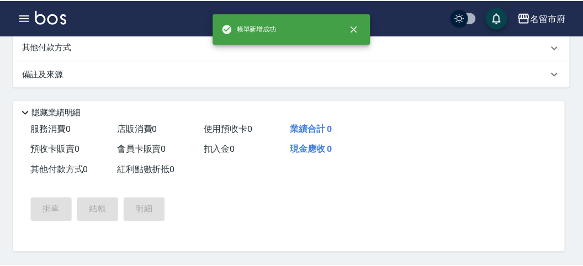
scroll to position [0, 0]
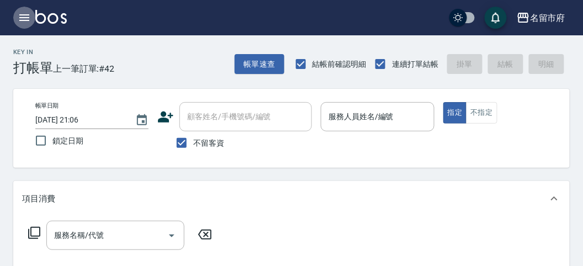
click at [25, 17] on icon "button" at bounding box center [24, 17] width 10 height 7
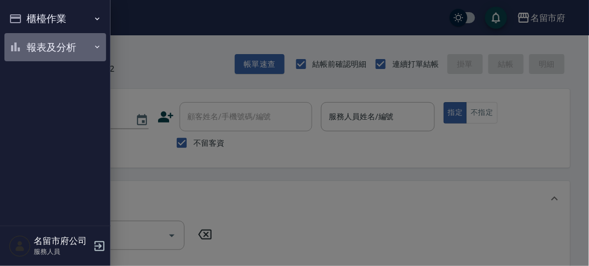
click at [49, 47] on button "報表及分析" at bounding box center [55, 47] width 102 height 29
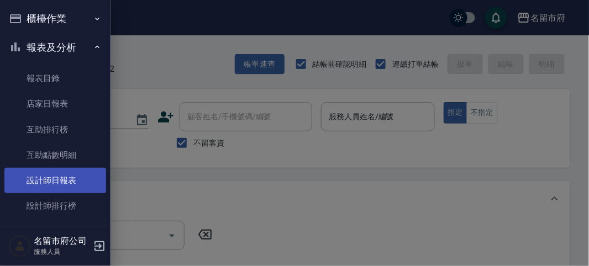
click at [66, 182] on link "設計師日報表" at bounding box center [55, 180] width 102 height 25
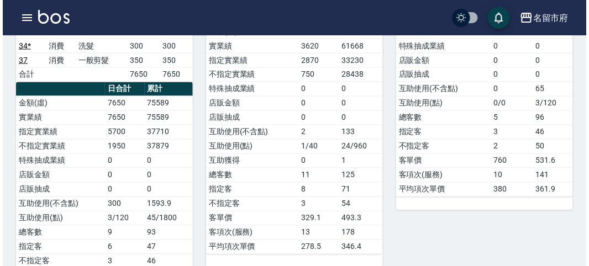
scroll to position [245, 0]
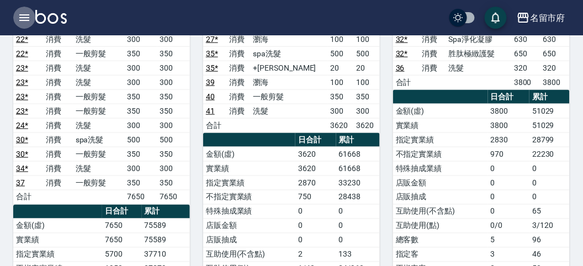
click at [23, 20] on icon "button" at bounding box center [24, 17] width 10 height 7
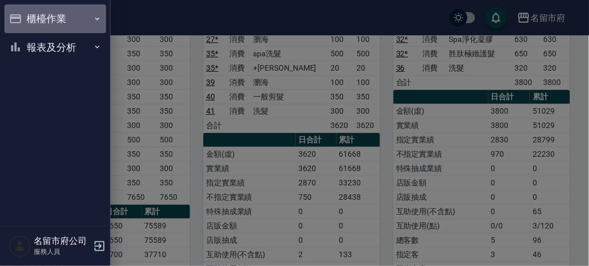
click at [38, 20] on button "櫃檯作業" at bounding box center [55, 18] width 102 height 29
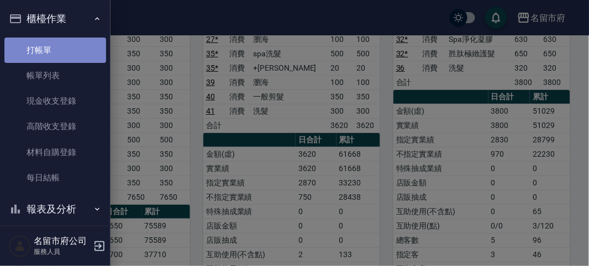
click at [57, 45] on link "打帳單" at bounding box center [55, 50] width 102 height 25
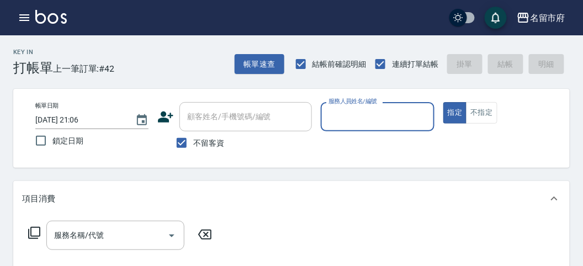
click at [182, 52] on div "Key In 打帳單 上一筆訂單:#42 帳單速查 結帳前確認明細 連續打單結帳 掛單 結帳 明細" at bounding box center [285, 55] width 570 height 40
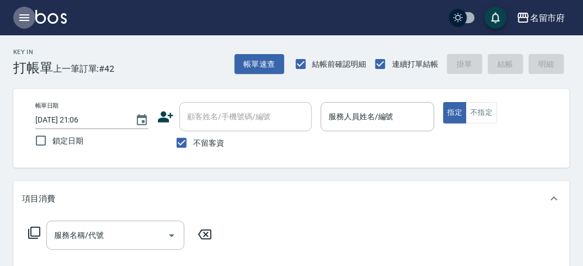
click at [23, 17] on icon "button" at bounding box center [24, 17] width 13 height 13
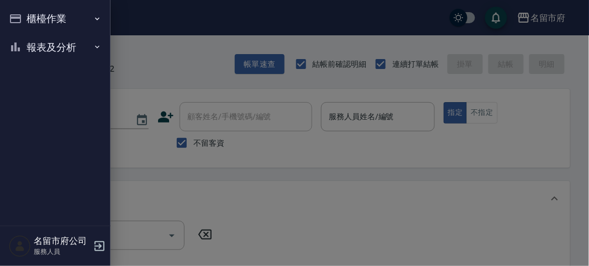
click at [51, 45] on button "報表及分析" at bounding box center [55, 47] width 102 height 29
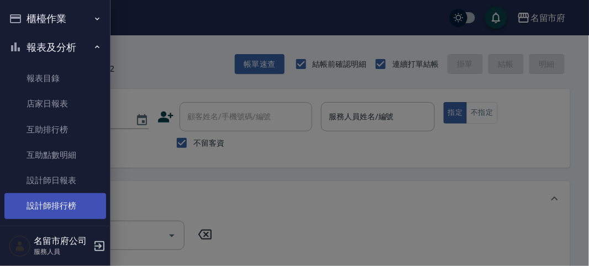
click at [69, 205] on link "設計師排行榜" at bounding box center [55, 205] width 102 height 25
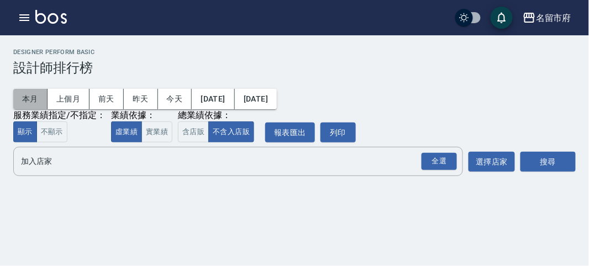
click at [37, 99] on button "本月" at bounding box center [30, 99] width 34 height 20
click at [445, 166] on div "全選" at bounding box center [438, 161] width 35 height 17
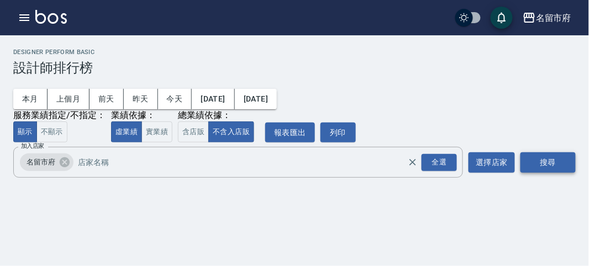
click at [559, 159] on button "搜尋" at bounding box center [547, 162] width 55 height 20
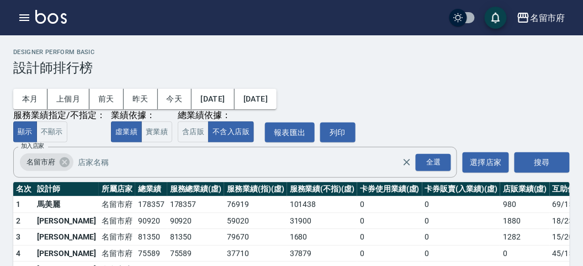
drag, startPoint x: 478, startPoint y: 91, endPoint x: 474, endPoint y: 82, distance: 8.9
click at [478, 88] on div "本月 上個月 [DATE] [DATE] [DATE] [DATE] [DATE] 服務業績指定/不指定： 顯示 不顯示 業績依據： 虛業績 實業績 總業績依…" at bounding box center [291, 109] width 557 height 67
